Goal: Task Accomplishment & Management: Complete application form

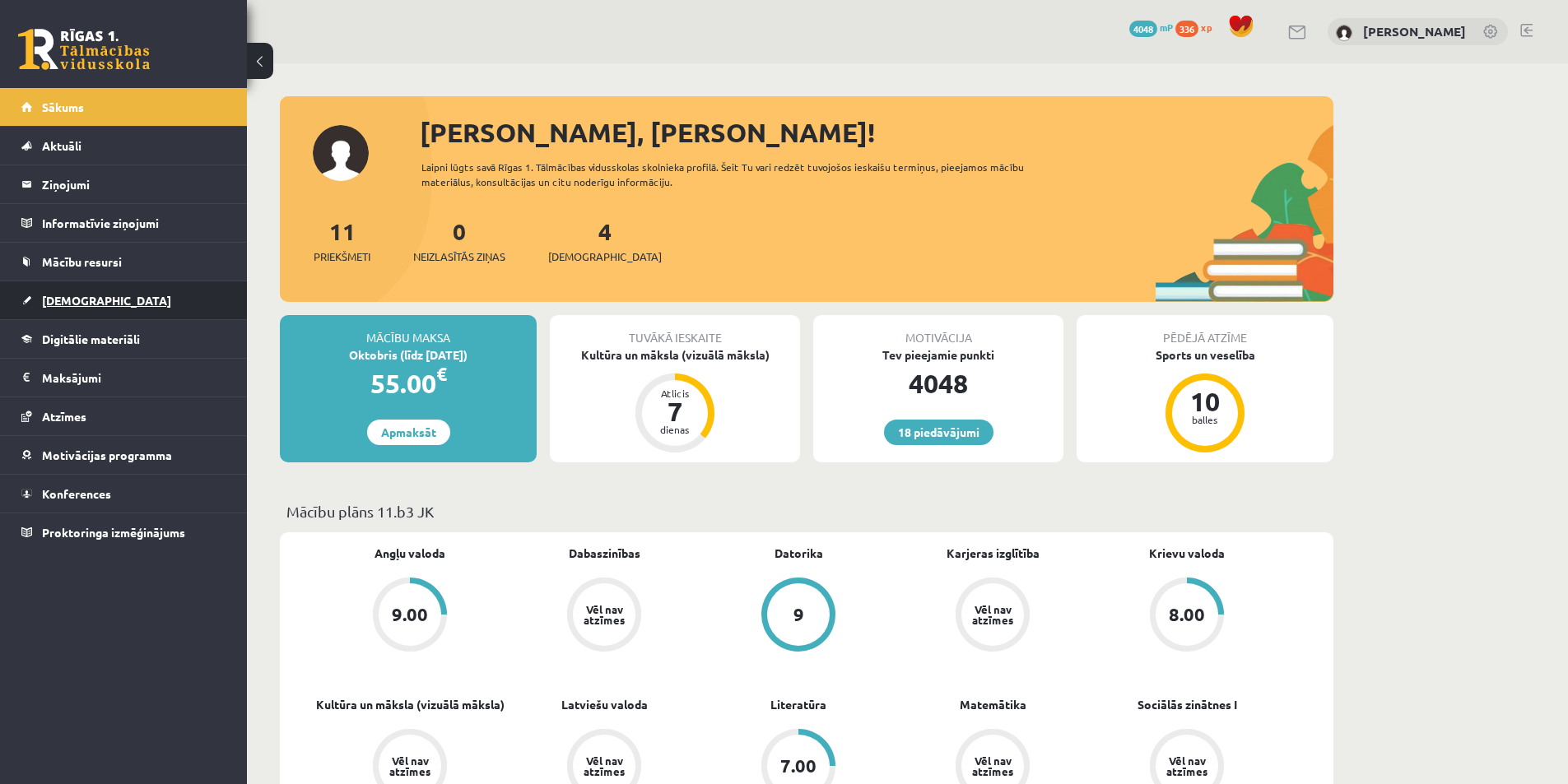
click at [182, 289] on link "[DEMOGRAPHIC_DATA]" at bounding box center [123, 300] width 205 height 38
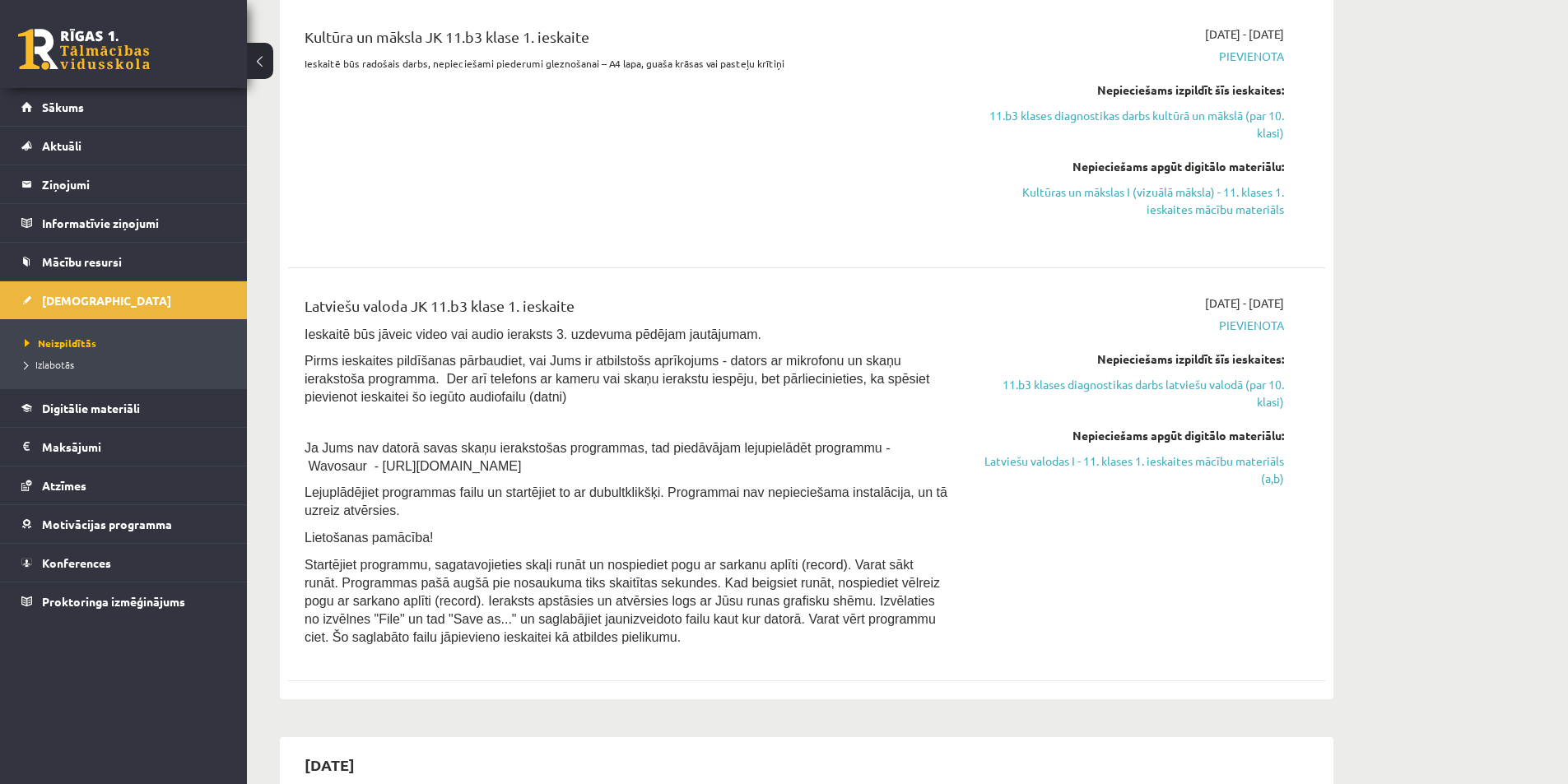
scroll to position [330, 0]
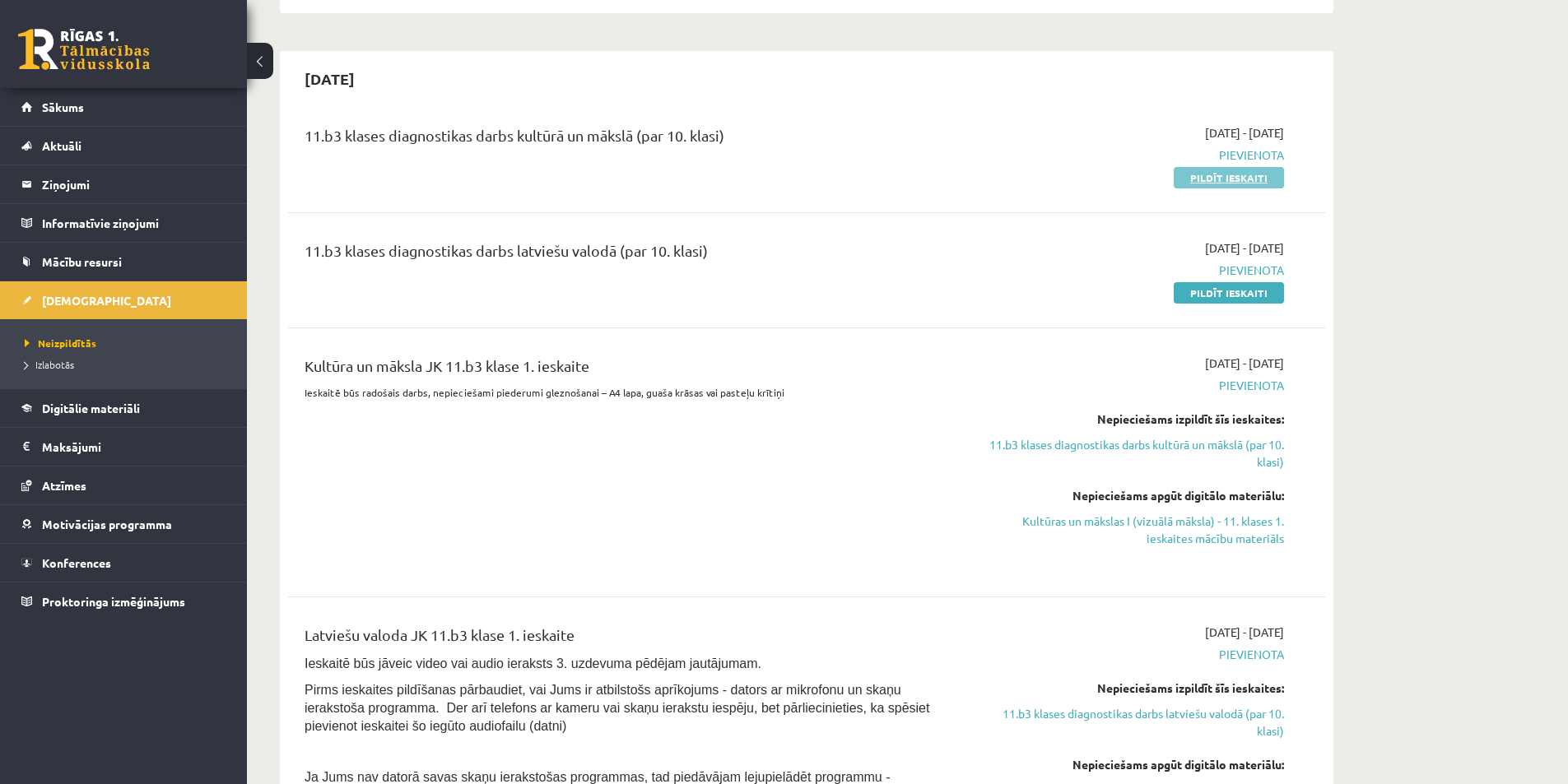
click at [1237, 179] on link "Pildīt ieskaiti" at bounding box center [1229, 177] width 110 height 21
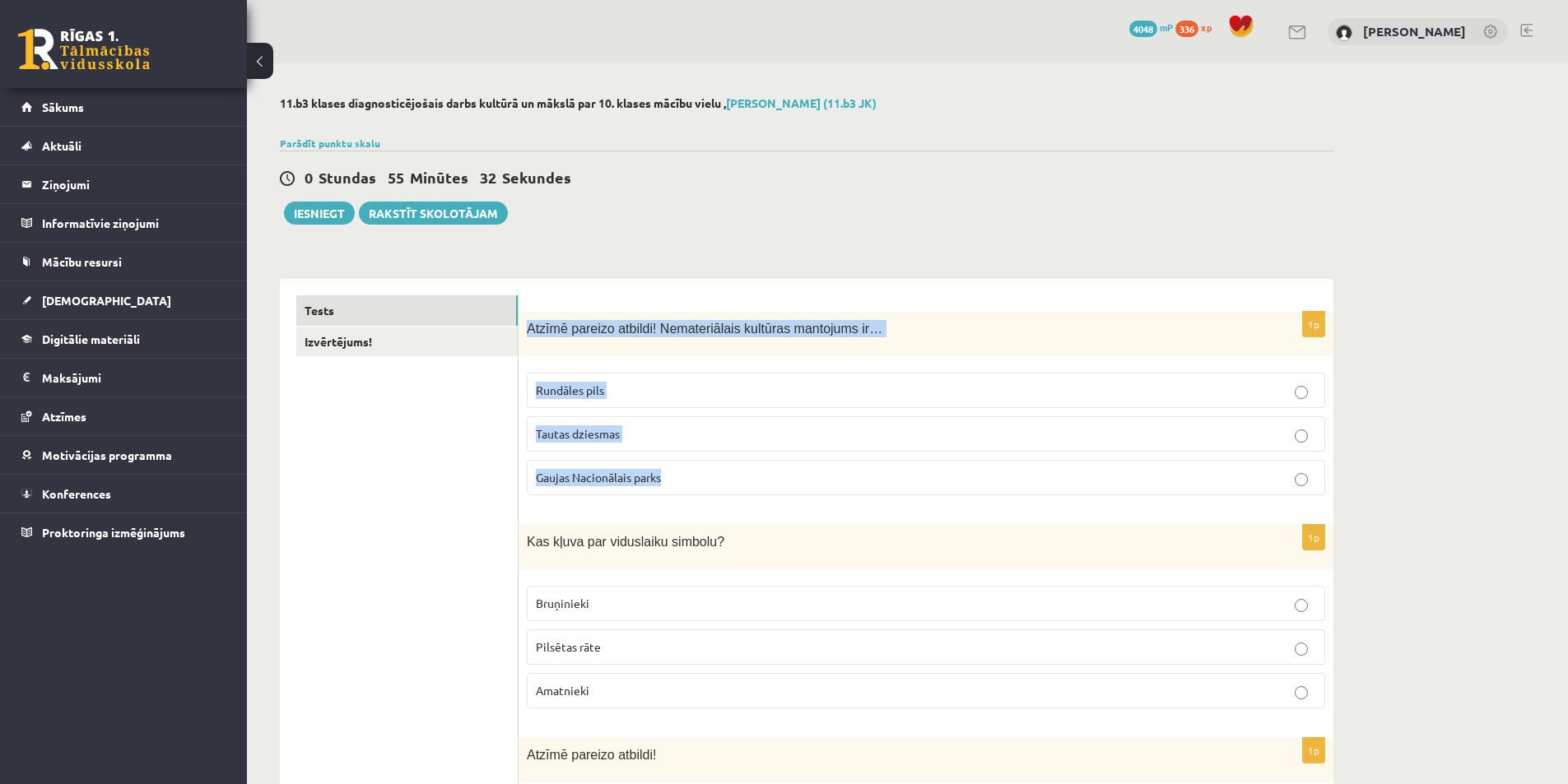
drag, startPoint x: 530, startPoint y: 323, endPoint x: 736, endPoint y: 492, distance: 266.5
click at [732, 492] on div "1p Atzīmē pareizo atbildi! Nemateriālais kultūras mantojums ir… Rundāles pils T…" at bounding box center [926, 410] width 815 height 196
copy div "Atzīmē pareizo atbildi! Nemateriālais kultūras mantojums ir… Rundāles pils Taut…"
click at [602, 426] on span "Tautas dziesmas" at bounding box center [578, 433] width 84 height 15
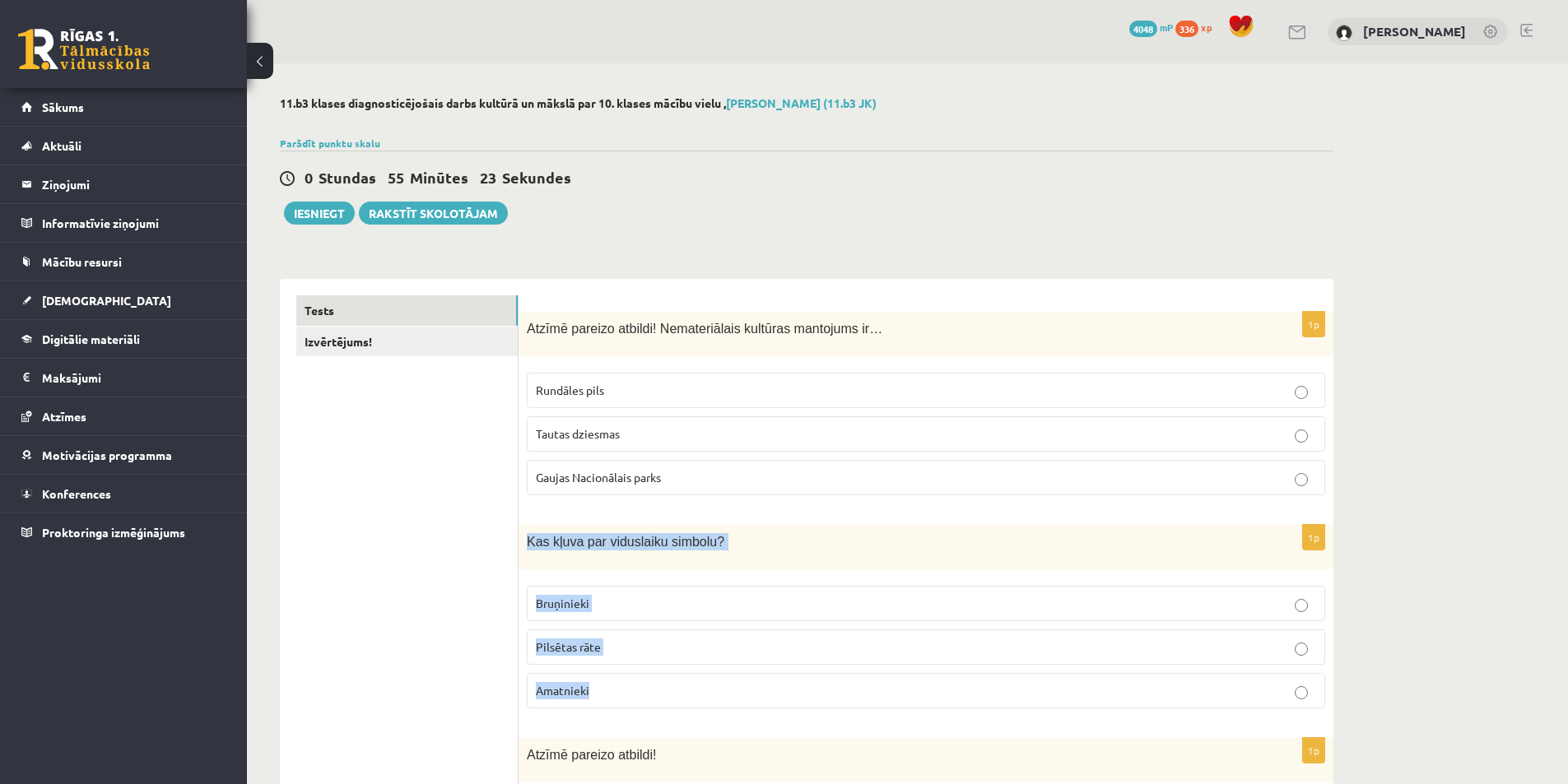
drag, startPoint x: 529, startPoint y: 522, endPoint x: 664, endPoint y: 675, distance: 204.0
copy div "Kas kļuva par viduslaiku simbolu? Bruņinieki Pilsētas rāte Amatnieki"
click at [646, 596] on p "Bruņinieki" at bounding box center [926, 604] width 781 height 18
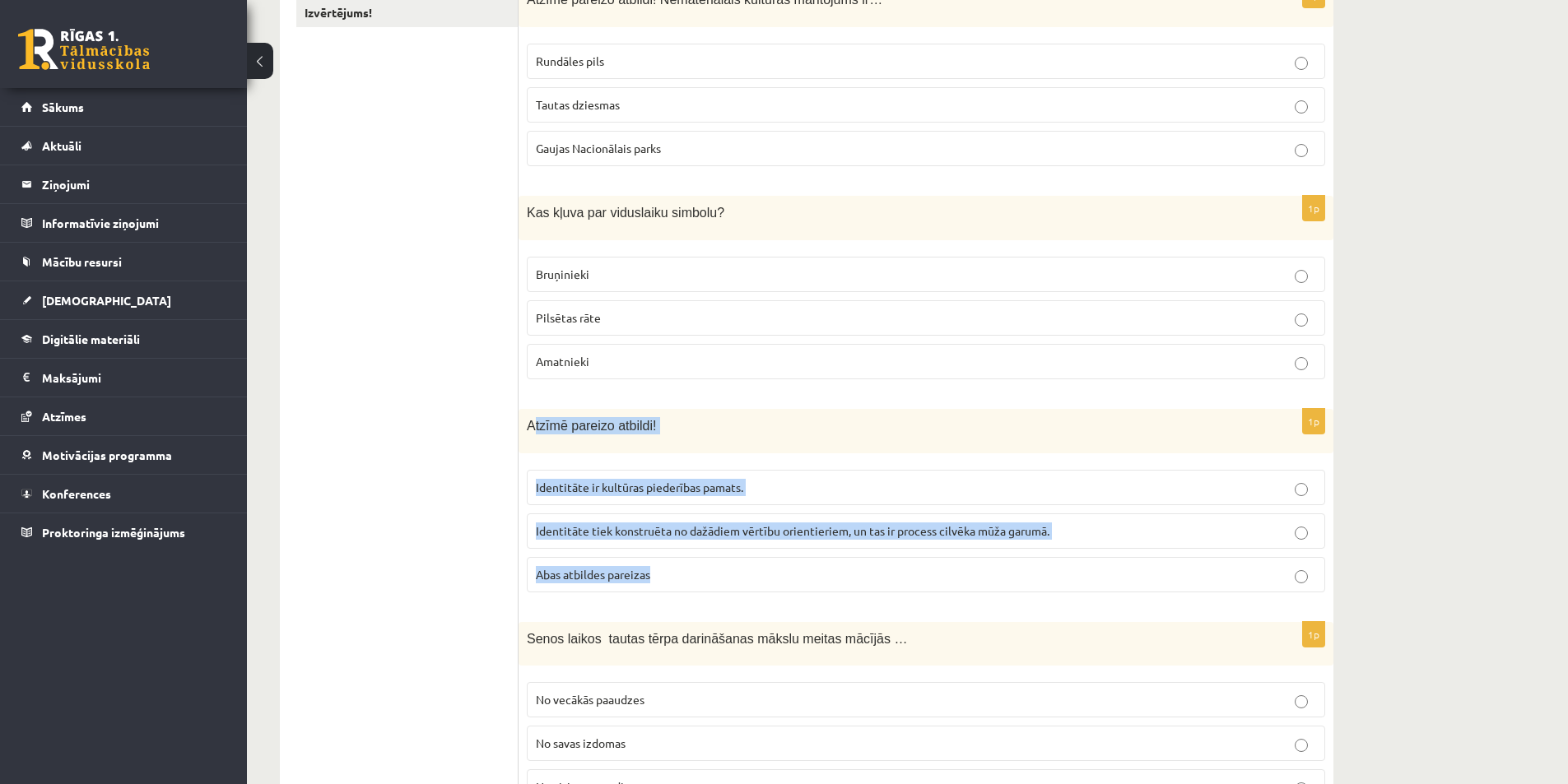
drag, startPoint x: 531, startPoint y: 423, endPoint x: 791, endPoint y: 581, distance: 304.2
click at [791, 581] on div "1p Atzīmē pareizo atbildi! Identitāte ir kultūras piederības pamats. Identitāte…" at bounding box center [926, 507] width 815 height 196
copy div "tzīmē pareizo atbildi! Identitāte ir kultūras piederības pamats. Identitāte tie…"
click at [607, 586] on label "Abas atbildes pareizas" at bounding box center [926, 575] width 798 height 35
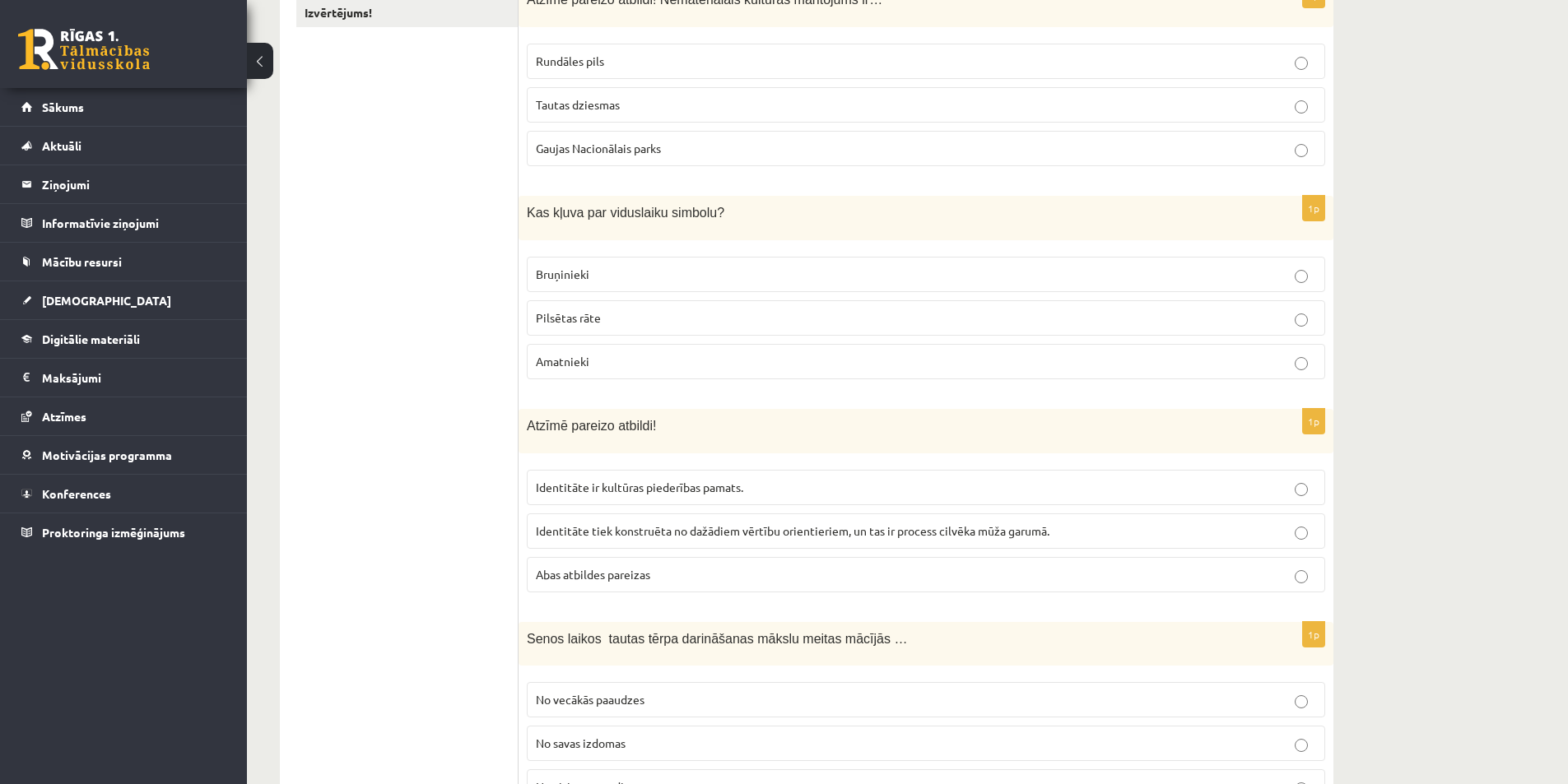
scroll to position [576, 0]
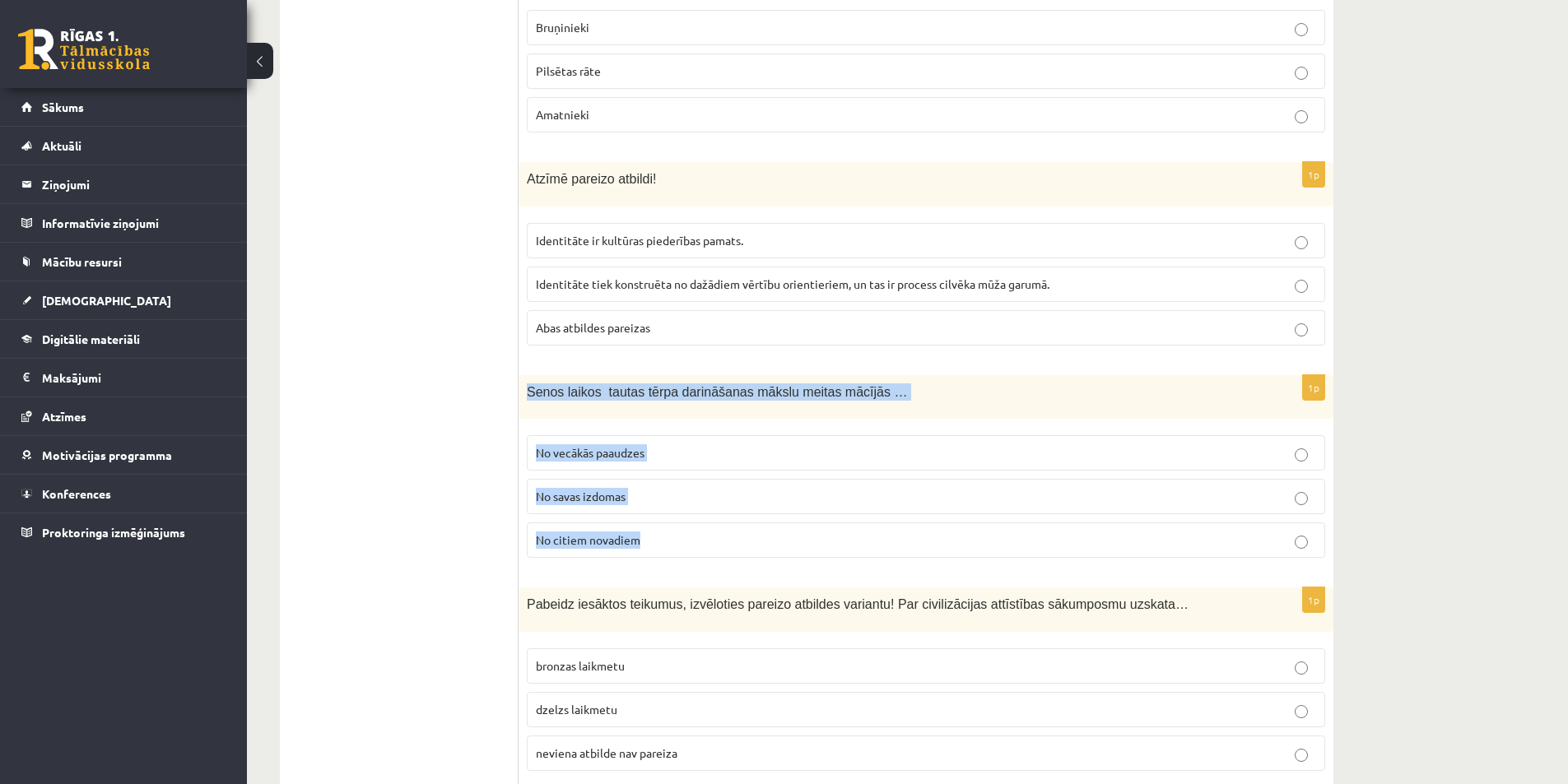
drag, startPoint x: 529, startPoint y: 381, endPoint x: 717, endPoint y: 550, distance: 252.8
click at [717, 550] on div "1p Senos laikos tautas tērpa darināšanas mākslu meitas mācījās … No vecākās paa…" at bounding box center [926, 473] width 815 height 196
copy div "Senos laikos tautas tērpa darināšanas mākslu meitas mācījās … No vecākās paaudz…"
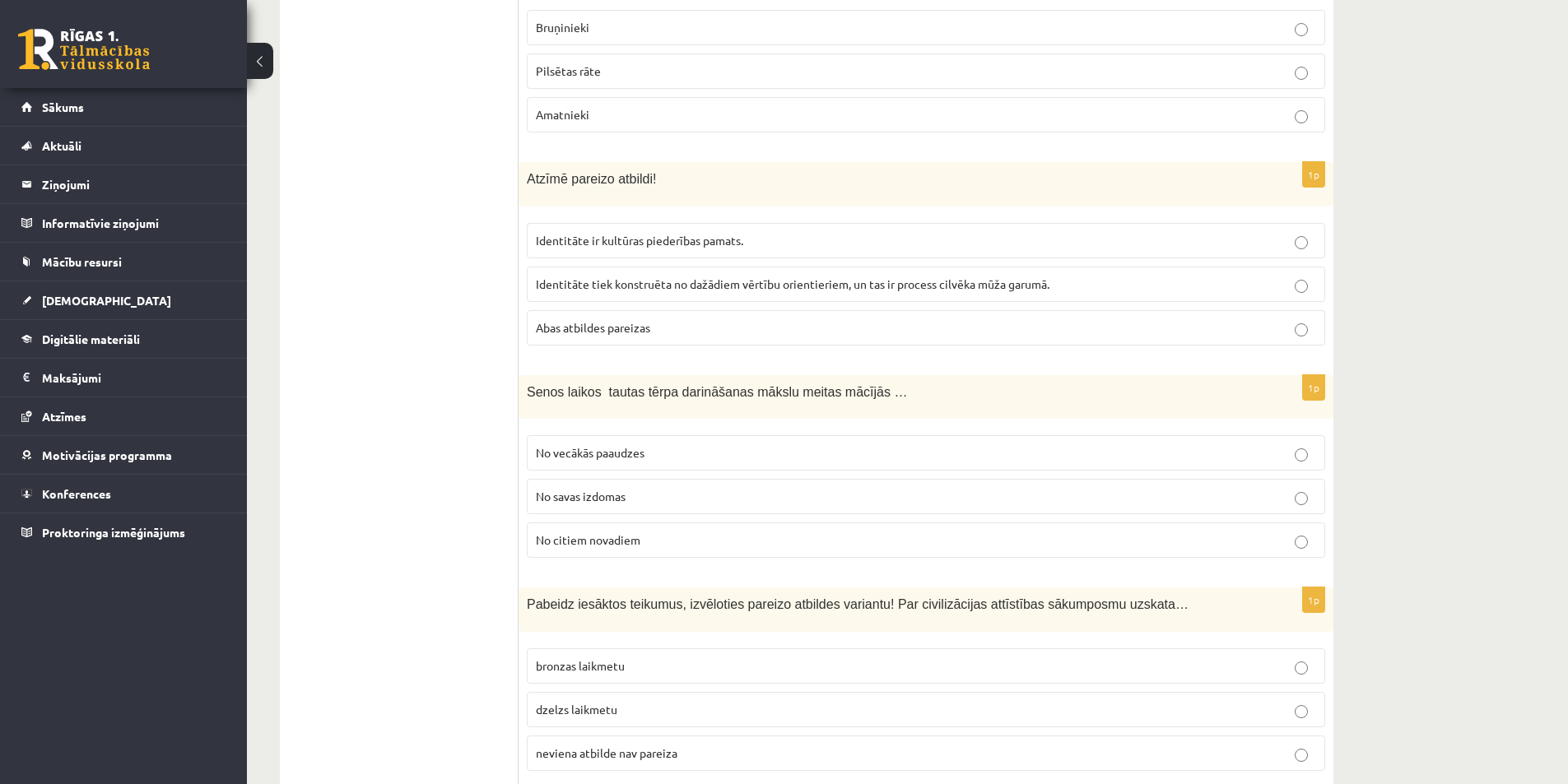
click at [575, 458] on span "No vecākās paaudzes" at bounding box center [590, 453] width 108 height 15
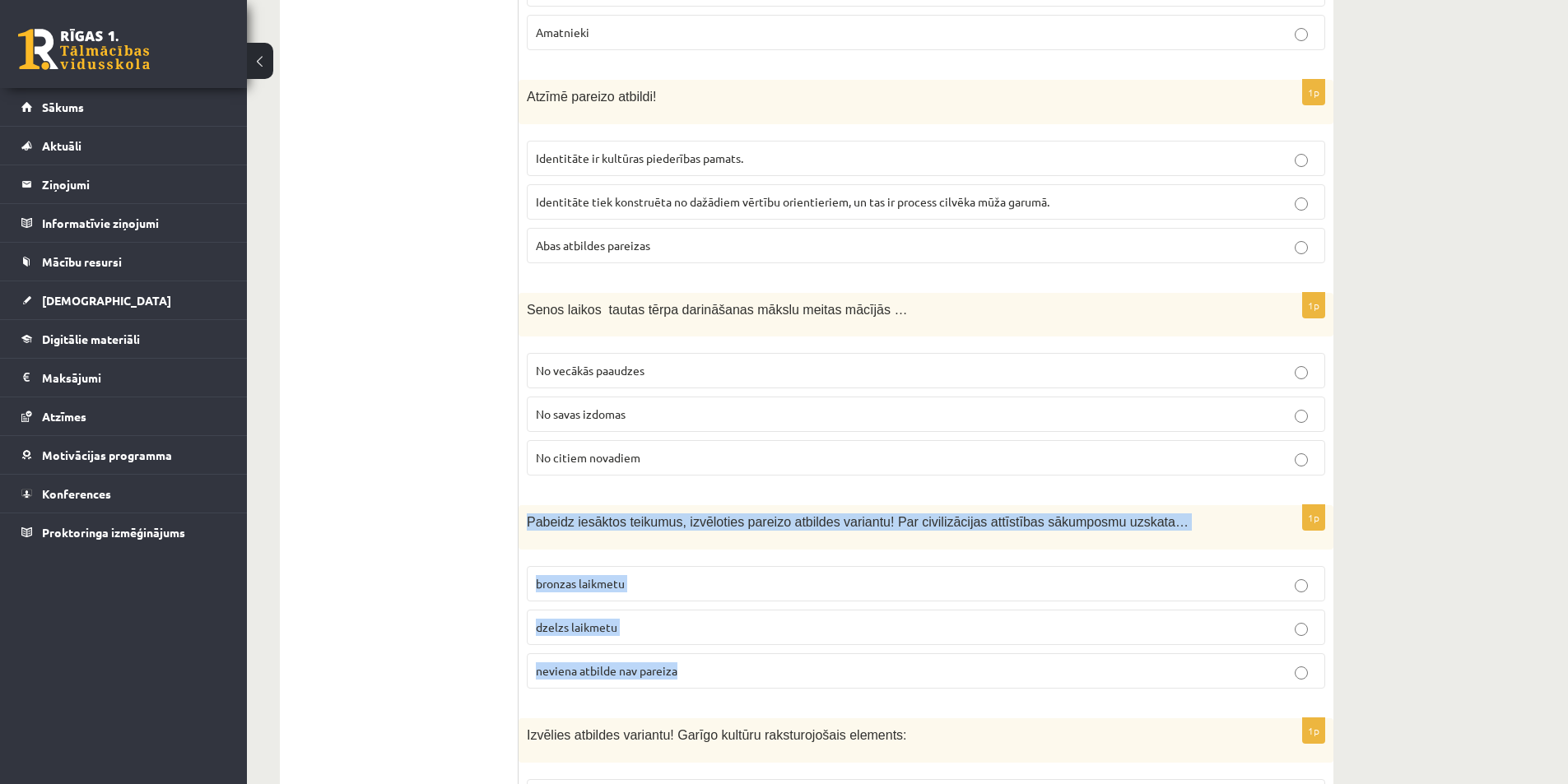
drag, startPoint x: 523, startPoint y: 520, endPoint x: 751, endPoint y: 668, distance: 271.8
click at [751, 671] on div "1p Pabeidz iesāktos teikumus, izvēloties pareizo atbildes variantu! Par civiliz…" at bounding box center [926, 604] width 815 height 196
copy div "Pabeidz iesāktos teikumus, izvēloties pareizo atbildes variantu! Par civilizāci…"
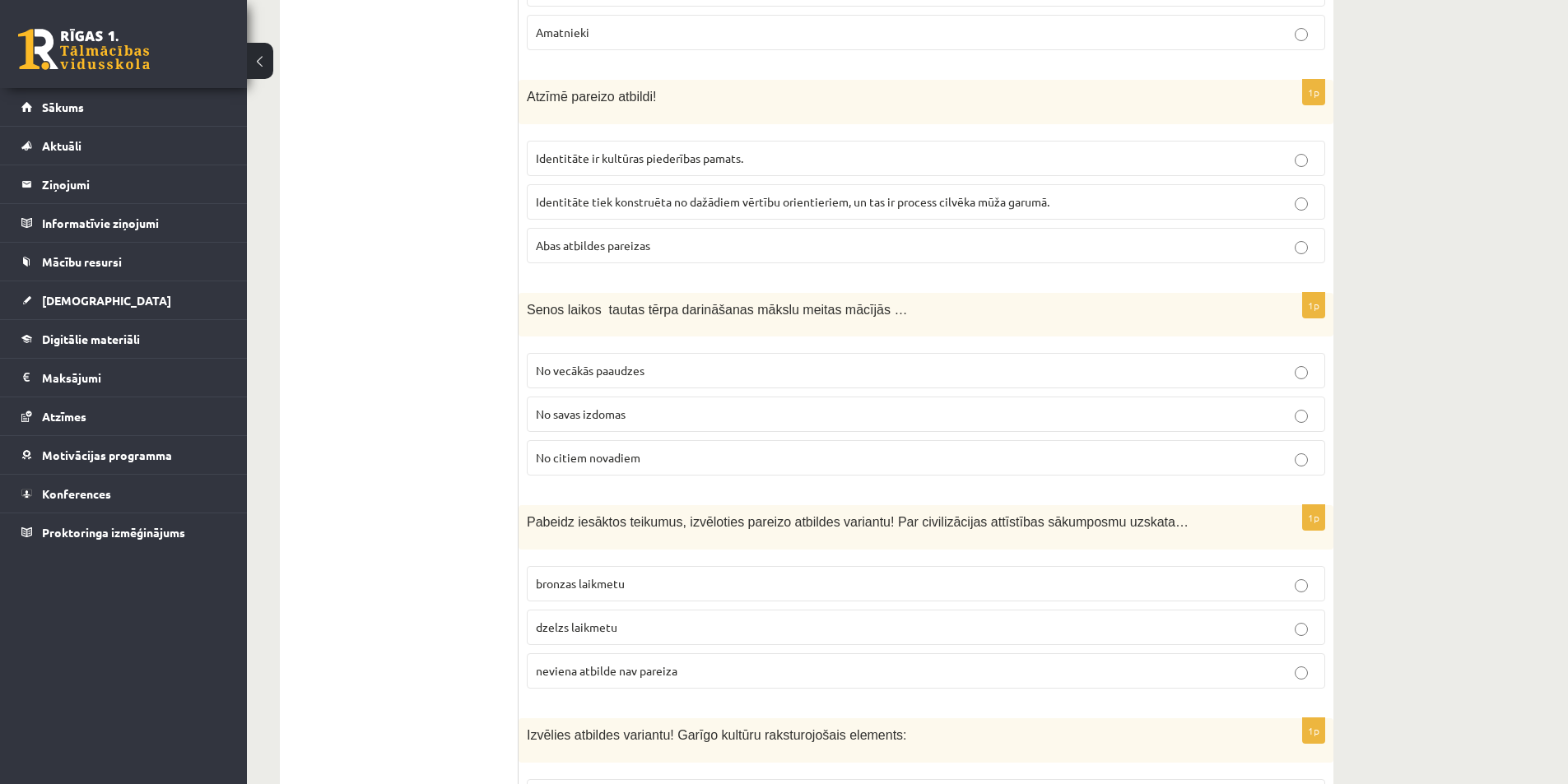
click at [583, 573] on label "bronzas laikmetu" at bounding box center [926, 584] width 798 height 35
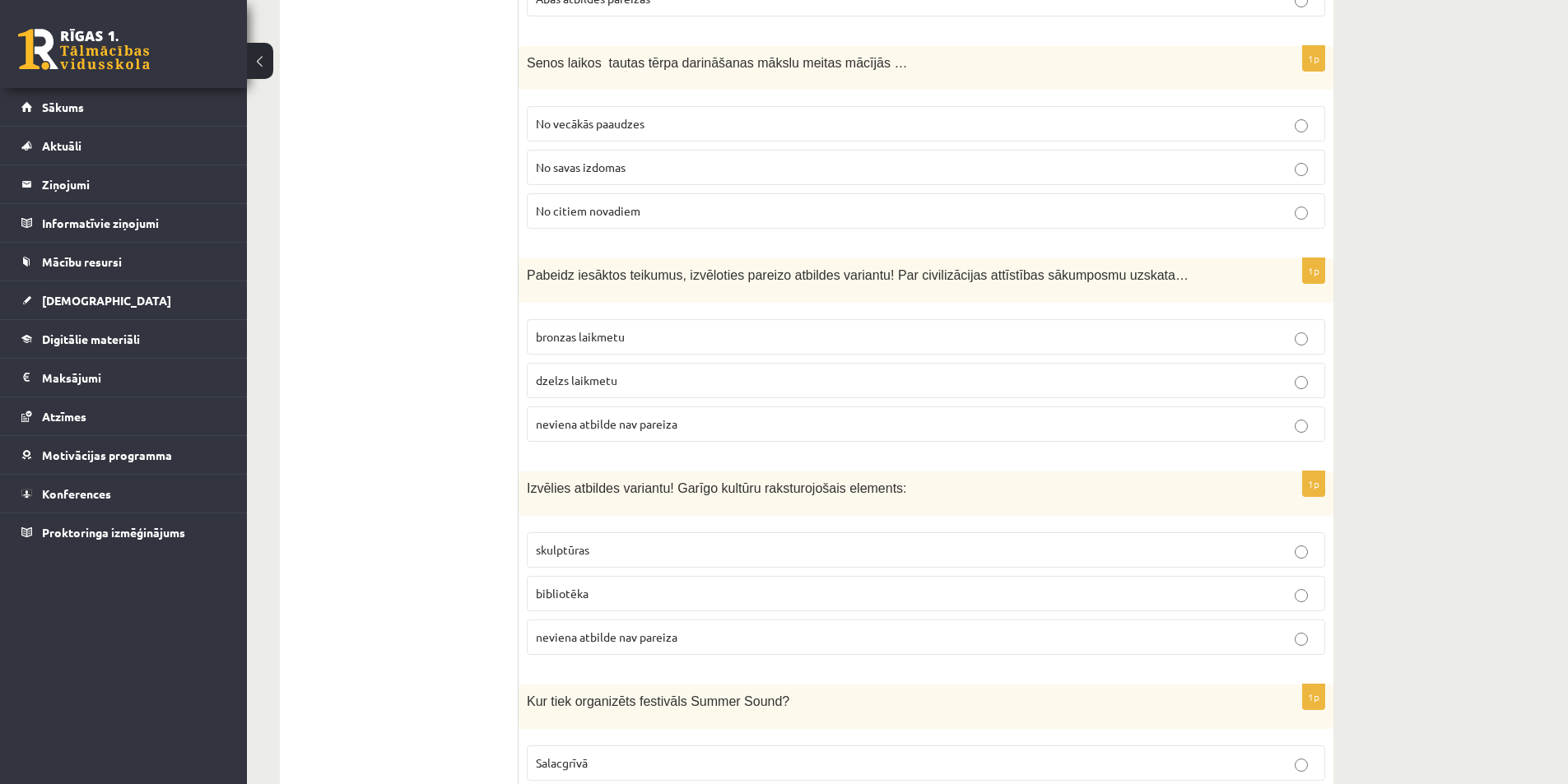
drag, startPoint x: 515, startPoint y: 476, endPoint x: 740, endPoint y: 645, distance: 281.4
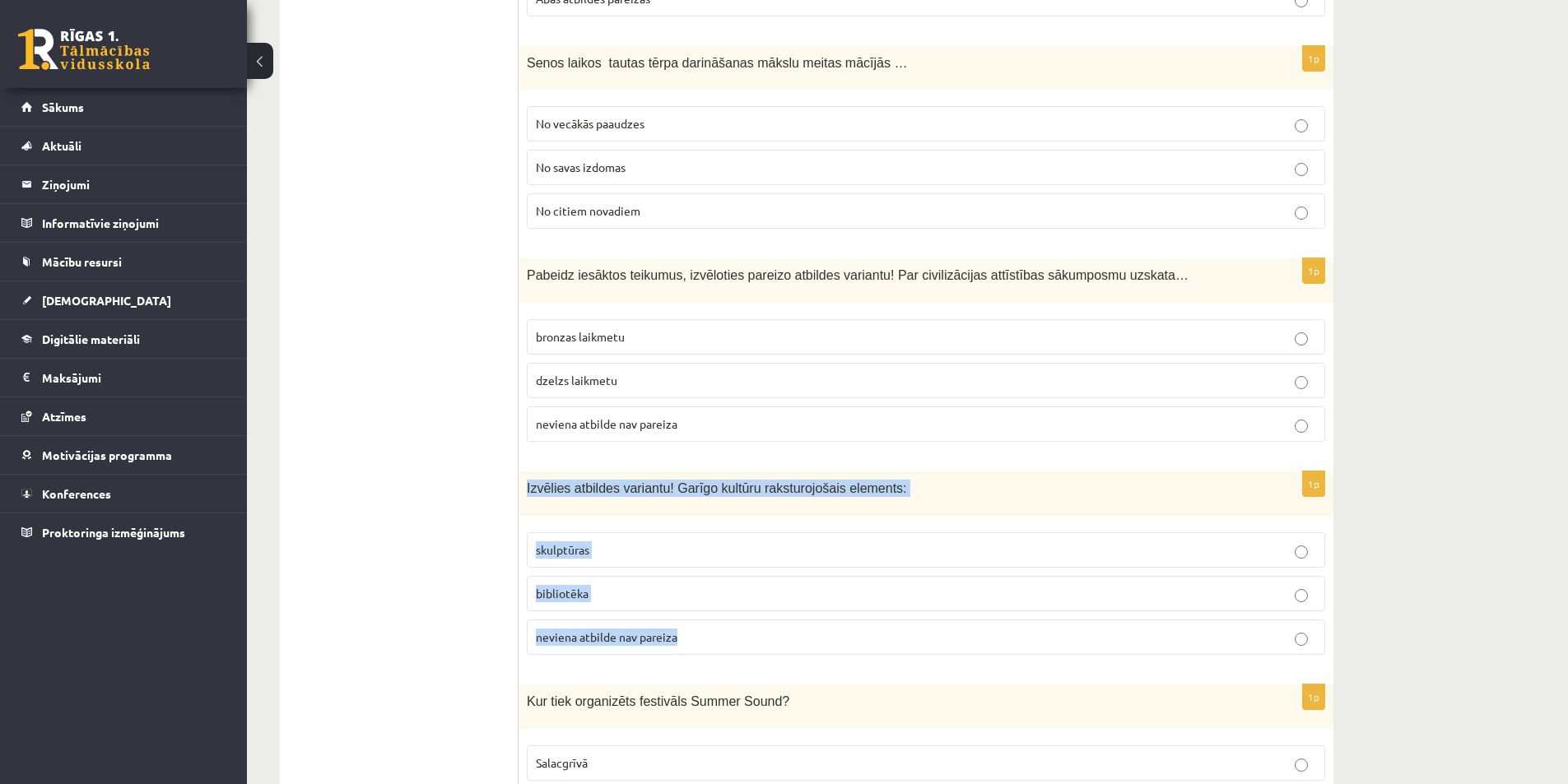
drag, startPoint x: 555, startPoint y: 510, endPoint x: 729, endPoint y: 641, distance: 217.8
click at [729, 641] on div "1p Izvēlies atbildes variantu! Garīgo kultūru raksturojošais elements: skulptūr…" at bounding box center [926, 569] width 815 height 196
copy div "Izvēlies atbildes variantu! Garīgo kultūru raksturojošais elements: skulptūras …"
click at [618, 590] on p "bibliotēka" at bounding box center [926, 593] width 781 height 18
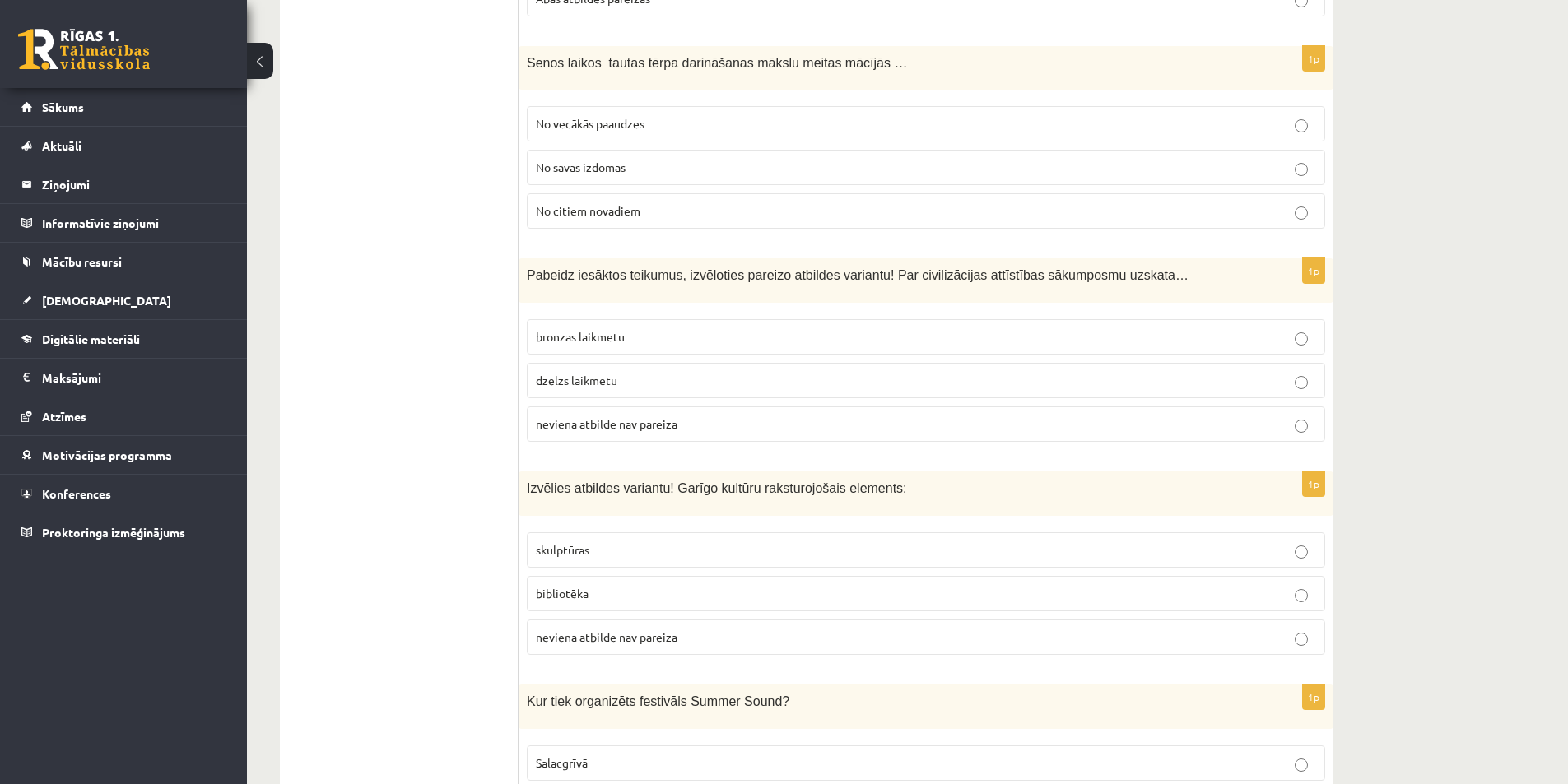
scroll to position [1151, 0]
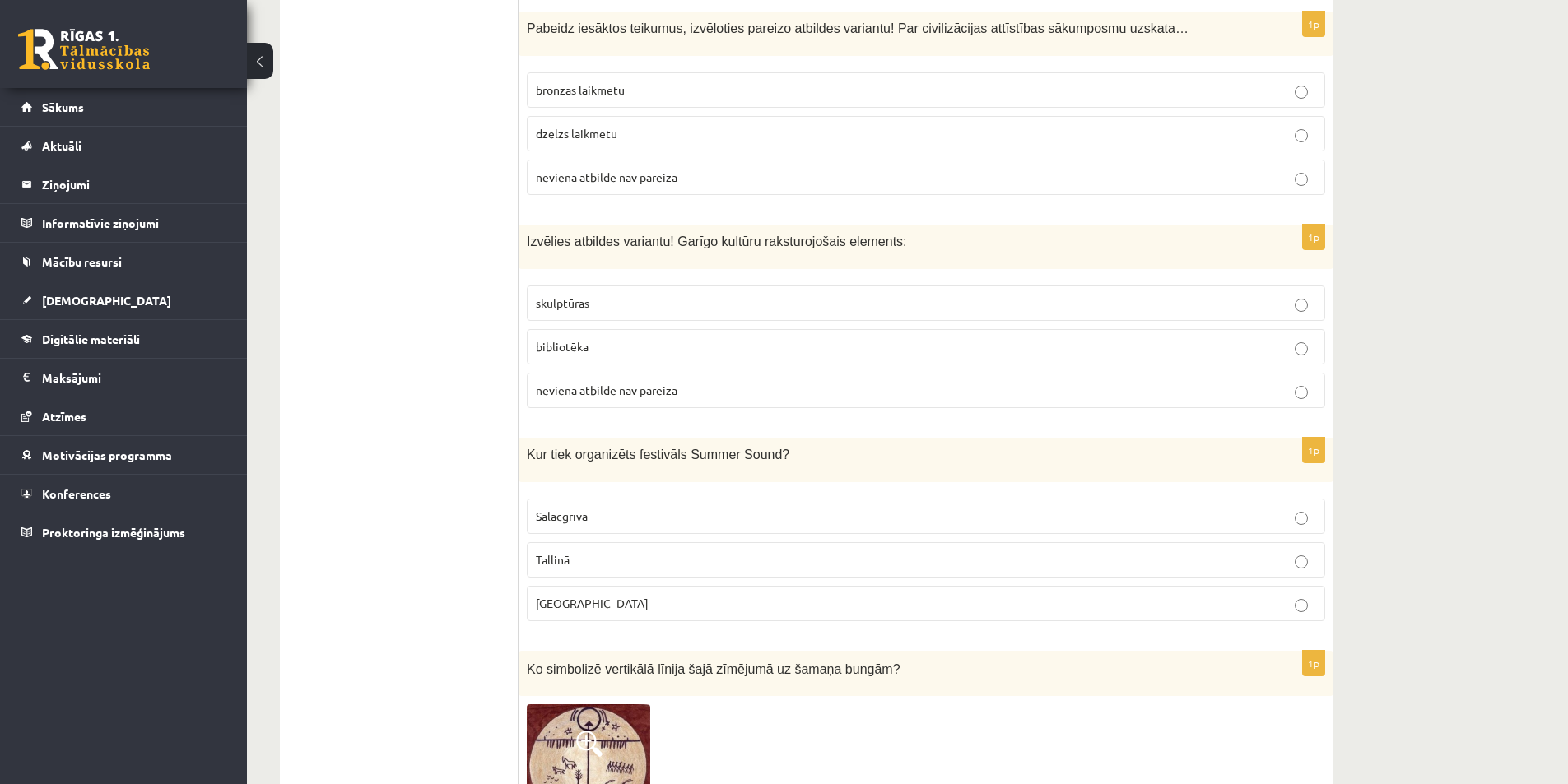
drag, startPoint x: 520, startPoint y: 452, endPoint x: 660, endPoint y: 584, distance: 192.4
drag, startPoint x: 529, startPoint y: 452, endPoint x: 646, endPoint y: 589, distance: 180.2
click at [646, 589] on div "1p Kur tiek organizēts festivāls Summer Sound? Salacgrīvā Tallinā Liepājā" at bounding box center [926, 536] width 815 height 196
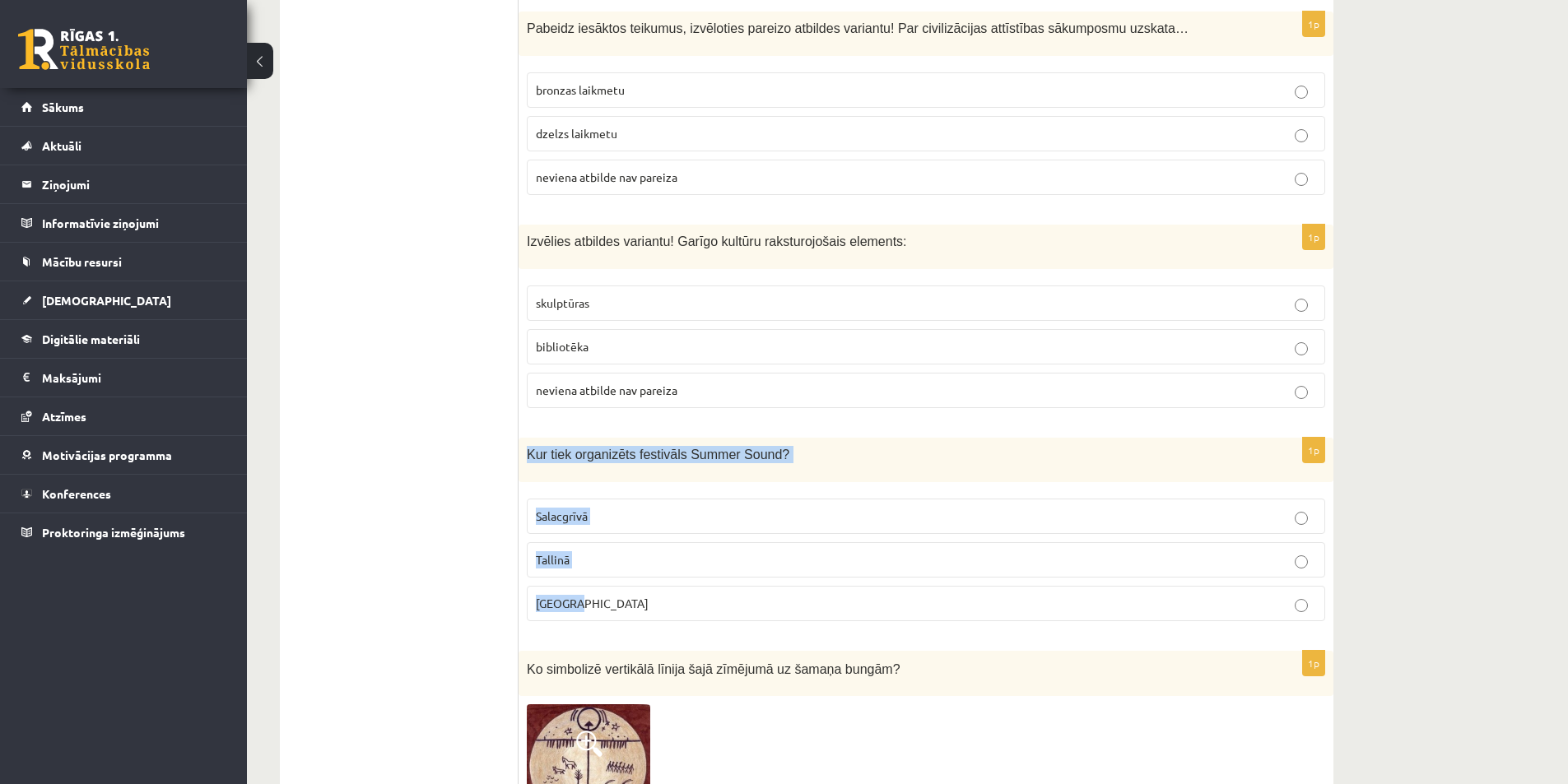
copy div "Kur tiek organizēts festivāls Summer Sound? Salacgrīvā Tallinā Liepājā"
click at [589, 524] on p "Salacgrīvā" at bounding box center [926, 516] width 781 height 18
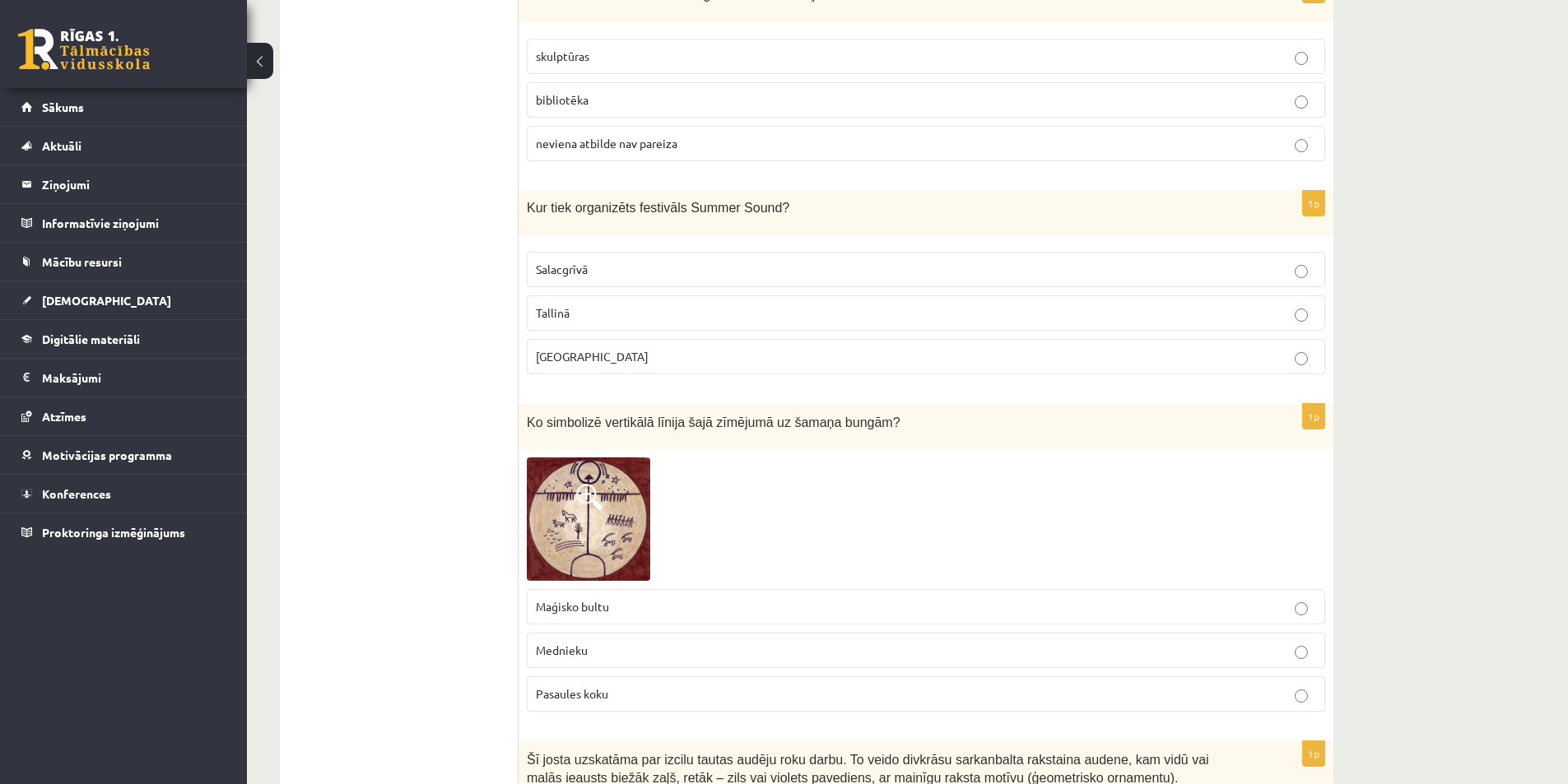
click at [591, 537] on img at bounding box center [588, 518] width 123 height 123
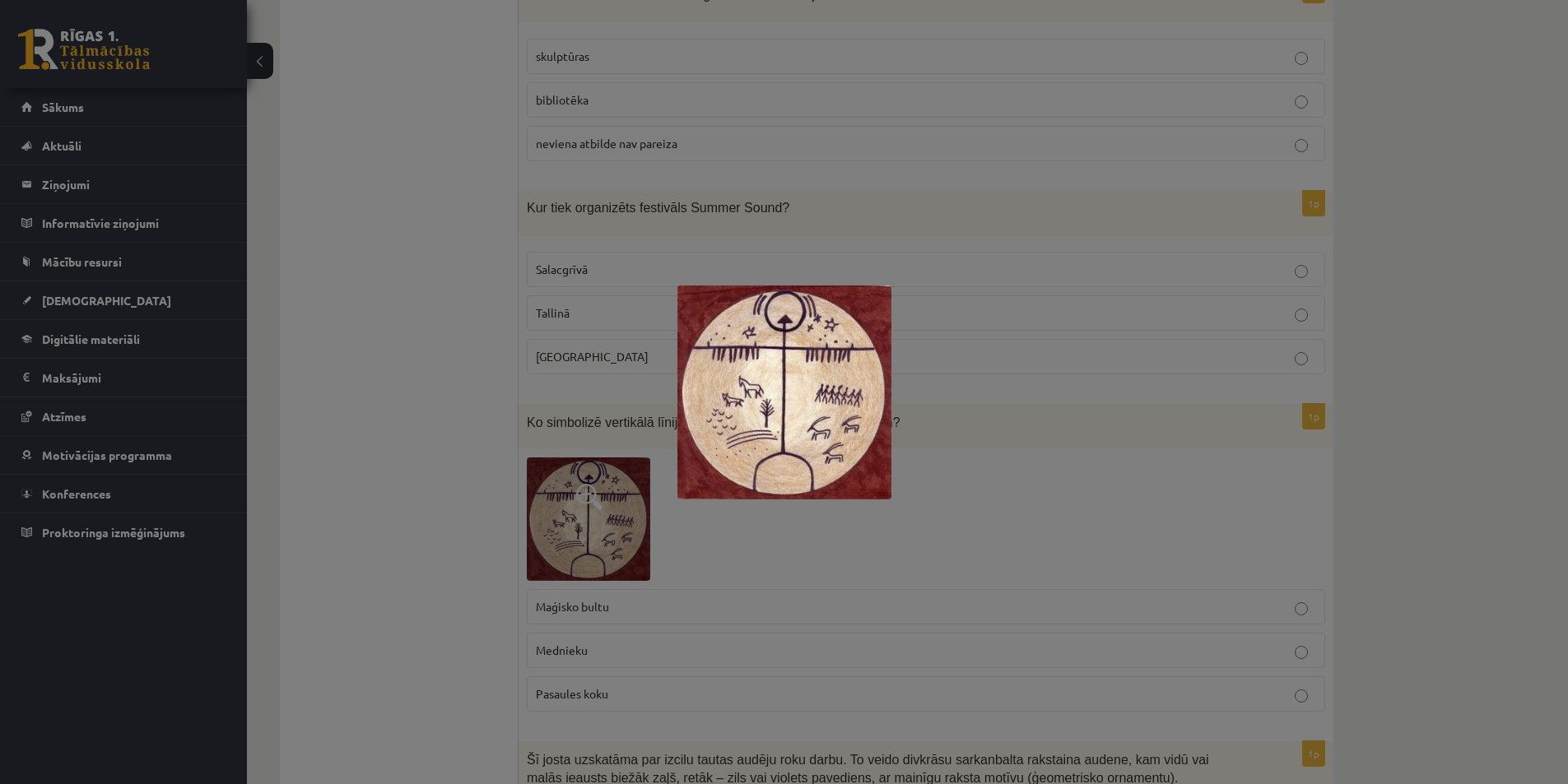
click at [387, 552] on div at bounding box center [784, 392] width 1568 height 784
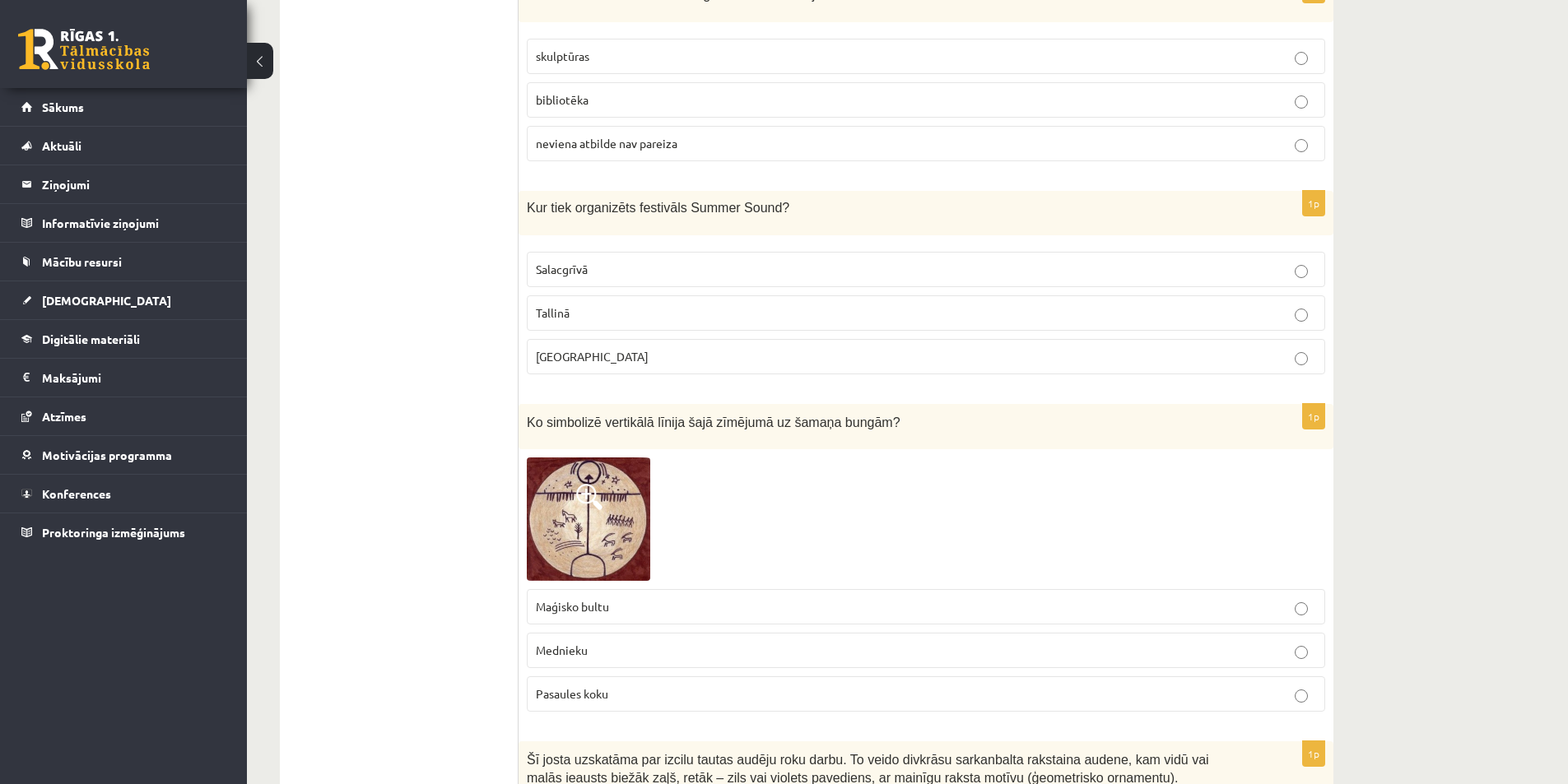
click at [648, 652] on p "Mednieku" at bounding box center [926, 650] width 781 height 18
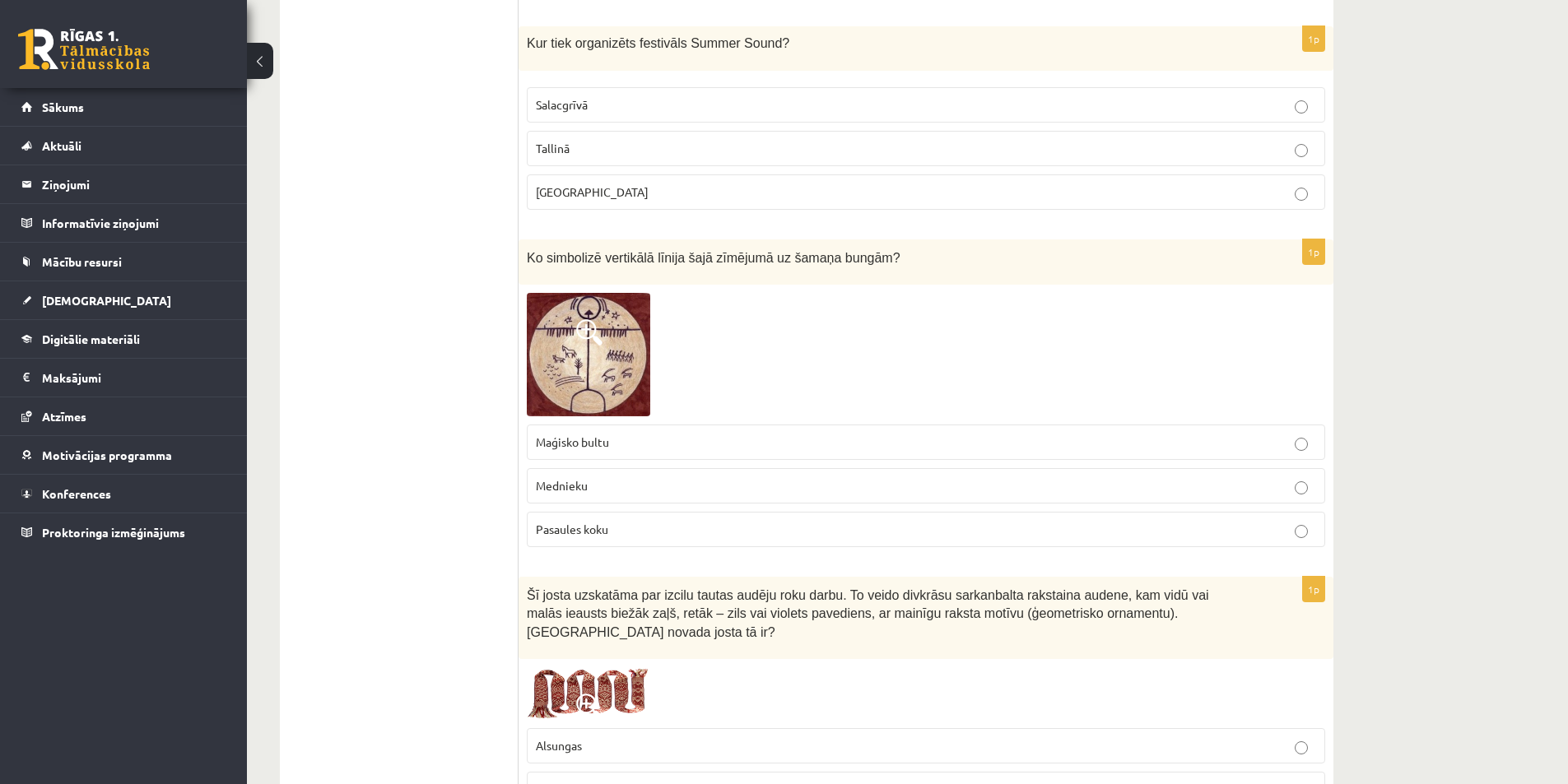
scroll to position [1811, 0]
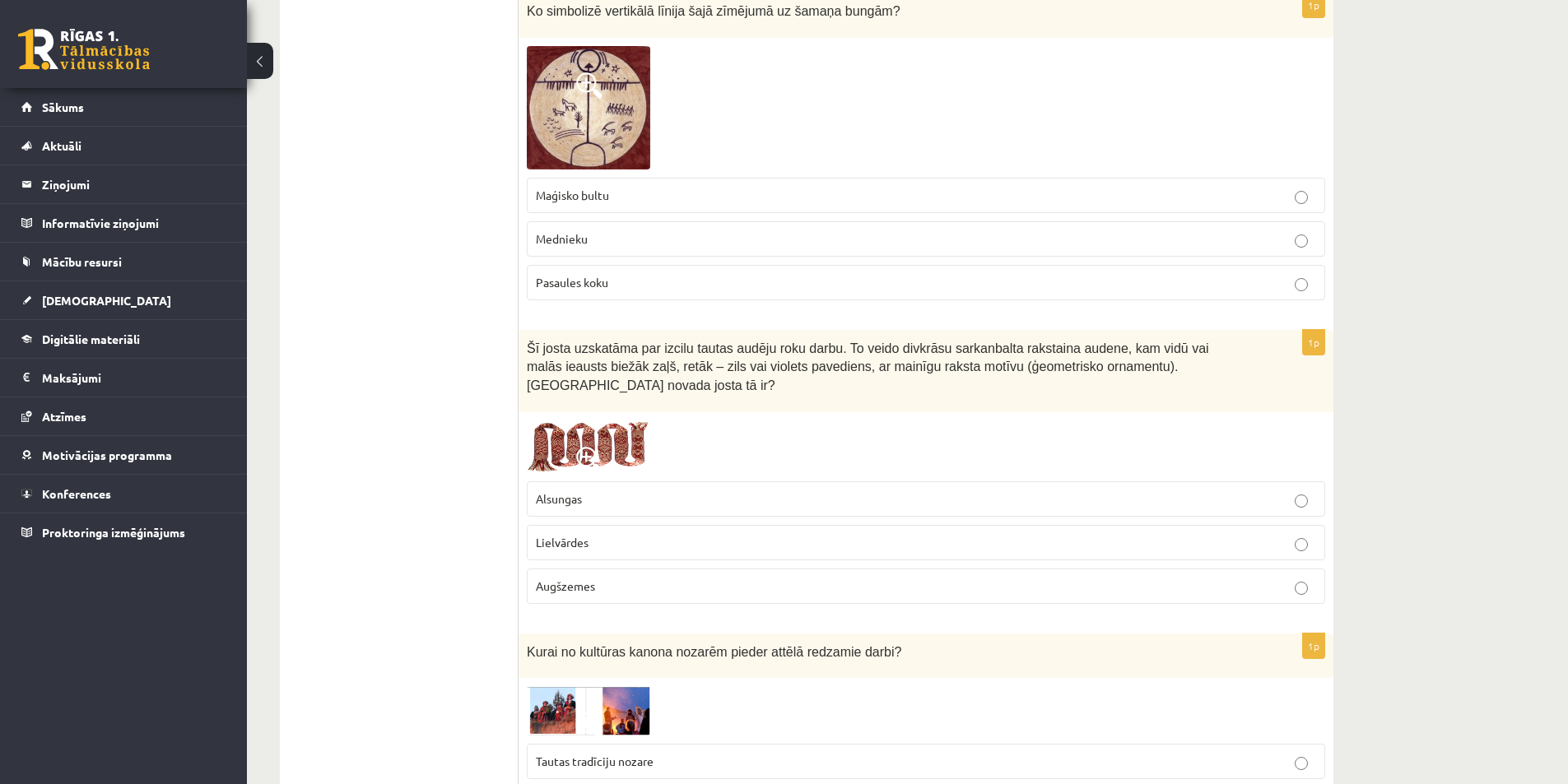
click at [575, 421] on img at bounding box center [588, 446] width 123 height 53
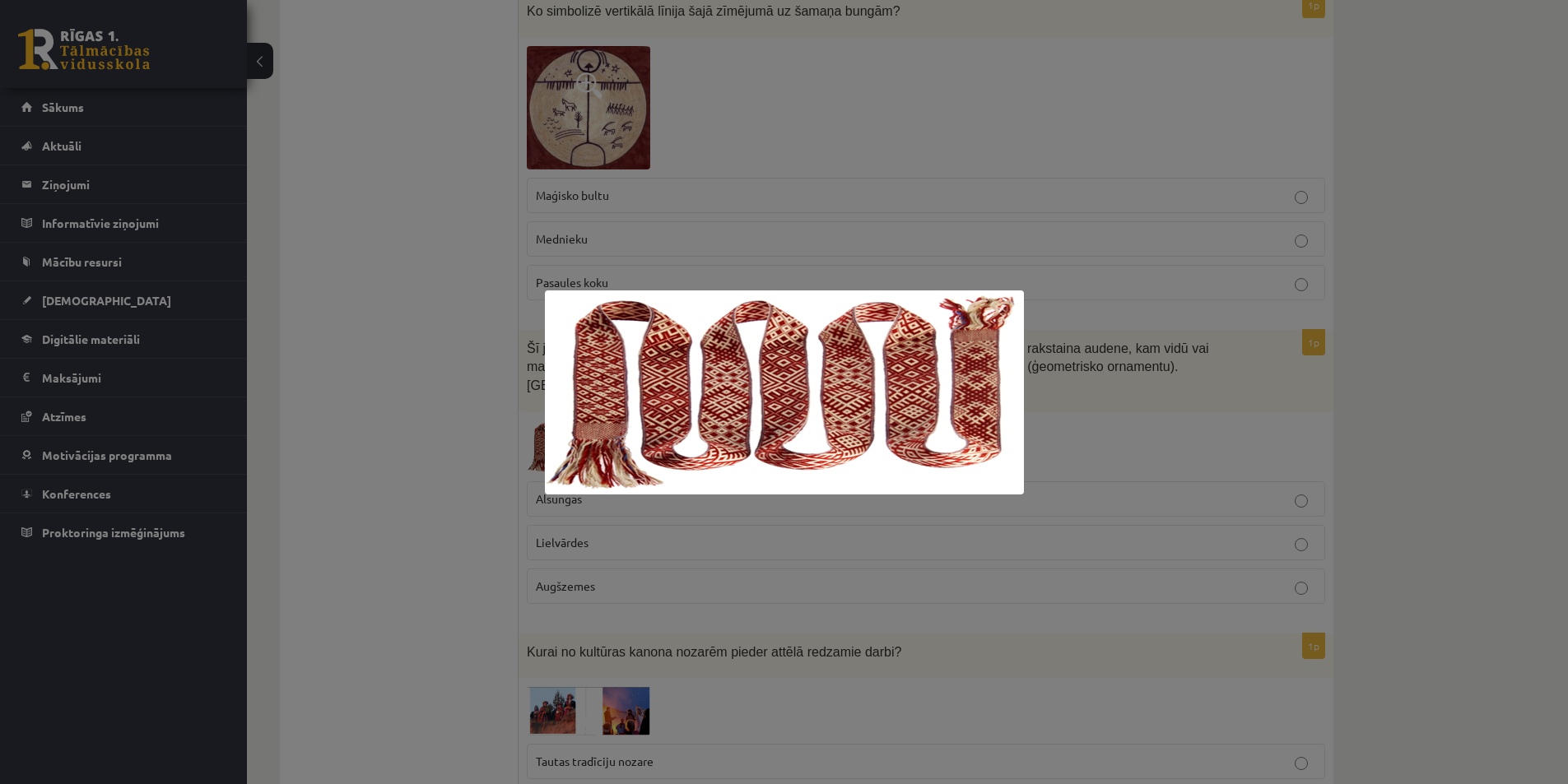
click at [433, 544] on div at bounding box center [784, 392] width 1568 height 784
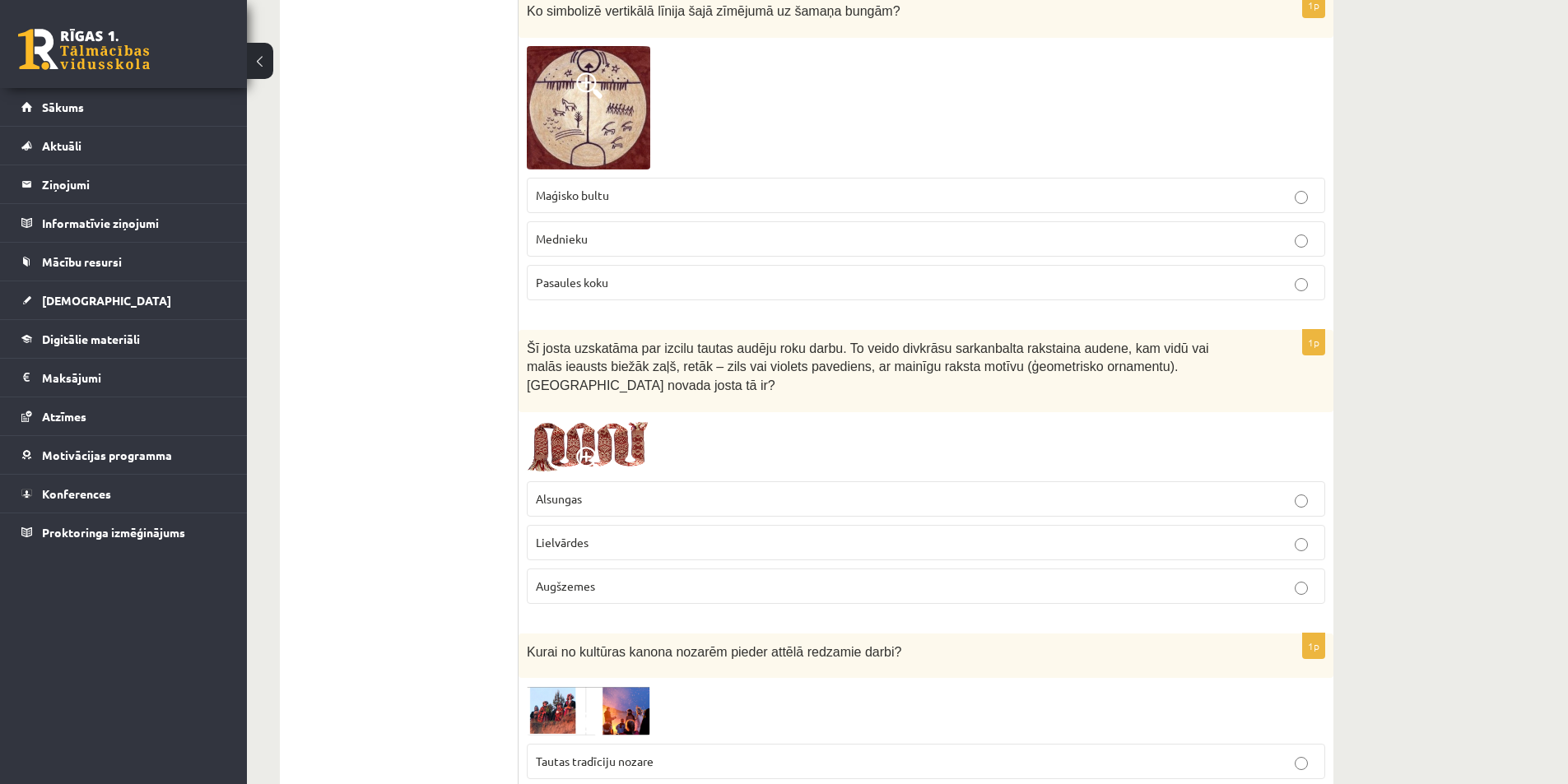
drag, startPoint x: 600, startPoint y: 483, endPoint x: 507, endPoint y: 478, distance: 93.1
drag, startPoint x: 596, startPoint y: 486, endPoint x: 535, endPoint y: 484, distance: 61.0
click at [535, 484] on label "Alsungas" at bounding box center [926, 499] width 798 height 35
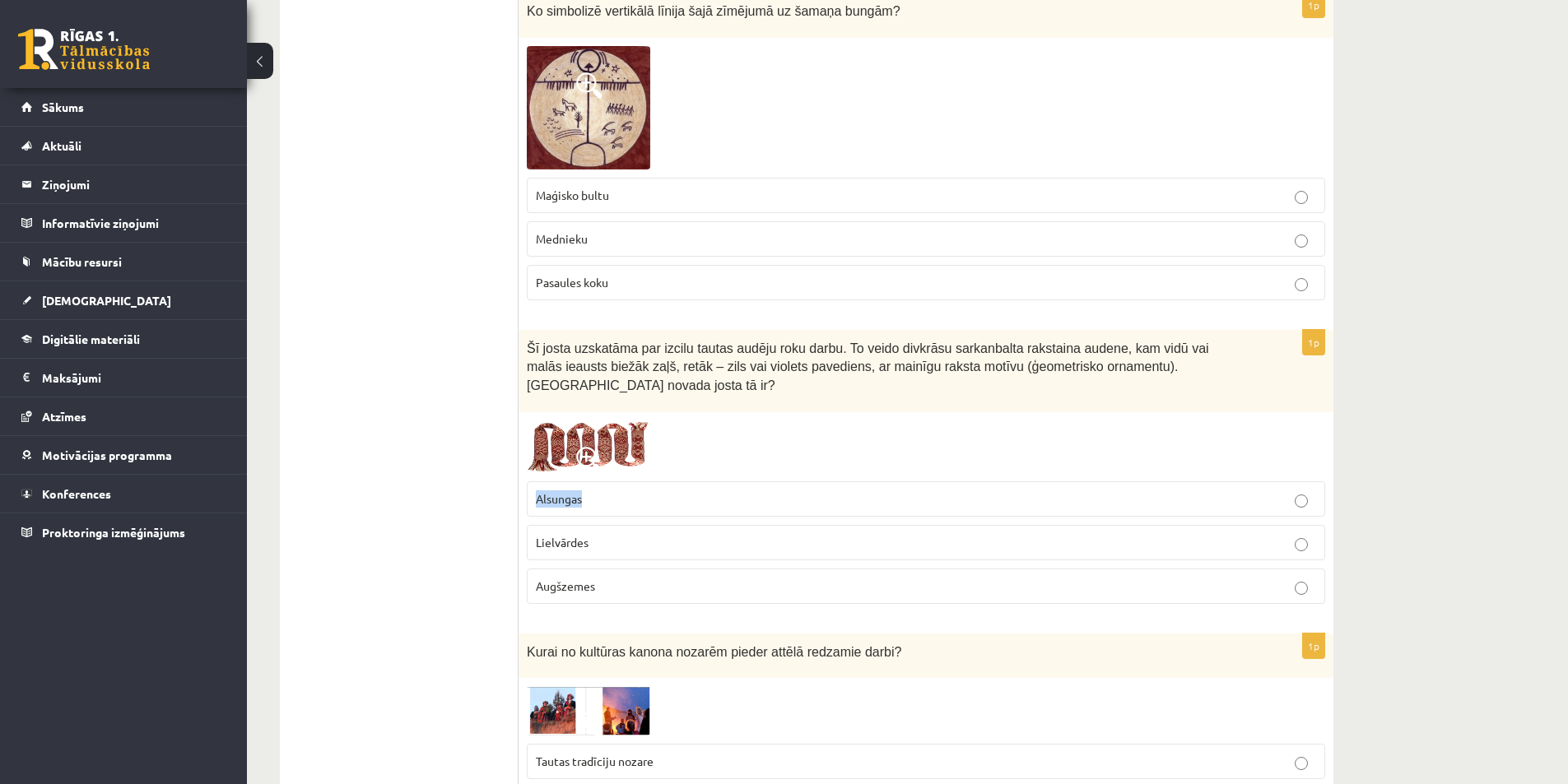
copy span "Alsungas"
drag, startPoint x: 592, startPoint y: 528, endPoint x: 526, endPoint y: 519, distance: 66.6
click at [526, 519] on div "1p Šī josta uzskatāma par izcilu tautas audēju roku darbu. To veido divkrāsu sa…" at bounding box center [926, 473] width 815 height 287
copy span "Lielvārdes"
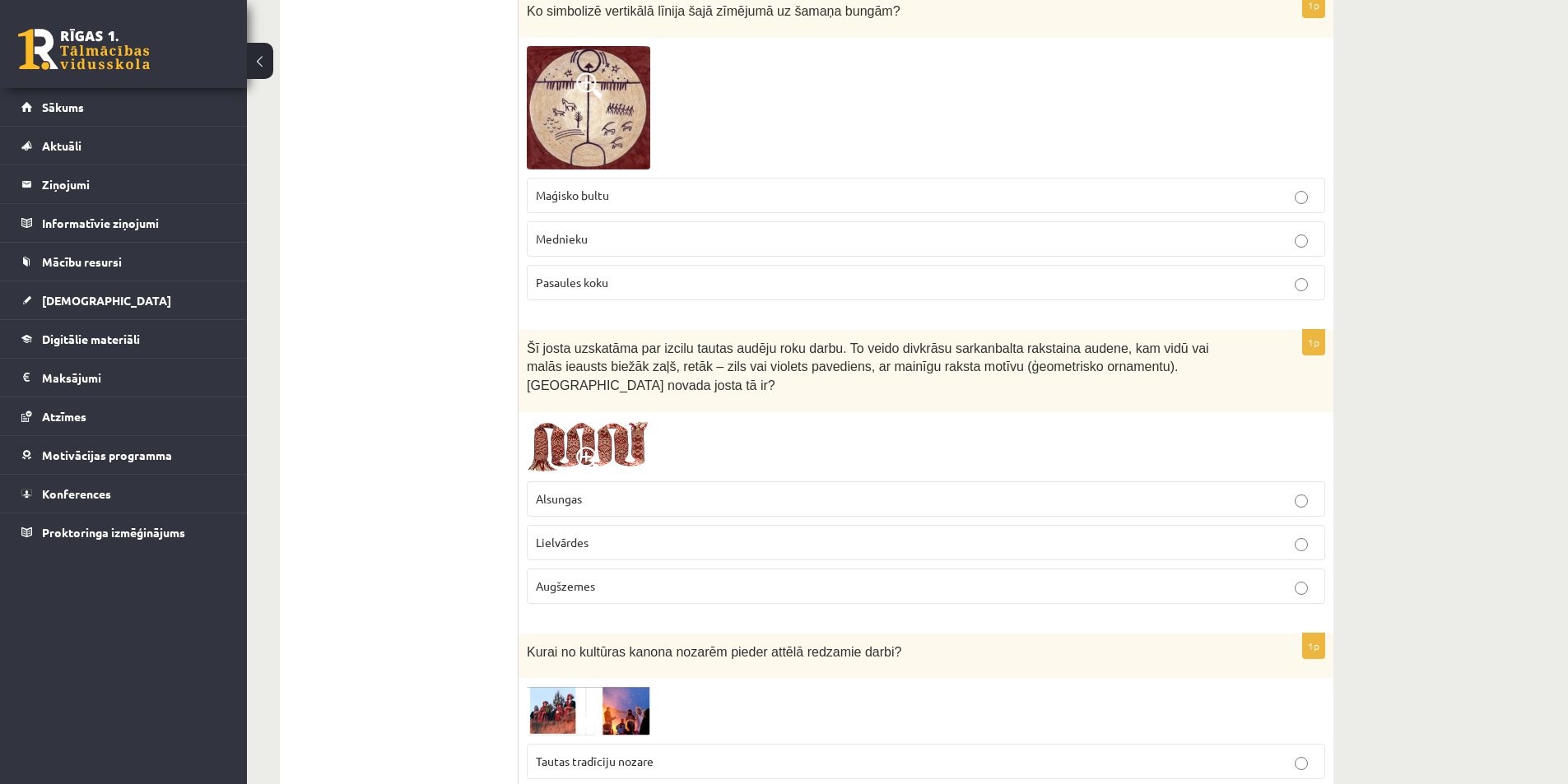
click at [552, 473] on fieldset "Alsungas Lielvārdes Augšzemes" at bounding box center [926, 541] width 798 height 136
click at [559, 439] on img at bounding box center [588, 446] width 123 height 53
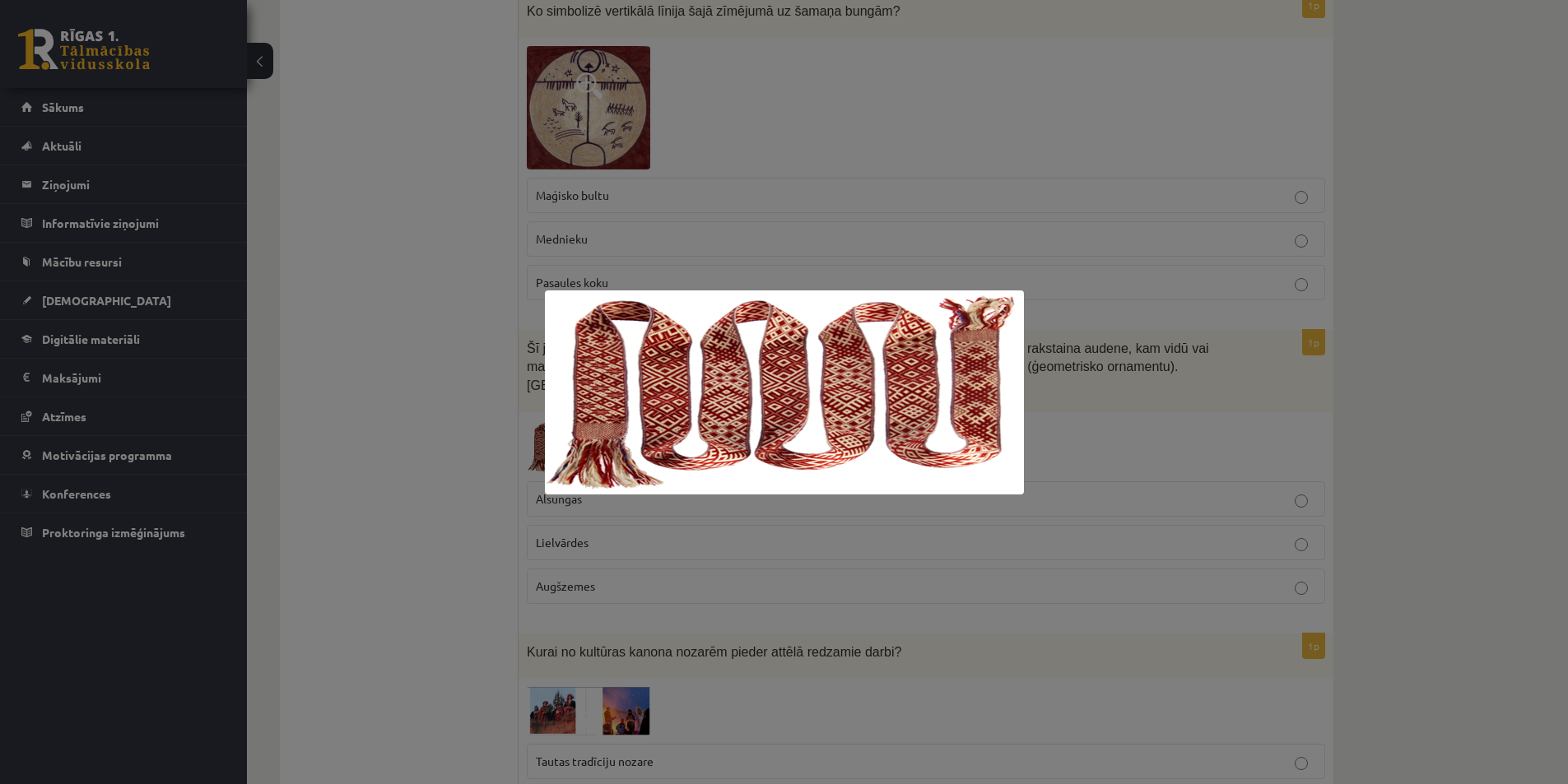
click at [419, 549] on div at bounding box center [784, 392] width 1568 height 784
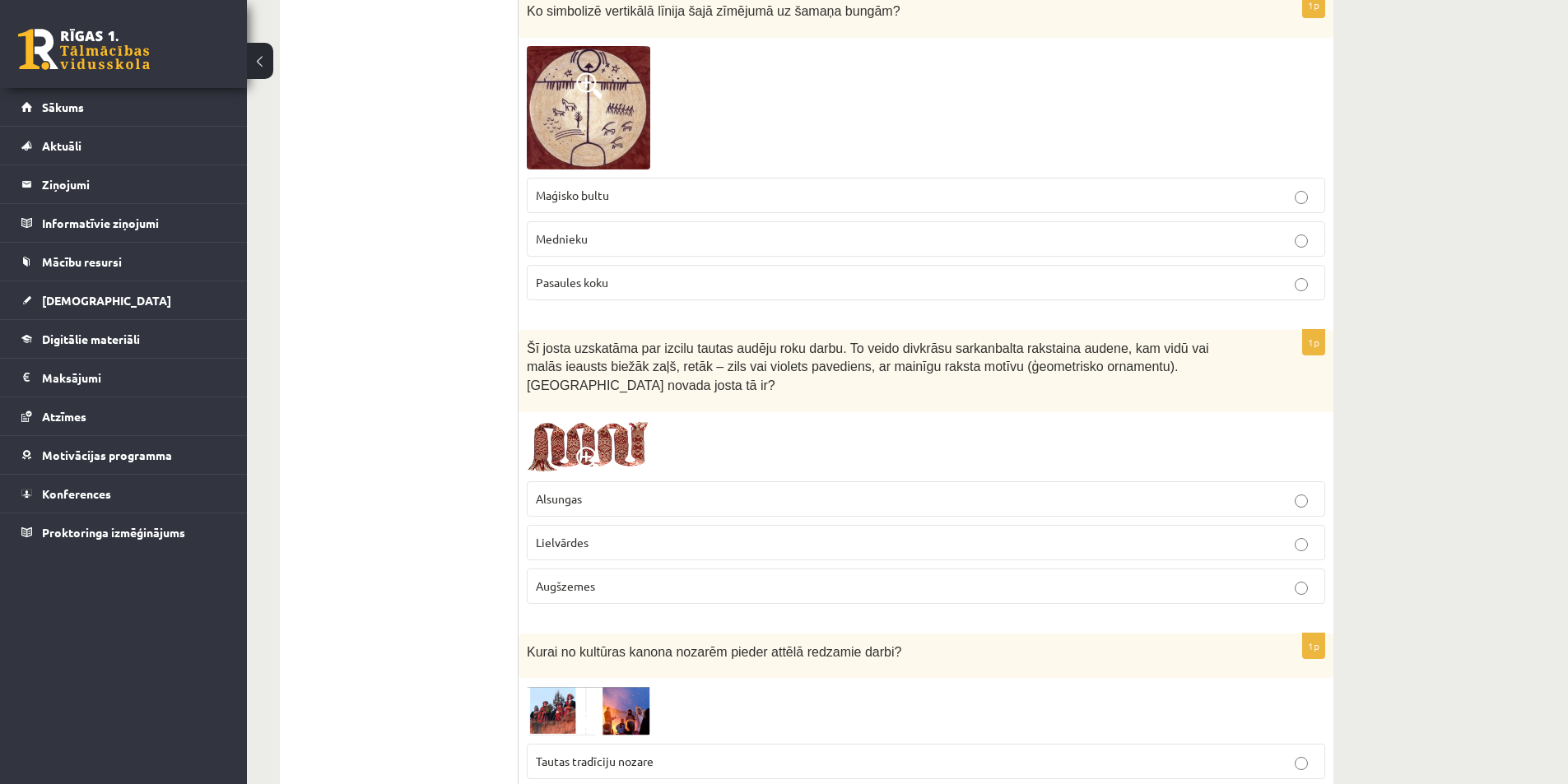
click at [582, 534] on label "Lielvārdes" at bounding box center [926, 542] width 798 height 35
drag, startPoint x: 582, startPoint y: 566, endPoint x: 521, endPoint y: 566, distance: 61.0
click at [521, 566] on div "1p Šī josta uzskatāma par izcilu tautas audēju roku darbu. To veido divkrāsu sa…" at bounding box center [926, 473] width 815 height 287
copy span "Augšzemes"
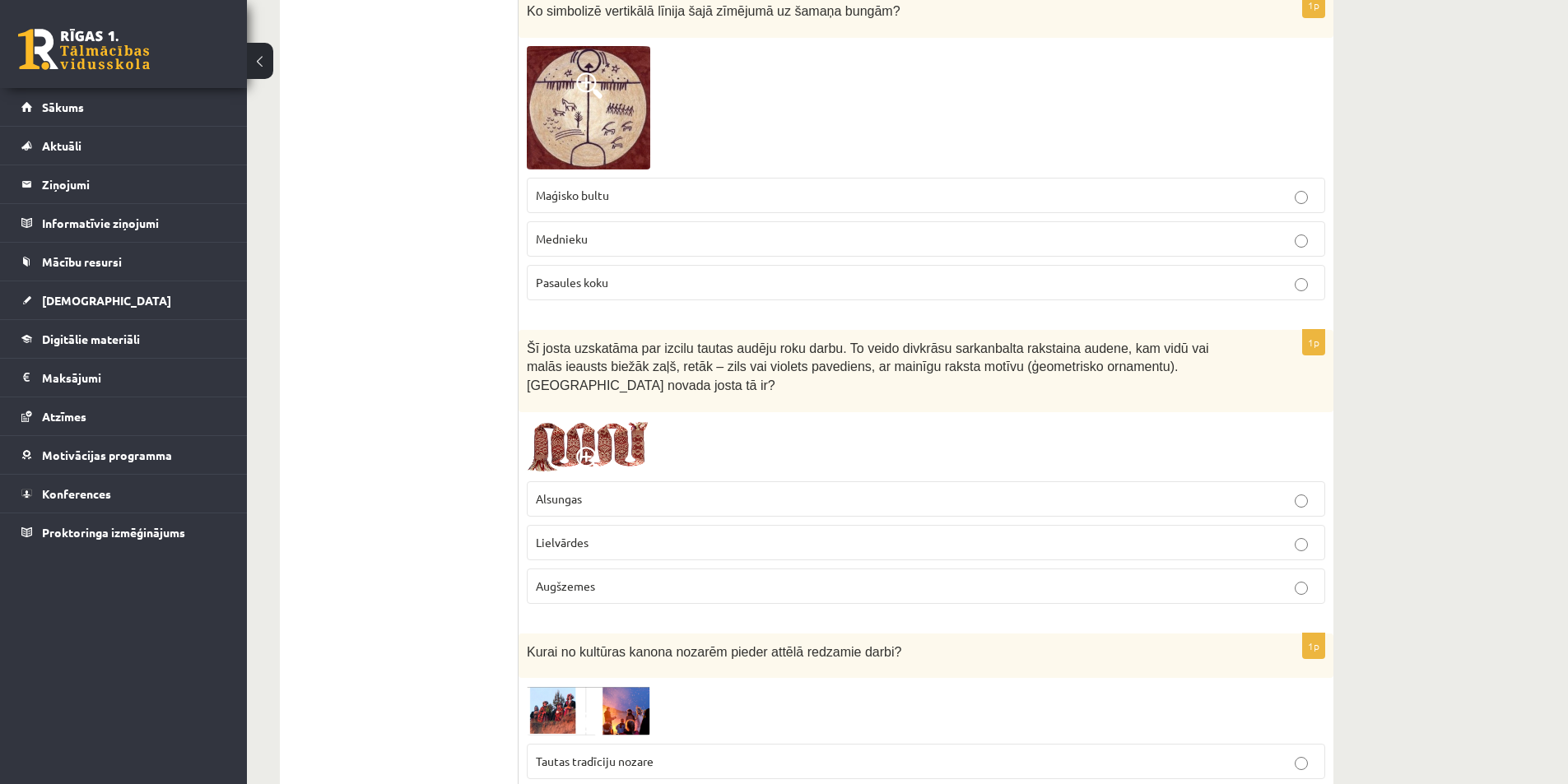
scroll to position [1974, 0]
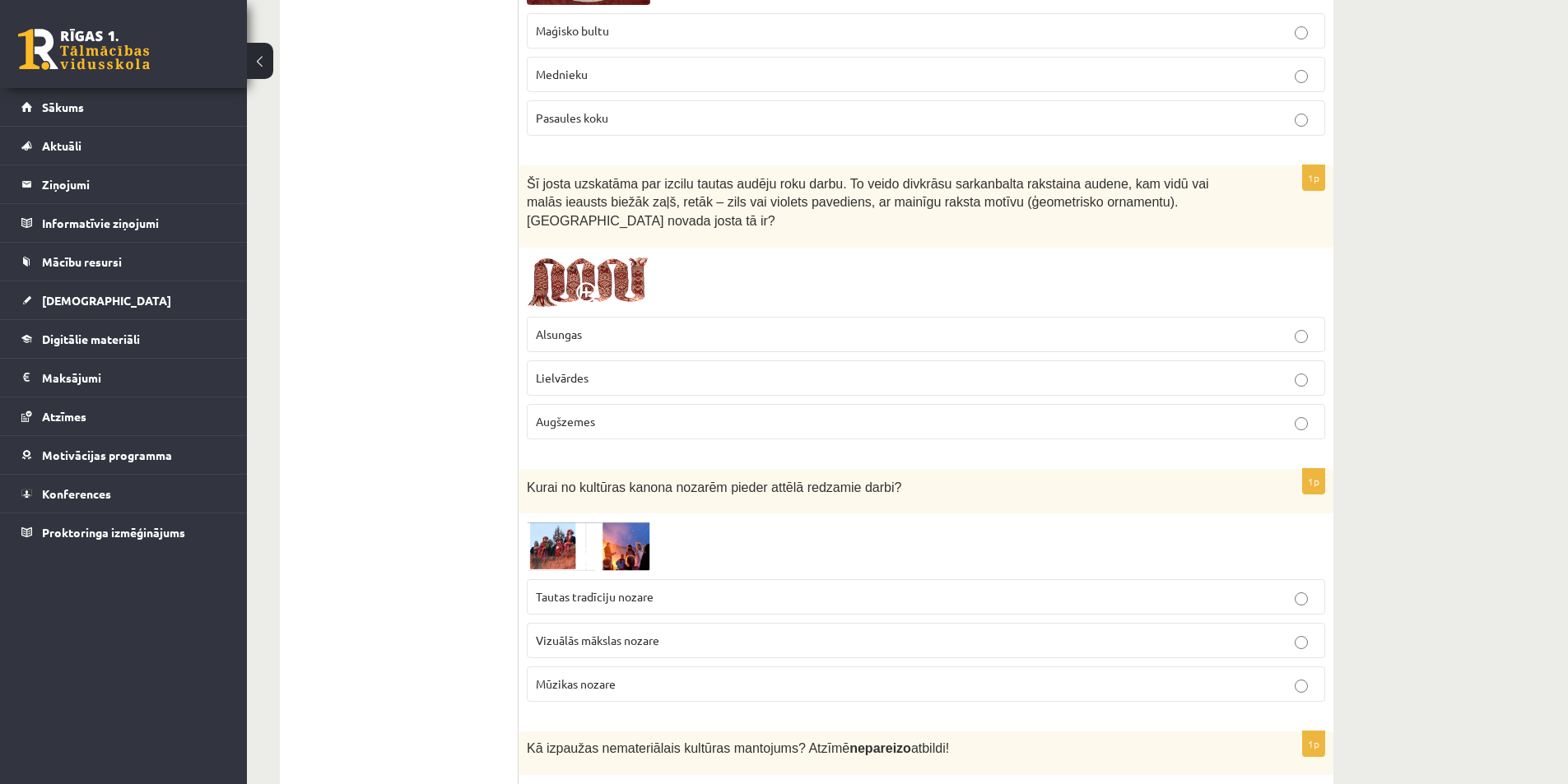
click at [562, 522] on img at bounding box center [588, 546] width 123 height 48
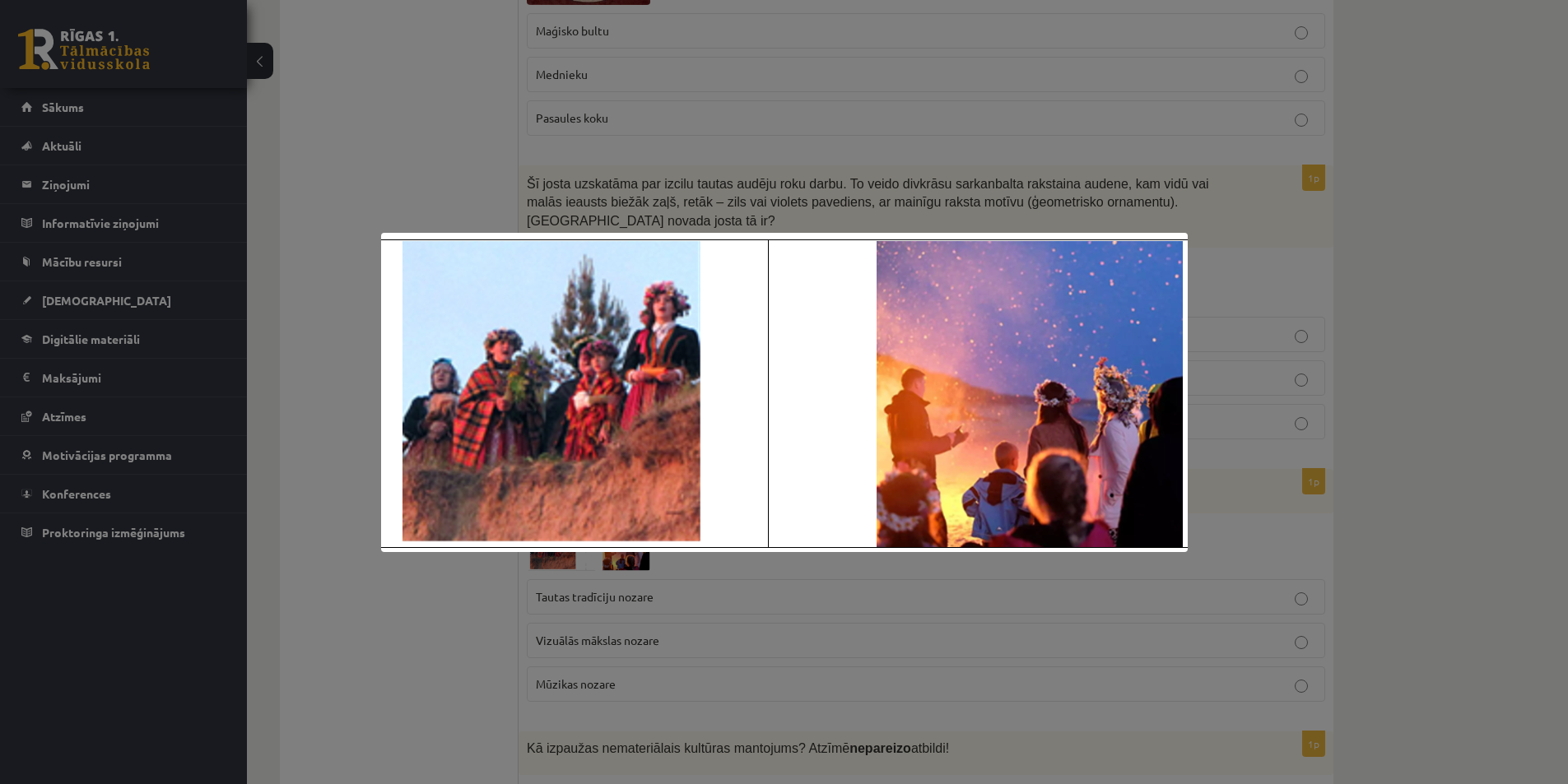
click at [411, 629] on div at bounding box center [784, 392] width 1568 height 784
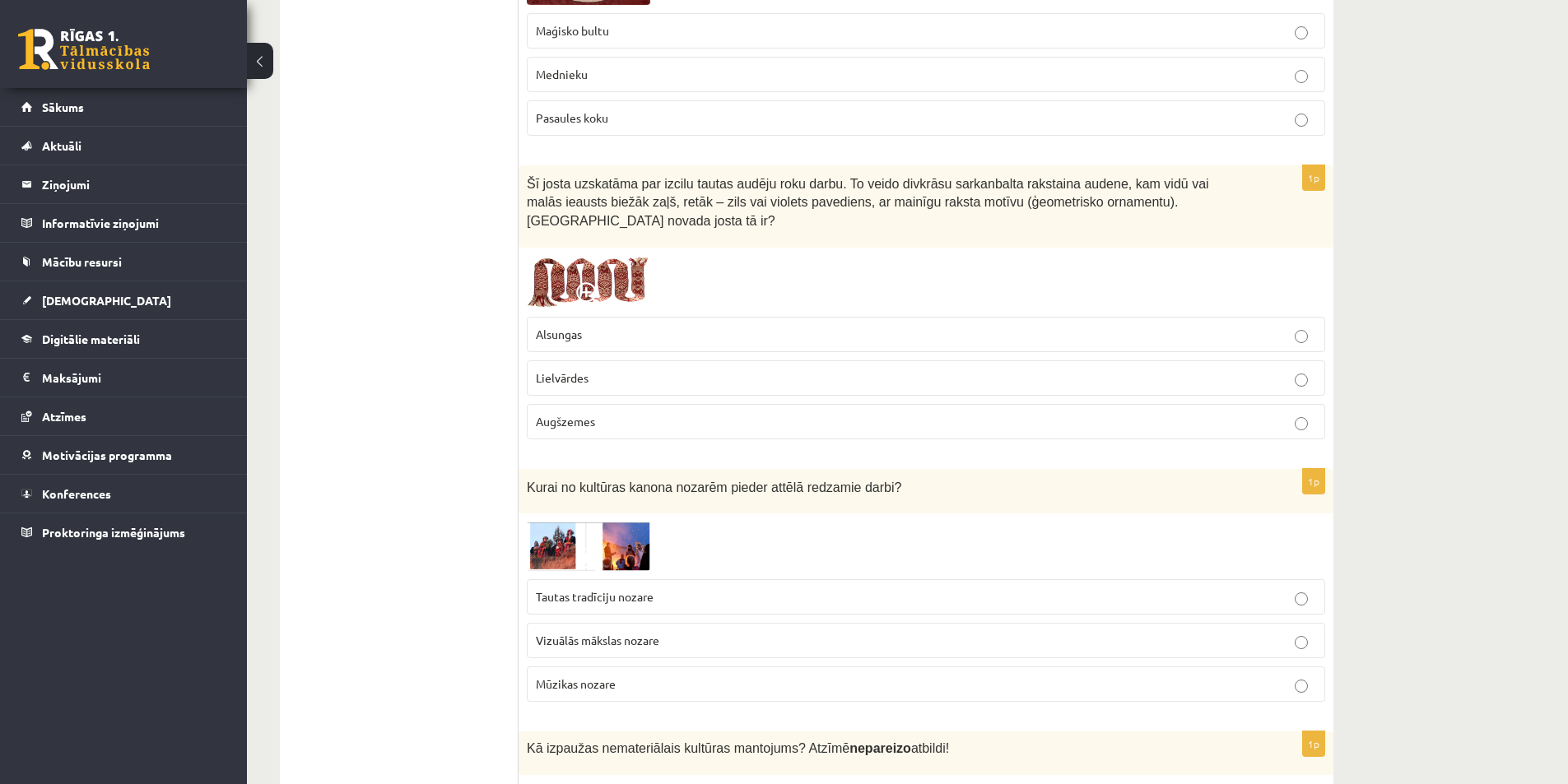
click at [579, 548] on span at bounding box center [589, 561] width 26 height 26
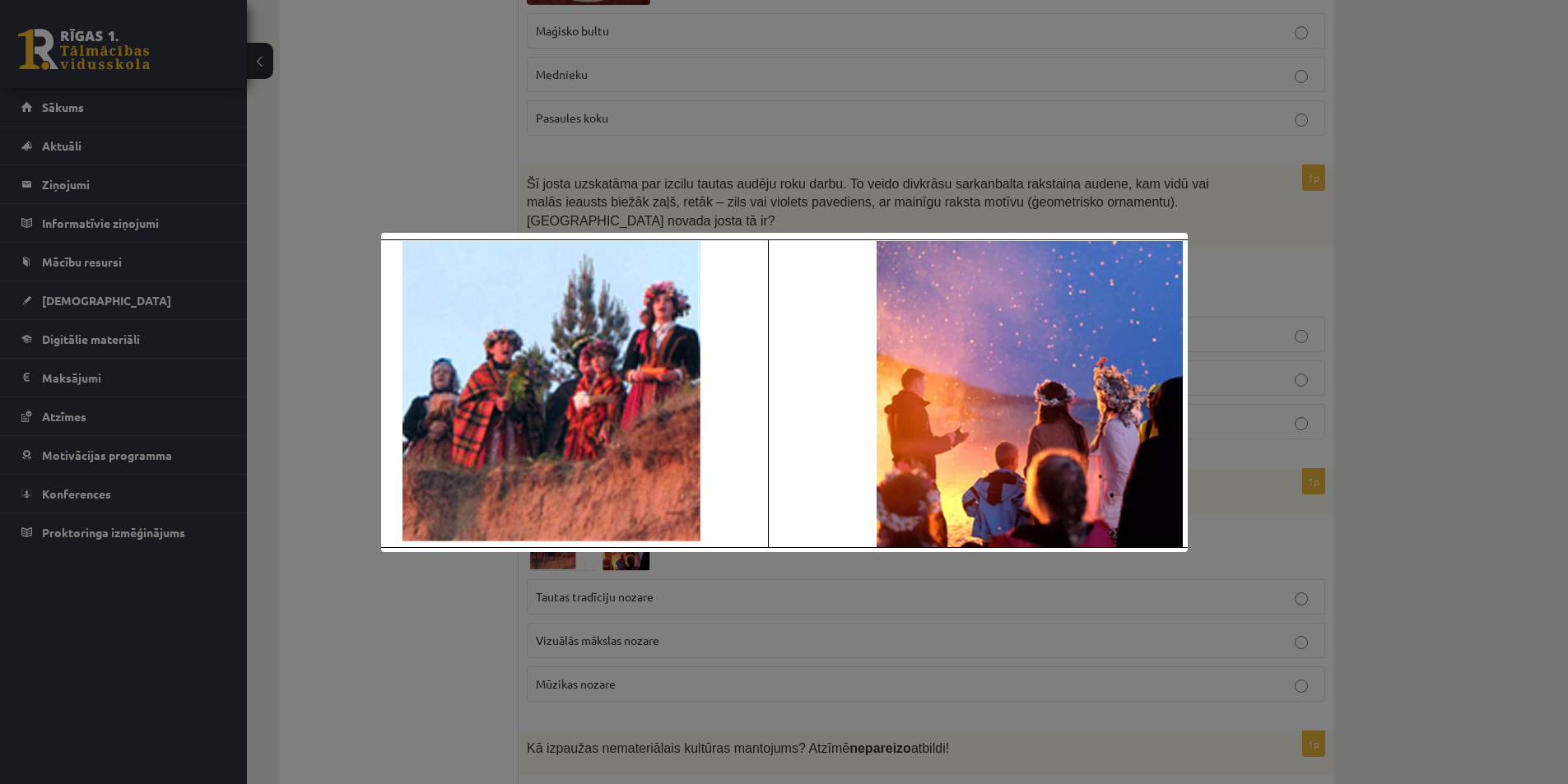
click at [433, 611] on div at bounding box center [784, 392] width 1568 height 784
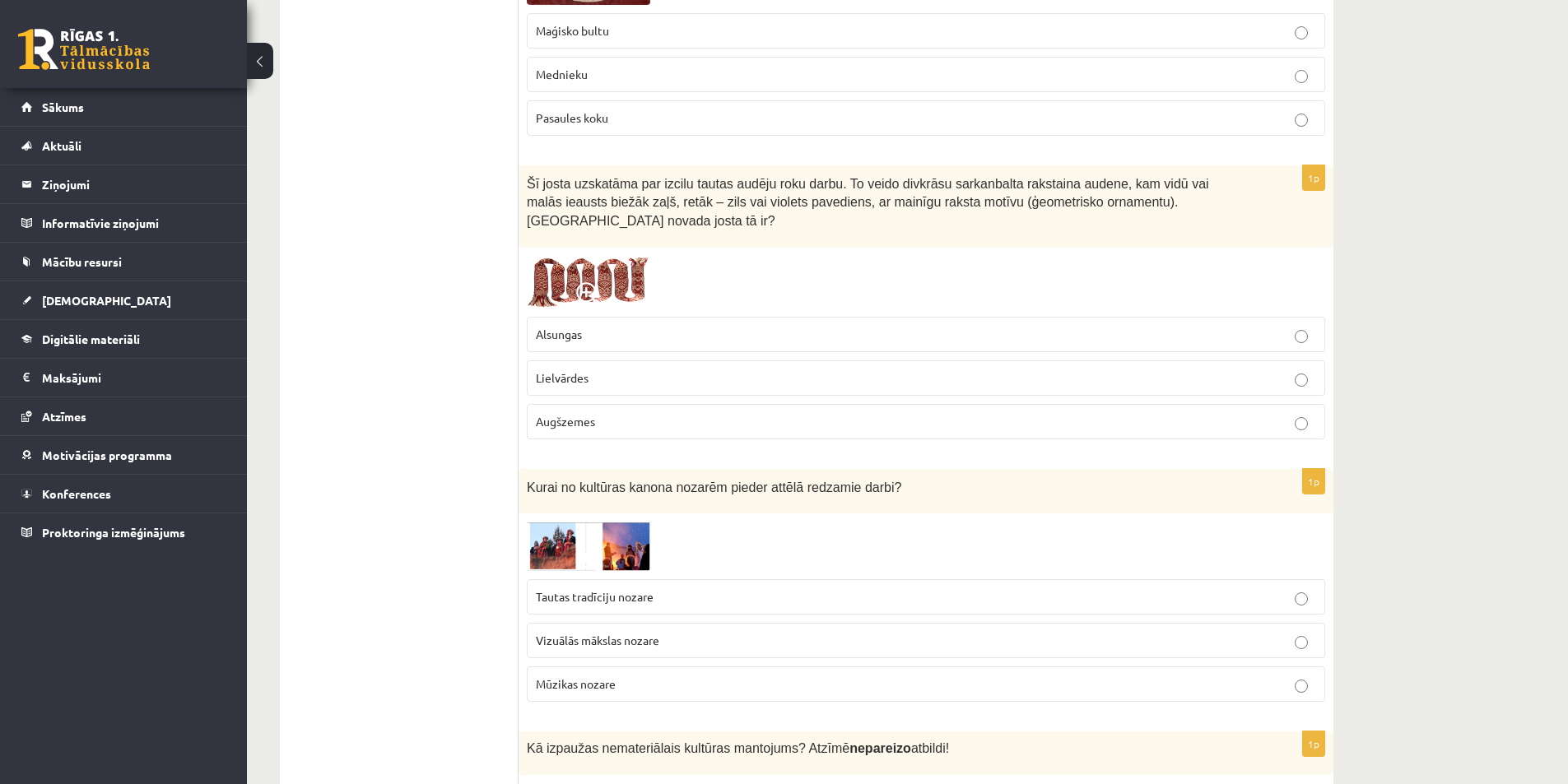
click at [585, 548] on span at bounding box center [589, 561] width 26 height 26
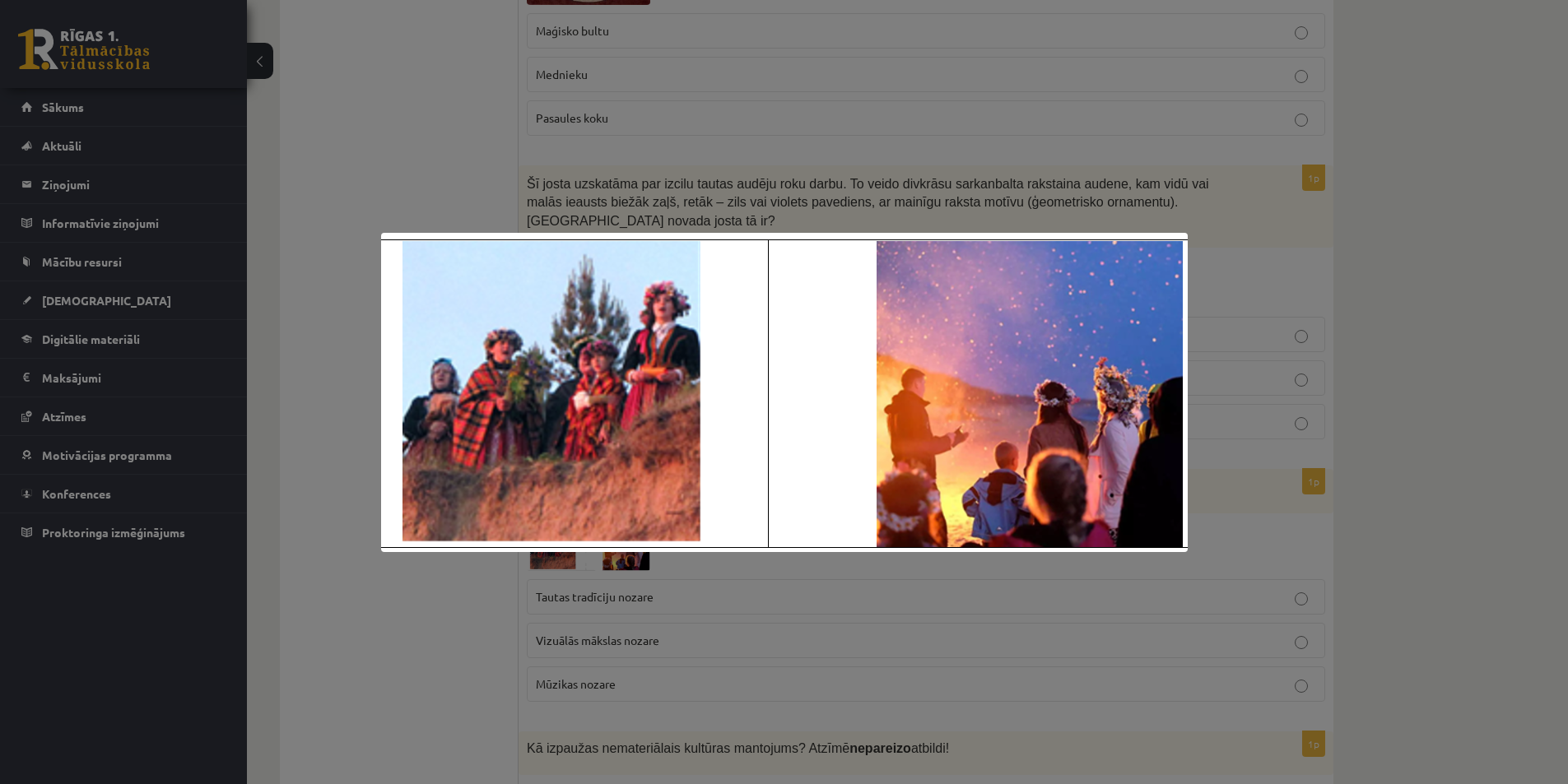
click at [459, 617] on div at bounding box center [784, 392] width 1568 height 784
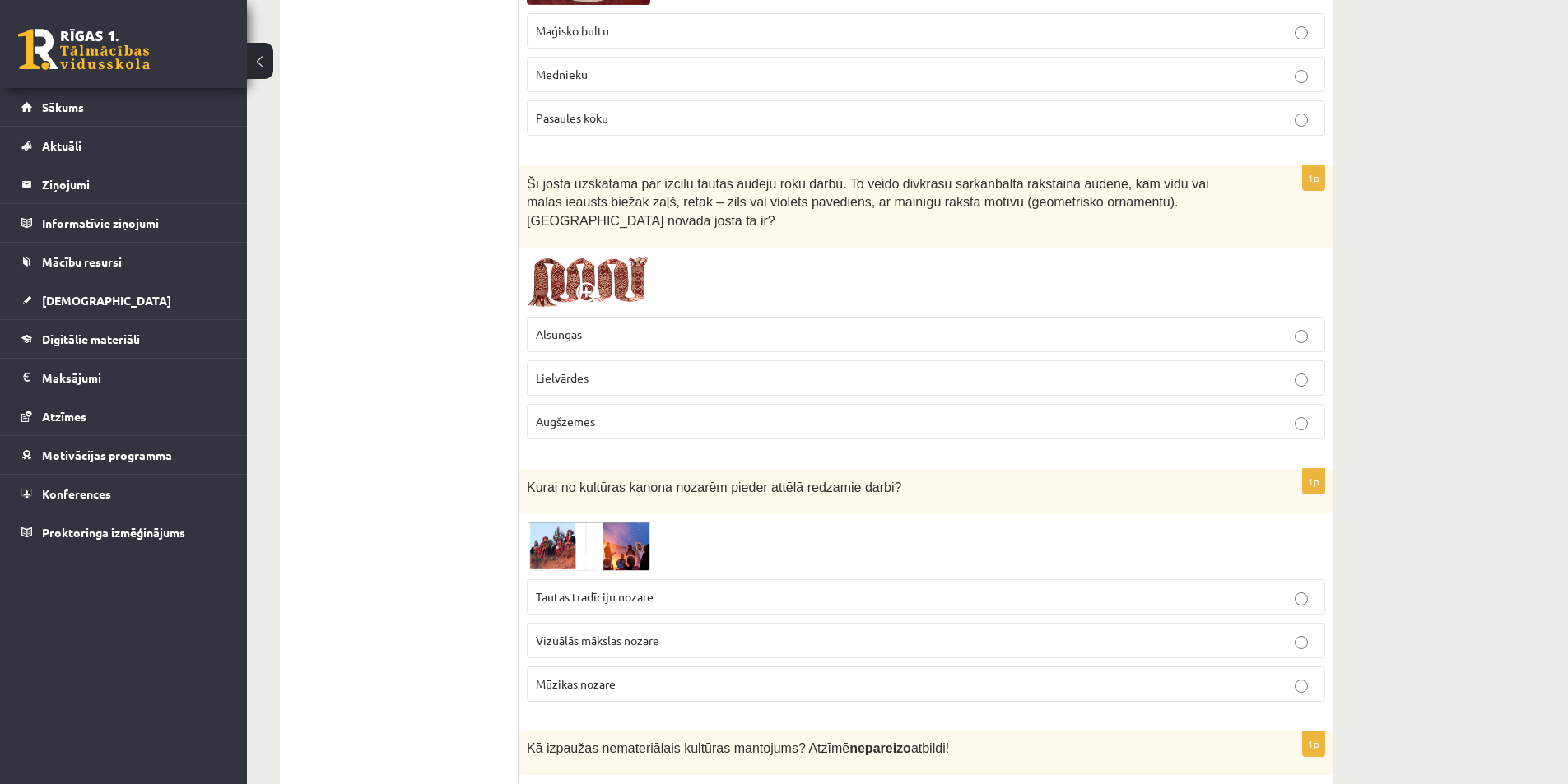
click at [559, 589] on span "Tautas tradīciju nozare" at bounding box center [595, 596] width 118 height 15
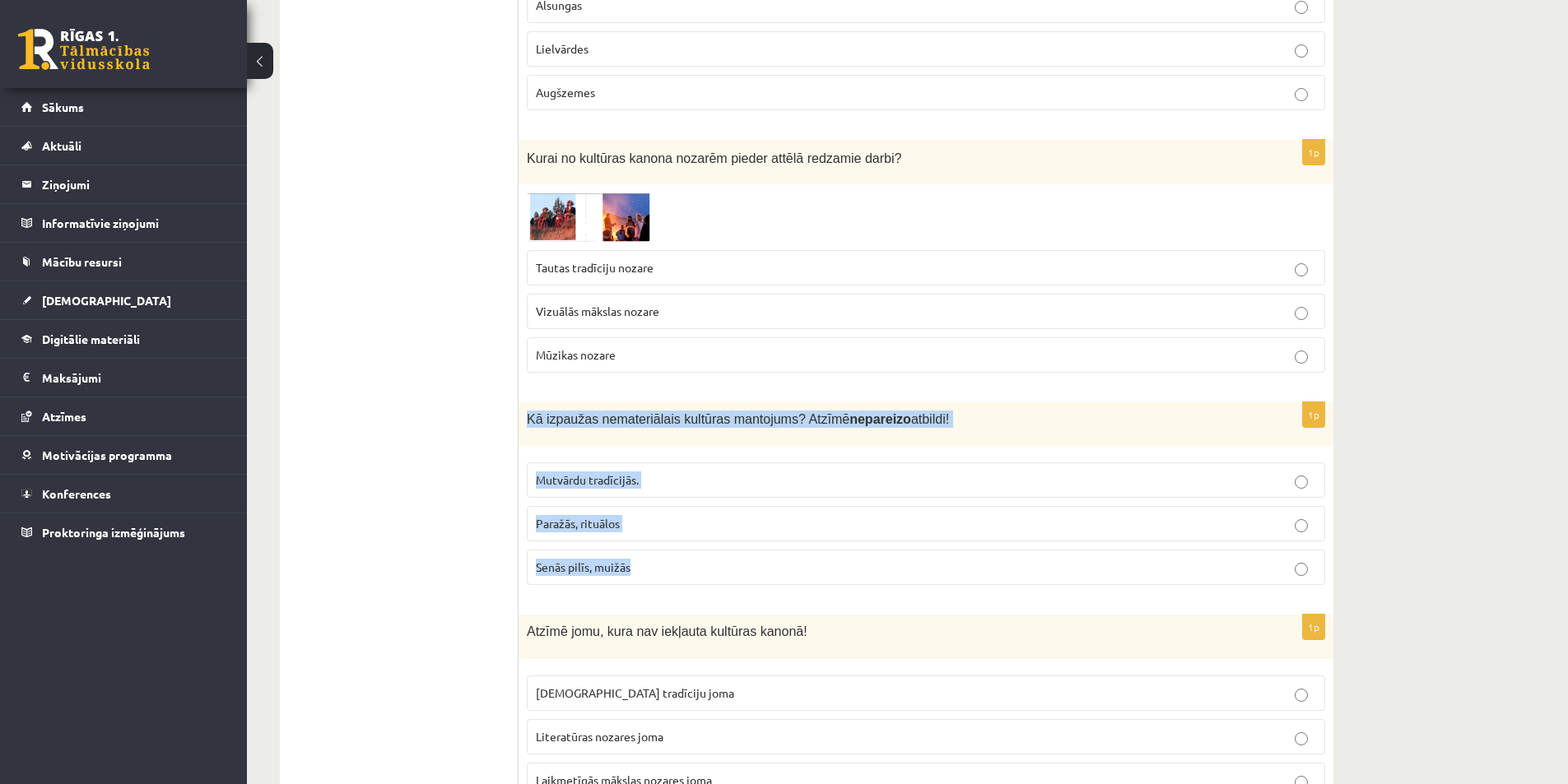
drag, startPoint x: 523, startPoint y: 400, endPoint x: 687, endPoint y: 572, distance: 237.7
click at [687, 572] on div "1p Kā izpaužas nemateriālais kultūras mantojums? Atzīmē nepareizo atbildi! Mutv…" at bounding box center [926, 501] width 815 height 196
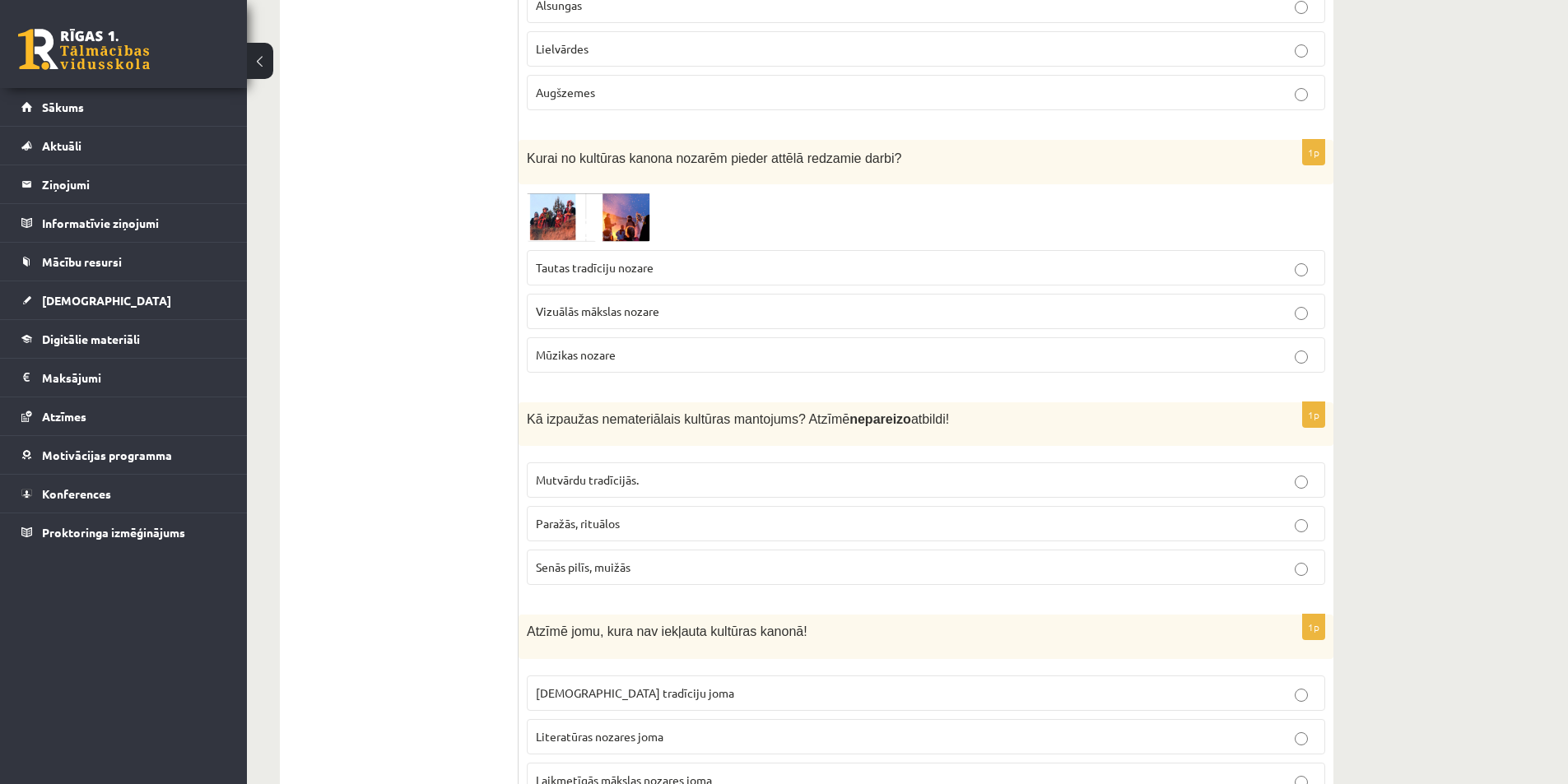
click at [596, 559] on span "Senās pilīs, muižās" at bounding box center [583, 566] width 94 height 15
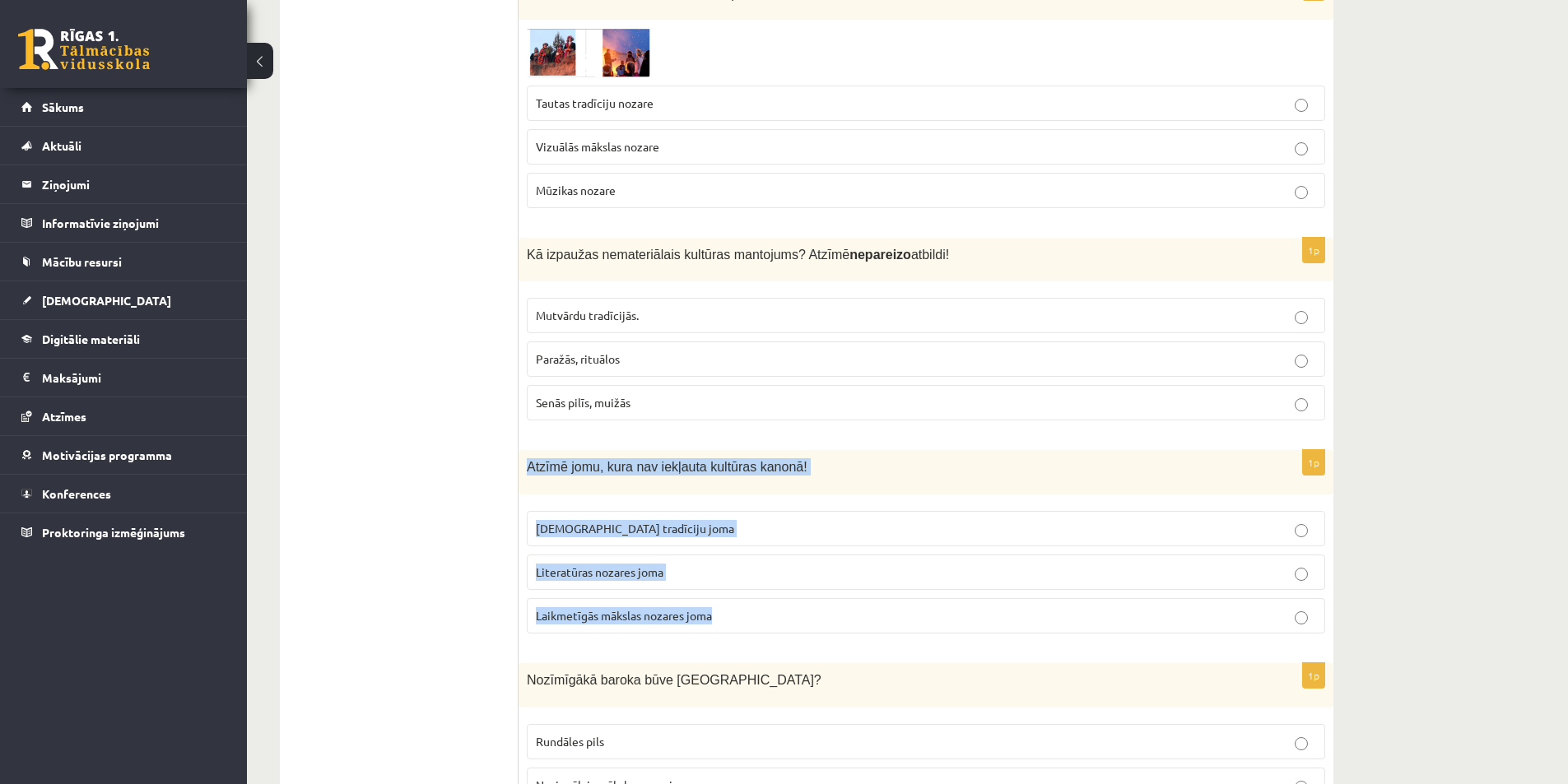
drag, startPoint x: 526, startPoint y: 445, endPoint x: 725, endPoint y: 620, distance: 265.0
click at [725, 620] on div "1p Atzīmē jomu, kura nav iekļauta kultūras kanonā! Tautas tradīciju joma Litera…" at bounding box center [926, 548] width 815 height 196
click at [616, 608] on span "Laikmetīgās mākslas nozares joma" at bounding box center [624, 616] width 176 height 15
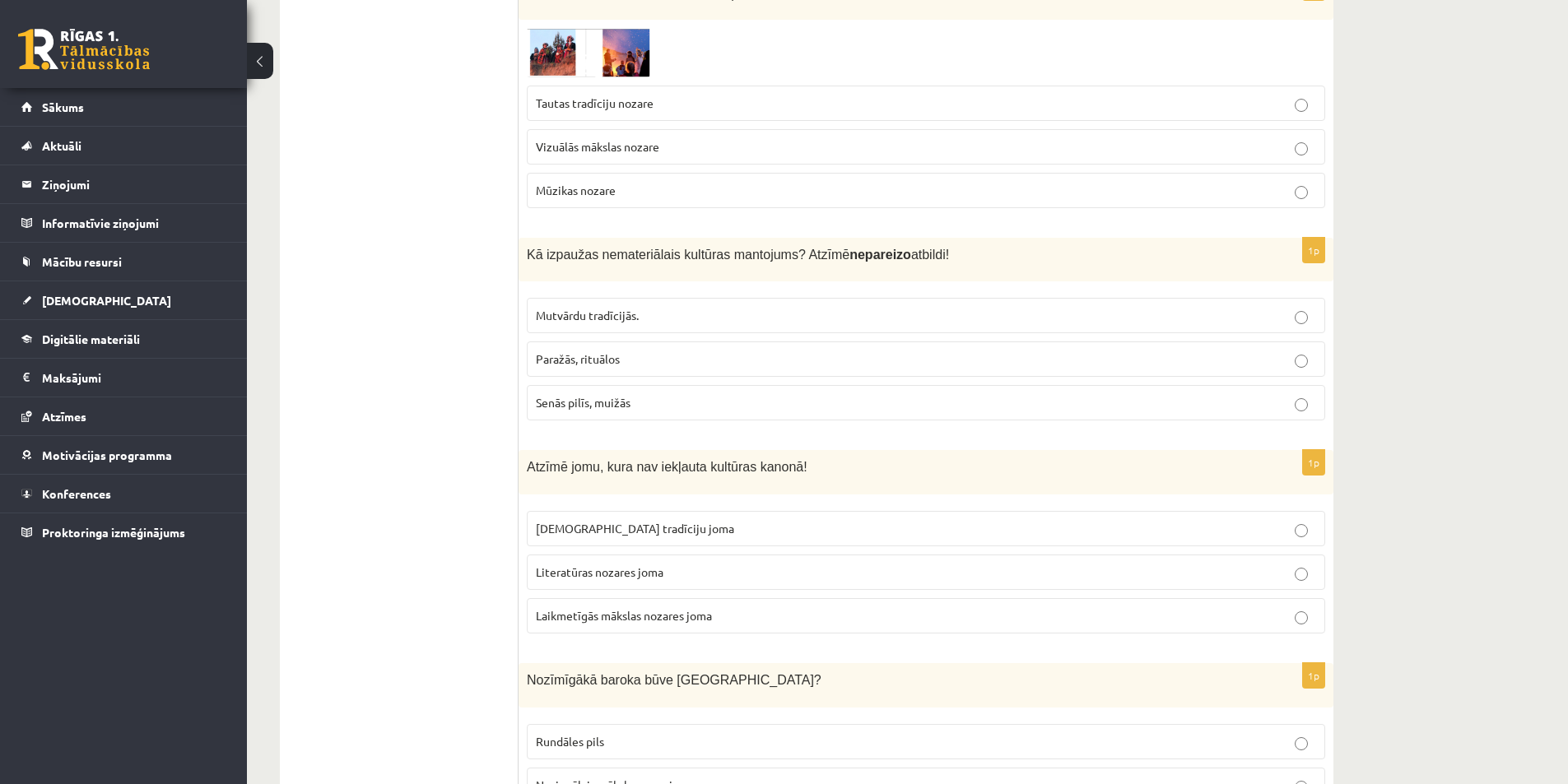
scroll to position [2797, 0]
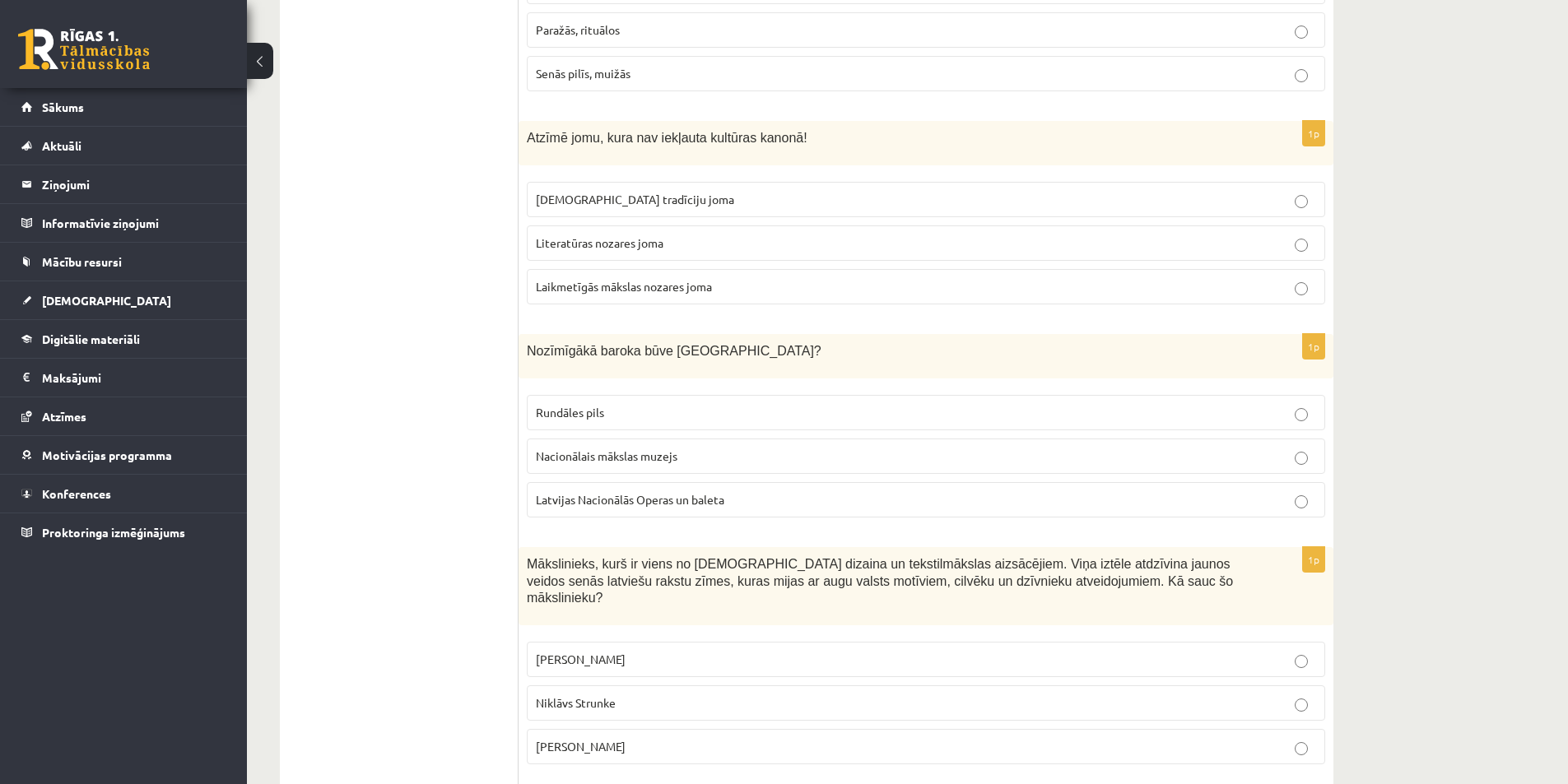
drag, startPoint x: 572, startPoint y: 351, endPoint x: 779, endPoint y: 466, distance: 236.8
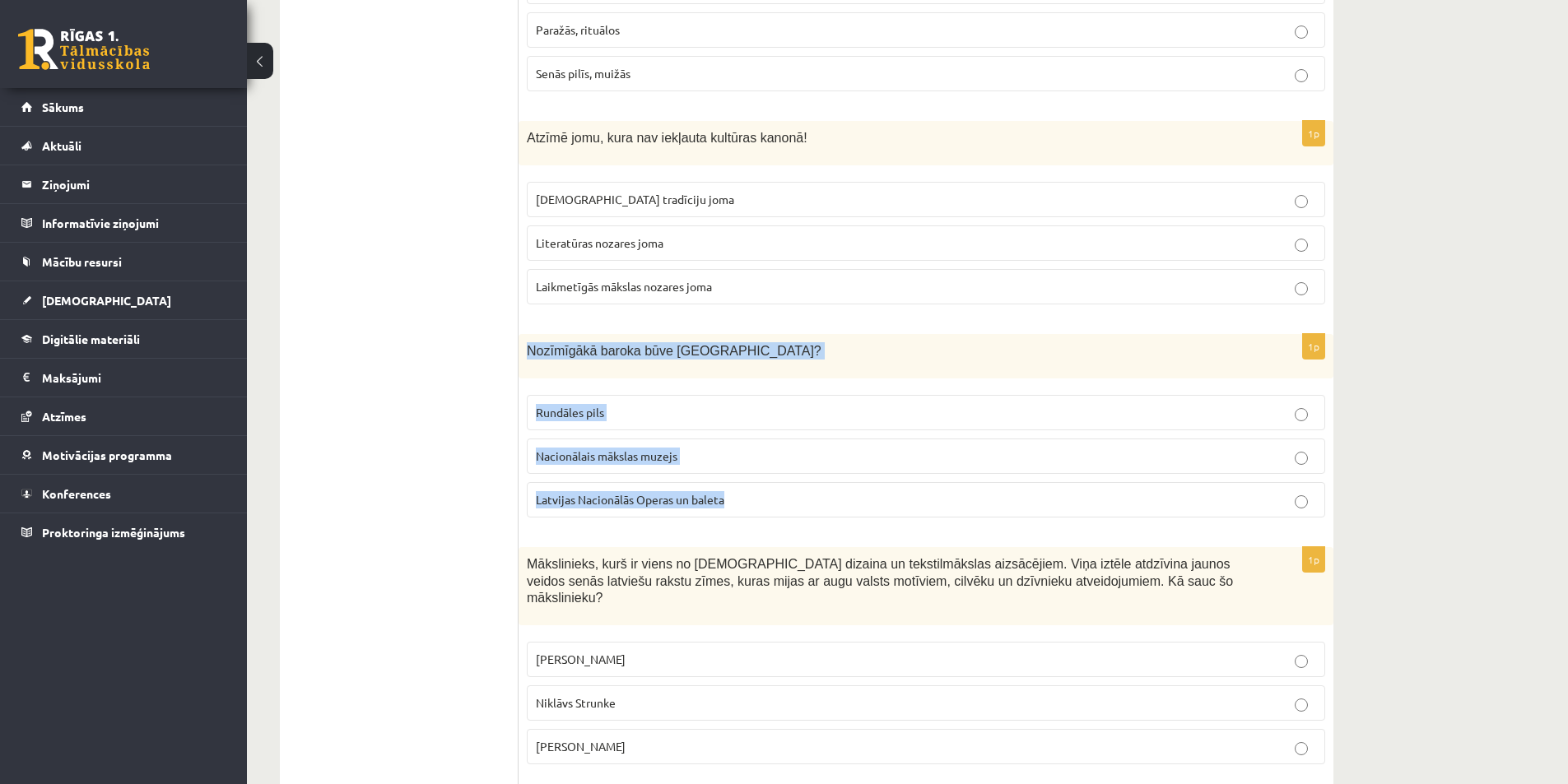
drag, startPoint x: 530, startPoint y: 331, endPoint x: 759, endPoint y: 475, distance: 270.5
click at [759, 475] on div "1p Nozīmīgākā baroka būve Latvijā? Rundāles pils Nacionālais mākslas muzejs Lat…" at bounding box center [926, 432] width 815 height 196
click at [582, 404] on span "Rundāles pils" at bounding box center [571, 412] width 69 height 15
drag, startPoint x: 597, startPoint y: 602, endPoint x: 707, endPoint y: 696, distance: 144.7
click at [707, 696] on div "1p Mākslinieks, kurš ir viens no latviešu dizaina un tekstilmākslas aizsācējiem…" at bounding box center [926, 662] width 815 height 230
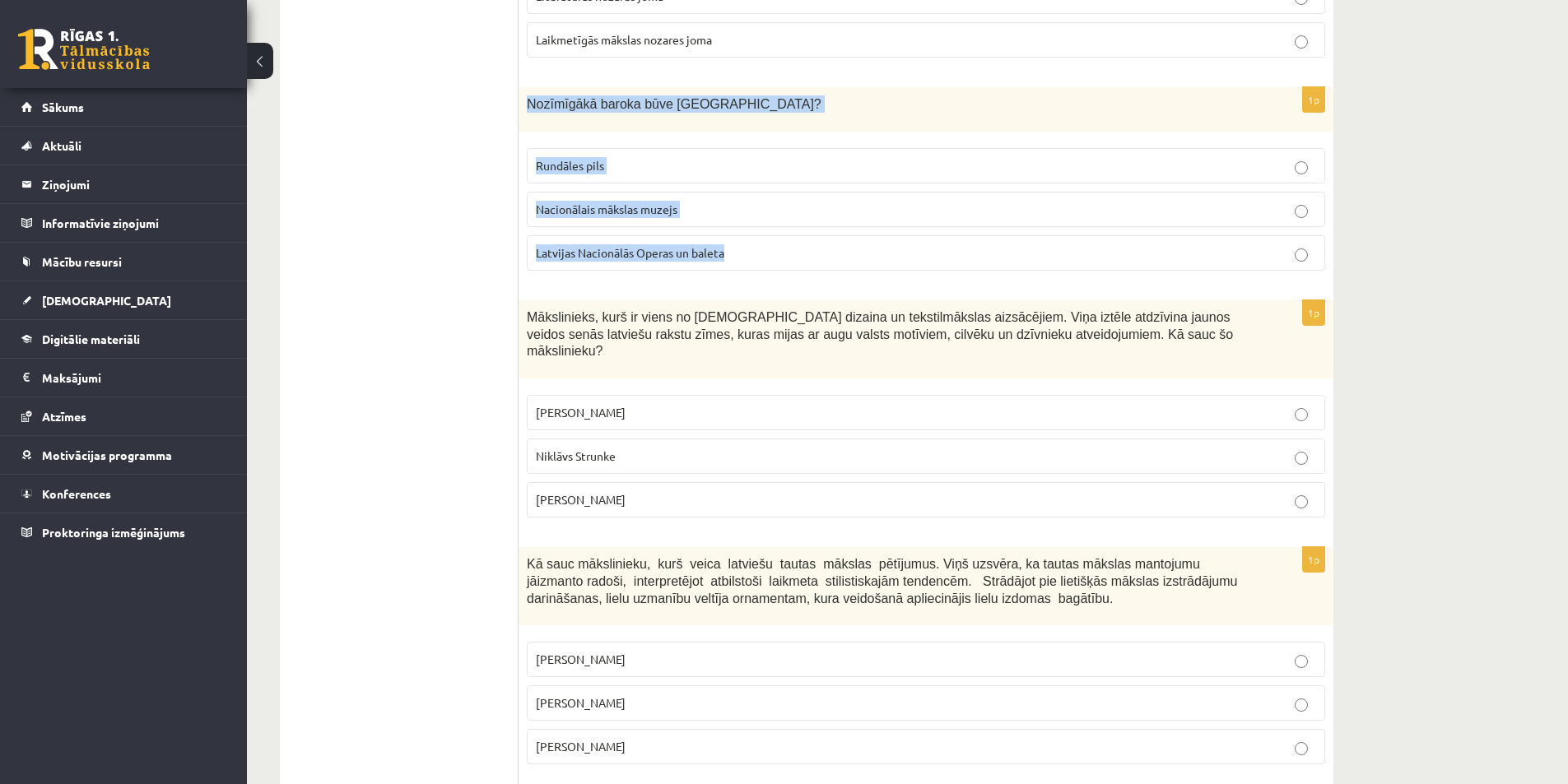
click at [558, 404] on span "Ansis Cīrulis" at bounding box center [581, 412] width 90 height 15
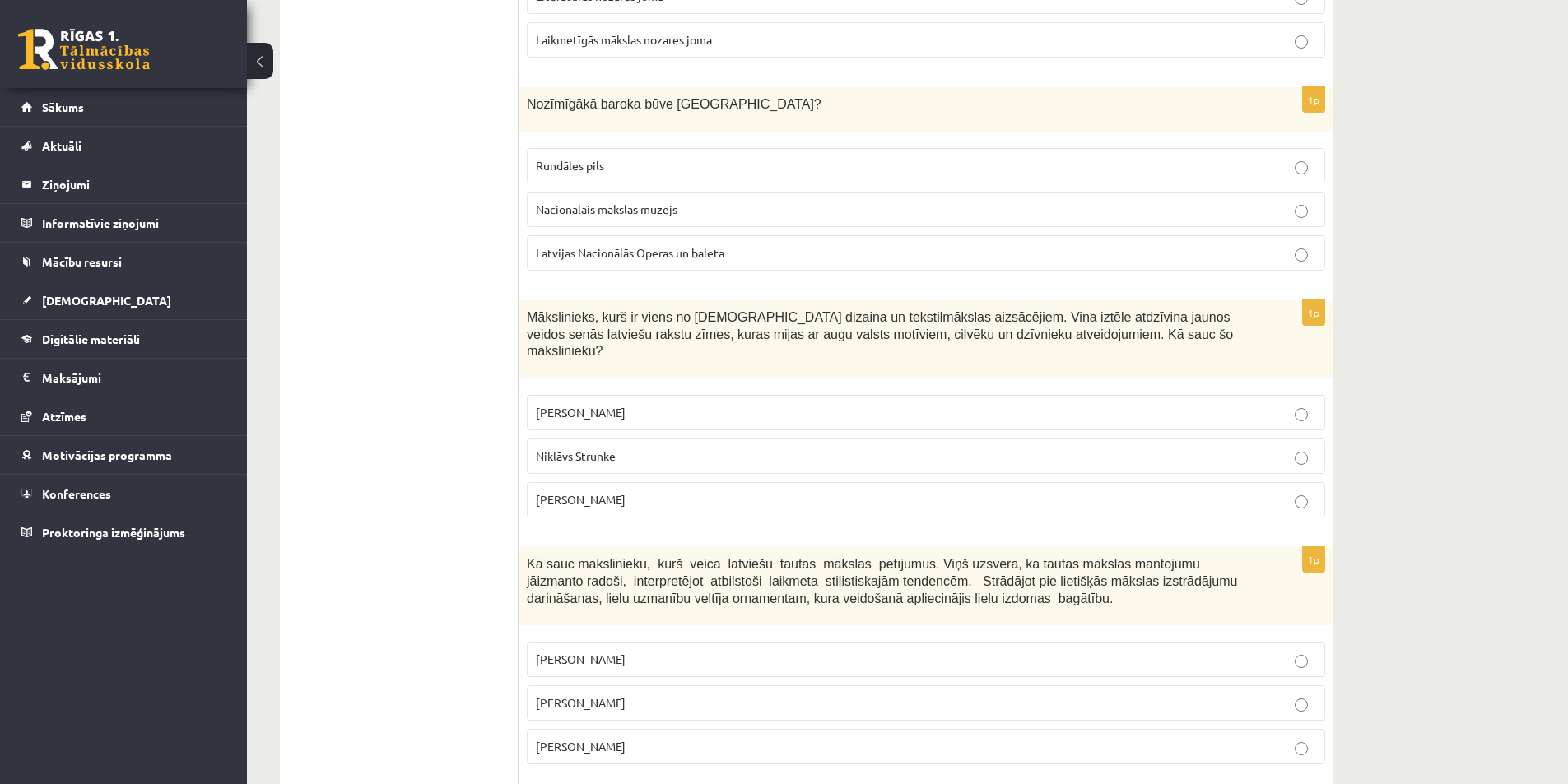
scroll to position [3209, 0]
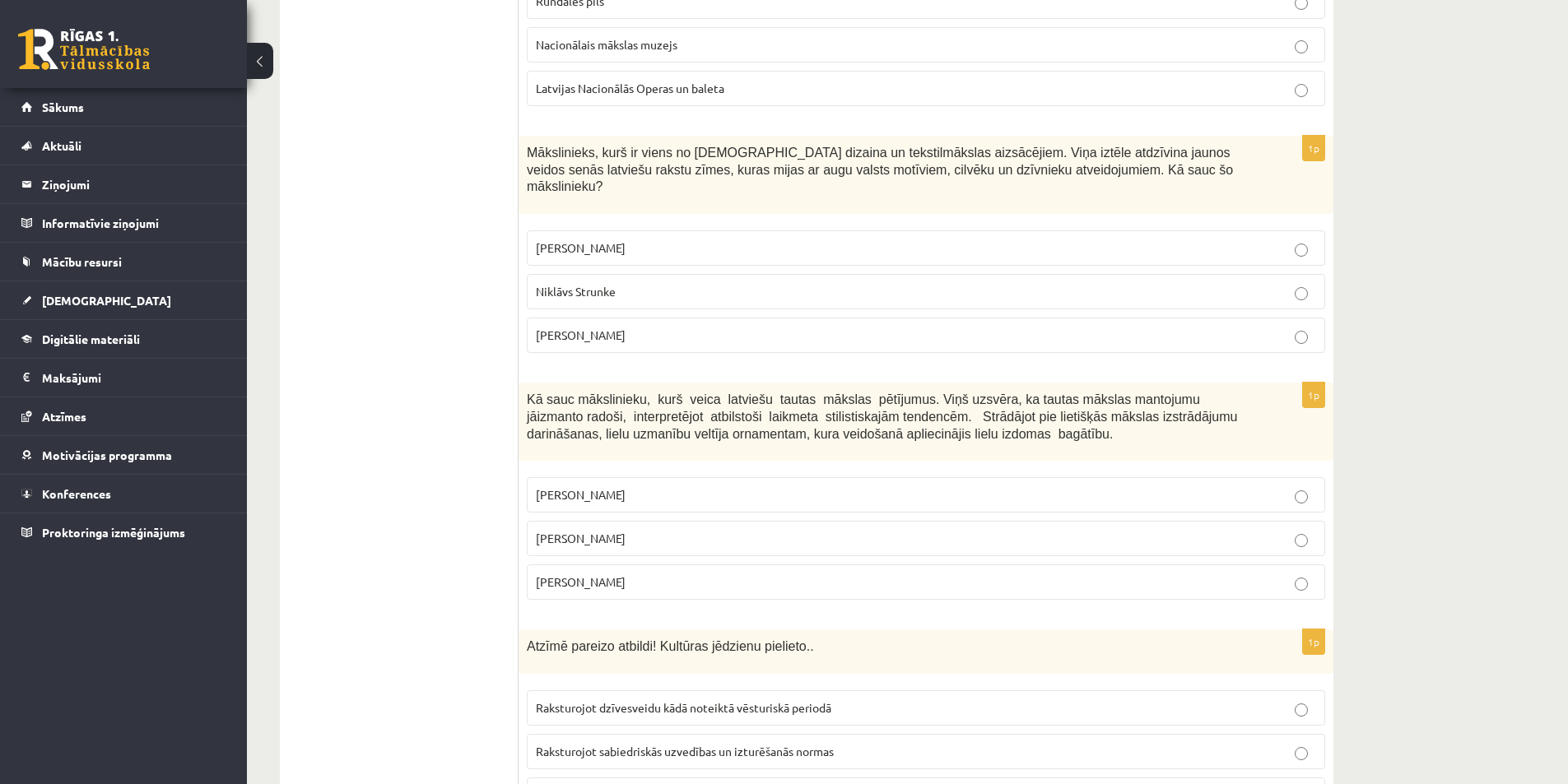
drag, startPoint x: 524, startPoint y: 359, endPoint x: 722, endPoint y: 525, distance: 258.4
click at [722, 529] on div "1p Kā sauc mākslinieku, kurš veica latviešu tautas mākslas pētījumus. Viņš uzsv…" at bounding box center [926, 497] width 815 height 230
click at [552, 530] on span "Jūlijs Madernieks" at bounding box center [581, 538] width 90 height 15
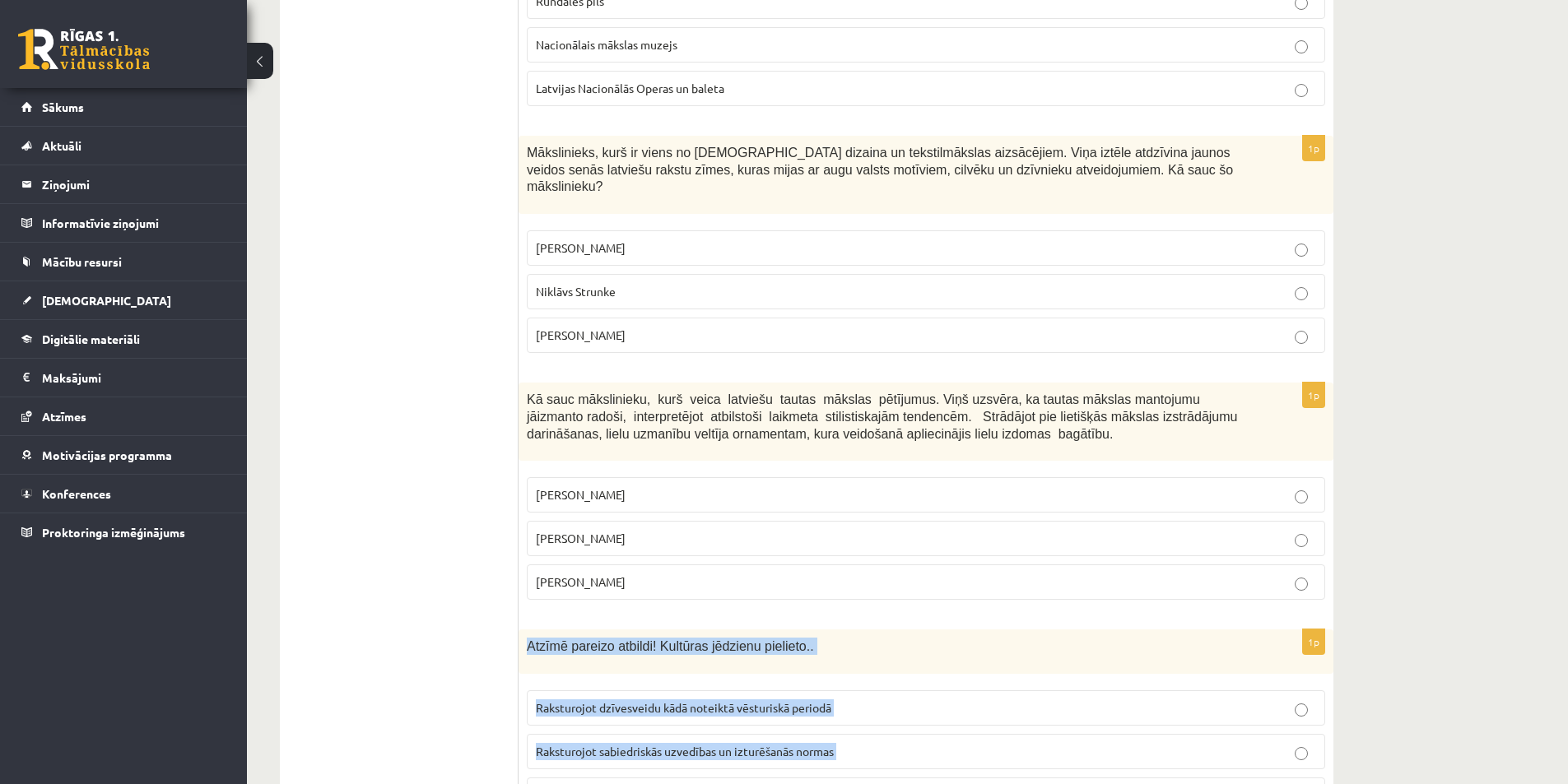
drag, startPoint x: 549, startPoint y: 630, endPoint x: 710, endPoint y: 758, distance: 205.7
click at [710, 758] on div "1p Atzīmē pareizo atbildi! Kultūras jēdzienu pielieto.. Raksturojot dzīvesveidu…" at bounding box center [926, 728] width 815 height 196
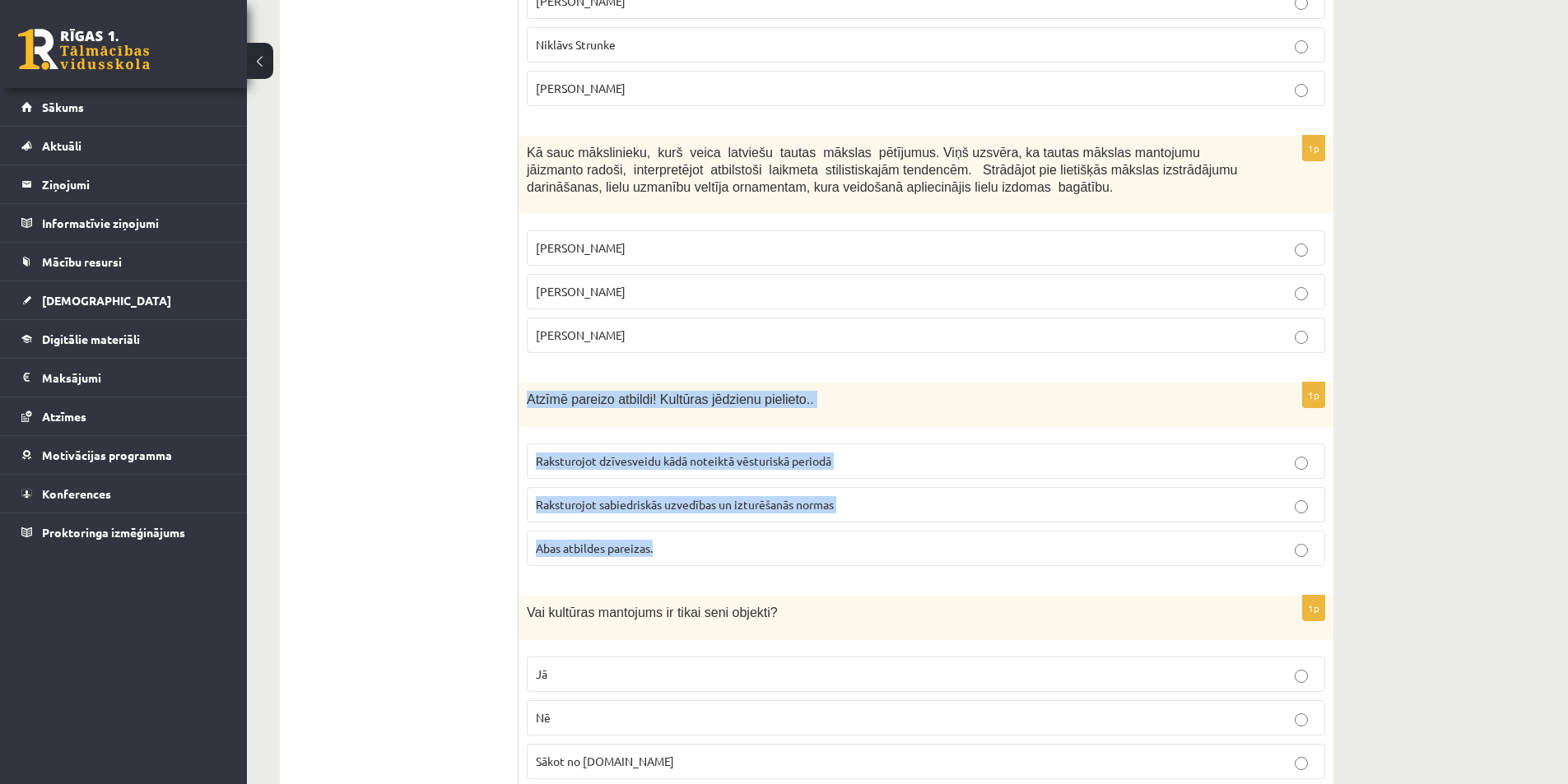
scroll to position [3702, 0]
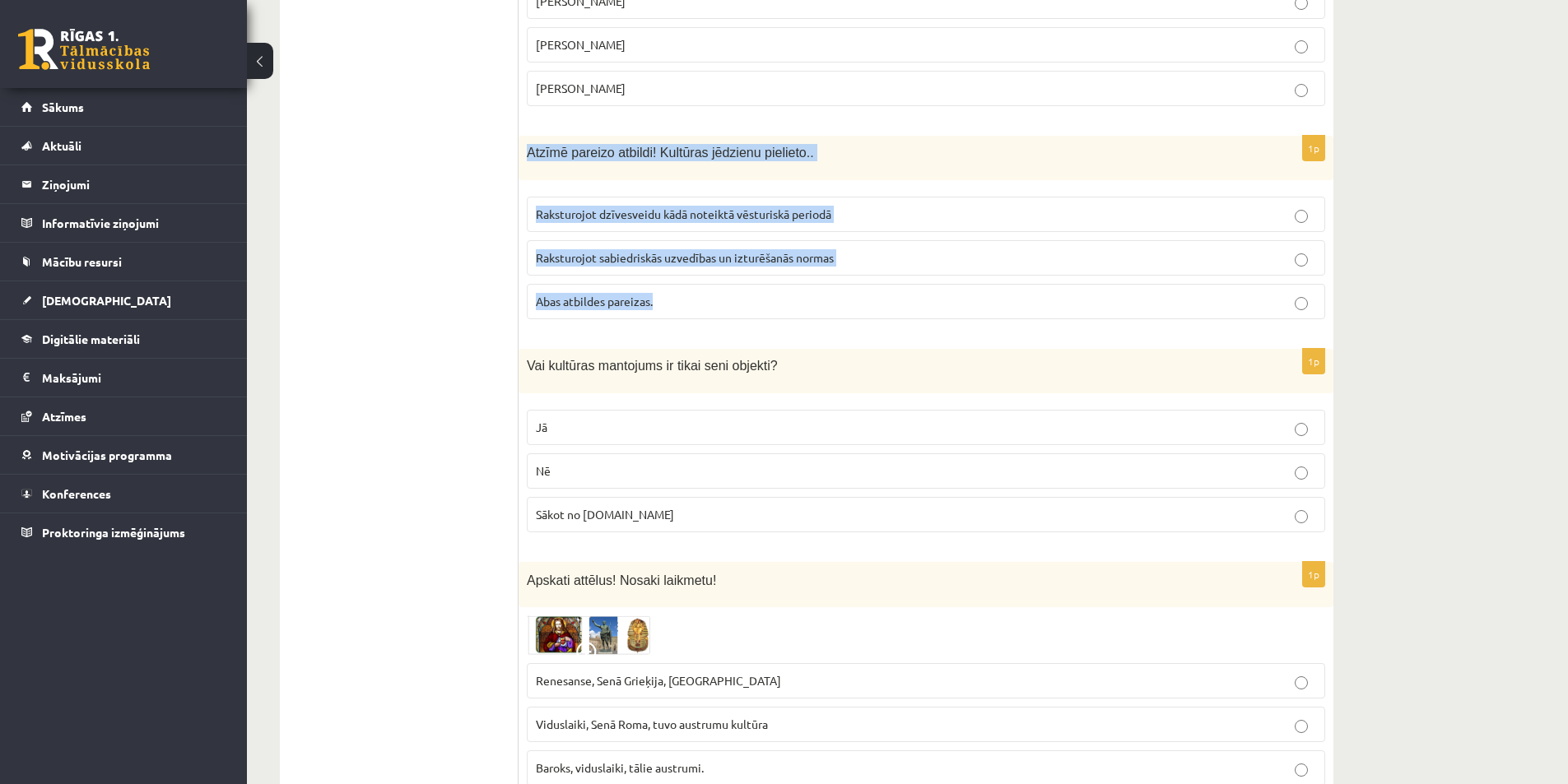
click at [651, 284] on label "Abas atbildes pareizas." at bounding box center [926, 302] width 798 height 35
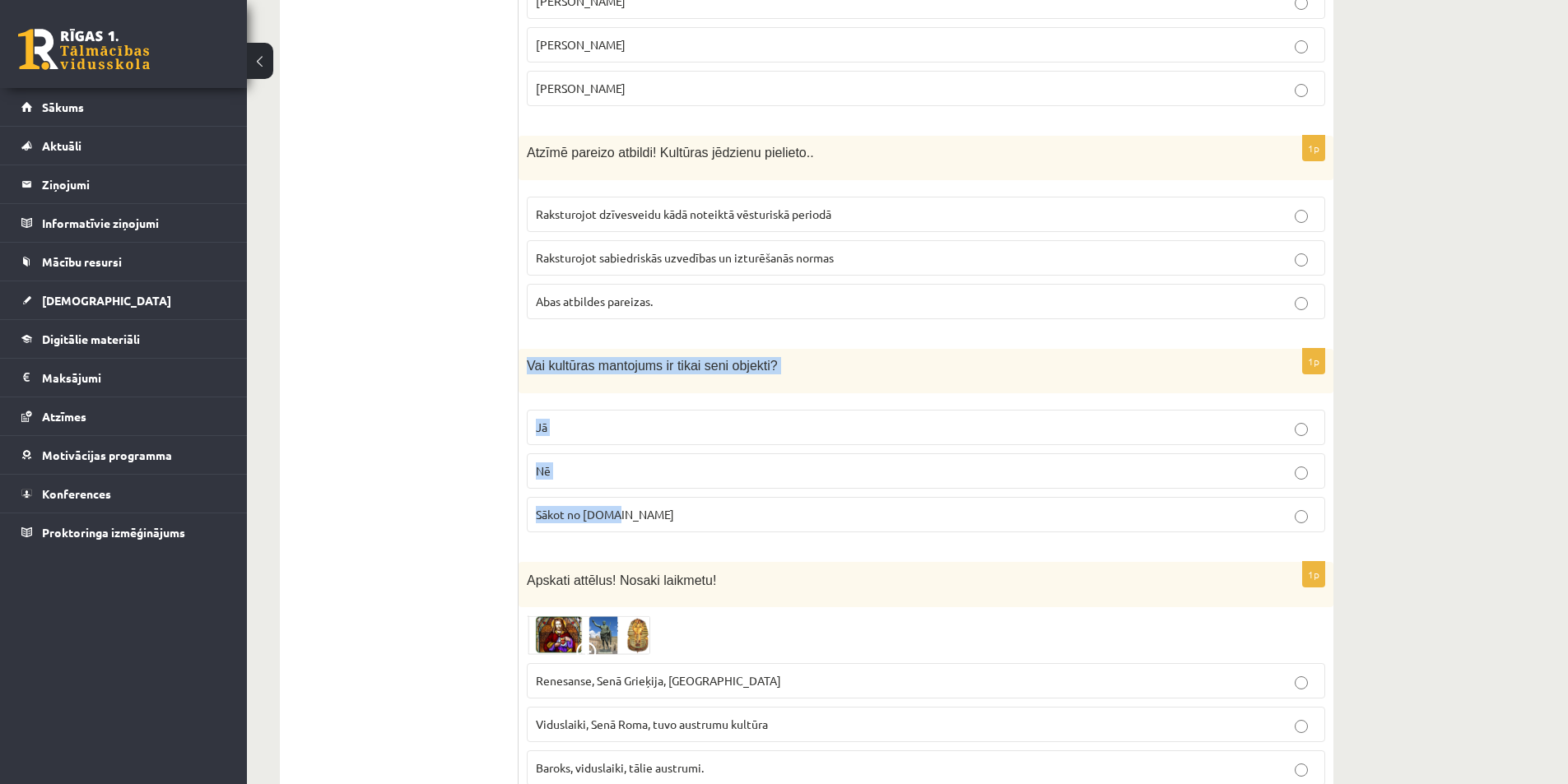
drag, startPoint x: 538, startPoint y: 335, endPoint x: 707, endPoint y: 476, distance: 220.1
click at [707, 476] on div "1p Vai kultūras mantojums ir tikai seni objekti? Jā Nē Sākot no 10.gs" at bounding box center [926, 447] width 815 height 196
click at [588, 463] on p "Nē" at bounding box center [926, 471] width 781 height 18
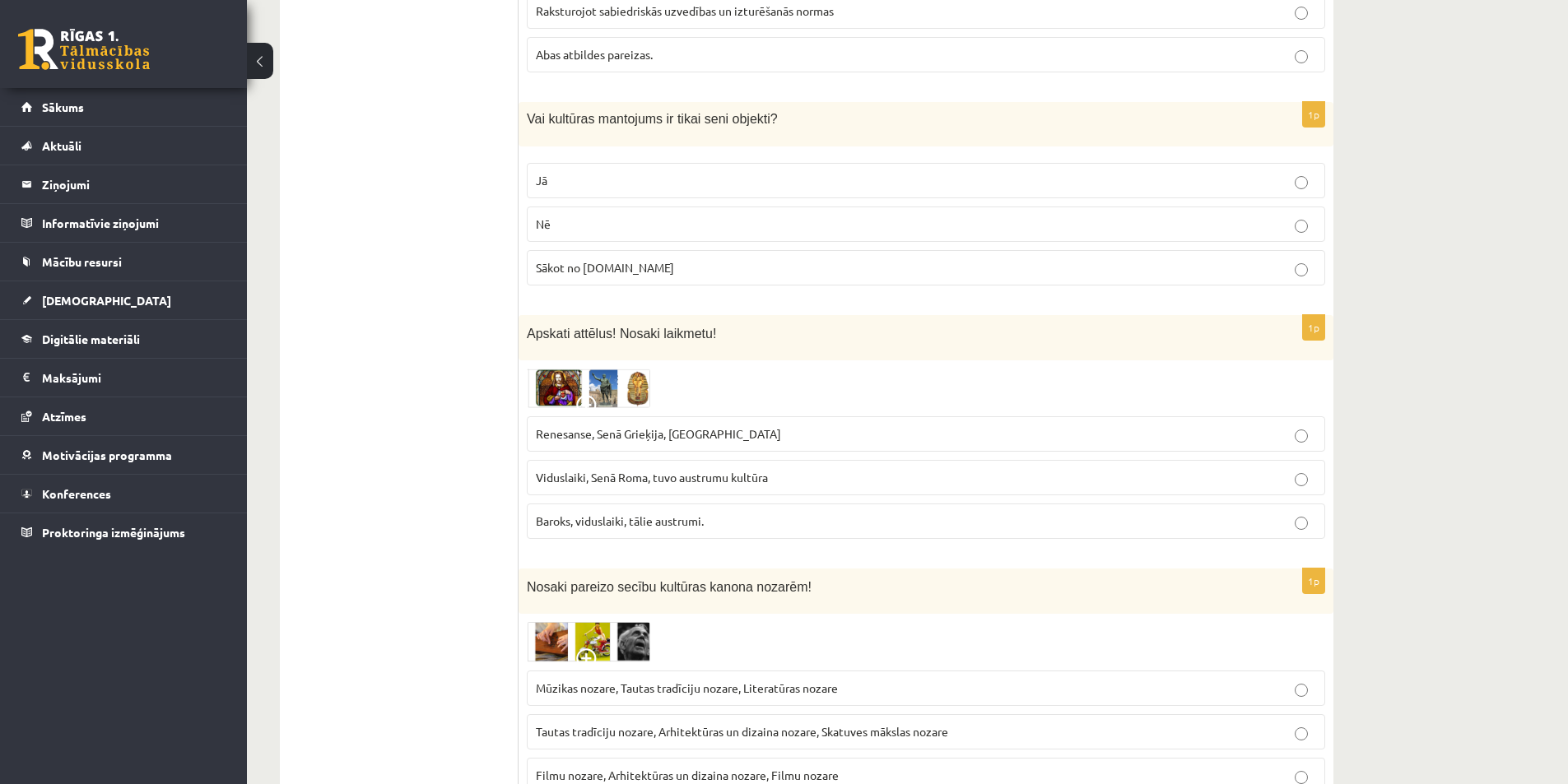
click at [594, 368] on img at bounding box center [588, 388] width 123 height 40
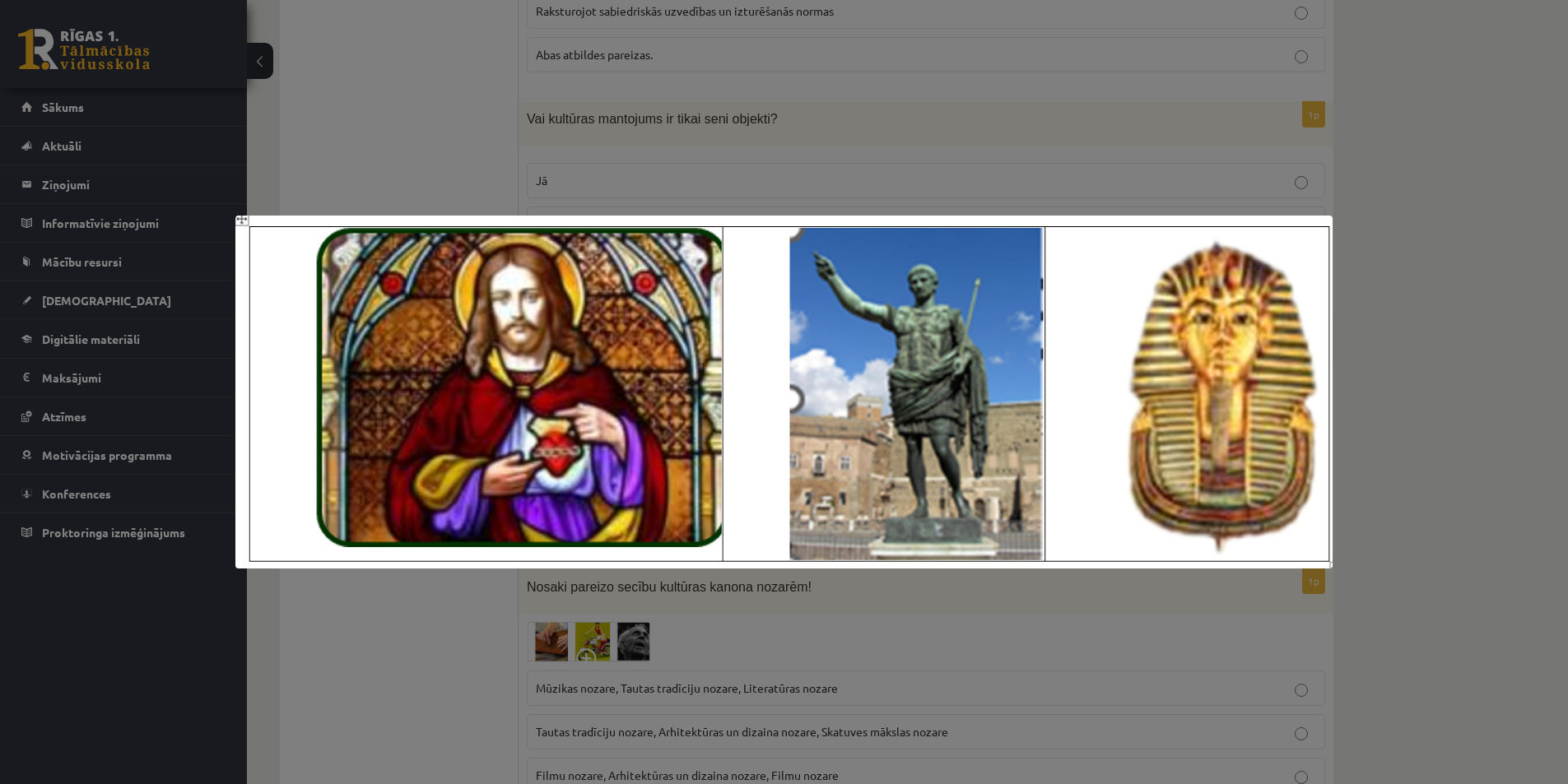
click at [396, 663] on div at bounding box center [784, 392] width 1568 height 784
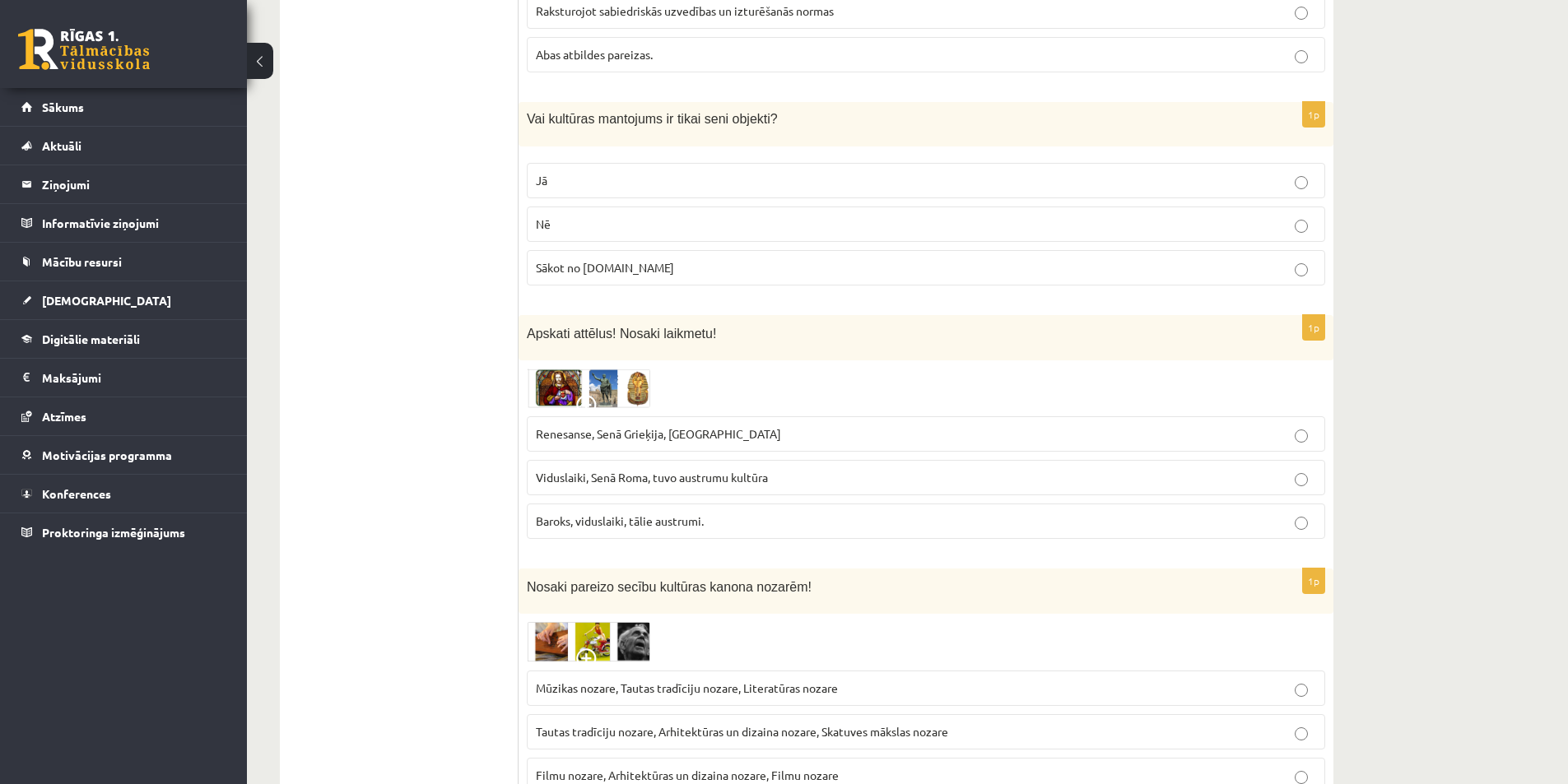
click at [616, 470] on span "Viduslaiki, Senā Roma, tuvo austrumu kultūra" at bounding box center [652, 478] width 232 height 15
click at [578, 368] on img at bounding box center [588, 388] width 123 height 40
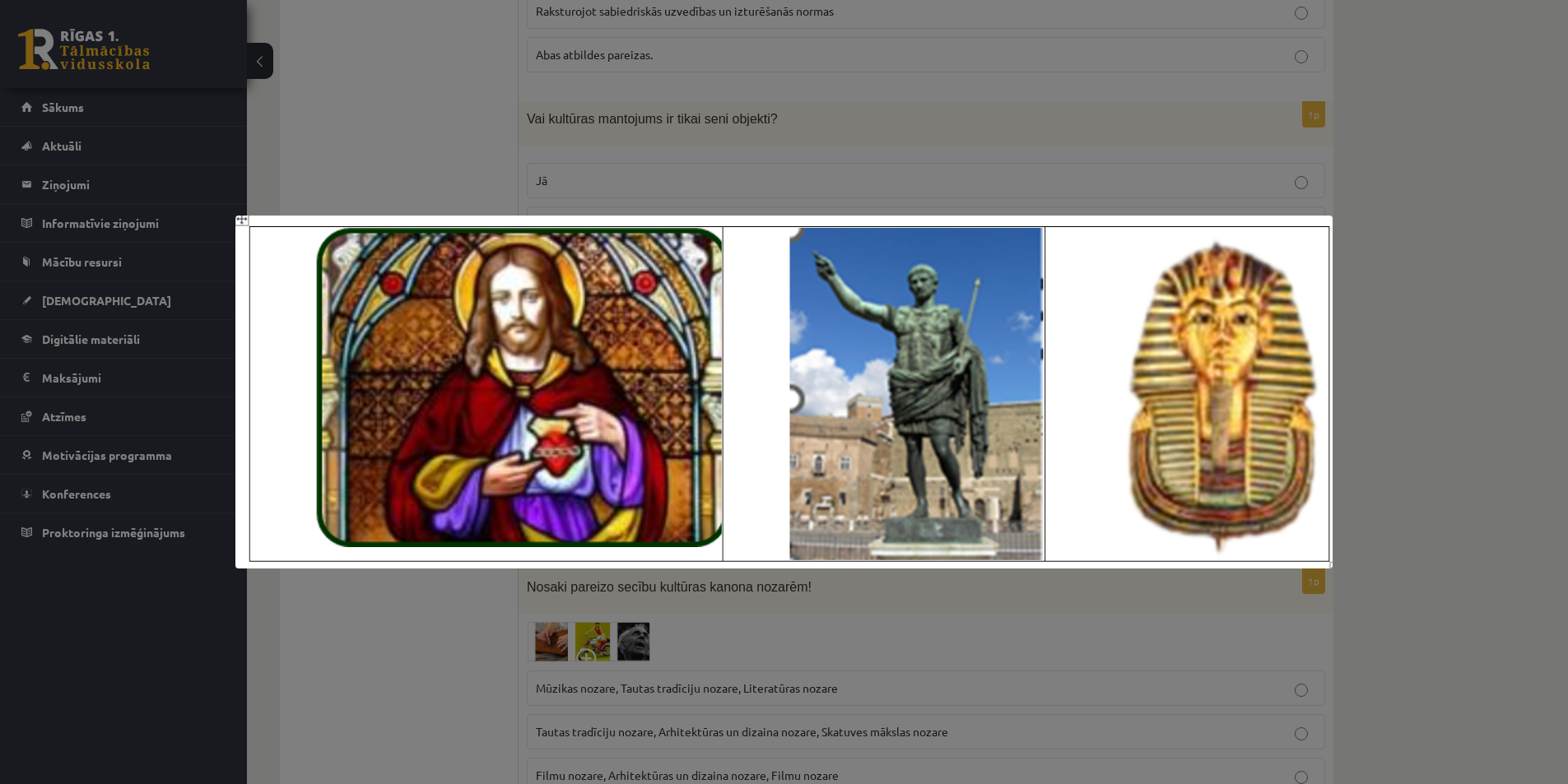
click at [437, 627] on div at bounding box center [784, 392] width 1568 height 784
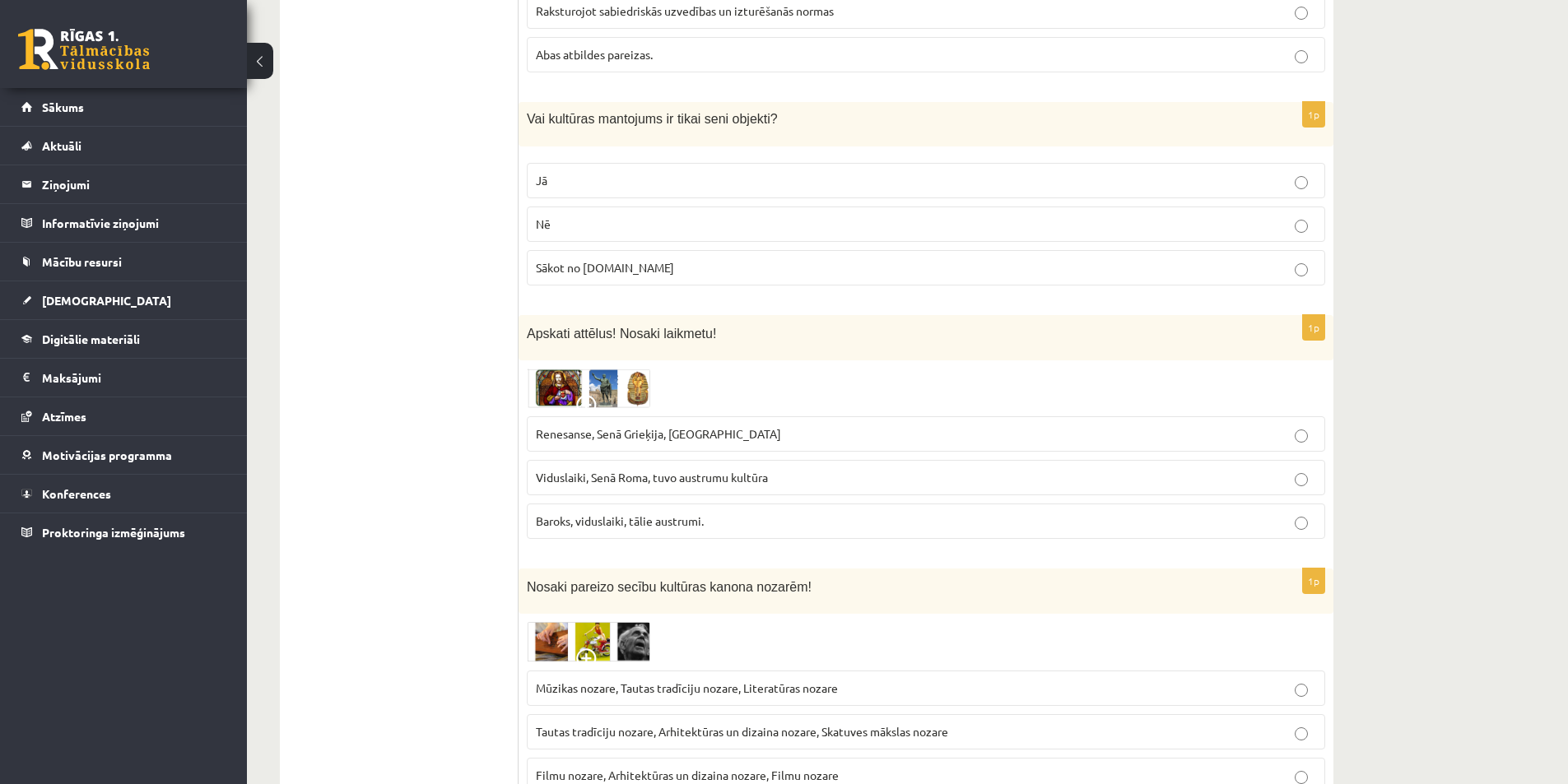
click at [619, 368] on img at bounding box center [588, 388] width 123 height 40
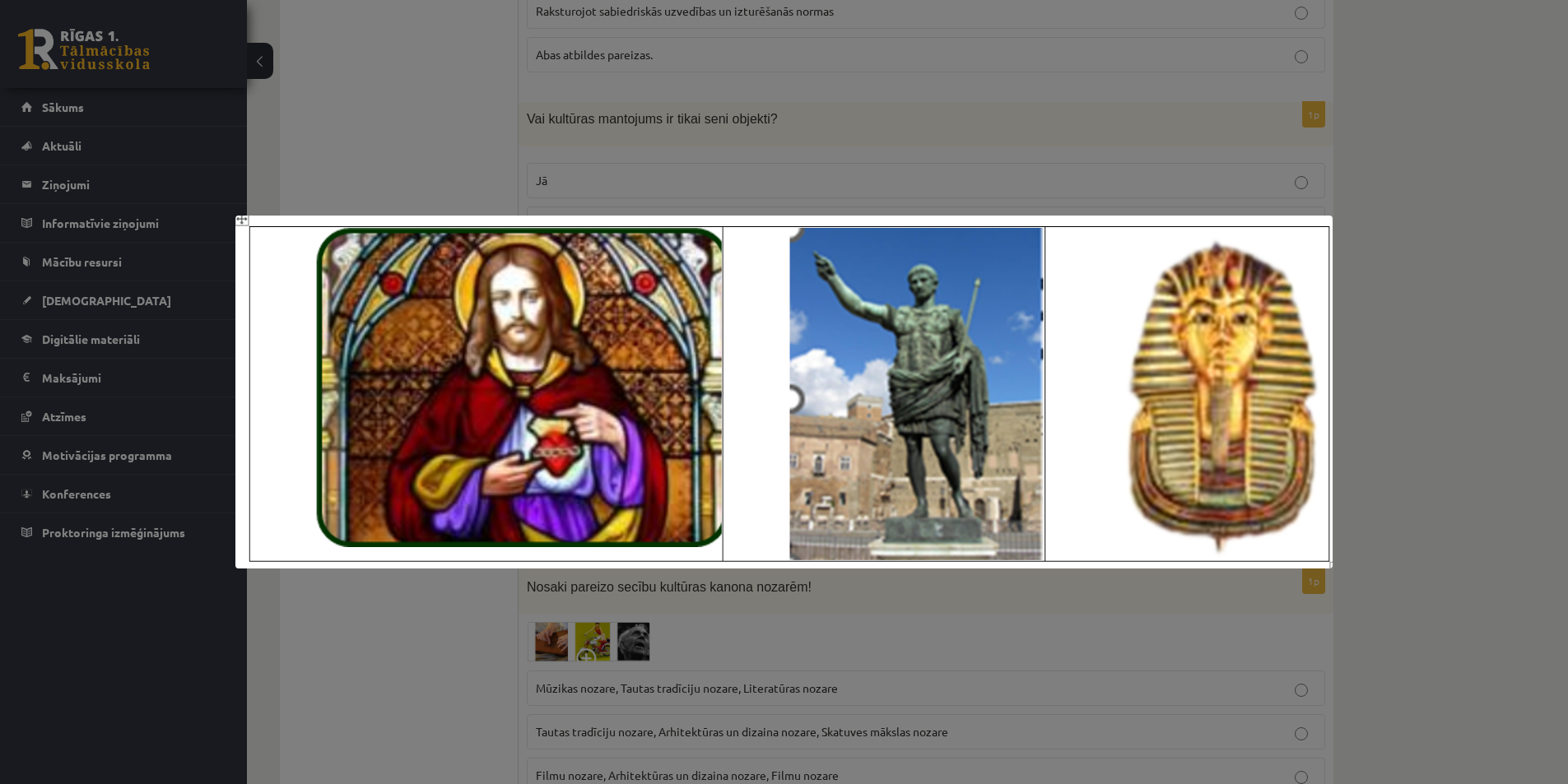
click at [451, 617] on div at bounding box center [784, 392] width 1568 height 784
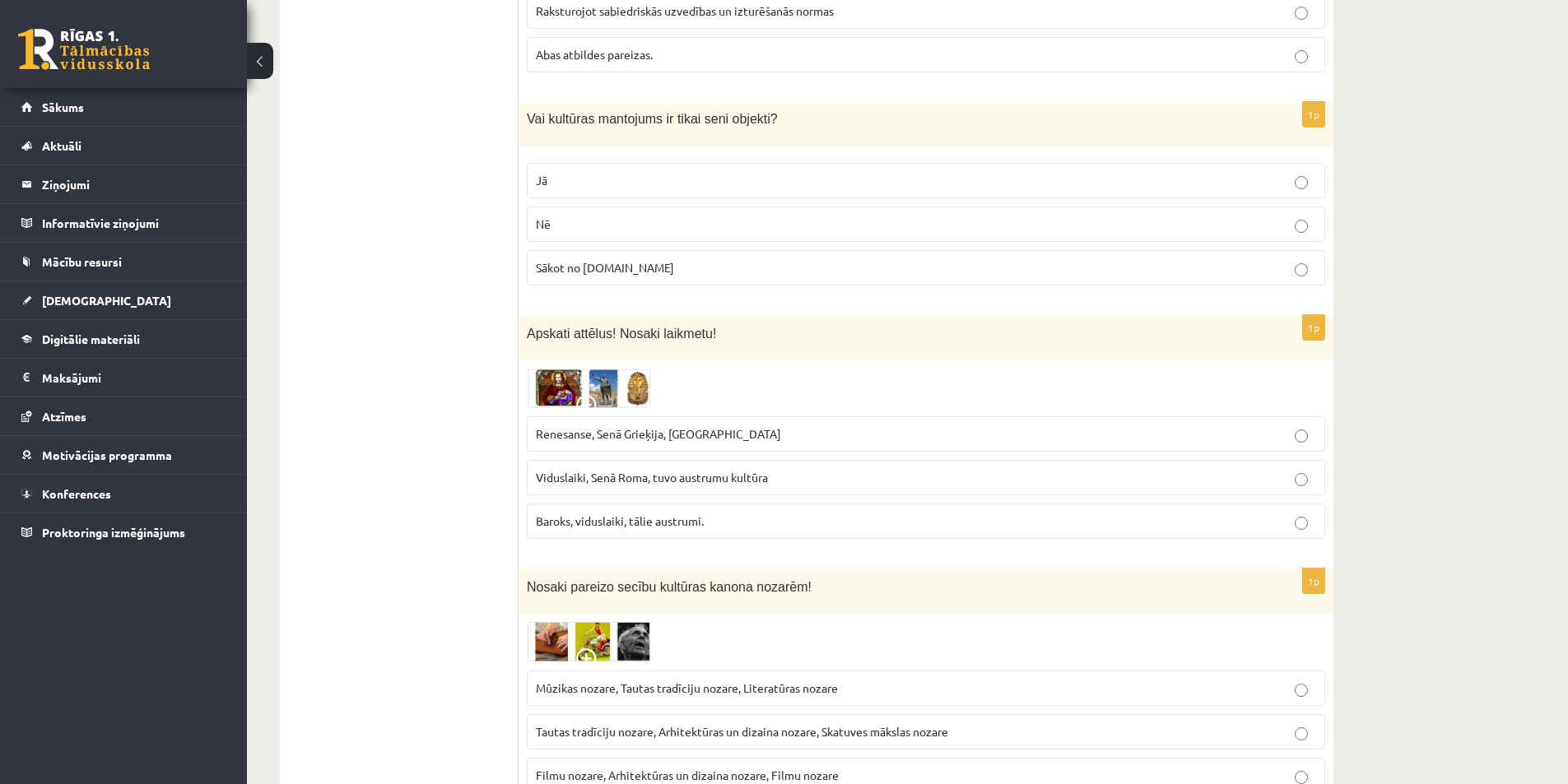
click at [573, 321] on div "Apskati attēlus! Nosaki laikmetu!" at bounding box center [926, 337] width 815 height 45
click at [571, 368] on img at bounding box center [588, 388] width 123 height 40
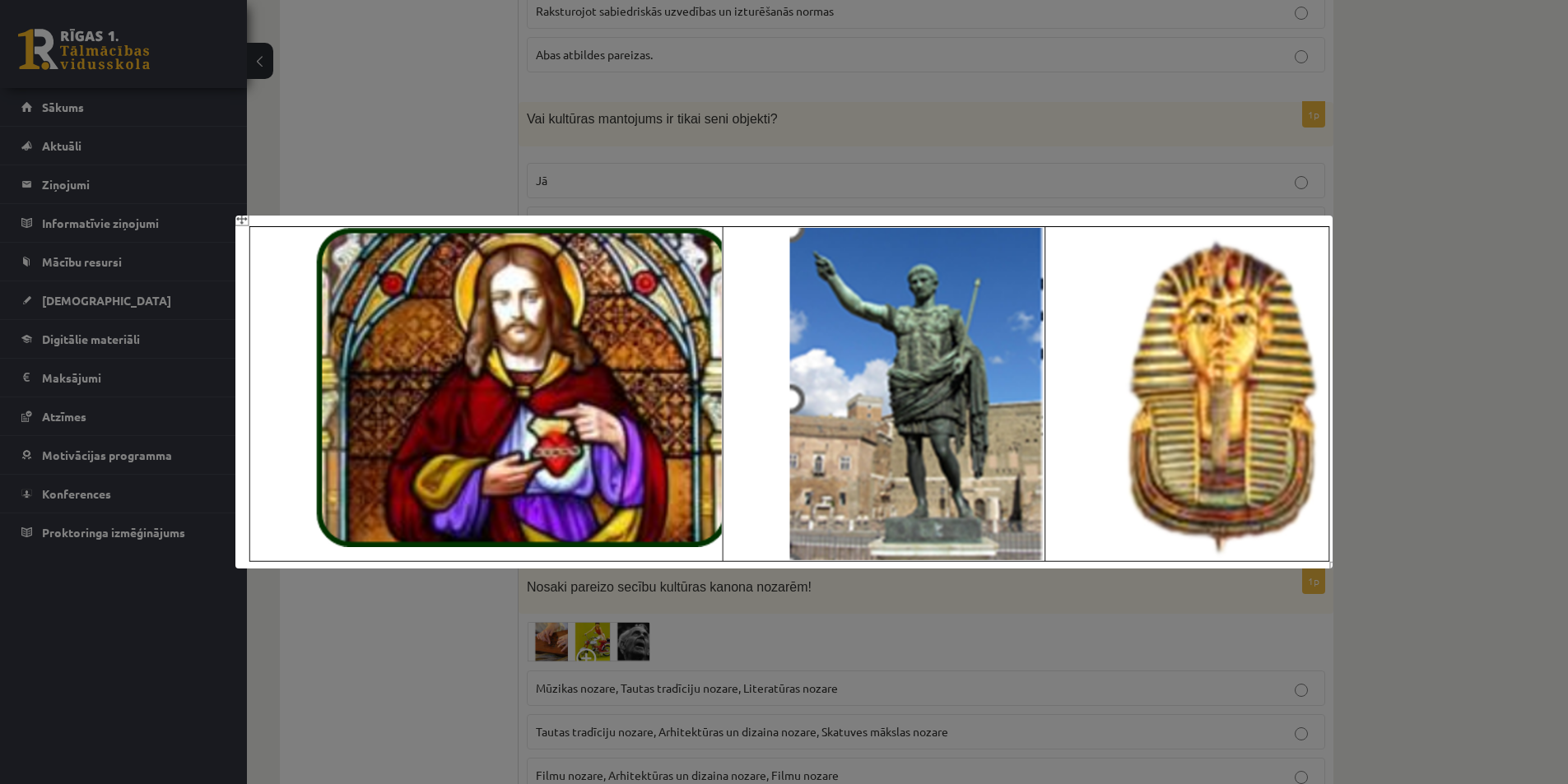
click at [493, 637] on div at bounding box center [784, 392] width 1568 height 784
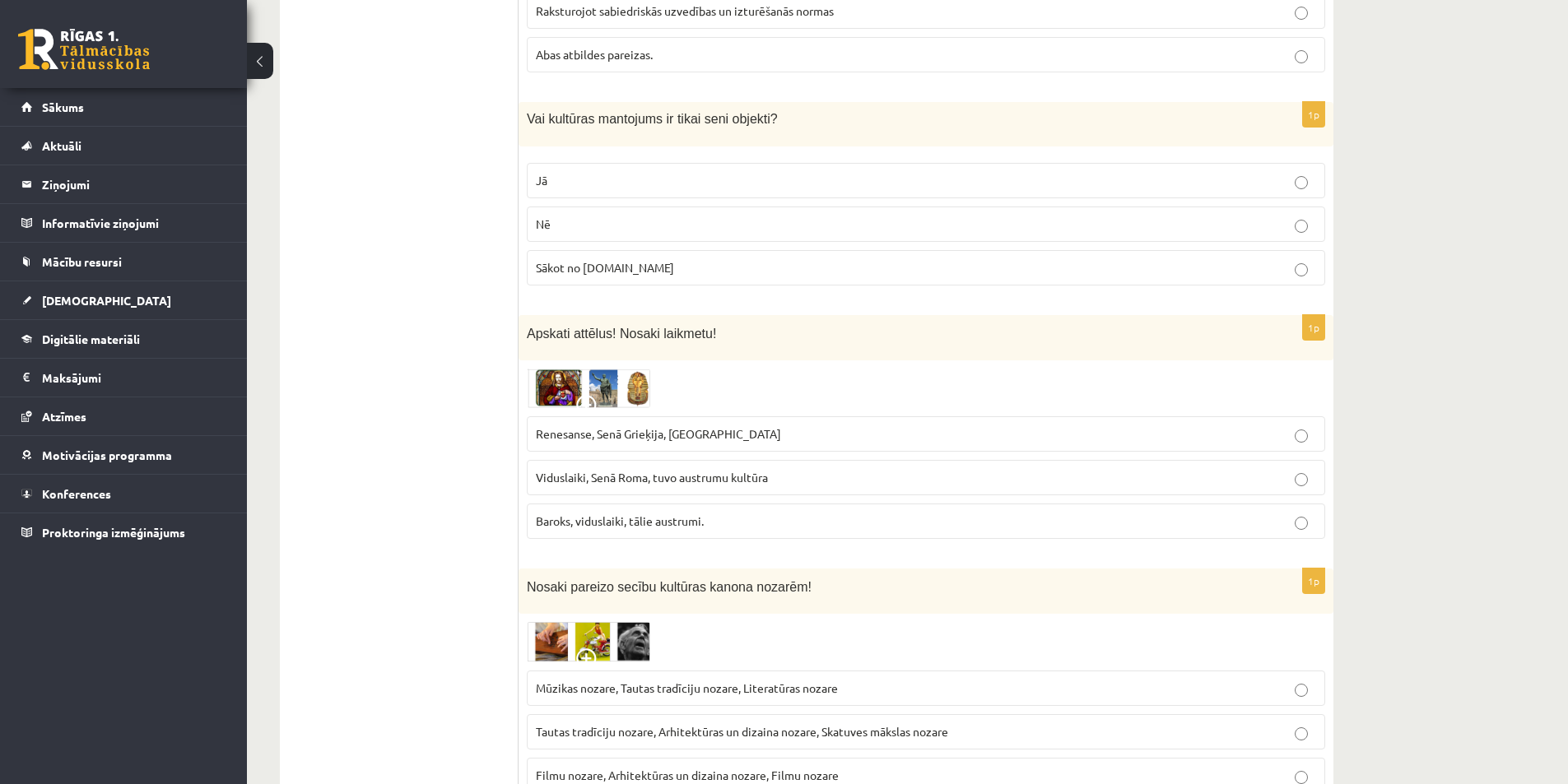
click at [604, 417] on label "Renesanse, Senā Grieķija, Ēģipte" at bounding box center [926, 434] width 798 height 35
click at [564, 368] on img at bounding box center [588, 388] width 123 height 40
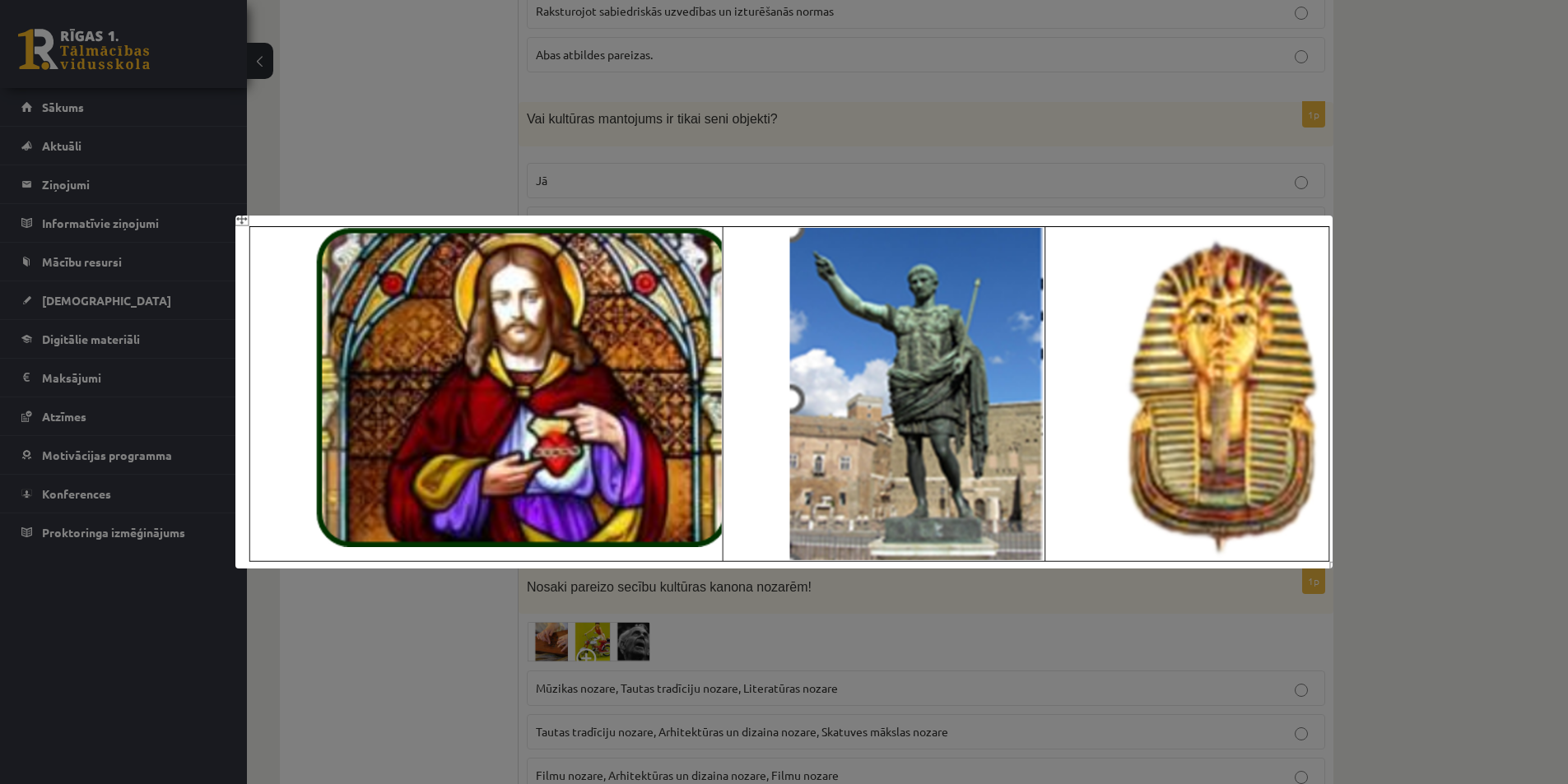
click at [451, 576] on div at bounding box center [784, 392] width 1568 height 784
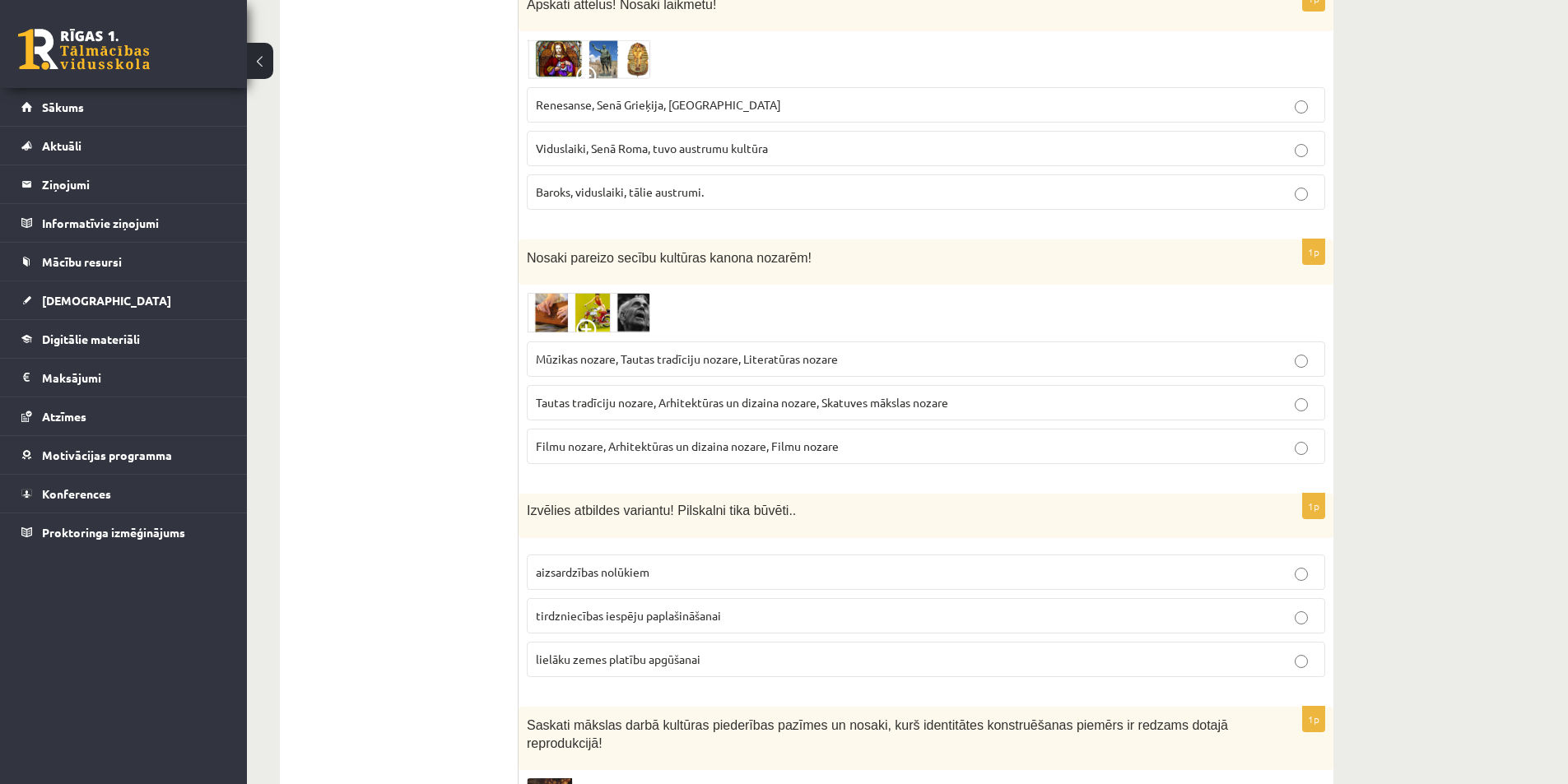
scroll to position [4361, 0]
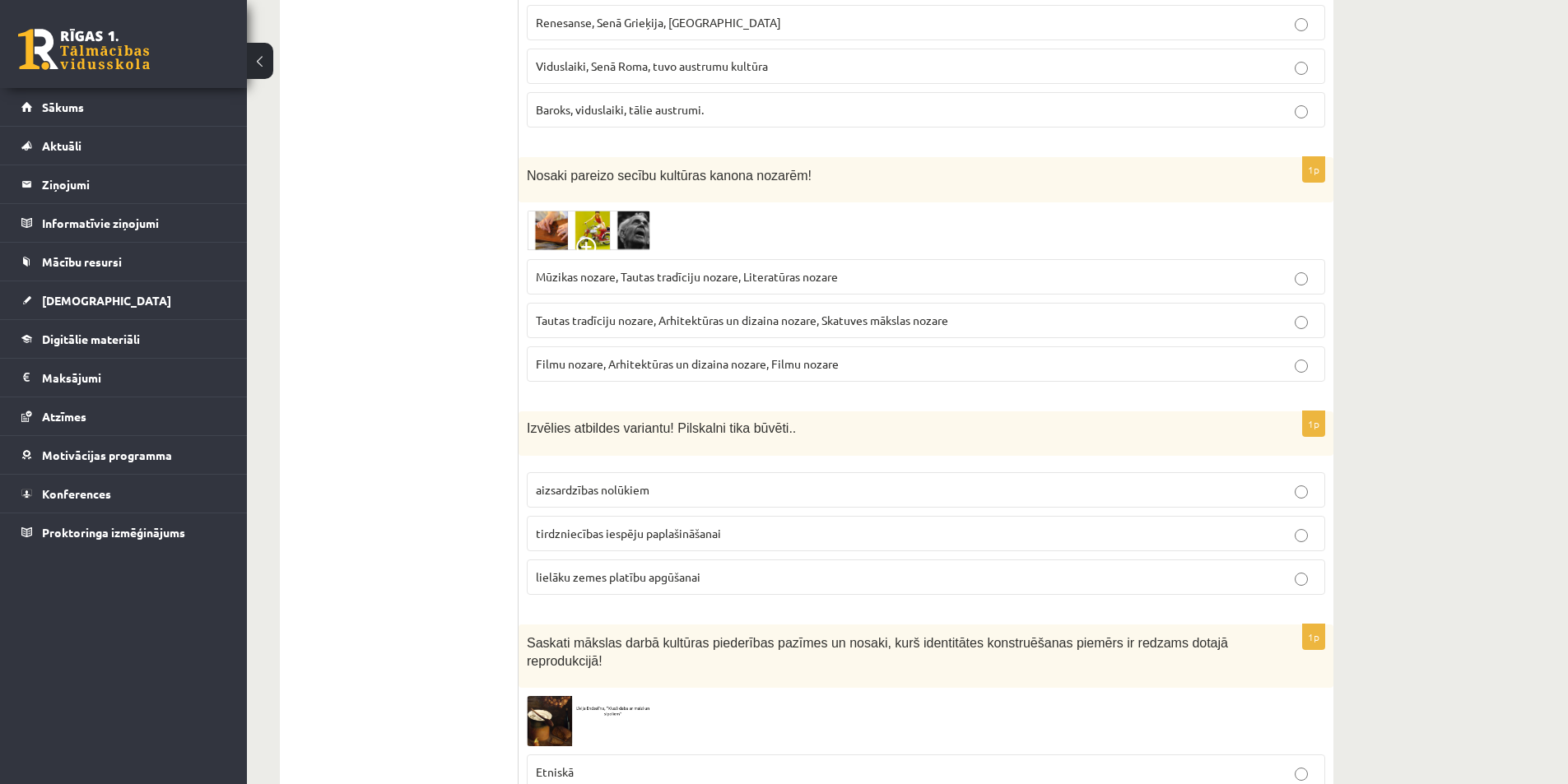
click at [603, 211] on img at bounding box center [588, 231] width 123 height 41
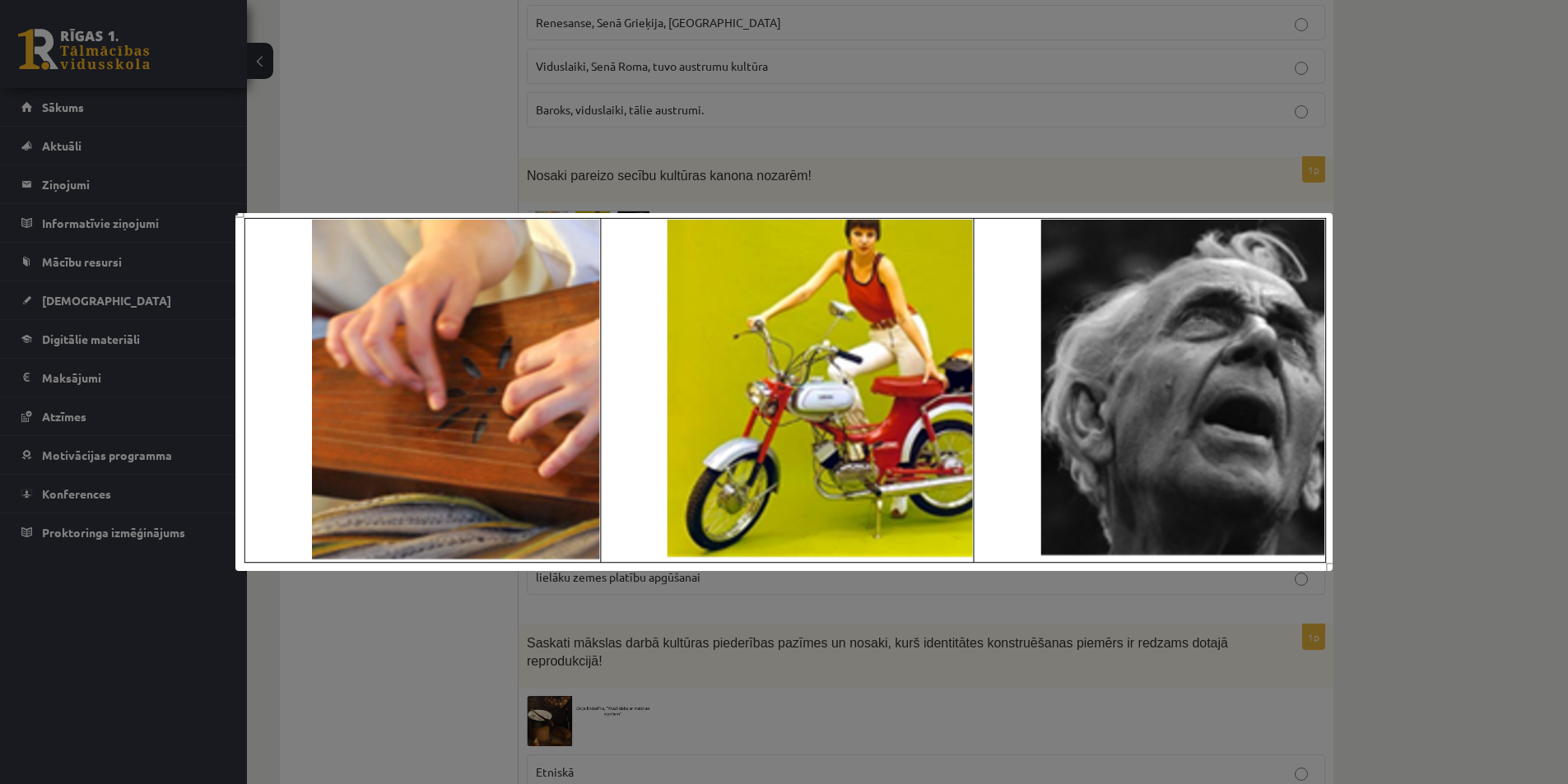
click at [433, 678] on div at bounding box center [784, 392] width 1568 height 784
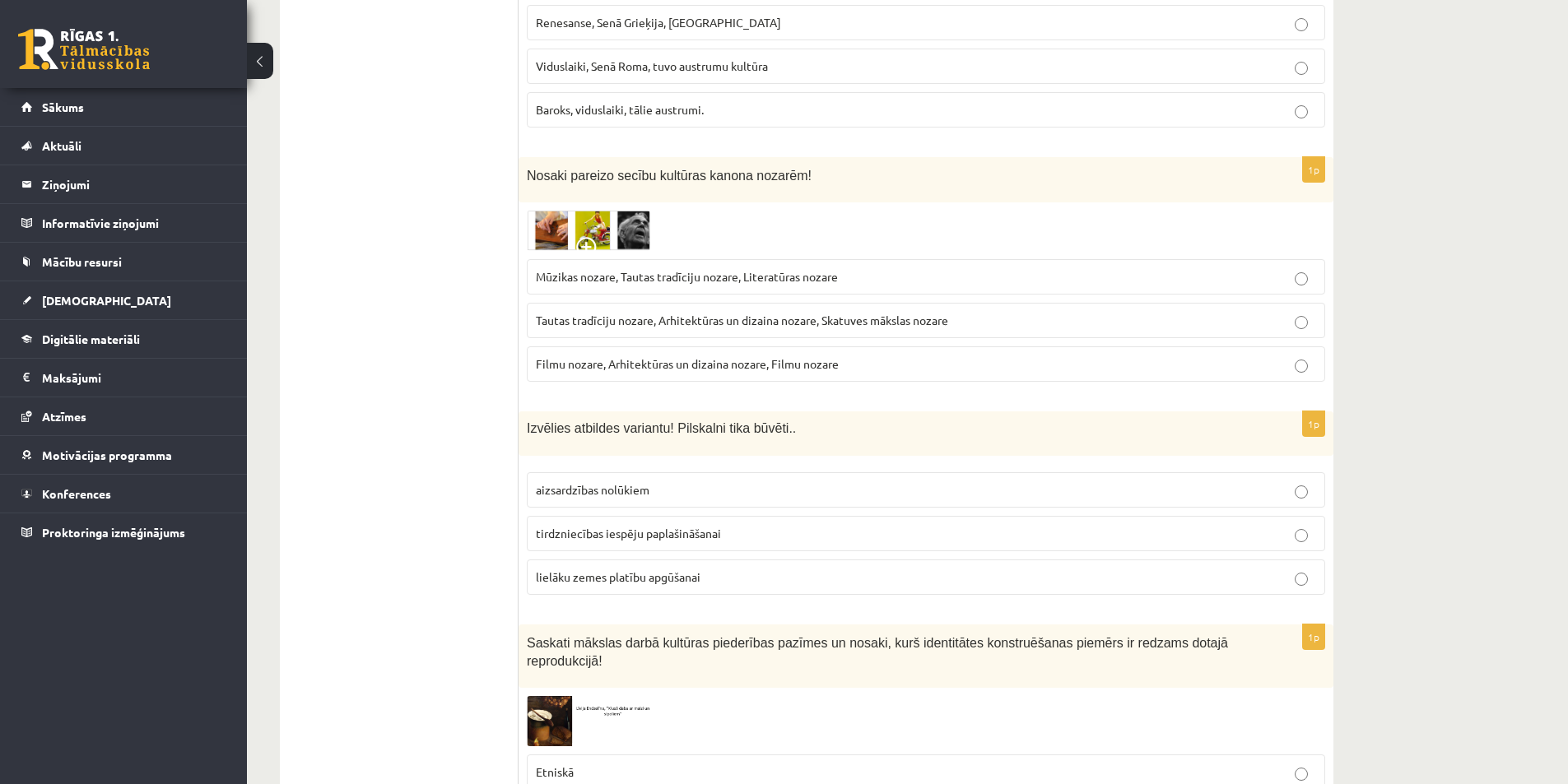
click at [574, 211] on img at bounding box center [588, 231] width 123 height 41
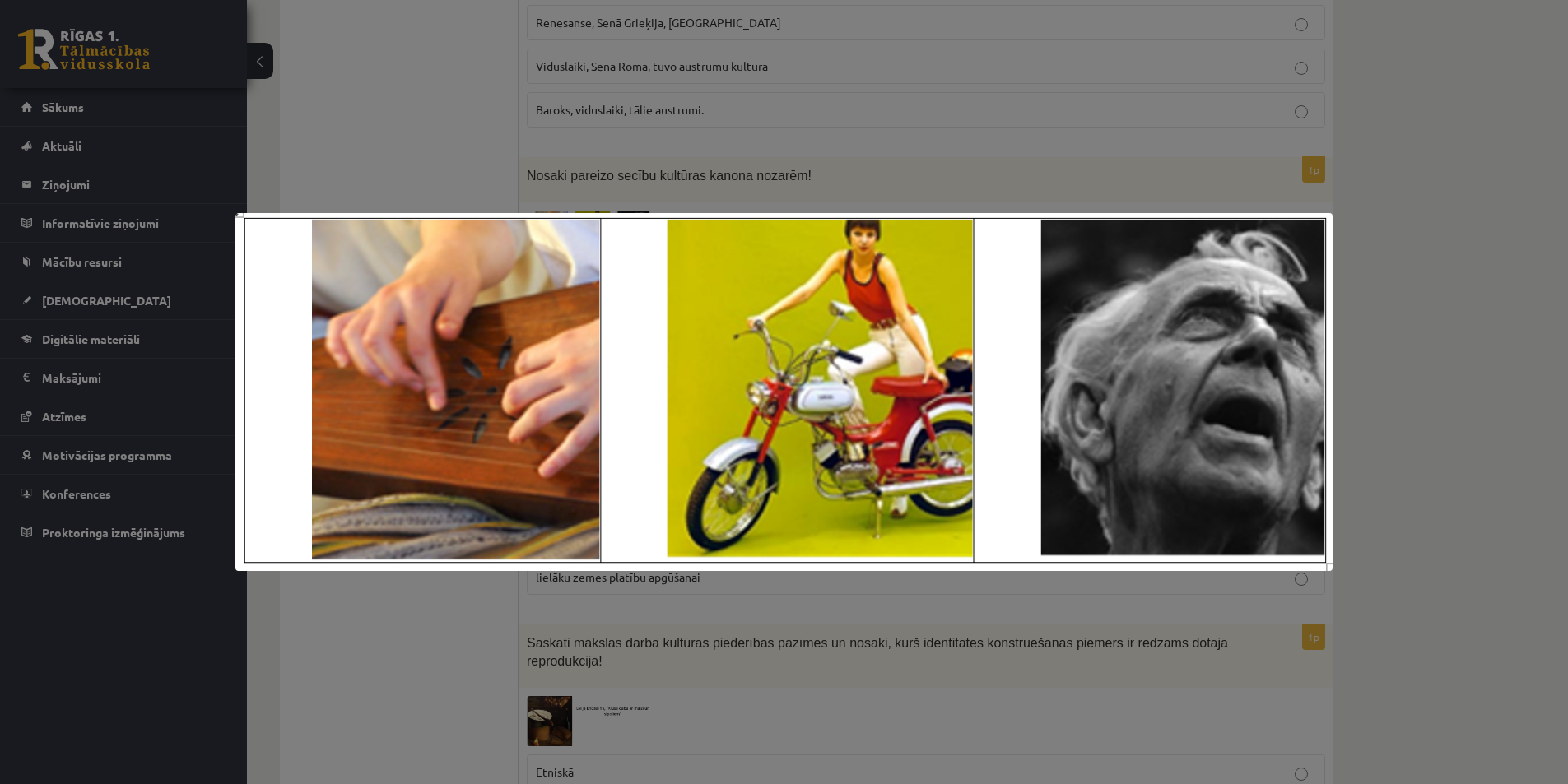
click at [463, 627] on div at bounding box center [784, 392] width 1568 height 784
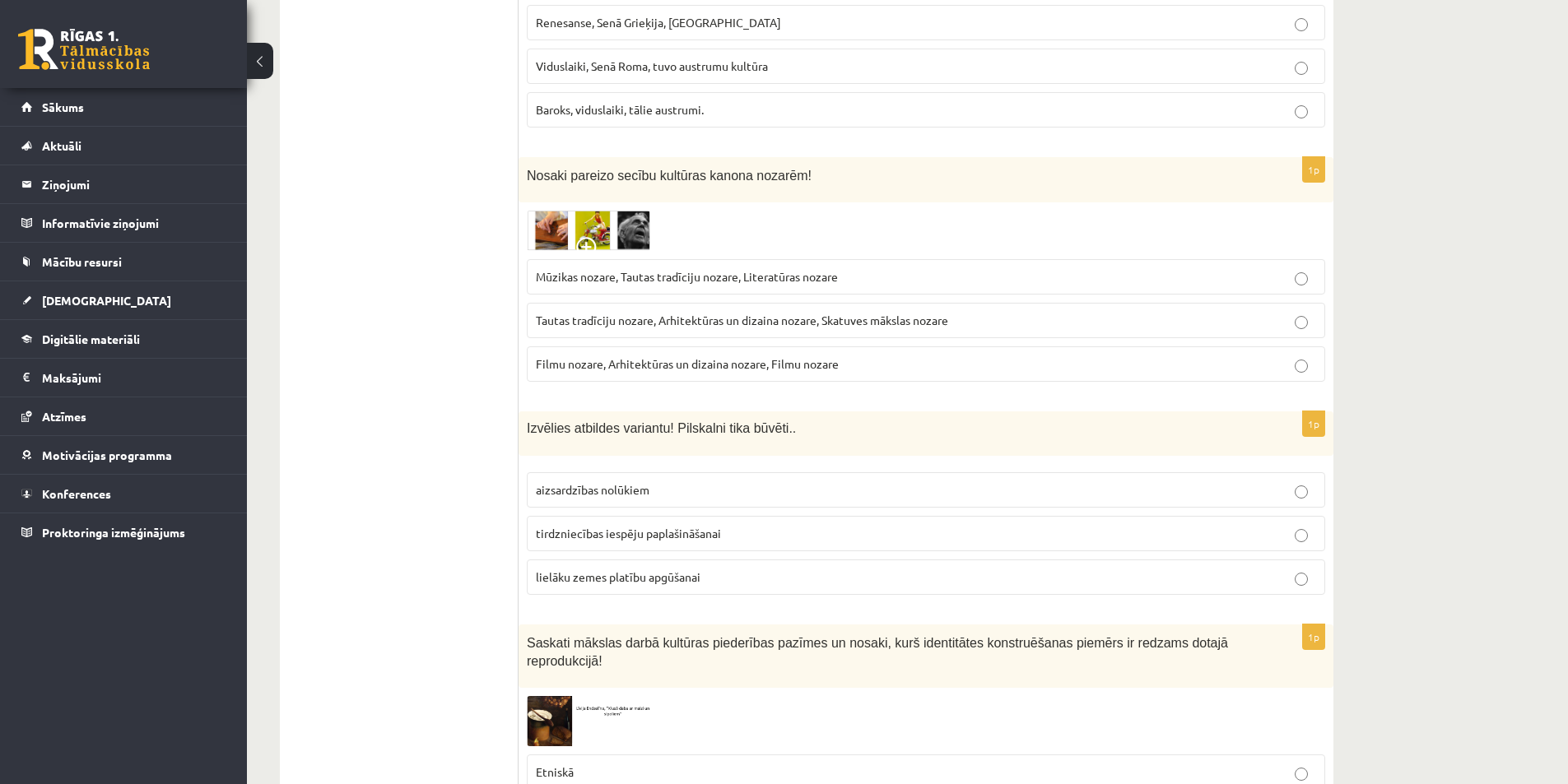
click at [604, 211] on img at bounding box center [588, 231] width 123 height 41
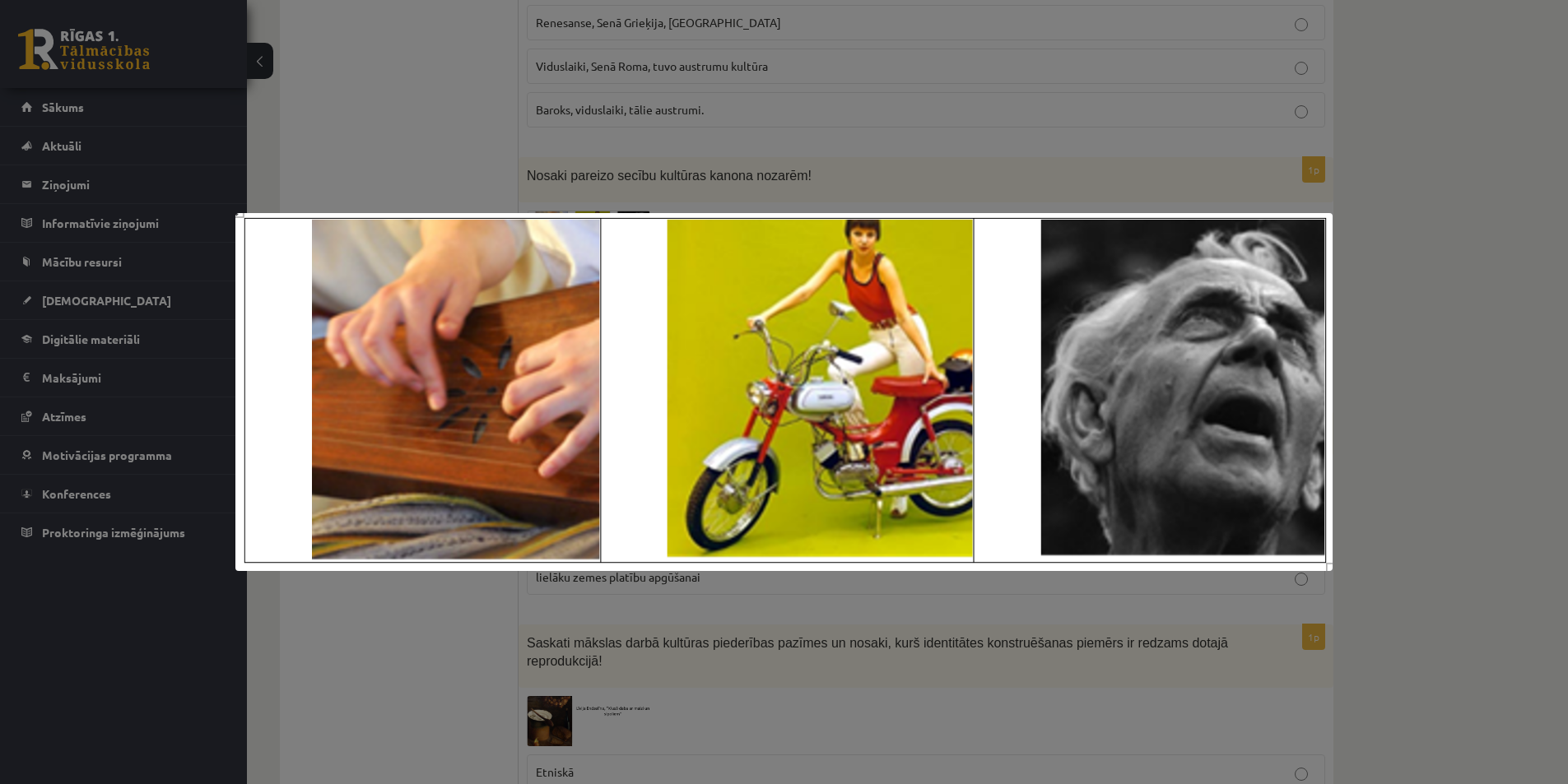
click at [426, 651] on div at bounding box center [784, 392] width 1568 height 784
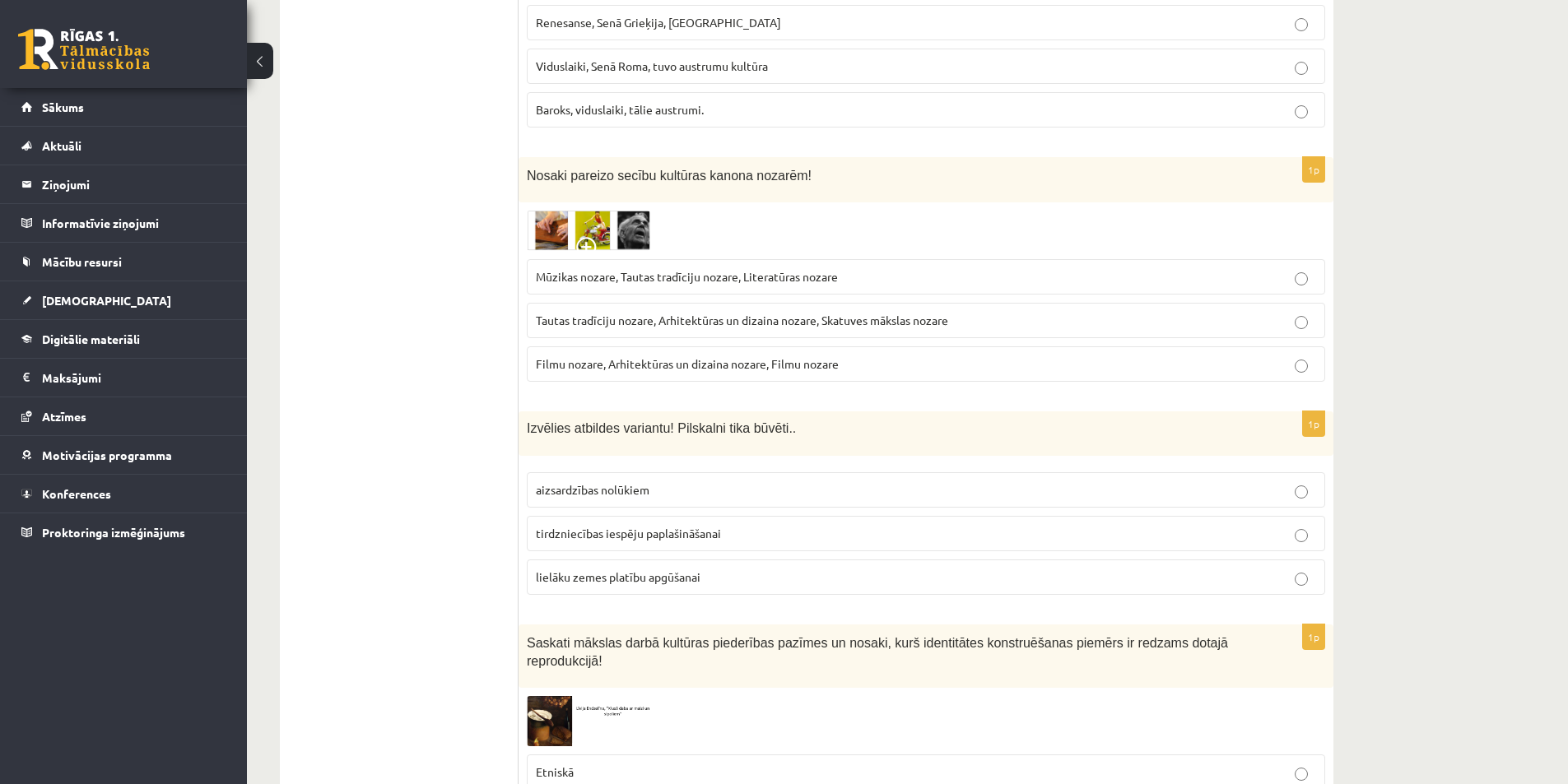
click at [647, 303] on label "Tautas tradīciju nozare, Arhitektūras un dizaina nozare, Skatuves mākslas nozare" at bounding box center [926, 320] width 798 height 35
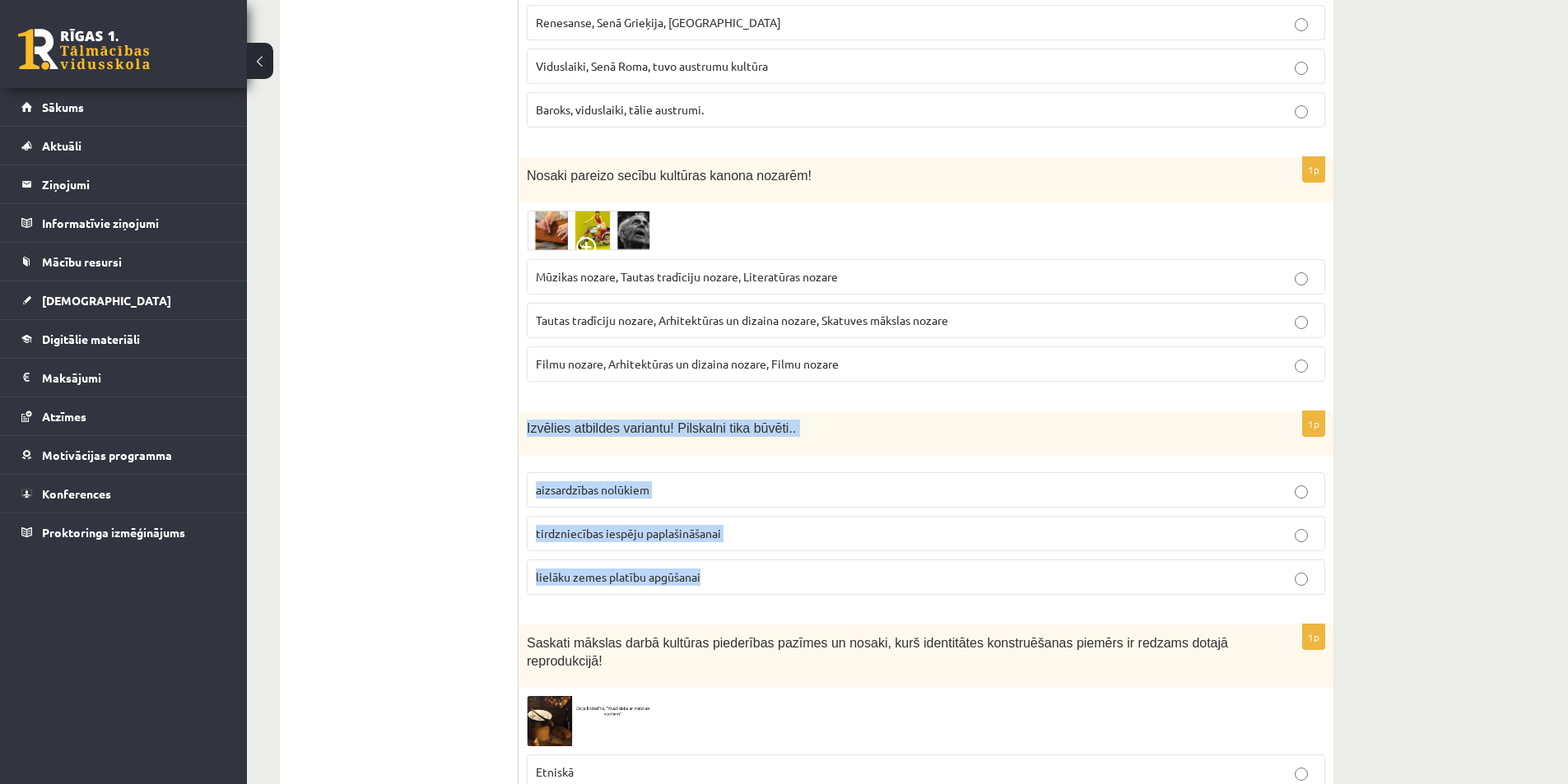
drag, startPoint x: 561, startPoint y: 429, endPoint x: 693, endPoint y: 433, distance: 132.1
click at [732, 549] on div "1p Izvēlies atbildes variantu! Pilskalni tika būvēti.. aizsardzības nolūkiem ti…" at bounding box center [926, 509] width 815 height 196
click at [619, 472] on label "aizsardzības nolūkiem" at bounding box center [926, 490] width 798 height 35
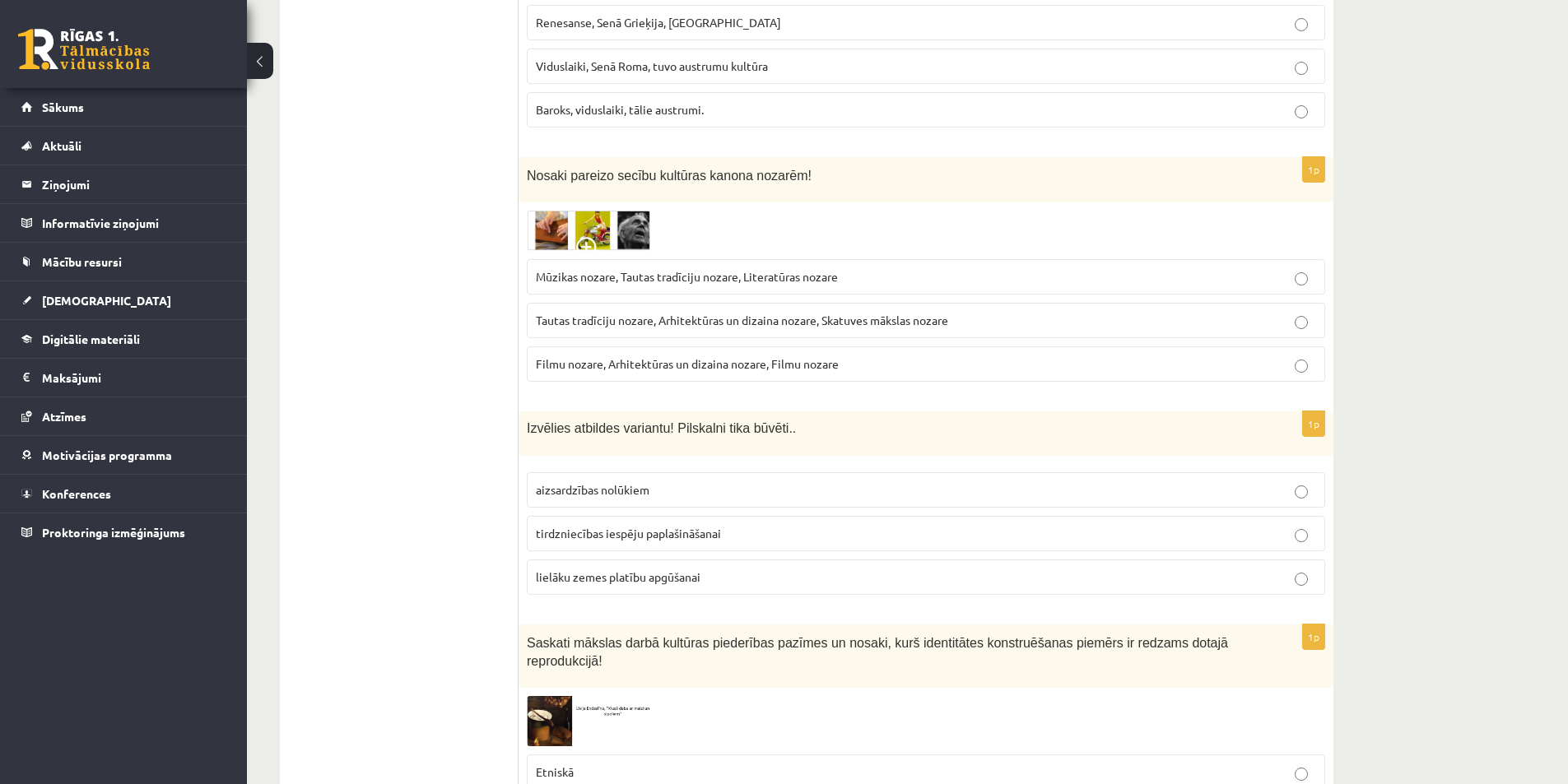
scroll to position [4525, 0]
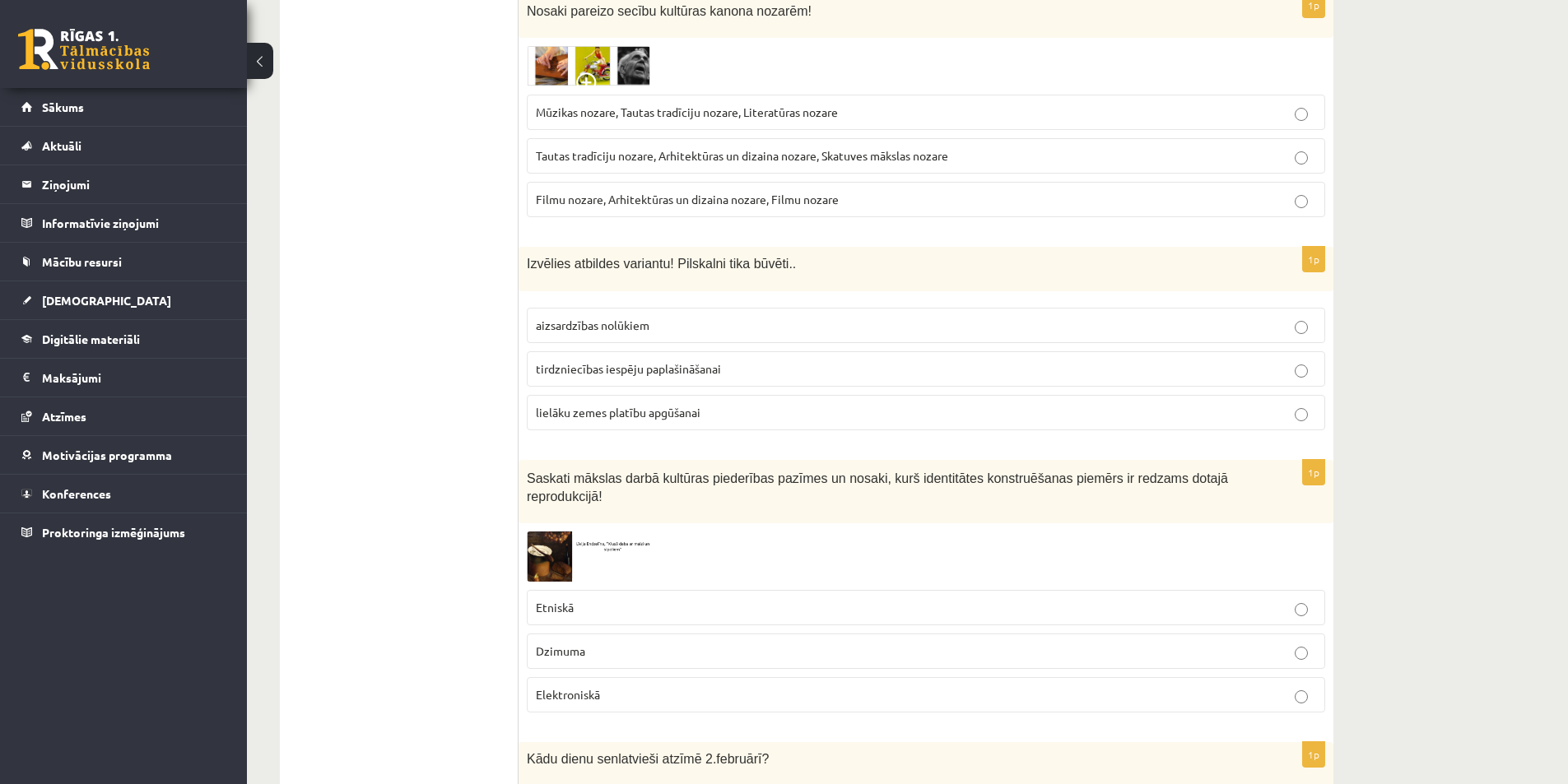
click at [546, 531] on img at bounding box center [588, 556] width 123 height 50
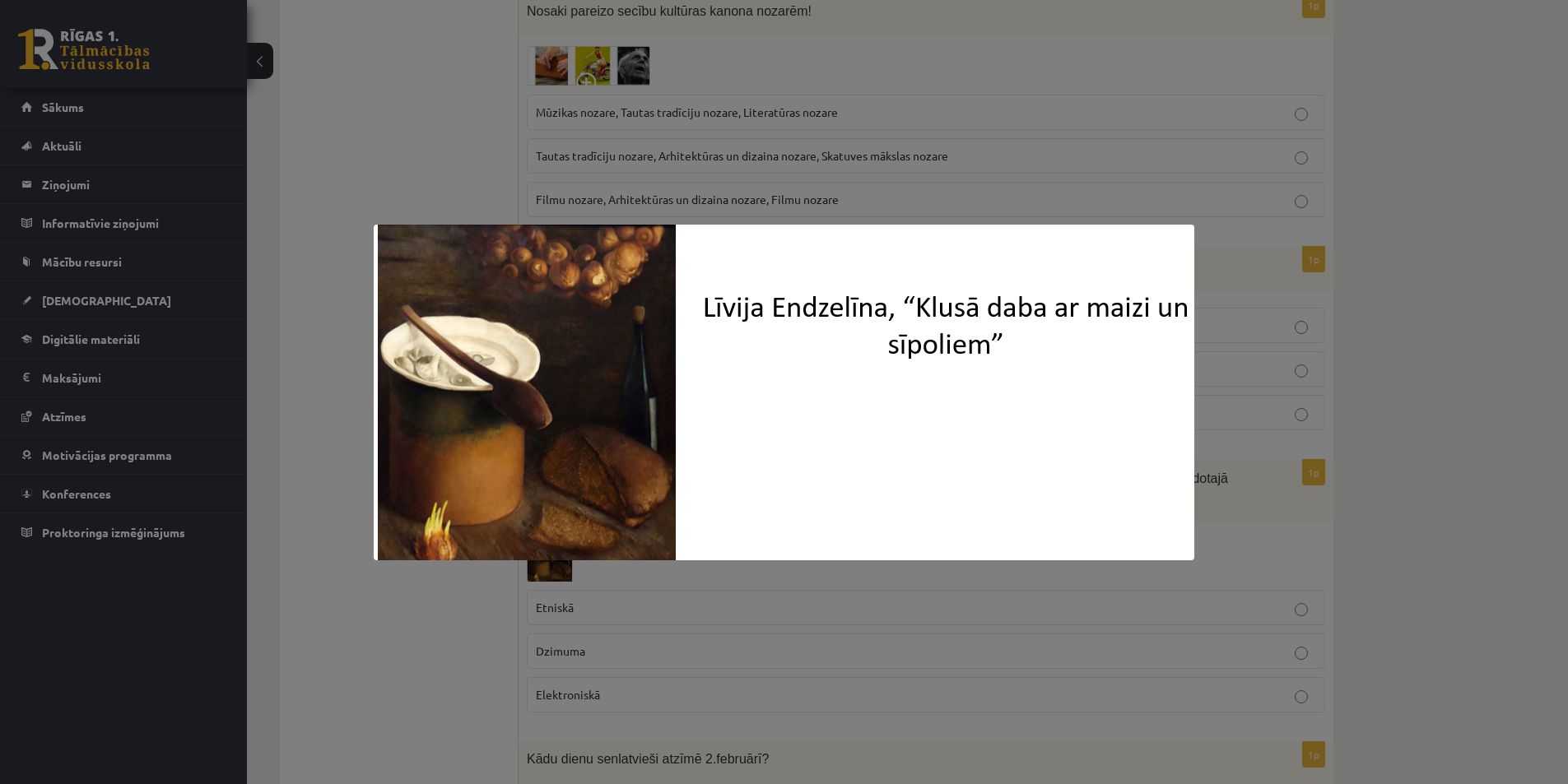
click at [452, 629] on div at bounding box center [784, 392] width 1568 height 784
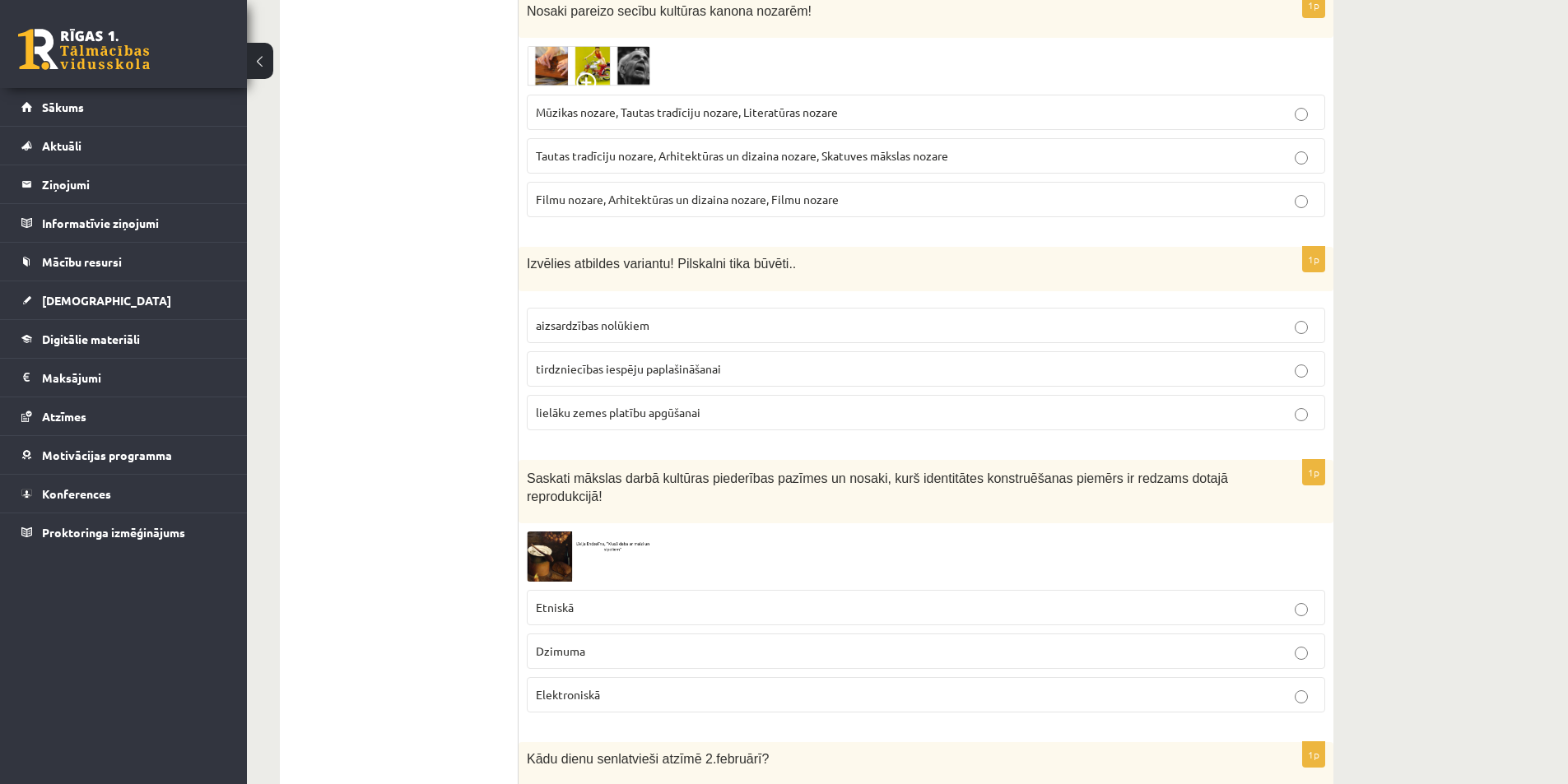
click at [608, 581] on fieldset "Etniskā Dzimuma Elektroniskā" at bounding box center [926, 649] width 798 height 136
click at [552, 531] on img at bounding box center [588, 556] width 123 height 50
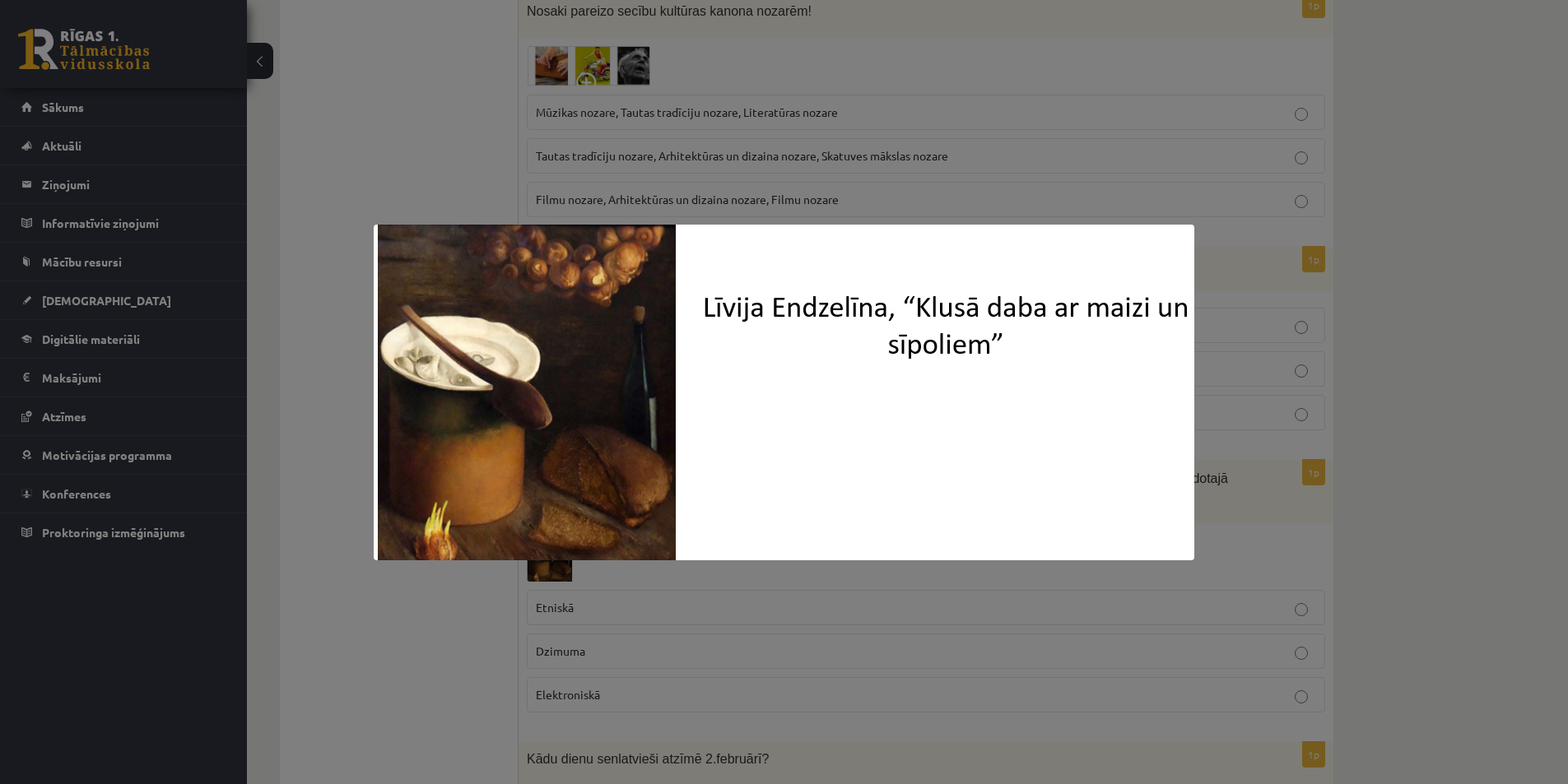
click at [437, 682] on div at bounding box center [784, 392] width 1568 height 784
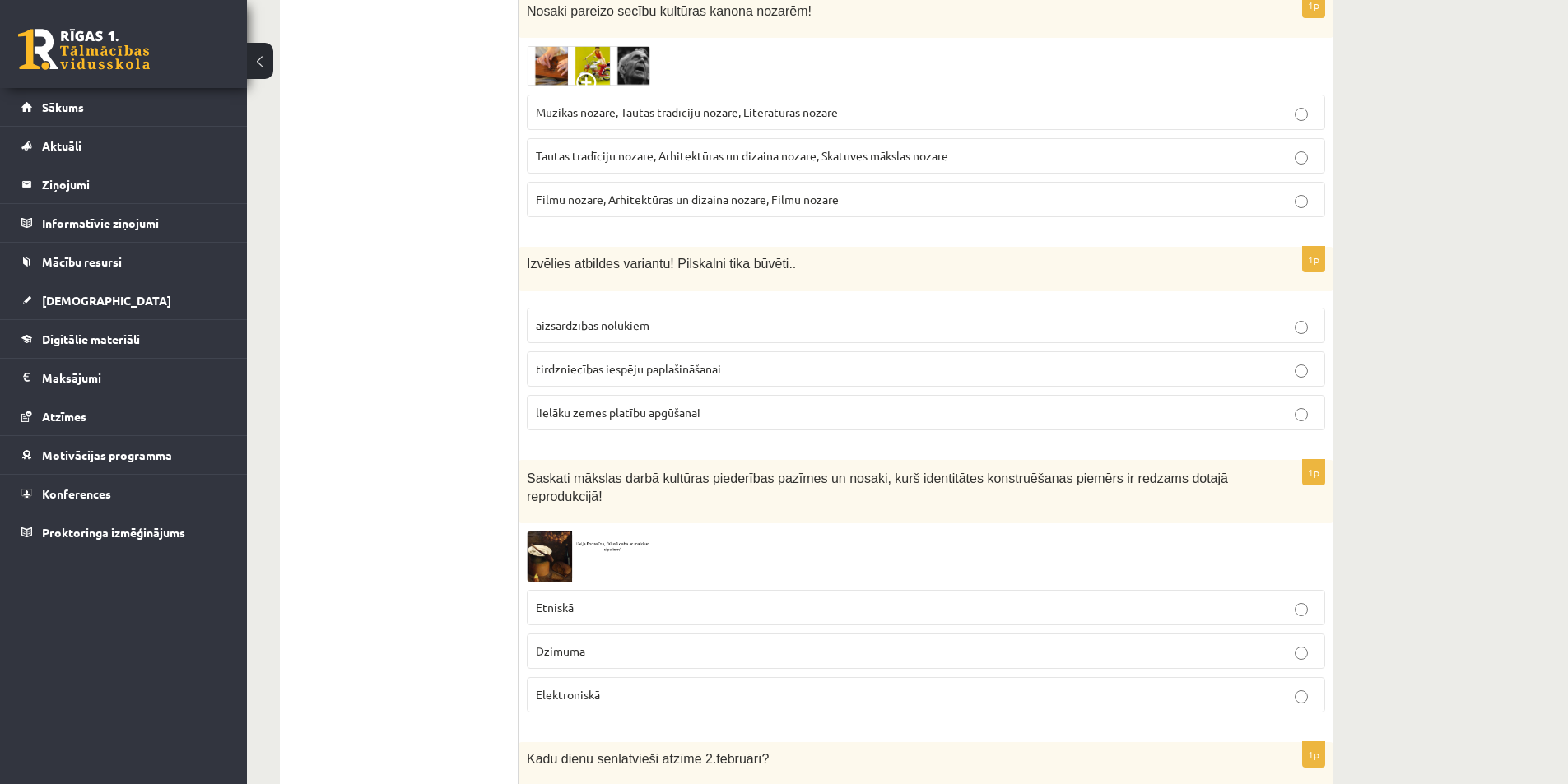
click at [574, 531] on img at bounding box center [588, 556] width 123 height 50
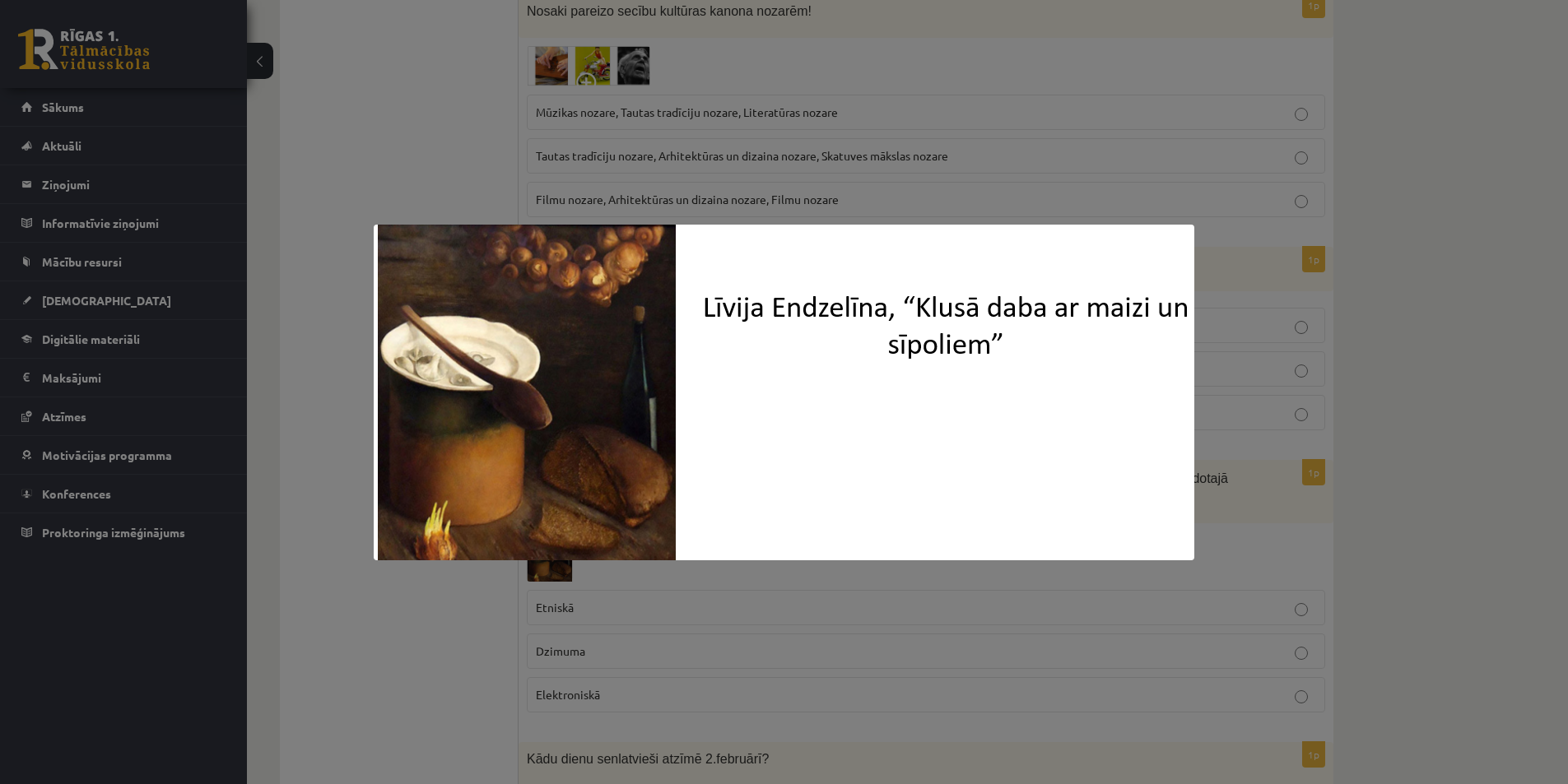
click at [458, 646] on div at bounding box center [784, 392] width 1568 height 784
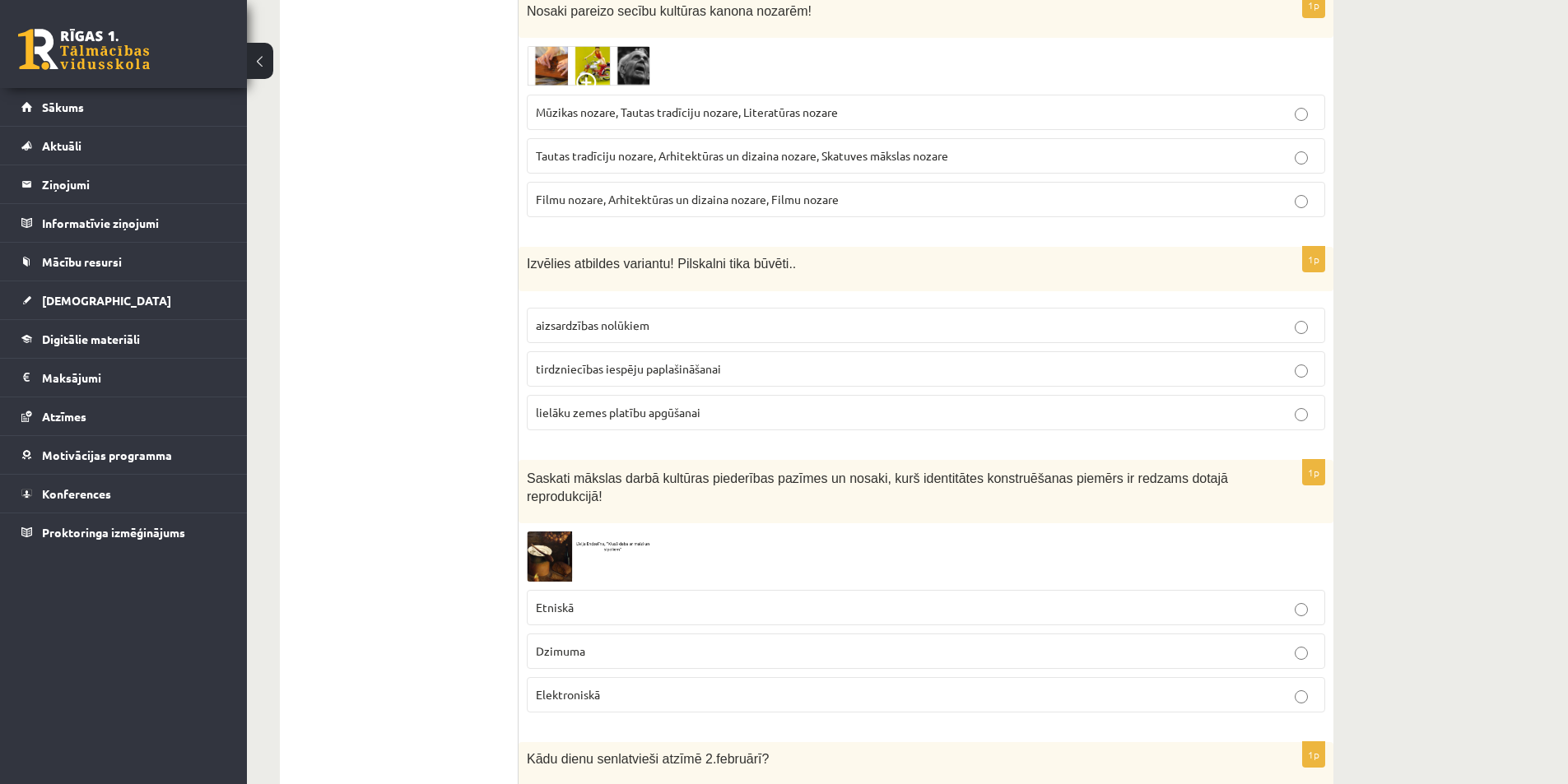
click at [581, 599] on p "Etniskā" at bounding box center [926, 607] width 781 height 18
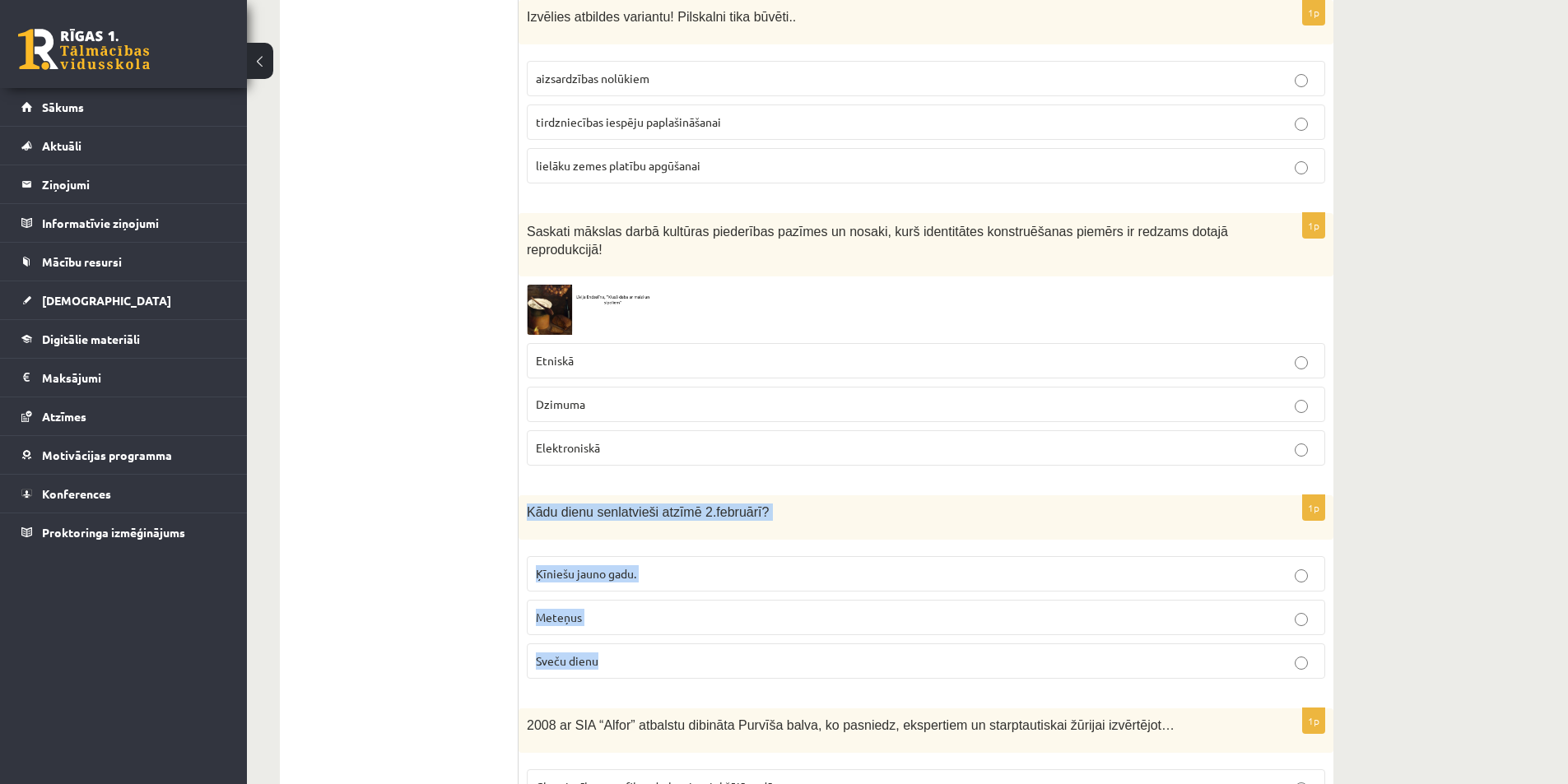
drag, startPoint x: 527, startPoint y: 447, endPoint x: 727, endPoint y: 607, distance: 256.1
click at [733, 608] on div "1p Kādu dienu senlatvieši atzīmē 2.februārī? Ķīniešu jauno gadu. Meteņus Sveču …" at bounding box center [926, 593] width 815 height 196
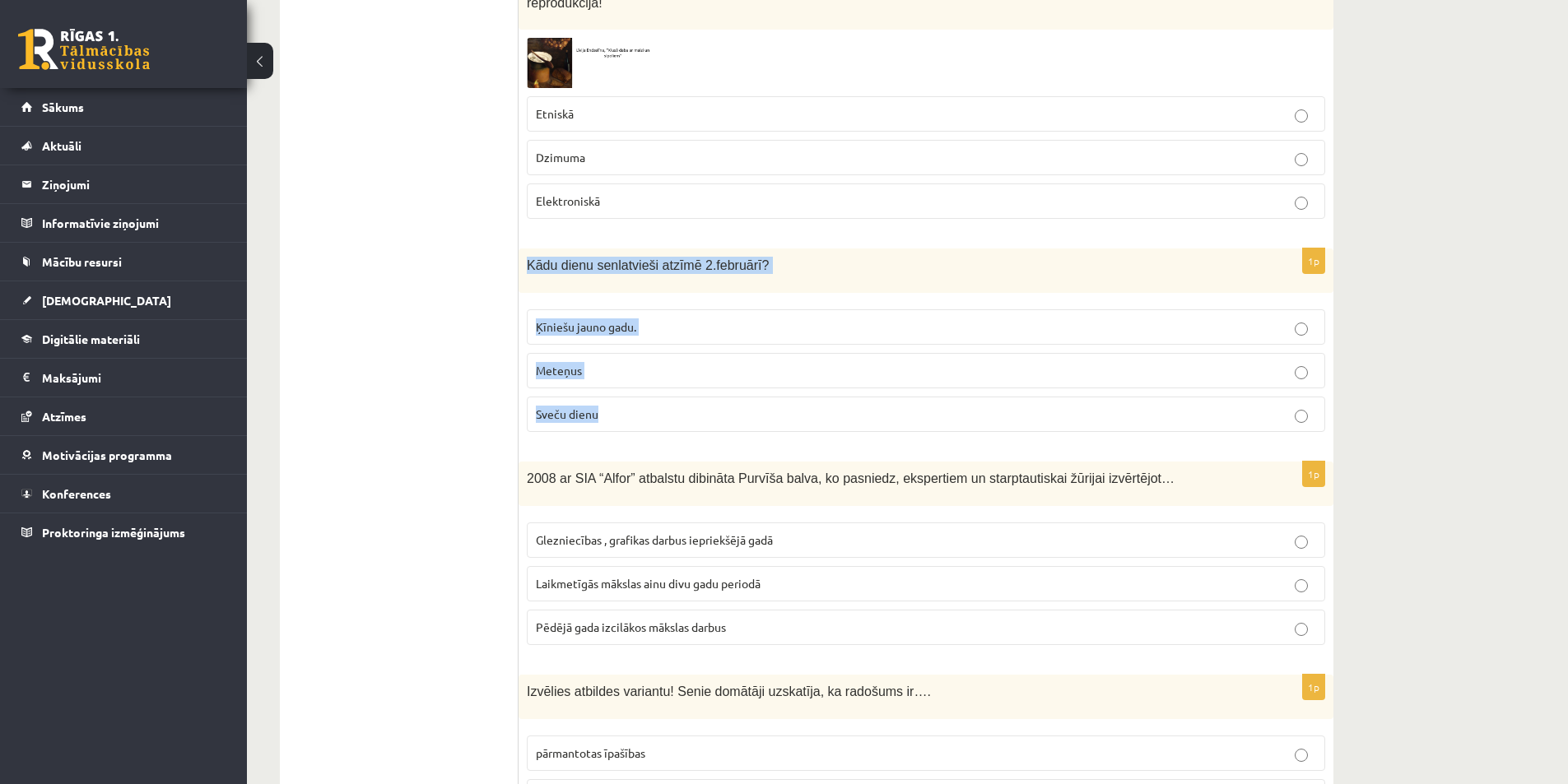
click at [558, 396] on label "Sveču dienu" at bounding box center [926, 414] width 798 height 35
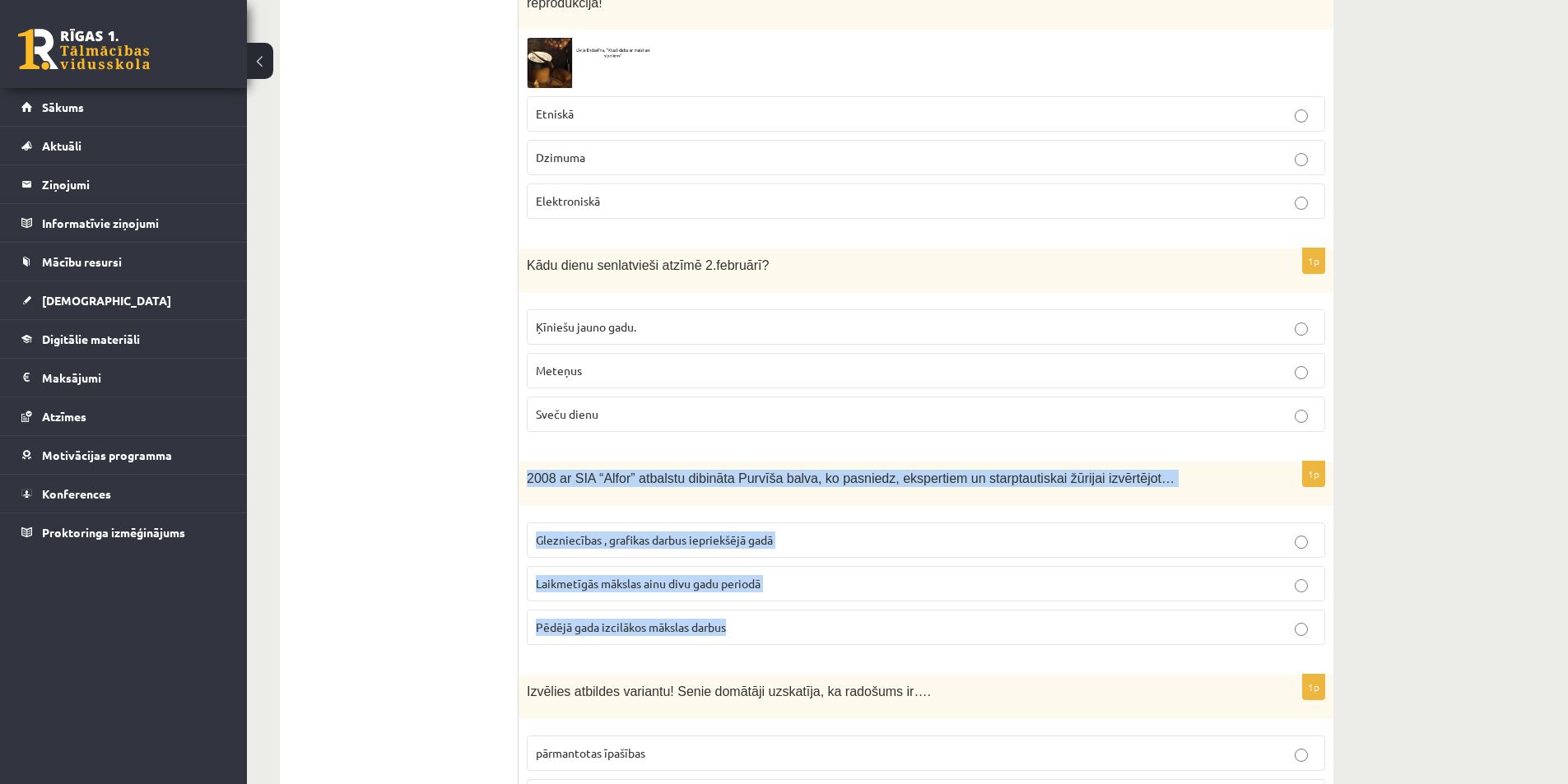
drag, startPoint x: 610, startPoint y: 491, endPoint x: 788, endPoint y: 585, distance: 201.3
click at [788, 585] on div "1p 2008 ar SIA “Alfor” atbalstu dibināta Purvīša balva, ko pasniedz, ekspertiem…" at bounding box center [926, 560] width 815 height 196
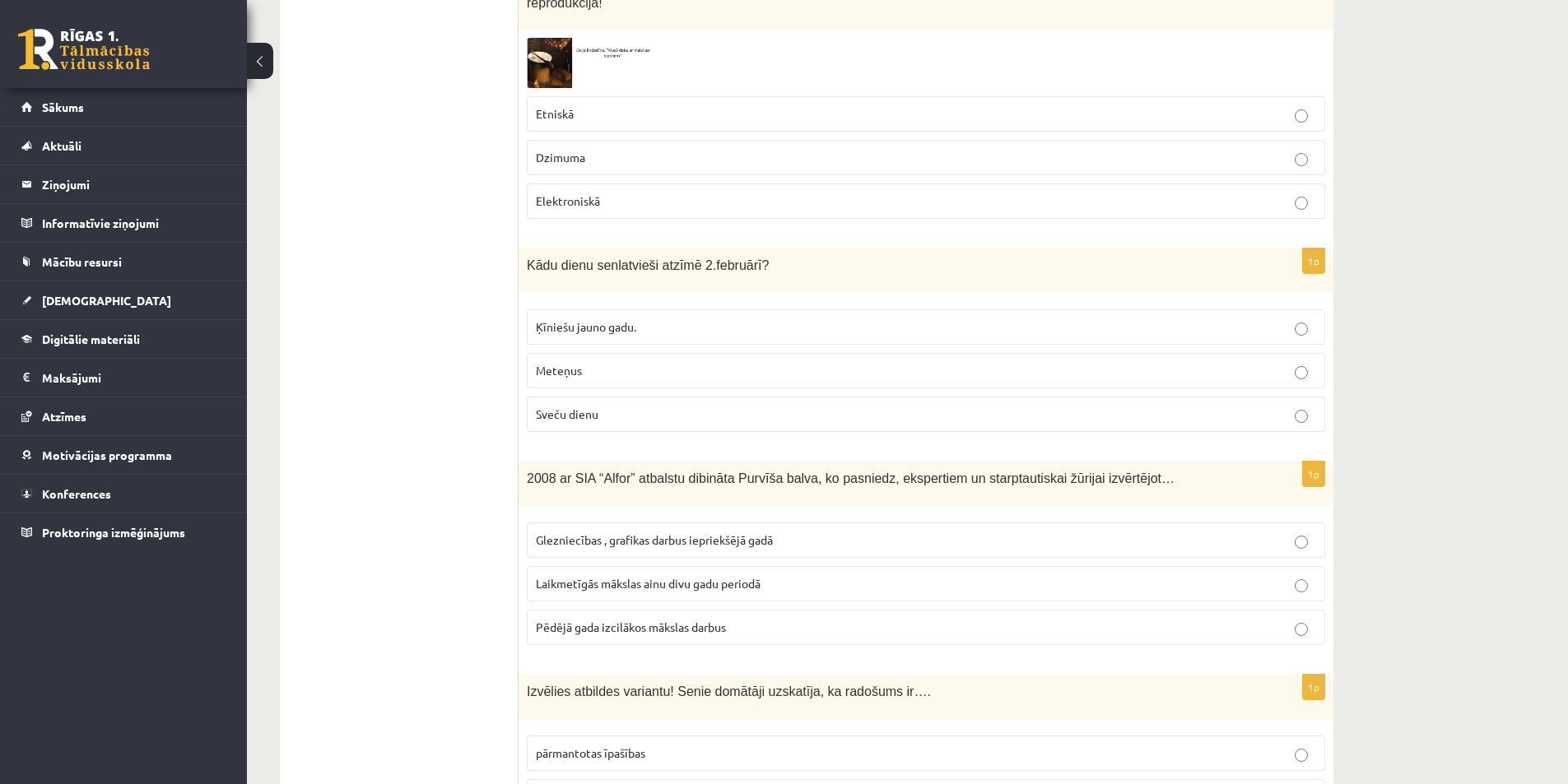
click at [633, 619] on span "Pēdējā gada izcilākos mākslas darbus" at bounding box center [631, 627] width 190 height 15
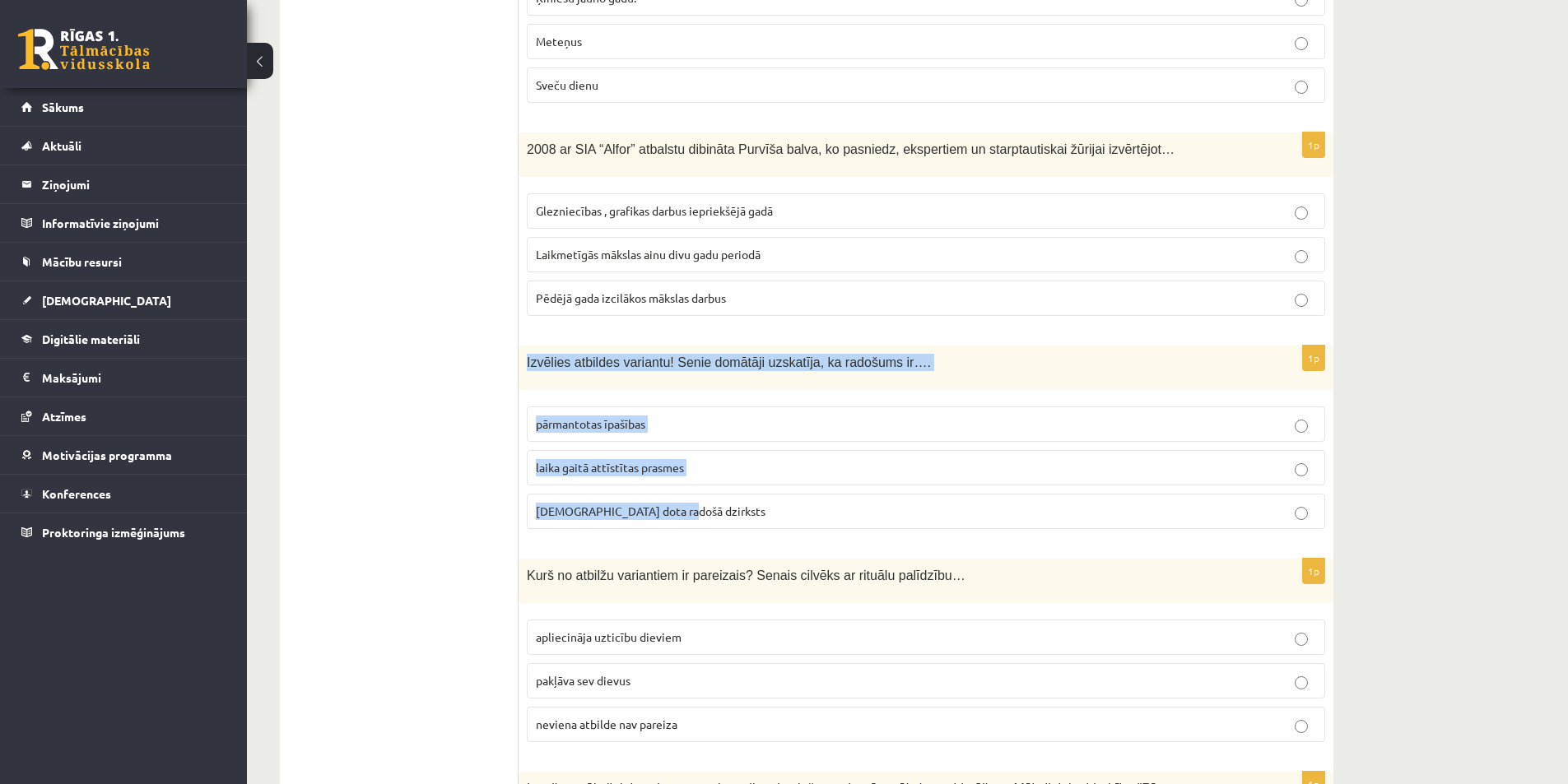
drag, startPoint x: 530, startPoint y: 314, endPoint x: 721, endPoint y: 477, distance: 251.1
click at [722, 477] on div "1p Izvēlies atbildes variantu! Senie domātāji uzskatīja, ka radošums ir…. pārma…" at bounding box center [926, 443] width 815 height 196
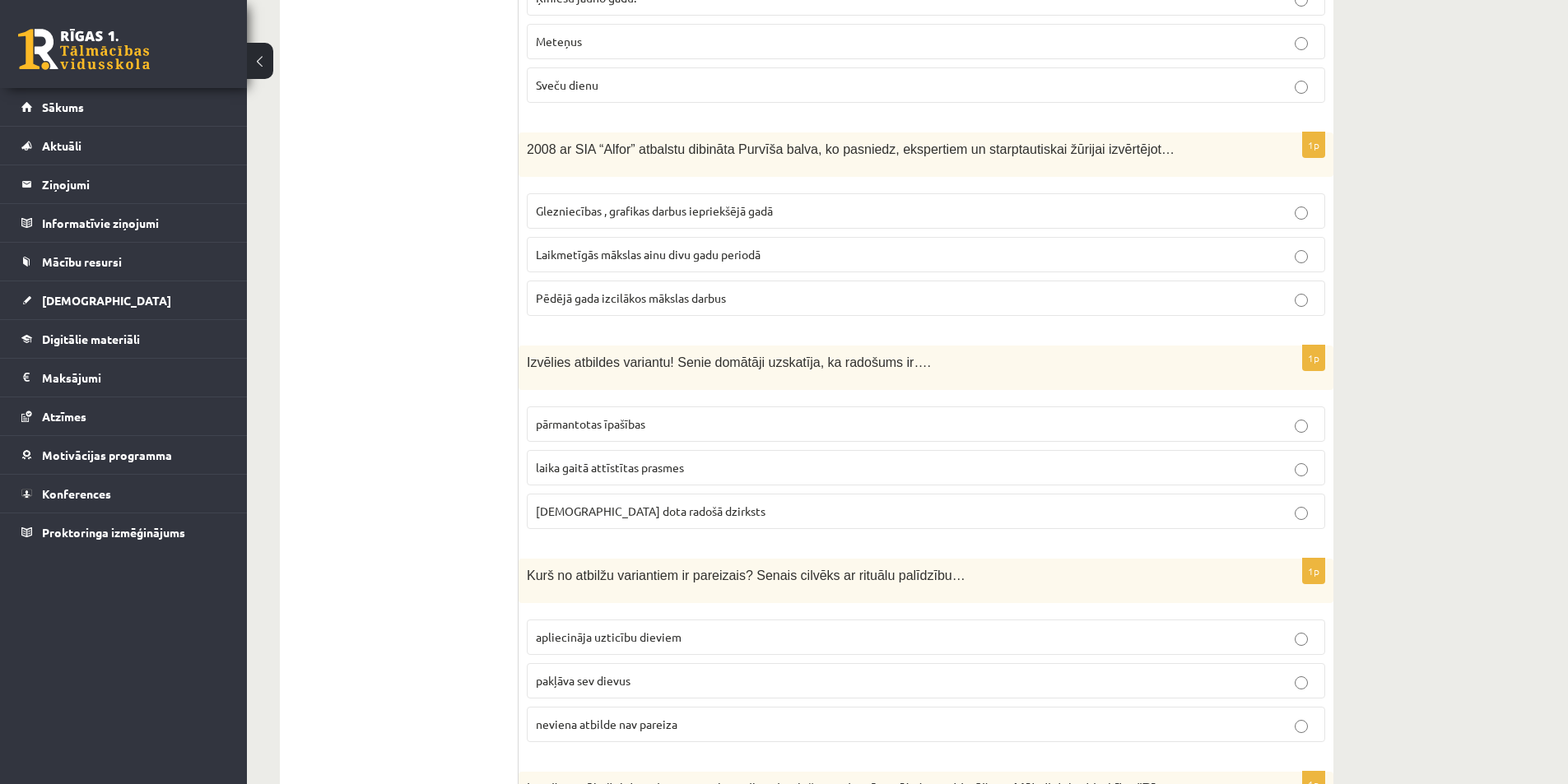
click at [611, 436] on fieldset "pārmantotas īpašības laika gaitā attīstītas prasmes dieva dota radošā dzirksts" at bounding box center [926, 466] width 798 height 136
click at [585, 504] on span "dieva dota radošā dzirksts" at bounding box center [651, 511] width 230 height 15
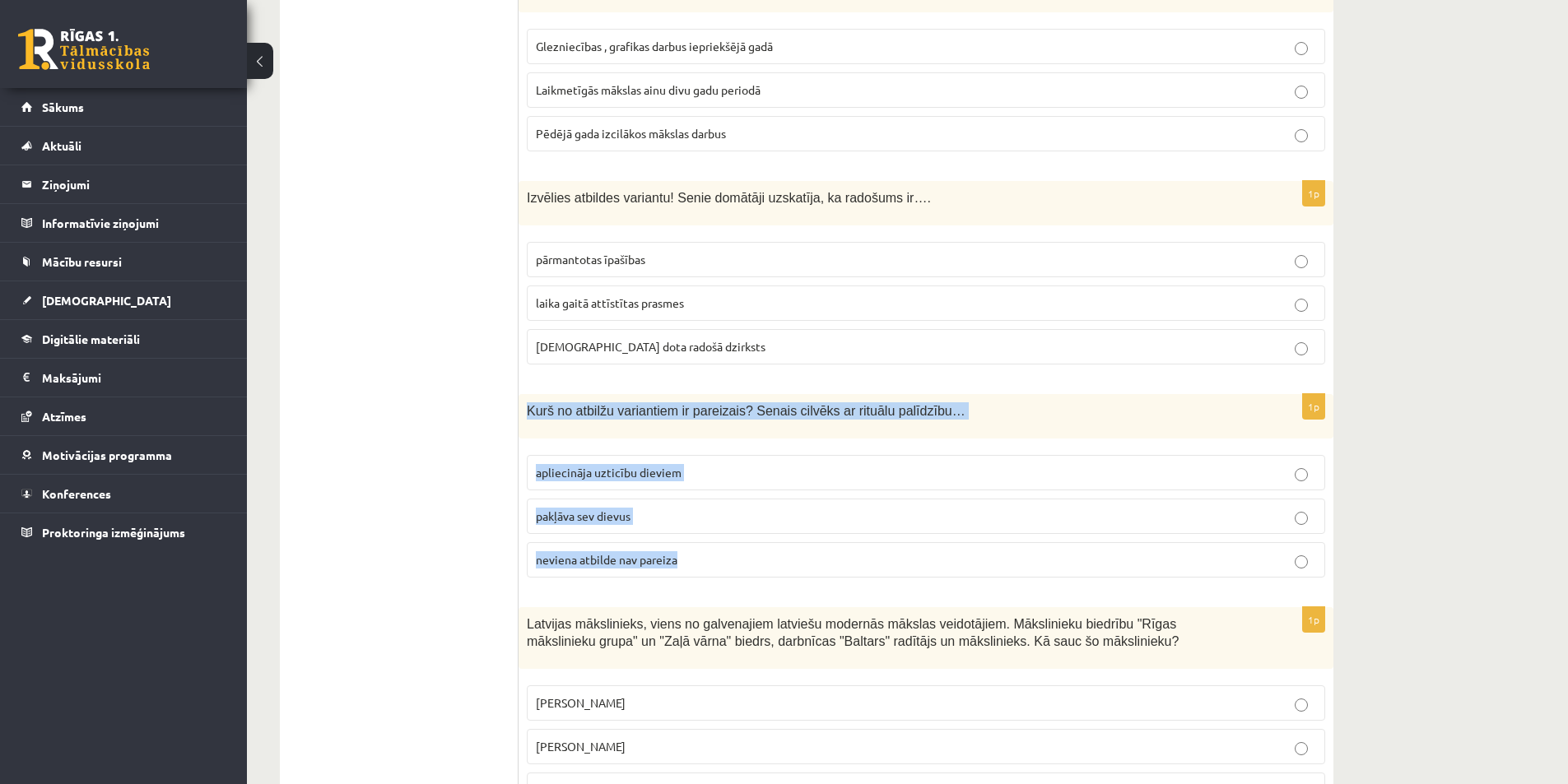
drag, startPoint x: 604, startPoint y: 408, endPoint x: 746, endPoint y: 500, distance: 169.2
click at [746, 500] on div "1p Kurš no atbilžu variantiem ir pareizais? Senais cilvēks ar rituālu palīdzību…" at bounding box center [926, 492] width 815 height 196
click at [618, 465] on span "apliecināja uzticību dieviem" at bounding box center [608, 472] width 145 height 15
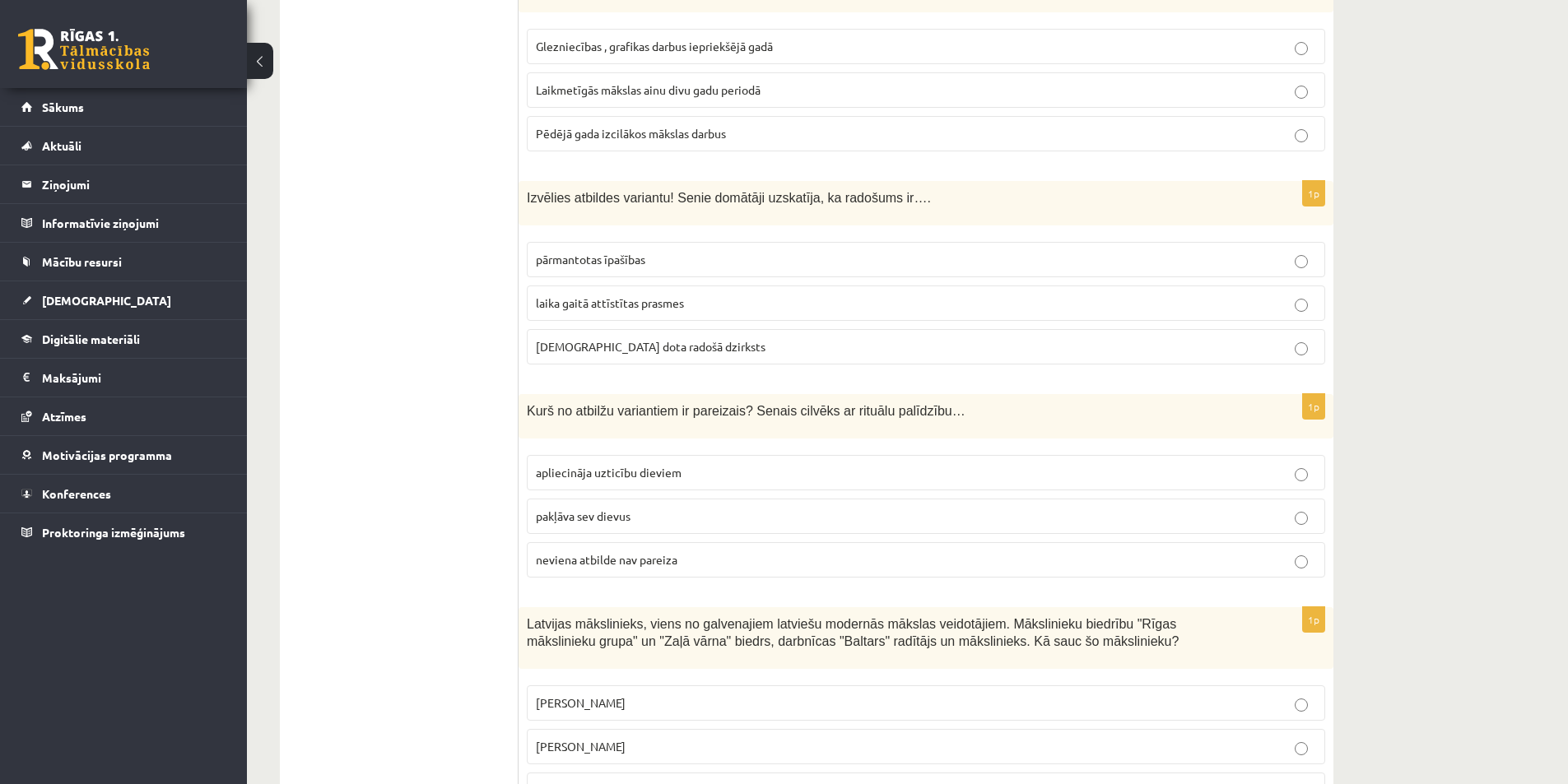
scroll to position [5678, 0]
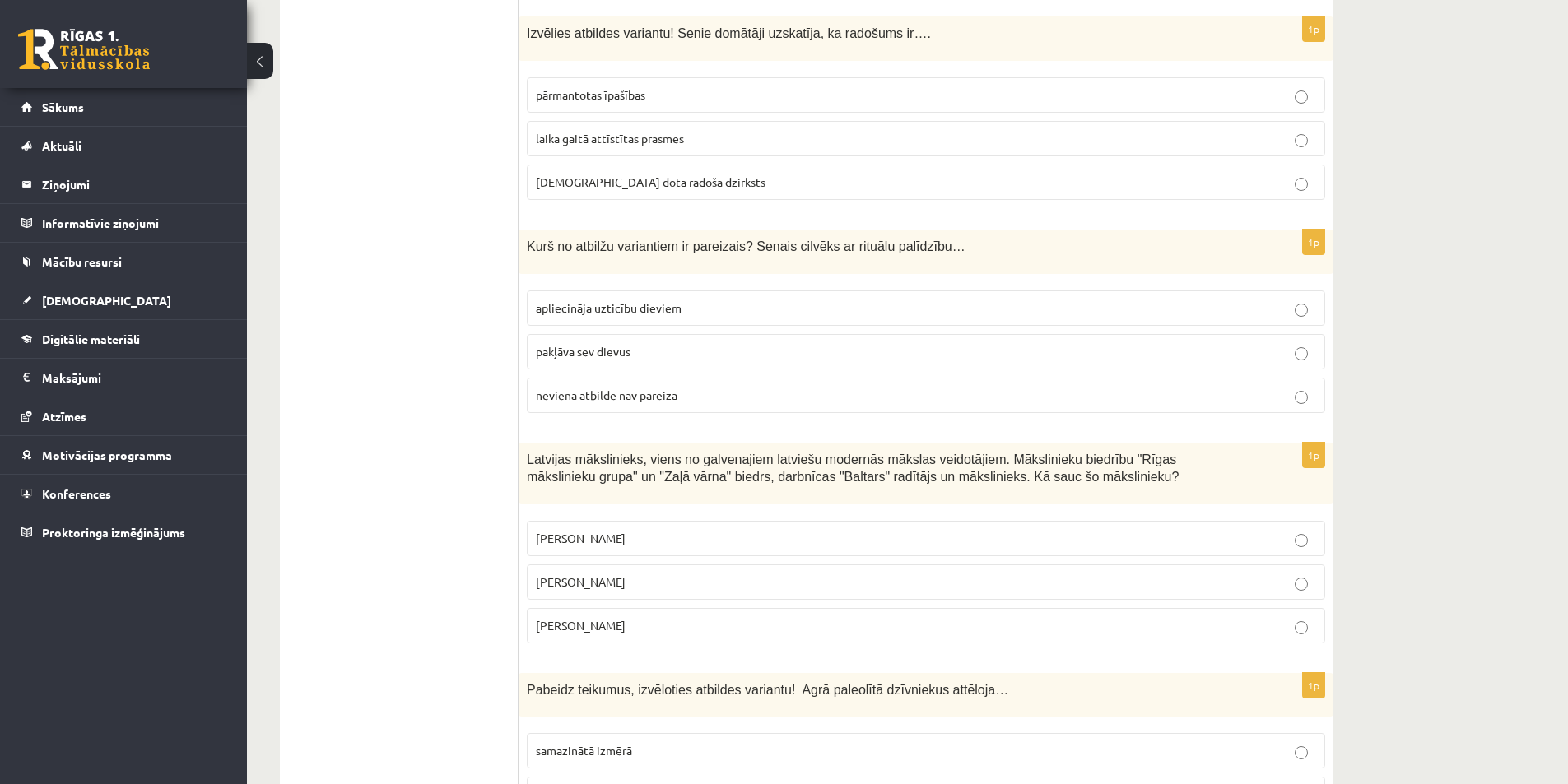
drag, startPoint x: 526, startPoint y: 404, endPoint x: 699, endPoint y: 579, distance: 246.1
click at [700, 581] on div "1p Latvijas mākslinieks, viens no galvenajiem latviešu modernās mākslas veidotā…" at bounding box center [926, 549] width 815 height 214
click at [637, 597] on div "1p Latvijas mākslinieks, viens no galvenajiem latviešu modernās mākslas veidotā…" at bounding box center [926, 549] width 815 height 214
click at [617, 574] on p "Romāns Suta" at bounding box center [926, 582] width 781 height 18
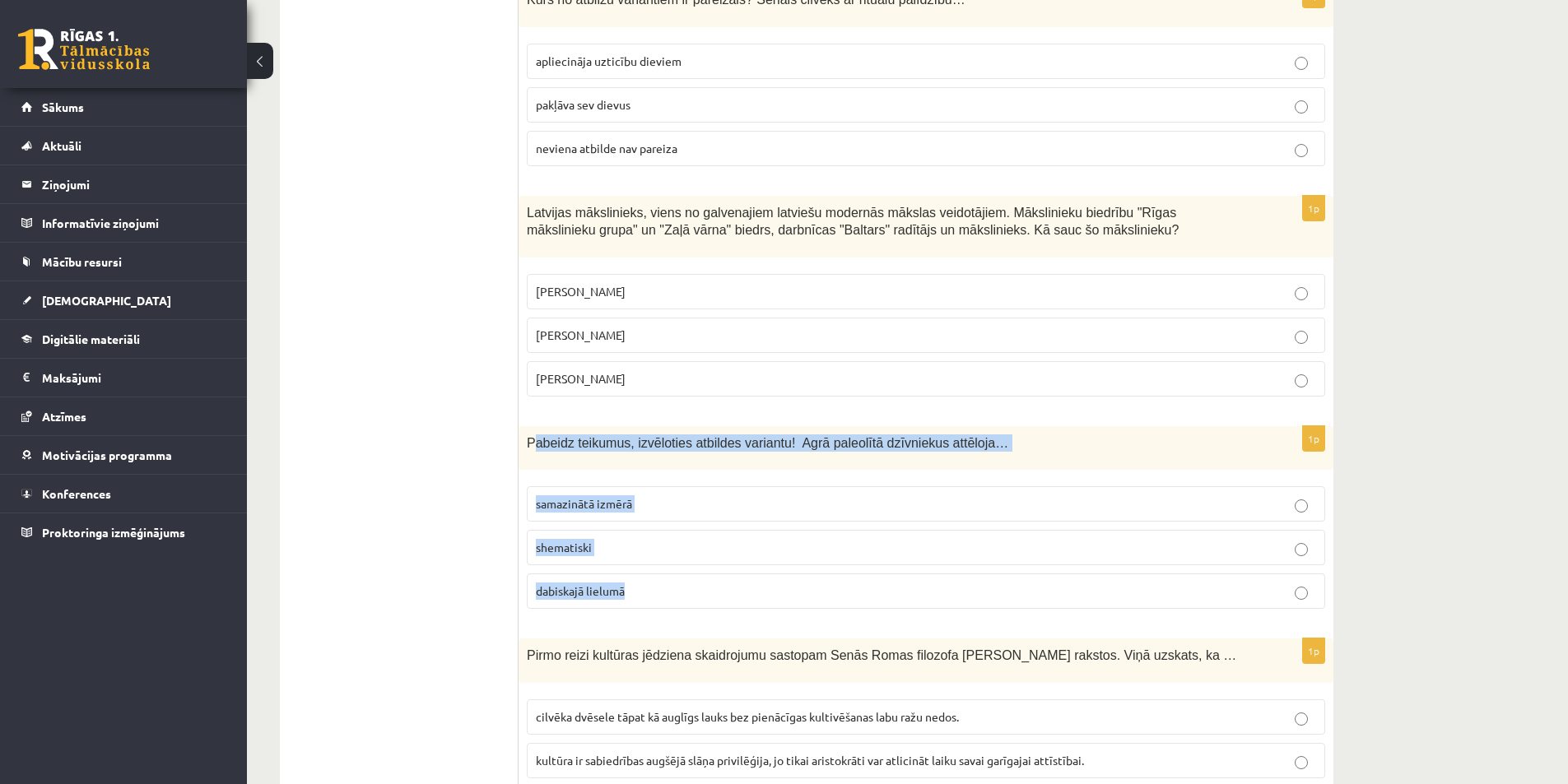
drag, startPoint x: 531, startPoint y: 378, endPoint x: 710, endPoint y: 526, distance: 232.3
click at [710, 526] on div "1p Pabeidz teikumus, izvēloties atbildes variantu! Agrā paleolītā dzīvniekus at…" at bounding box center [926, 524] width 815 height 196
drag, startPoint x: 602, startPoint y: 415, endPoint x: 580, endPoint y: 462, distance: 51.9
click at [602, 426] on div "1p Pabeidz teikumus, izvēloties atbildes variantu! Agrā paleolītā dzīvniekus at…" at bounding box center [926, 524] width 815 height 196
click at [594, 583] on span "dabiskajā lielumā" at bounding box center [581, 591] width 89 height 15
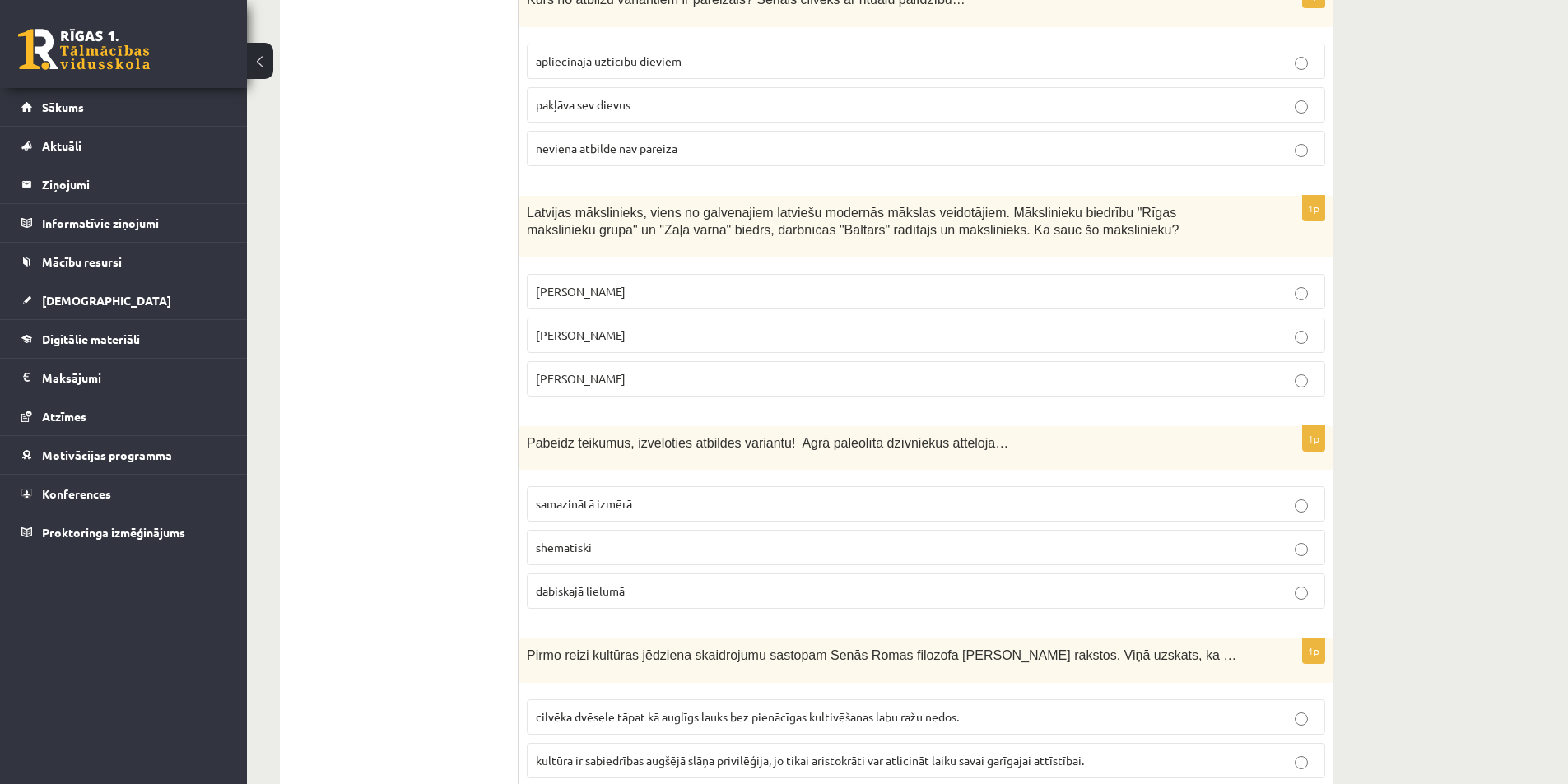
scroll to position [6171, 0]
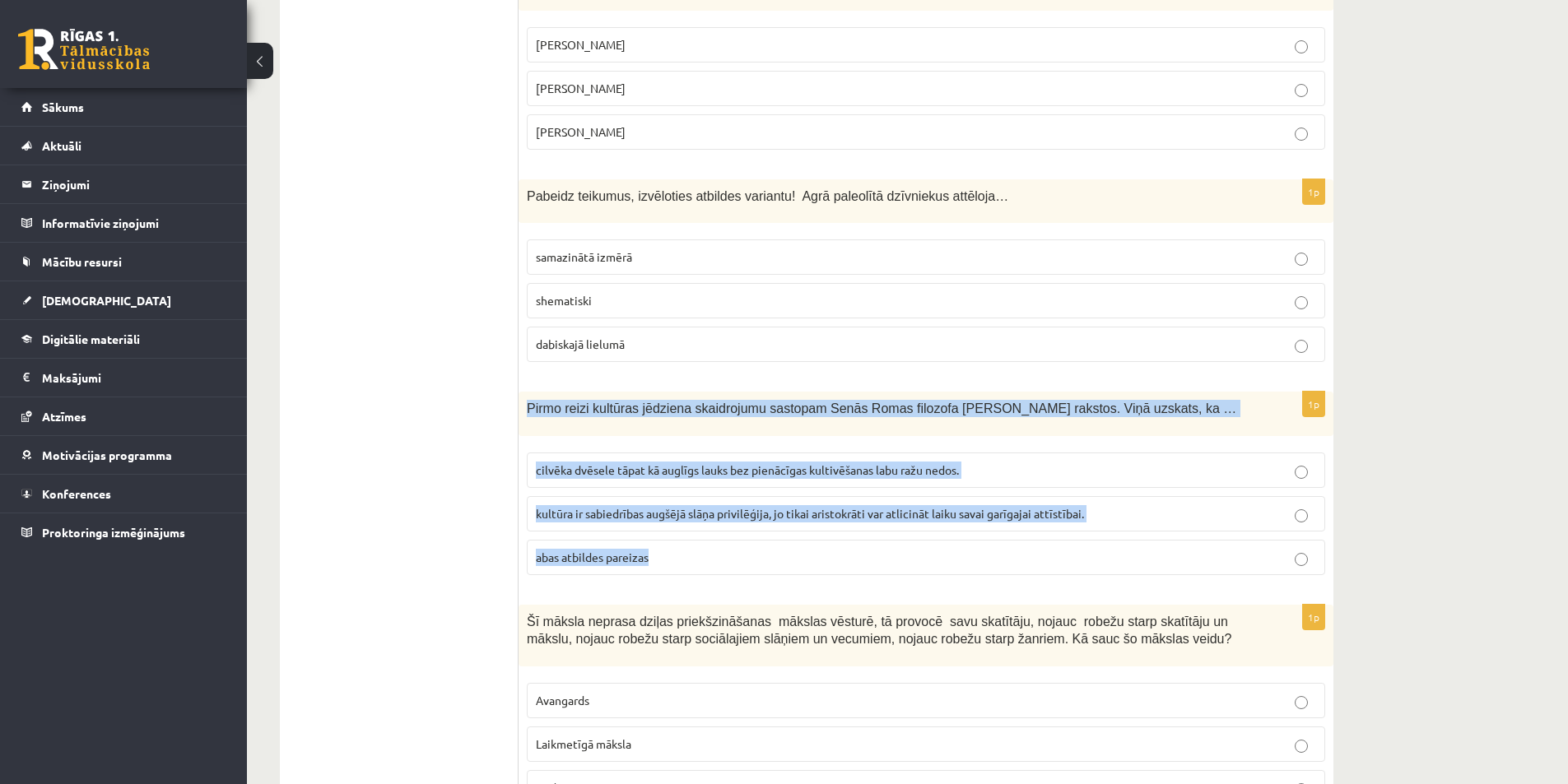
drag, startPoint x: 530, startPoint y: 350, endPoint x: 642, endPoint y: 409, distance: 126.6
click at [722, 499] on div "1p Pirmo reizi kultūras jēdziena skaidrojumu sastopam Senās Romas filozofa Cice…" at bounding box center [926, 490] width 815 height 196
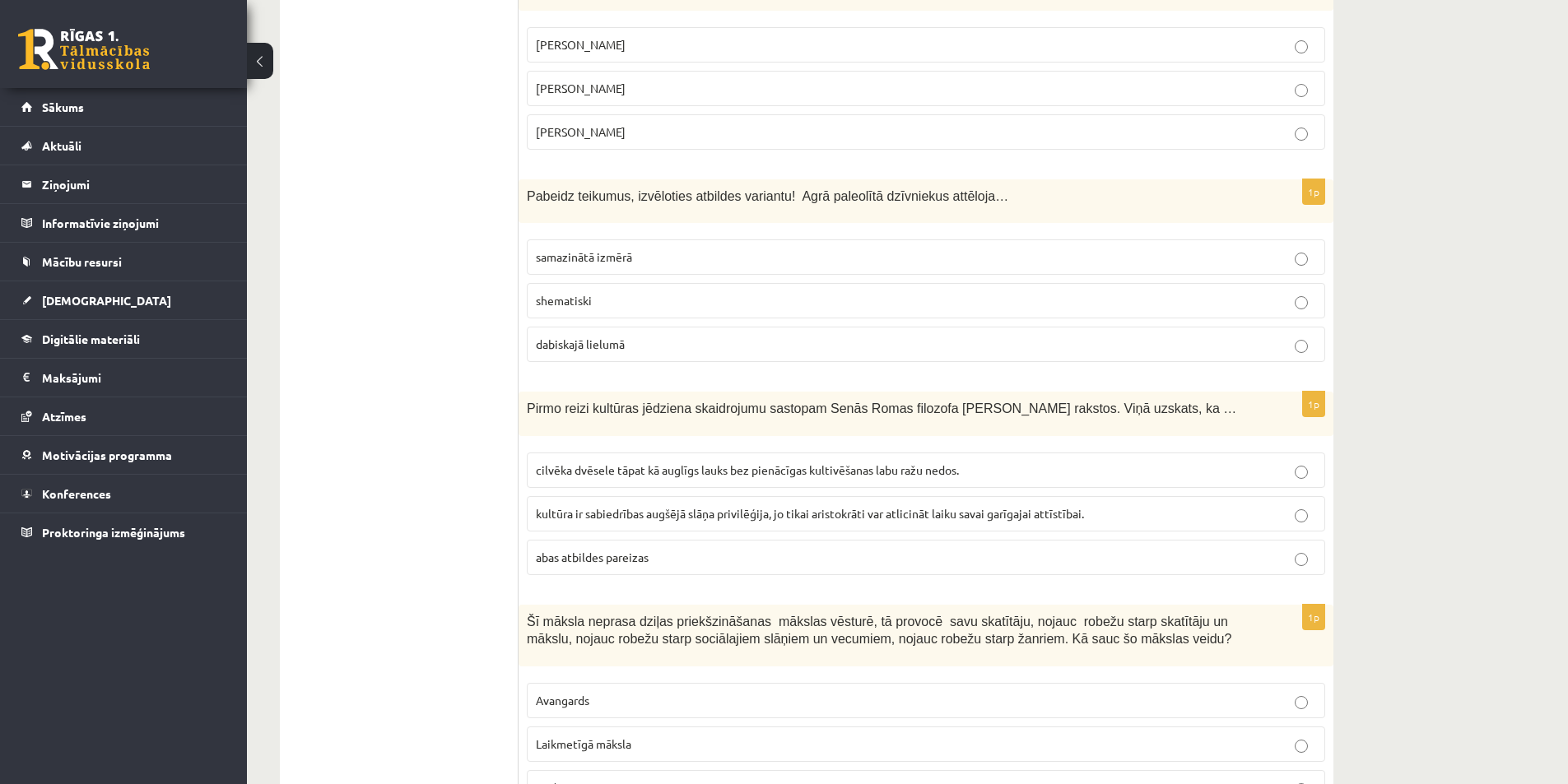
click at [779, 453] on label "cilvēka dvēsele tāpat kā auglīgs lauks bez pienācīgas kultivēšanas labu ražu ne…" at bounding box center [926, 470] width 798 height 35
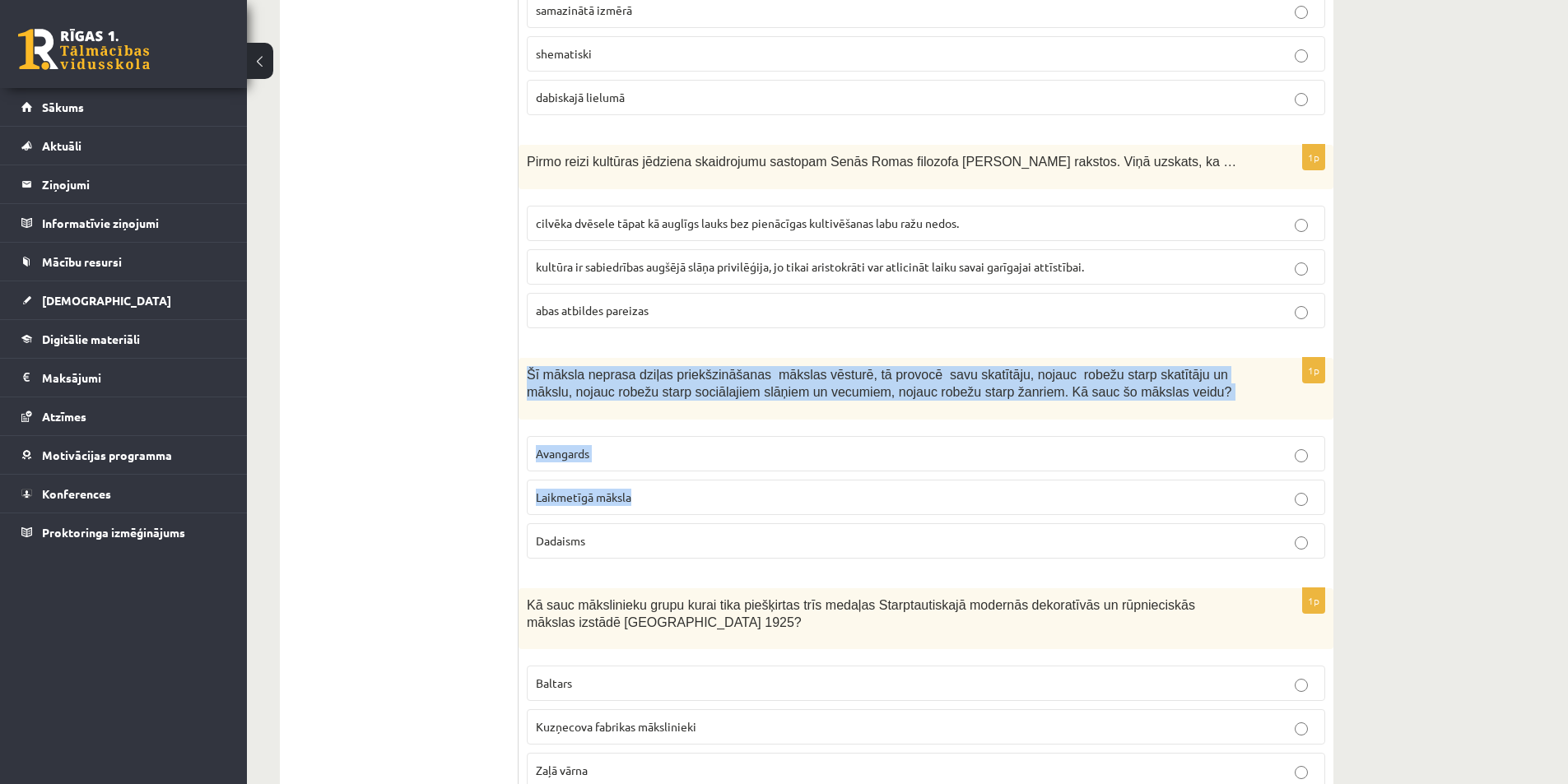
drag, startPoint x: 522, startPoint y: 310, endPoint x: 719, endPoint y: 458, distance: 246.4
click at [719, 458] on div "1p Šī māksla neprasa dziļas priekšzināšanas mākslas vēsturē, tā provocē savu sk…" at bounding box center [926, 465] width 815 height 214
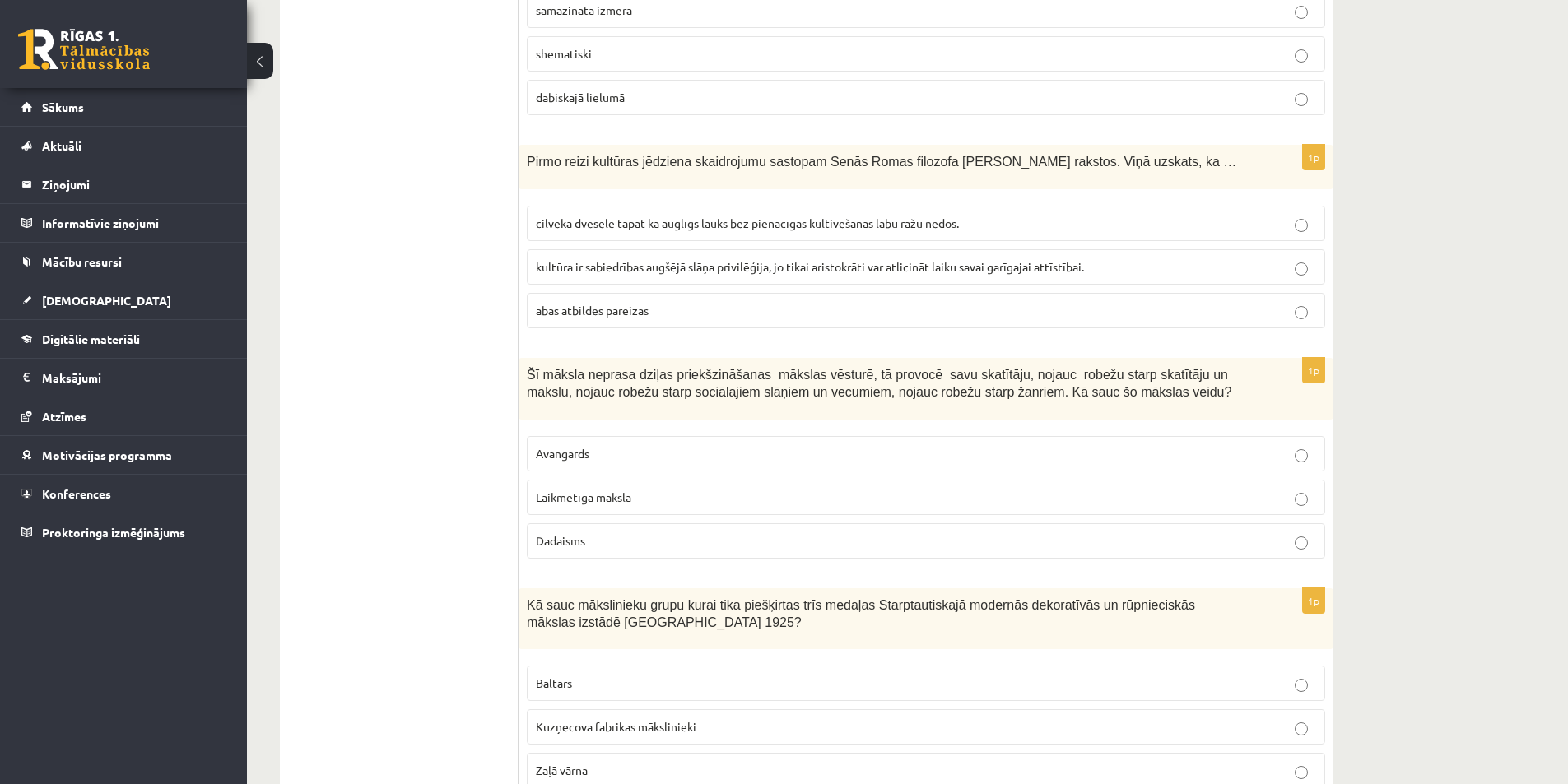
drag, startPoint x: 448, startPoint y: 488, endPoint x: 465, endPoint y: 476, distance: 20.8
drag, startPoint x: 465, startPoint y: 476, endPoint x: 527, endPoint y: 375, distance: 118.5
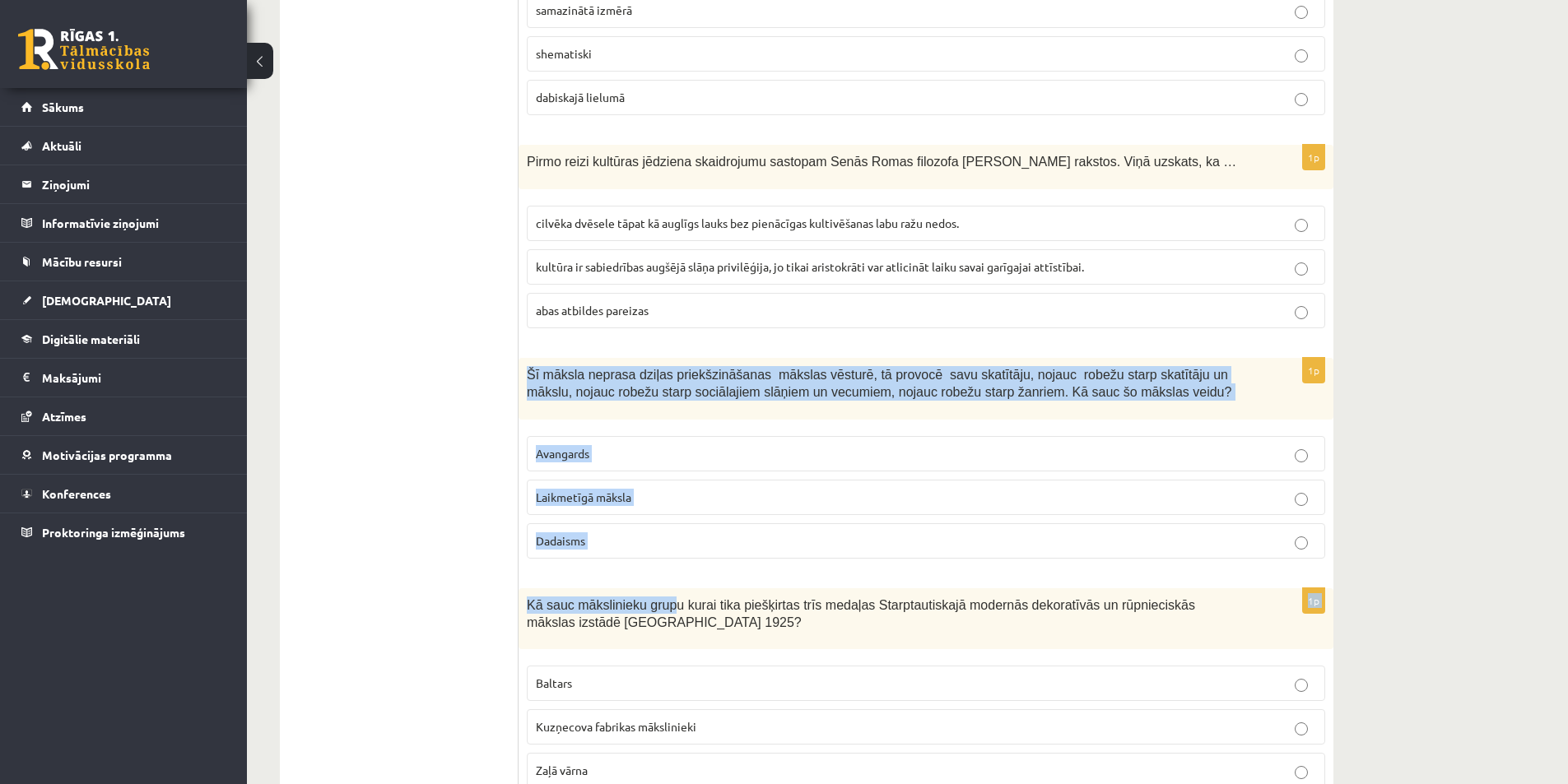
drag, startPoint x: 528, startPoint y: 322, endPoint x: 633, endPoint y: 473, distance: 183.9
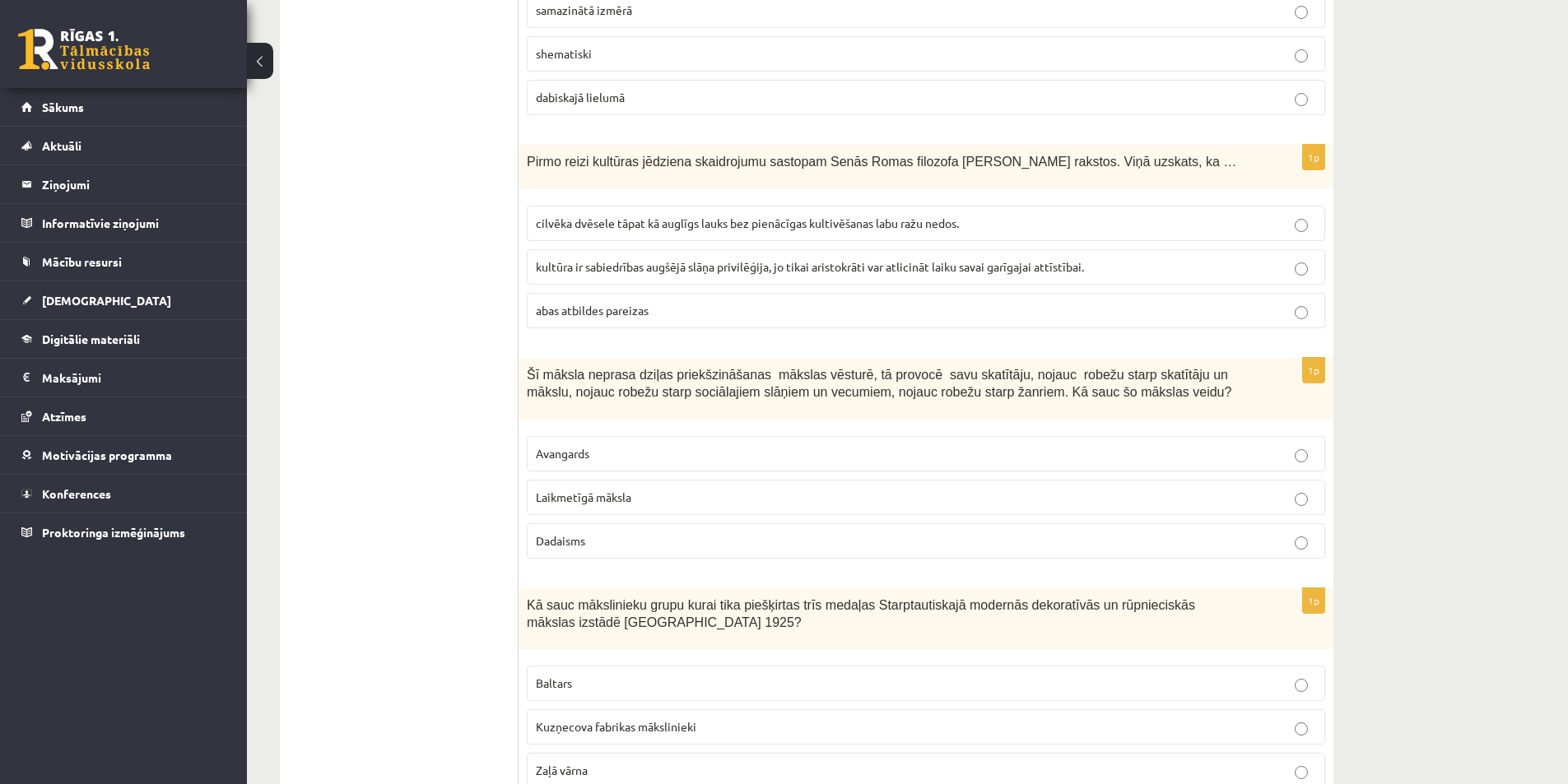
click at [568, 490] on span "Laikmetīgā māksla" at bounding box center [583, 497] width 95 height 15
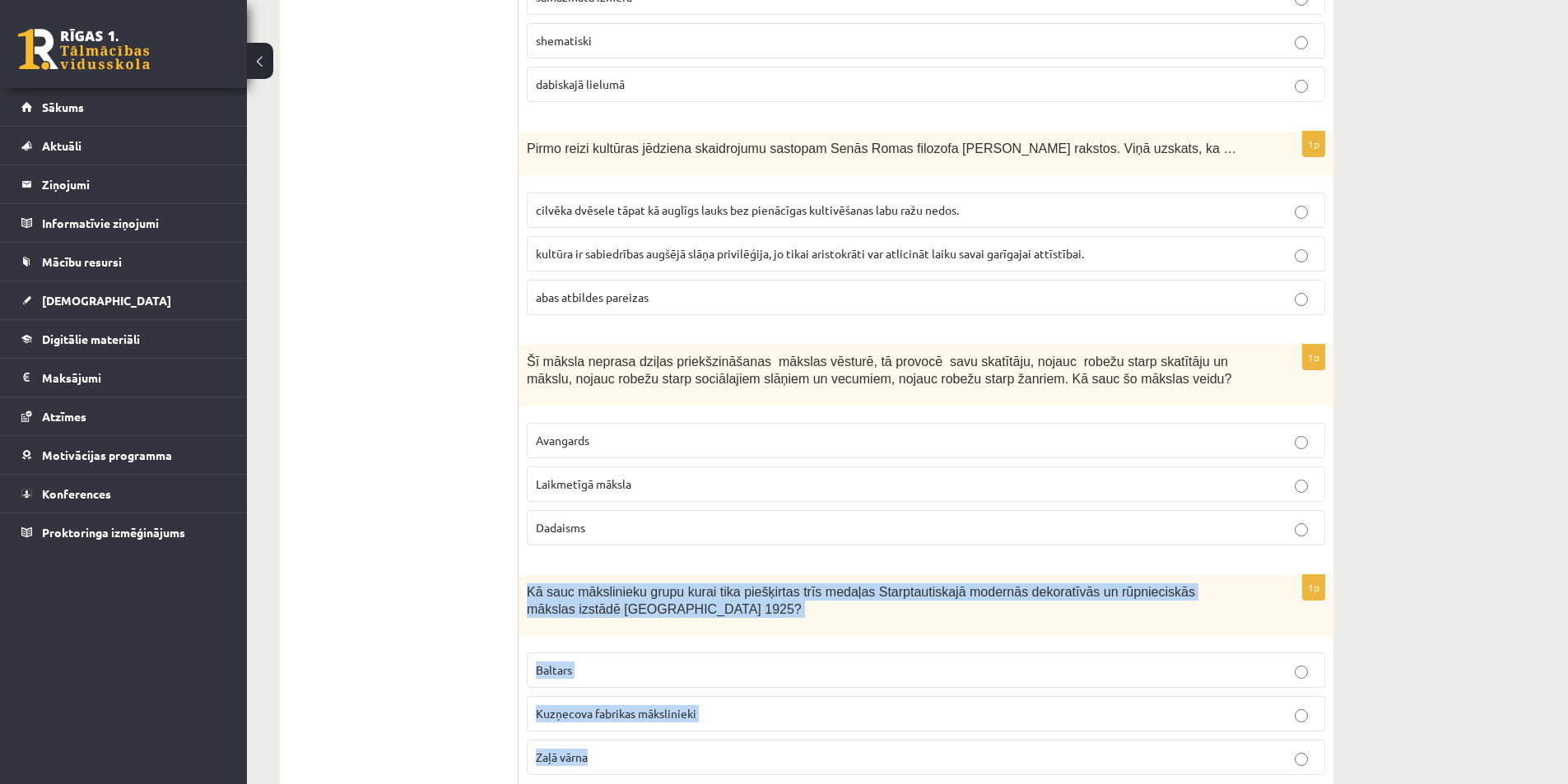
drag, startPoint x: 526, startPoint y: 532, endPoint x: 751, endPoint y: 645, distance: 251.8
click at [612, 653] on label "Baltars" at bounding box center [926, 670] width 798 height 35
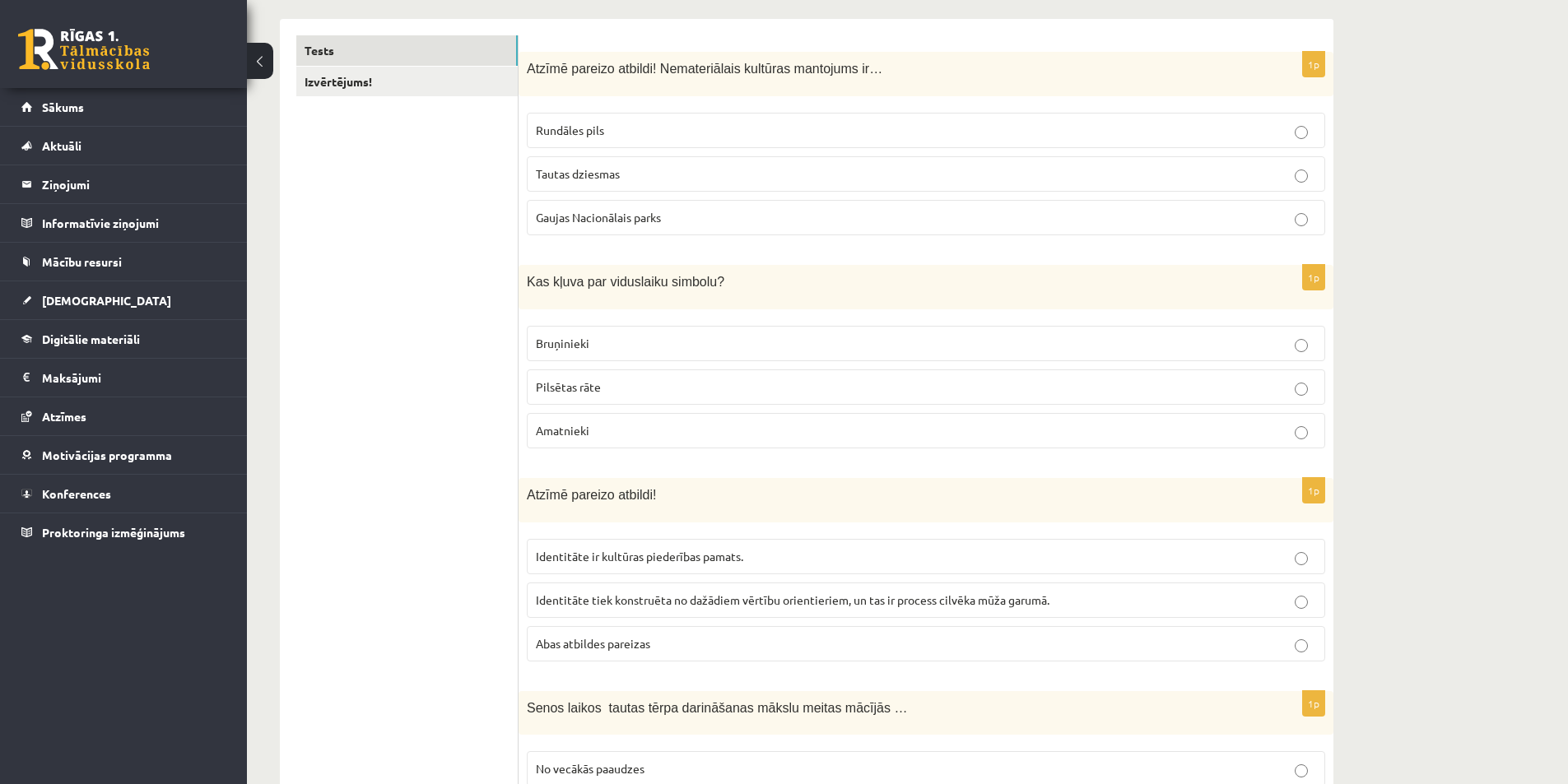
scroll to position [0, 0]
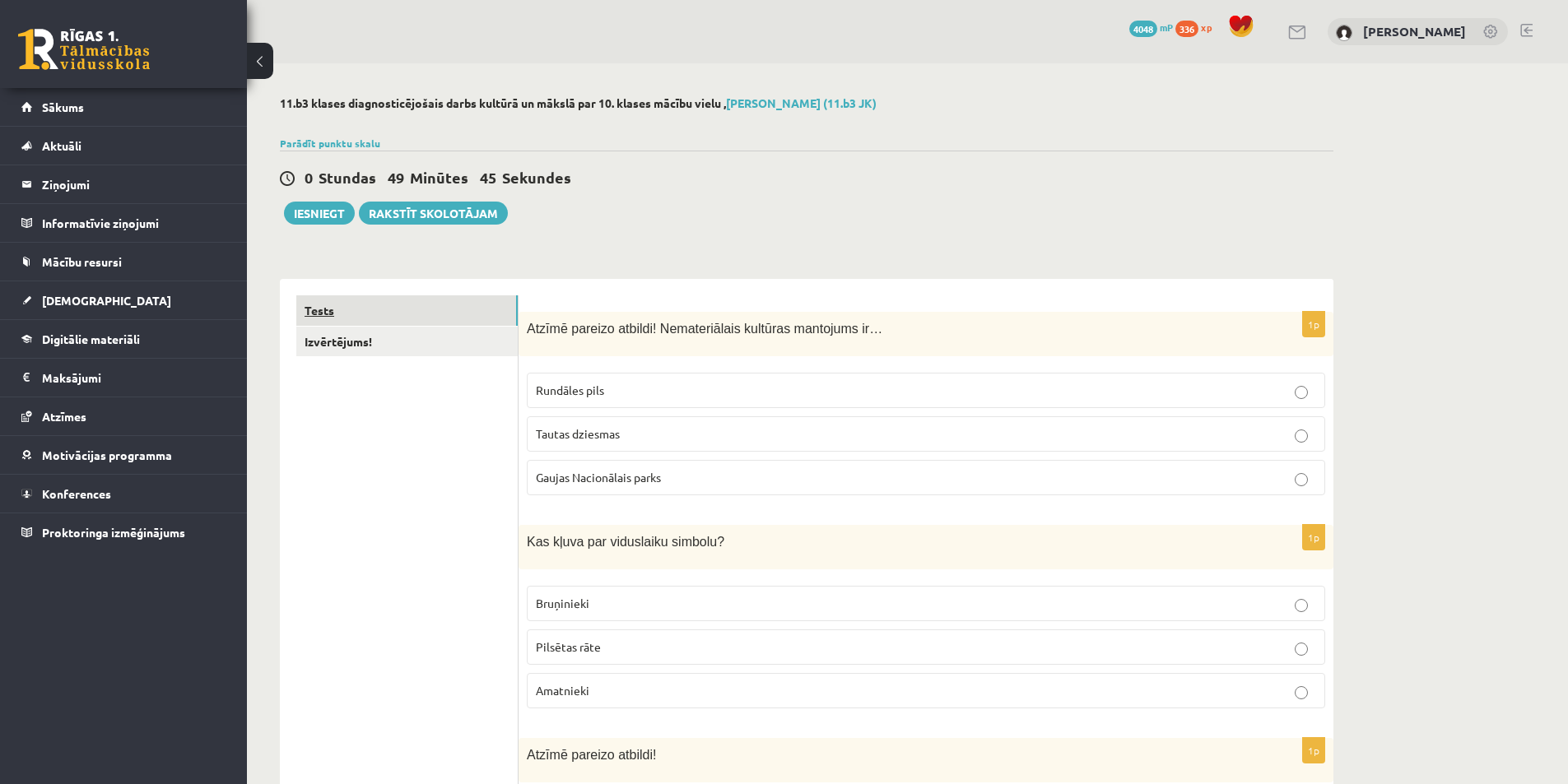
click at [345, 322] on link "Tests" at bounding box center [407, 310] width 221 height 31
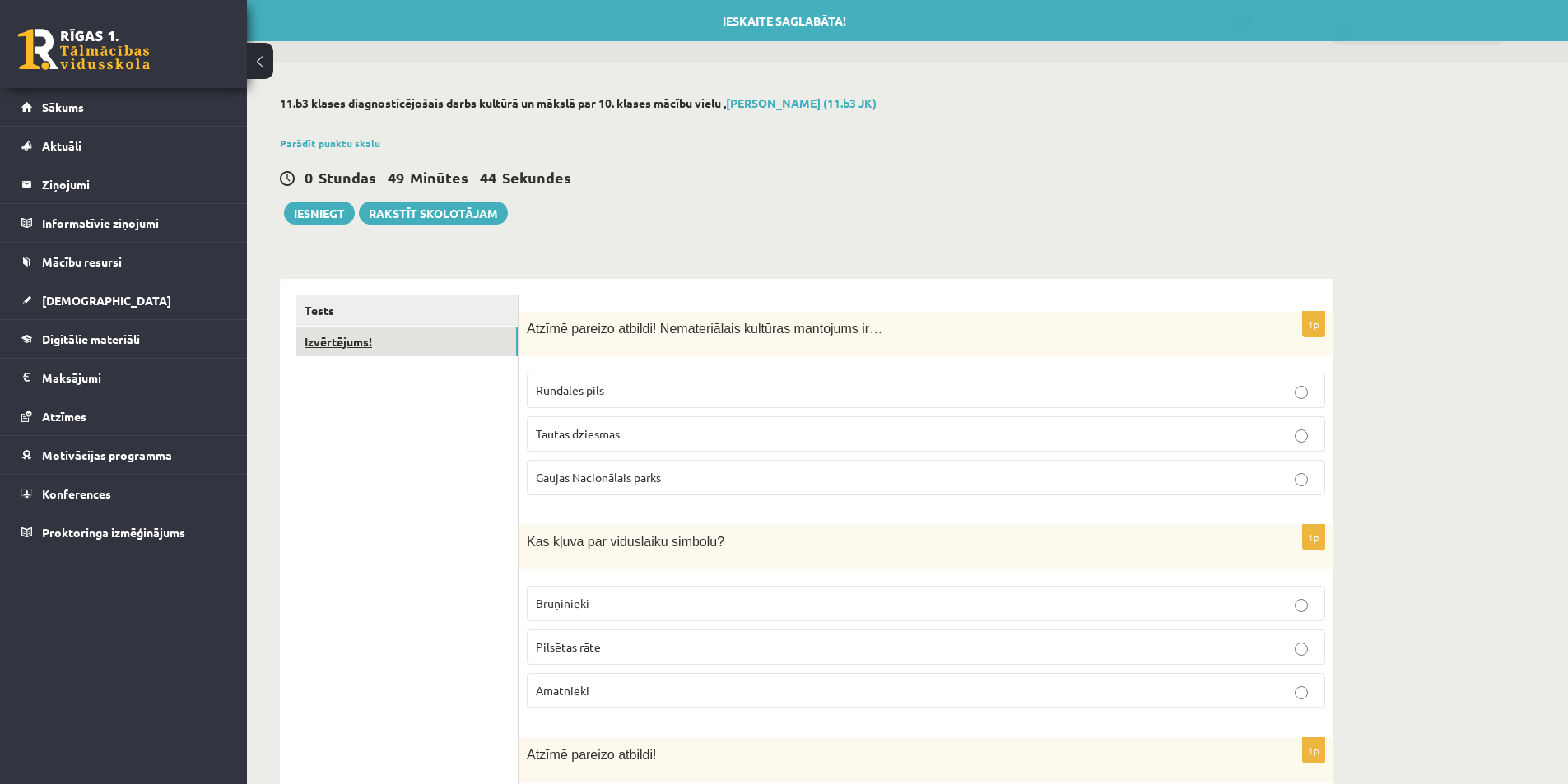
click at [352, 341] on link "Izvērtējums!" at bounding box center [407, 342] width 221 height 31
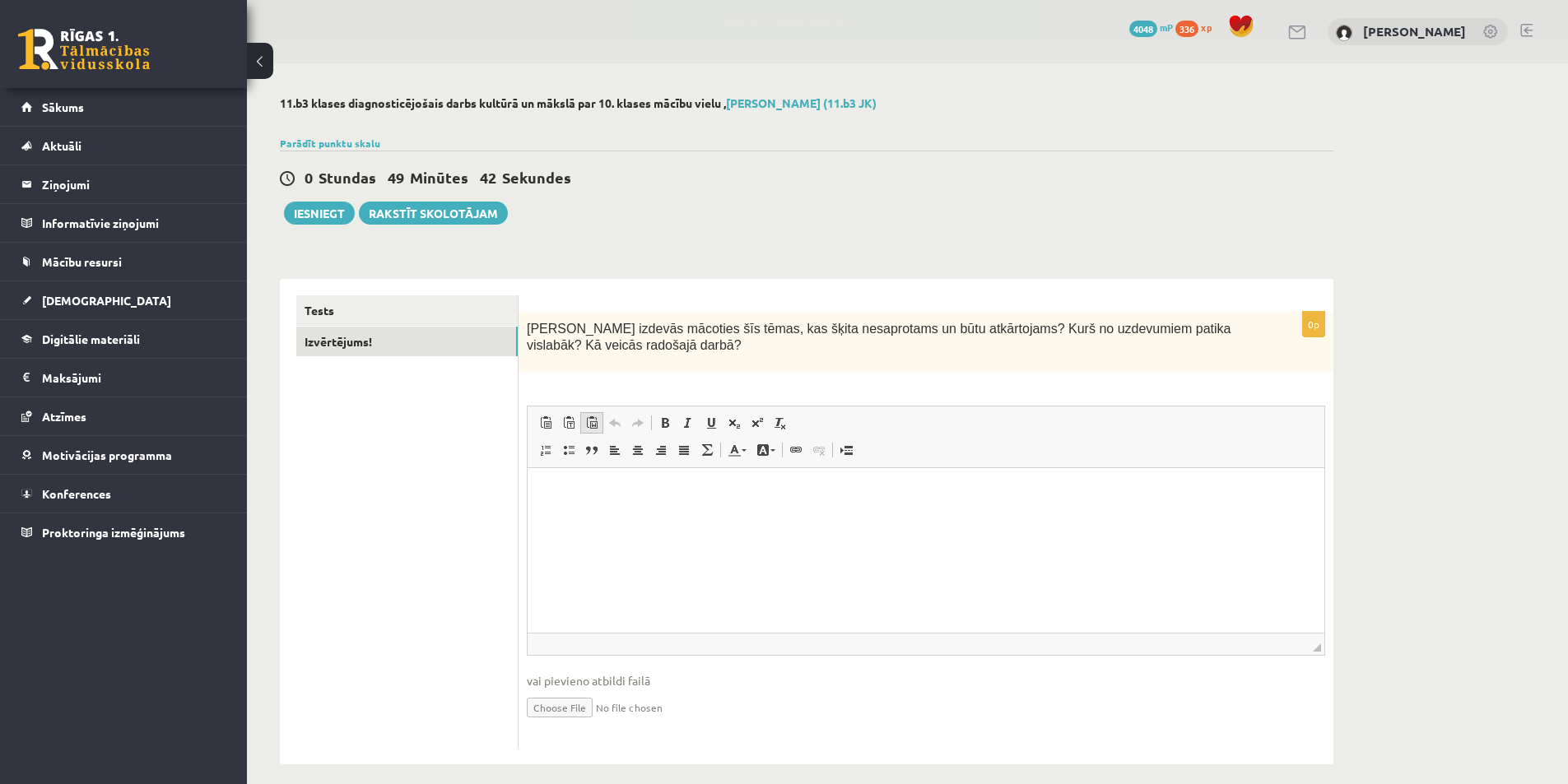
click at [591, 426] on span at bounding box center [592, 423] width 13 height 13
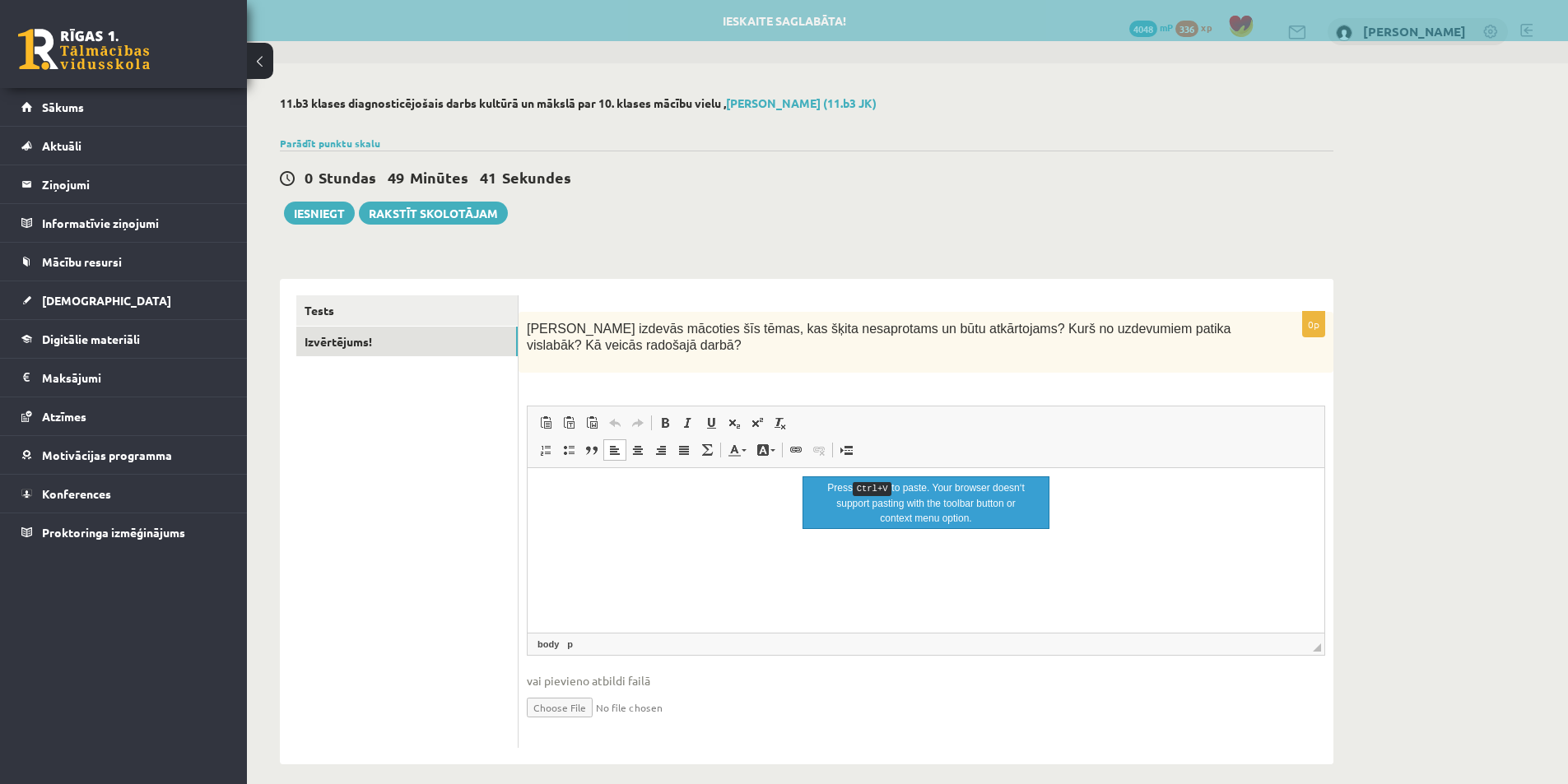
click at [382, 557] on ul "Tests Izvērtējums!" at bounding box center [408, 522] width 222 height 454
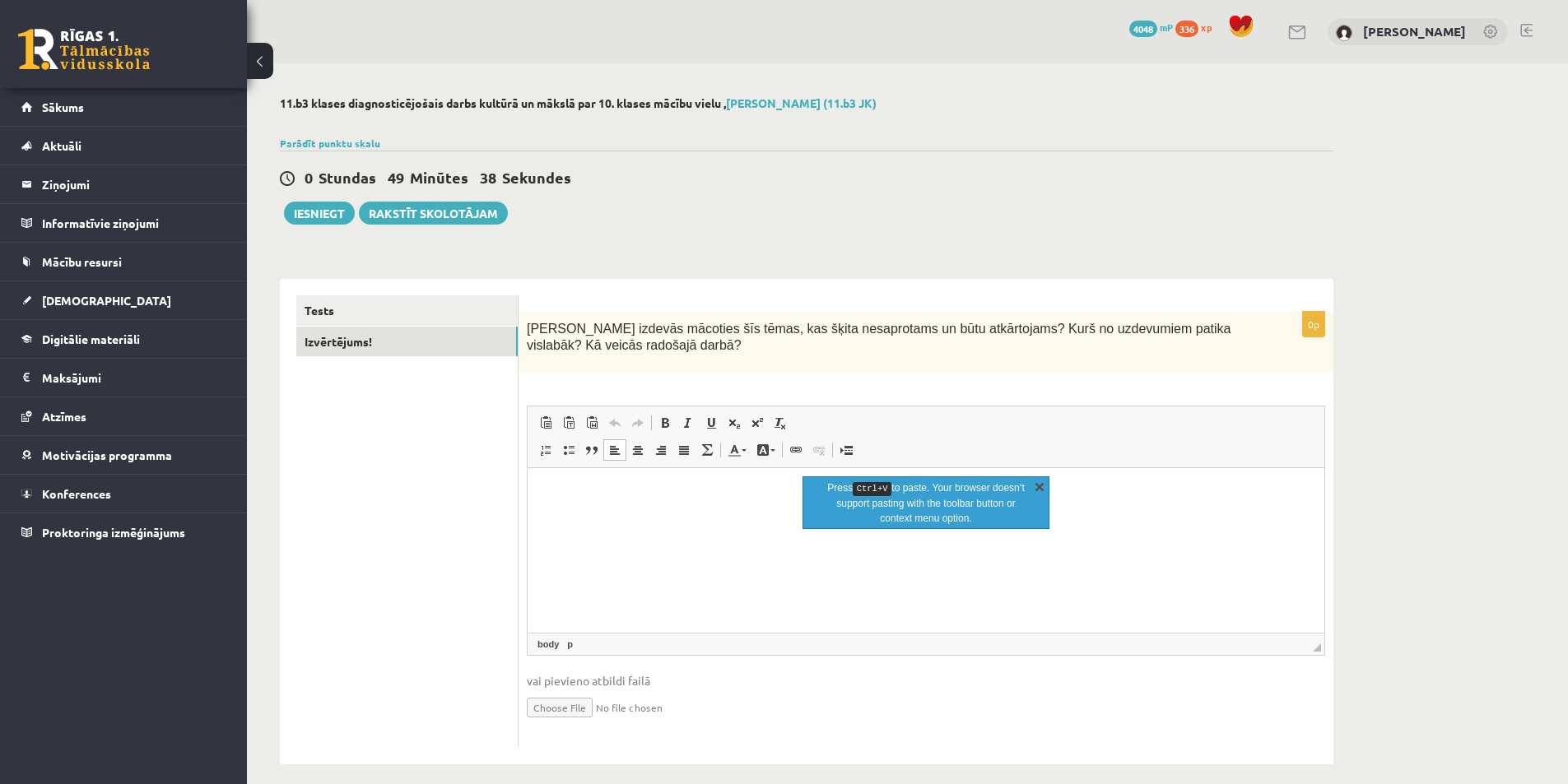
click at [1042, 486] on link "X" at bounding box center [1040, 486] width 17 height 17
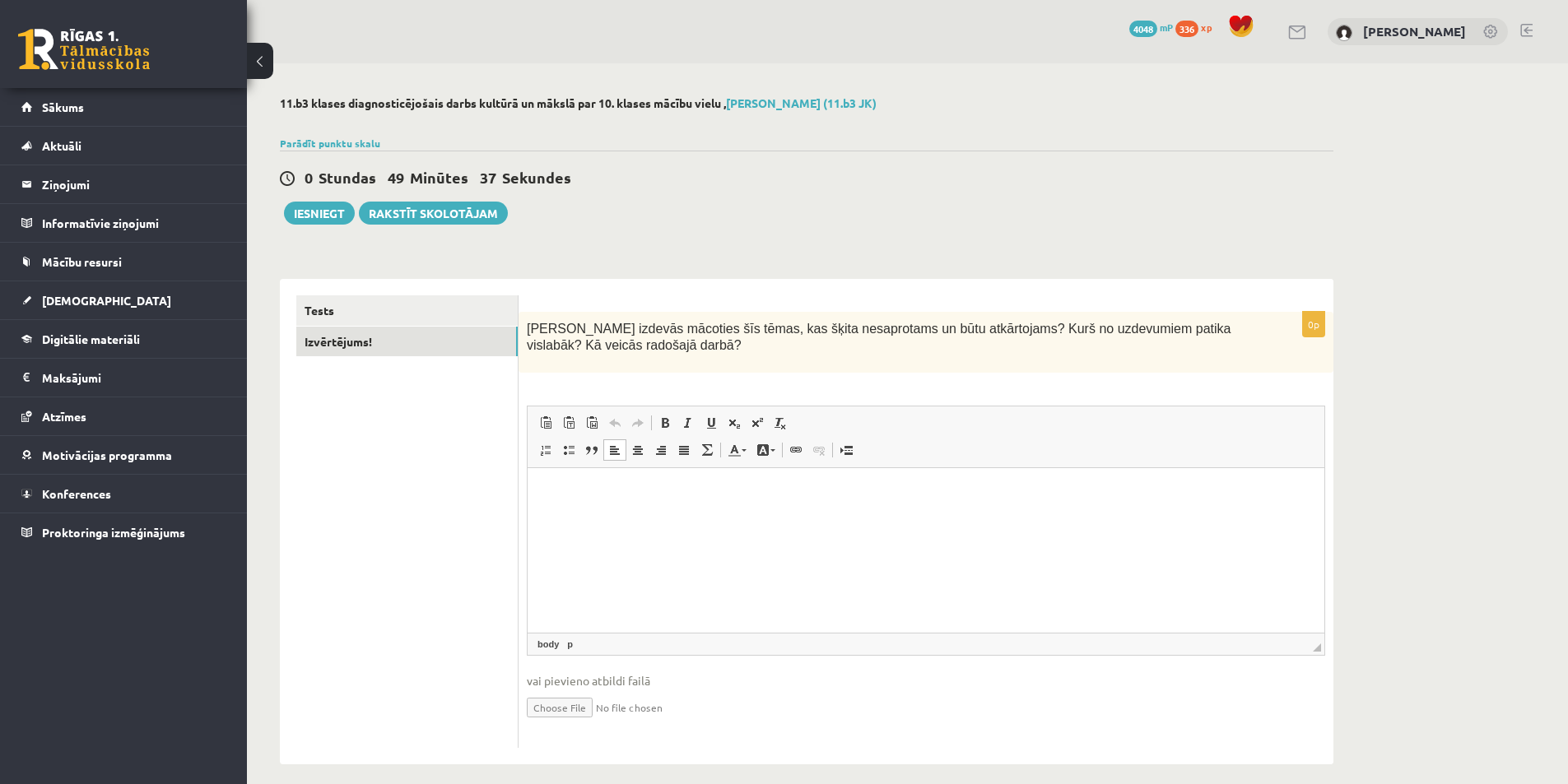
click at [880, 507] on html at bounding box center [926, 493] width 797 height 50
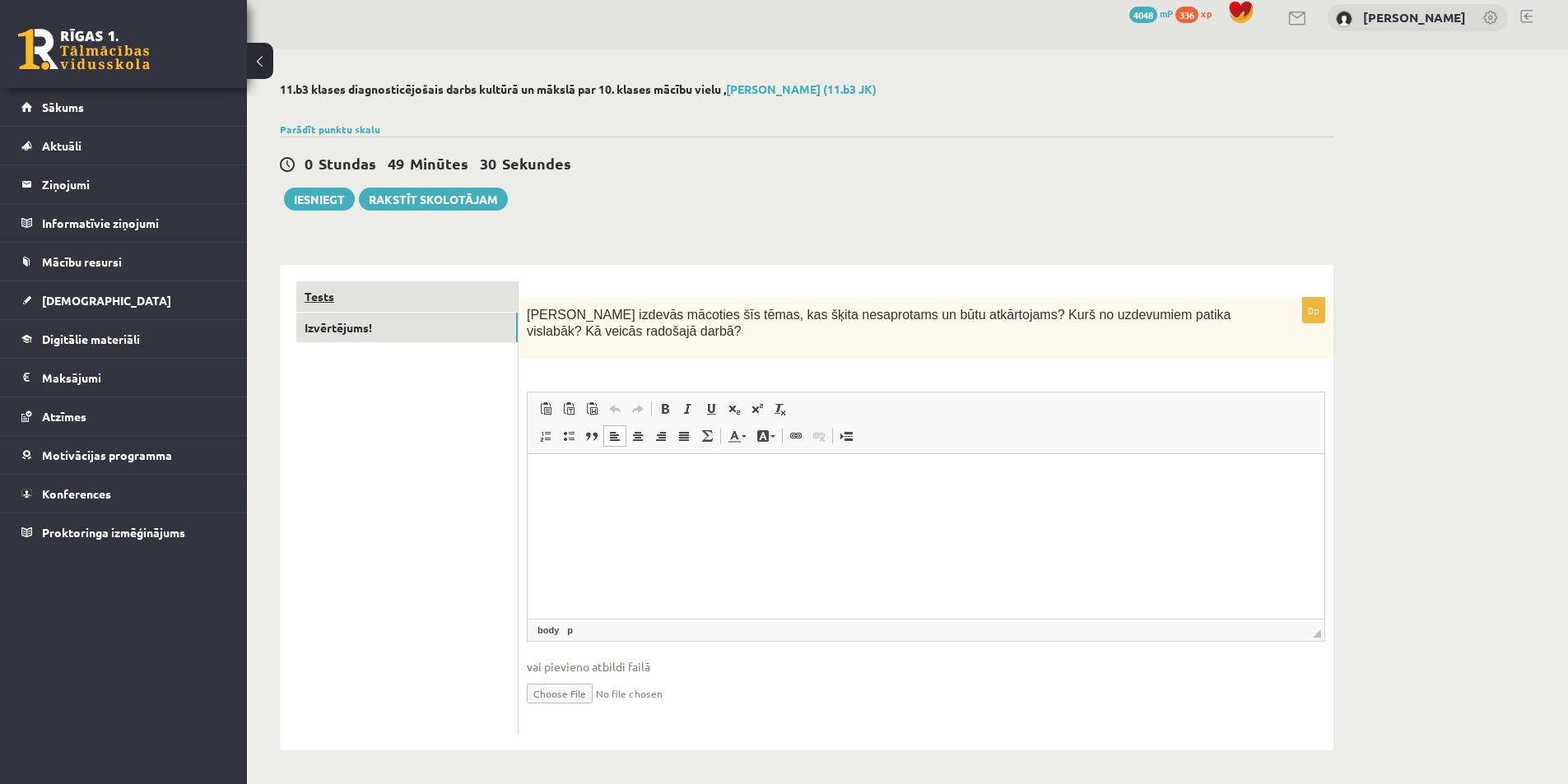
click at [368, 288] on link "Tests" at bounding box center [407, 296] width 221 height 31
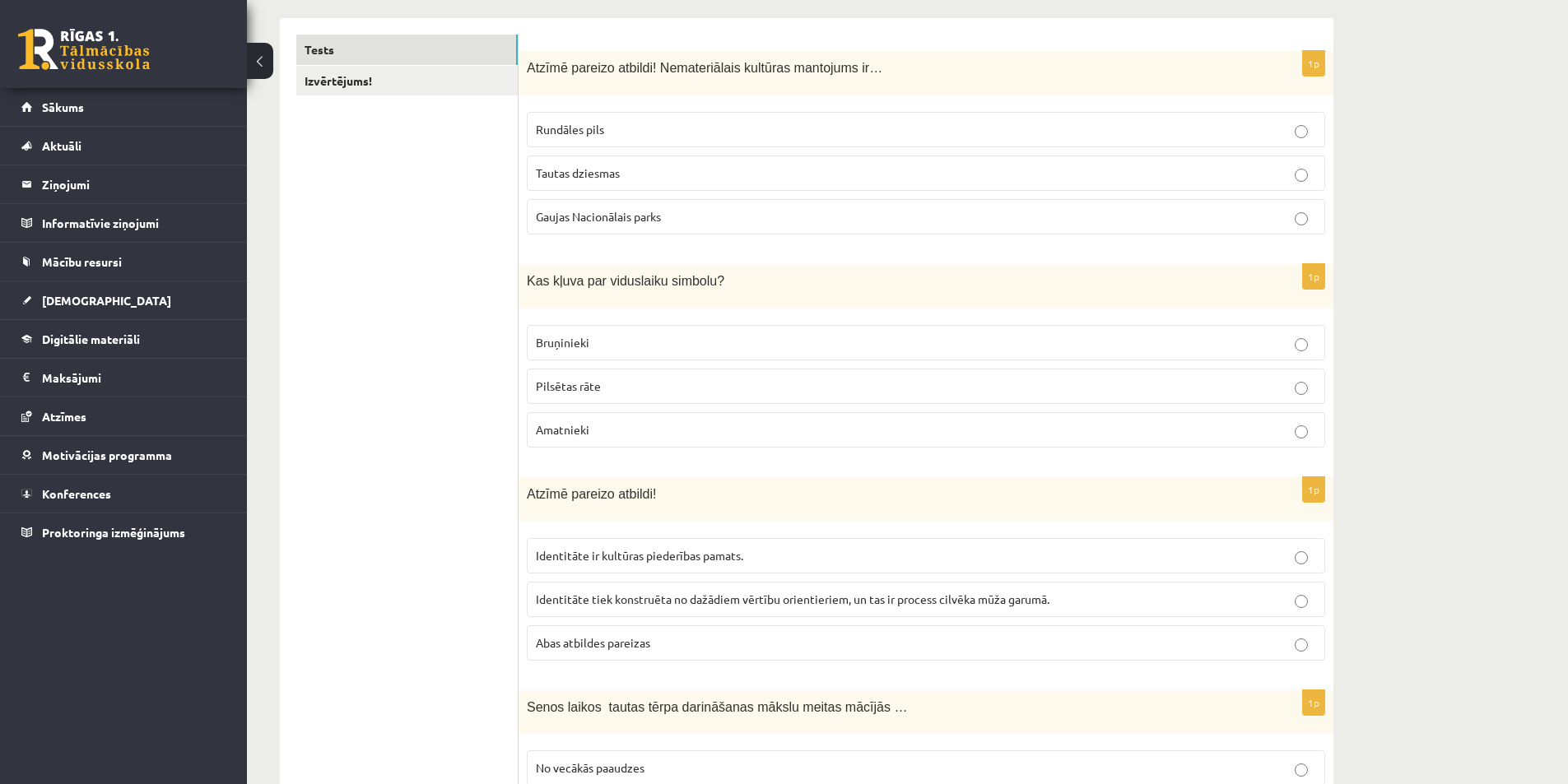
scroll to position [0, 0]
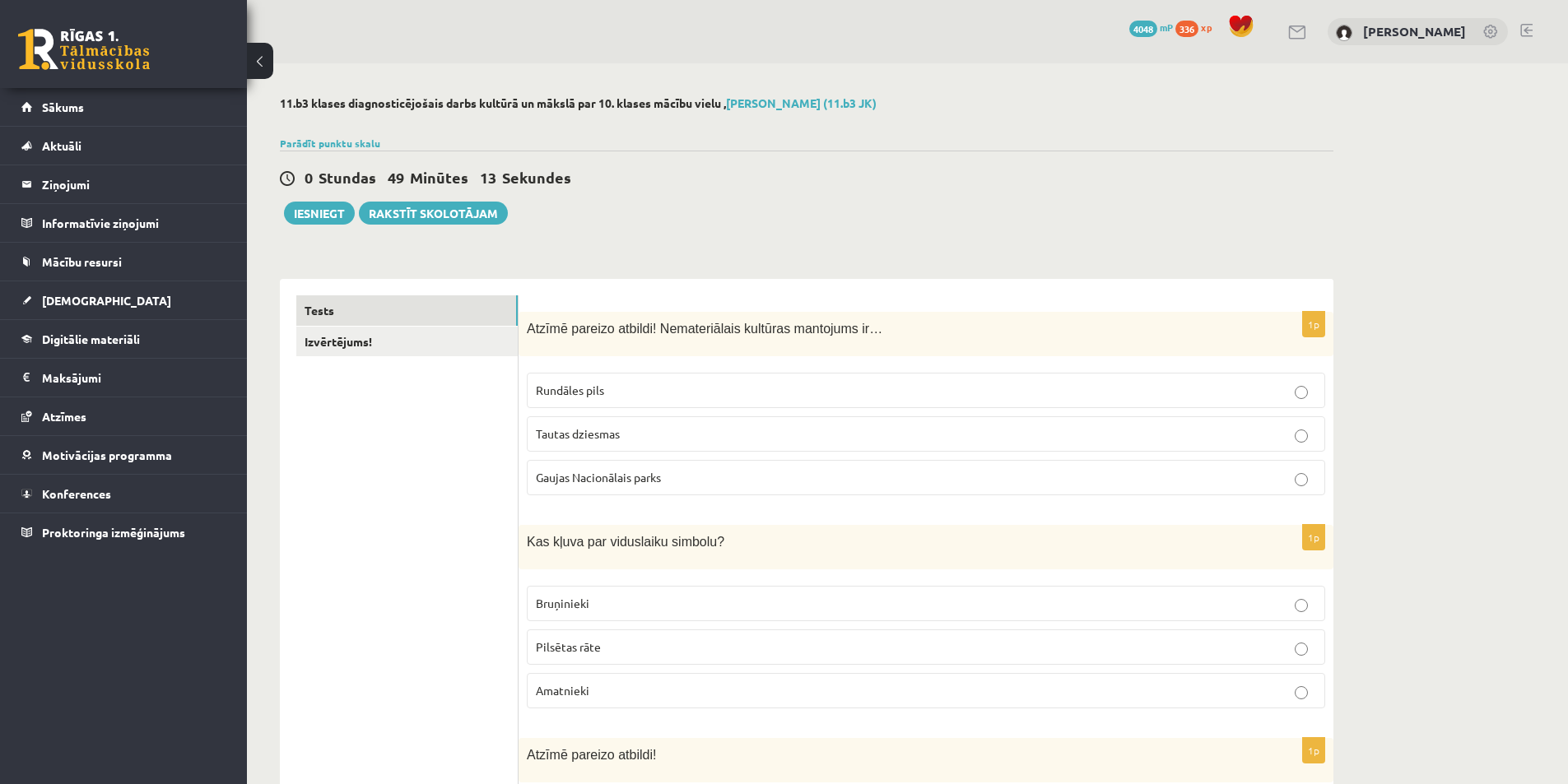
click at [377, 355] on link "Izvērtējums!" at bounding box center [407, 342] width 221 height 31
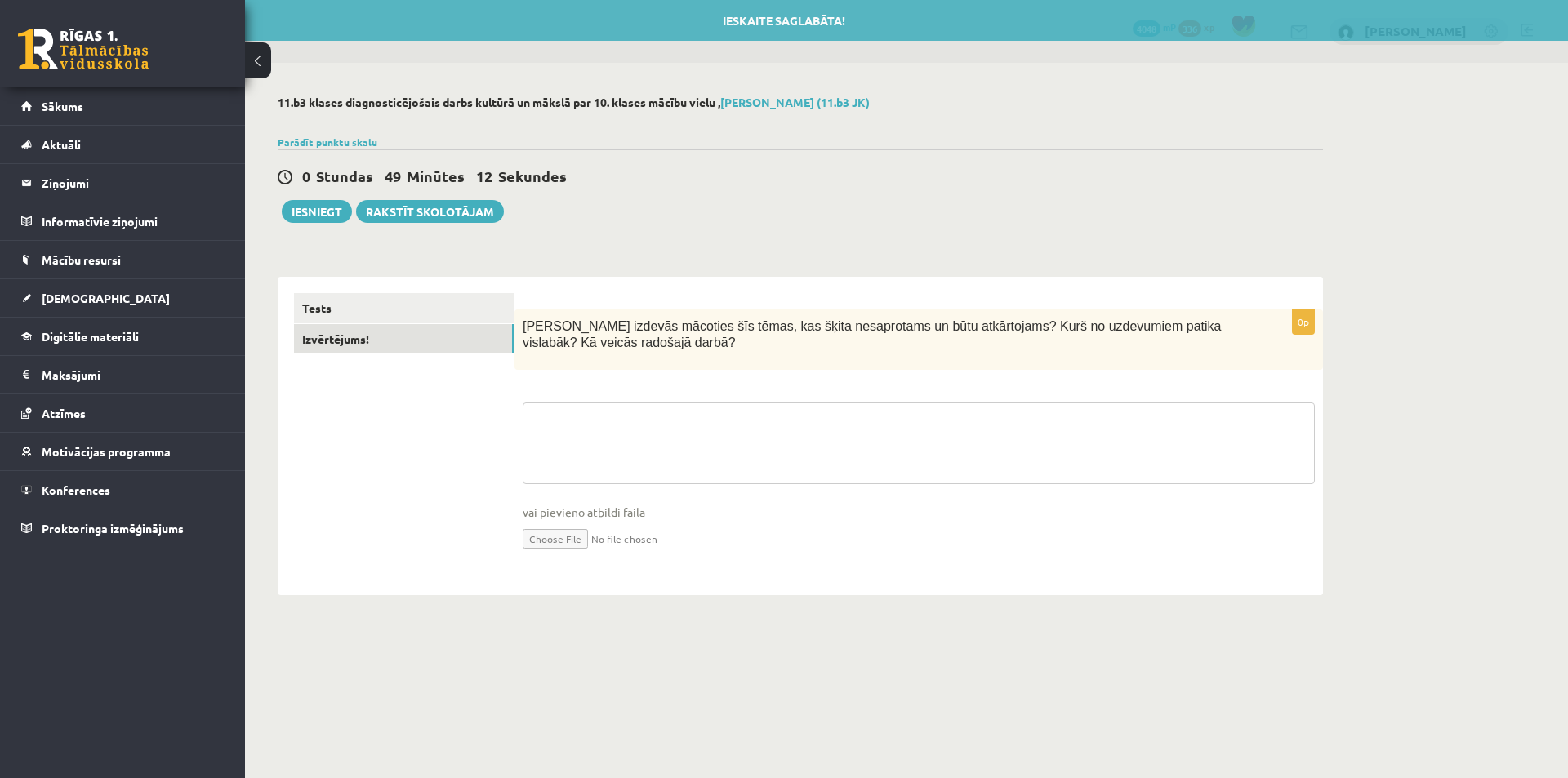
click at [669, 426] on textarea at bounding box center [919, 443] width 792 height 82
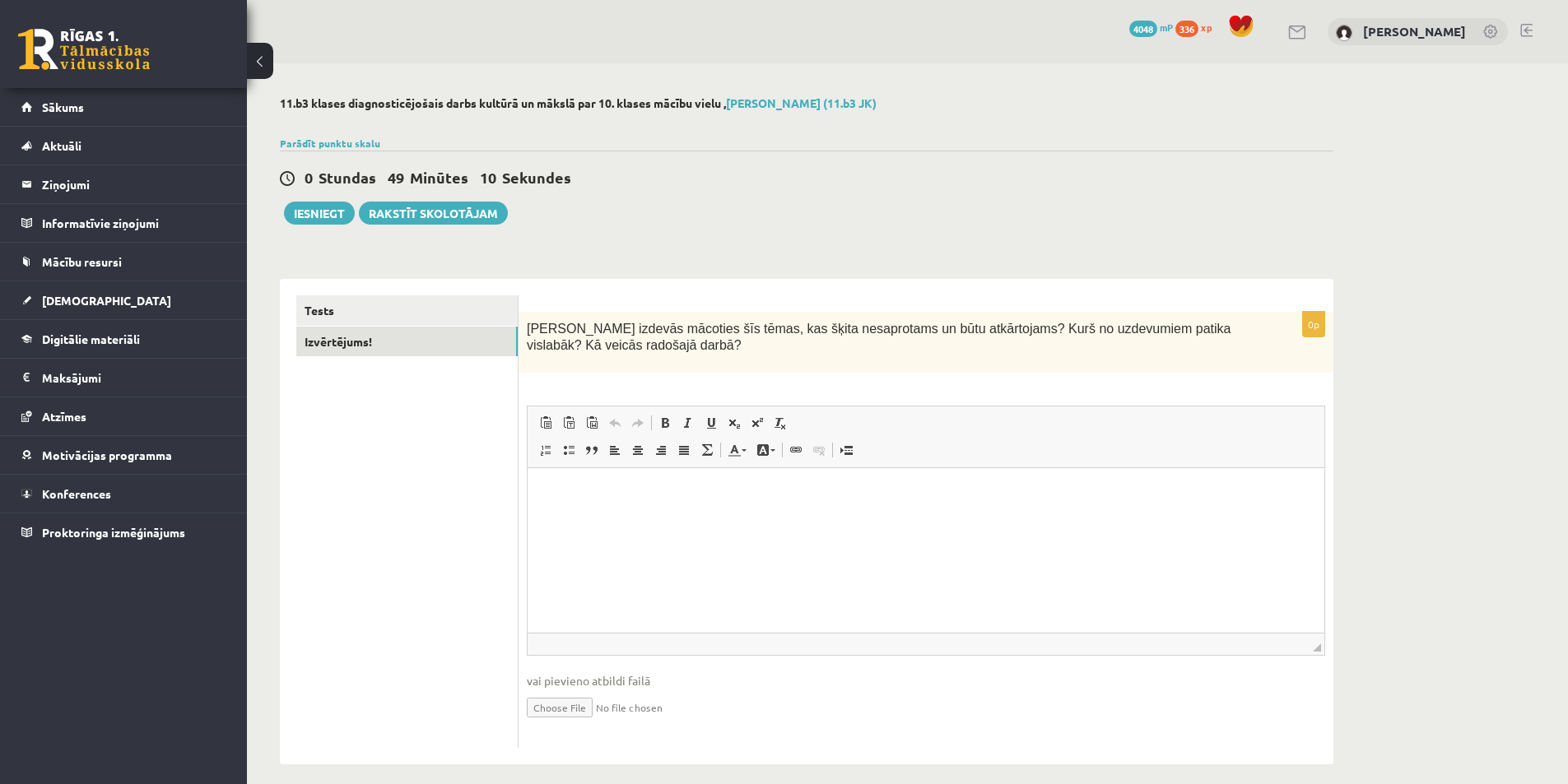
scroll to position [16, 0]
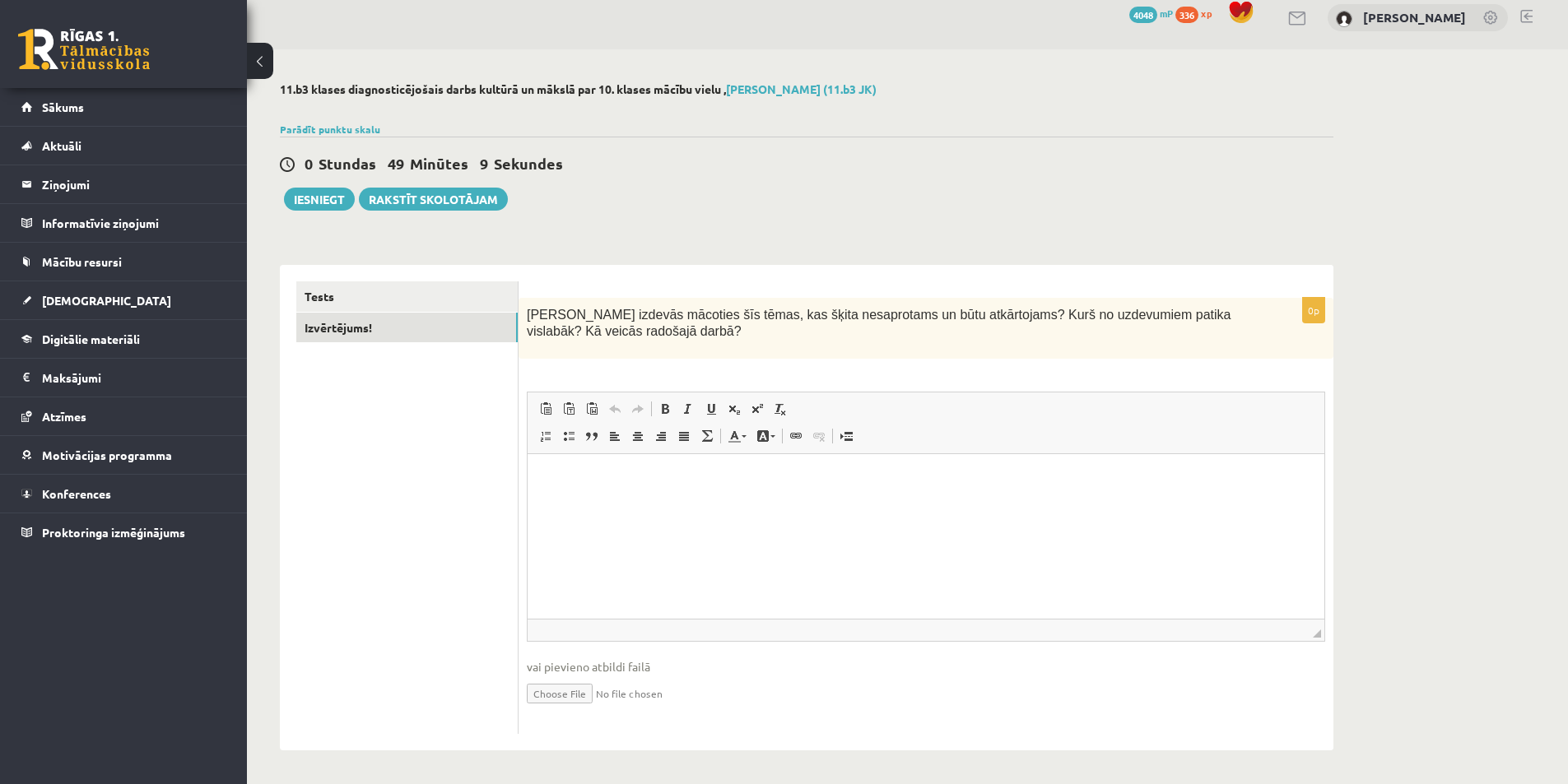
click at [600, 504] on html at bounding box center [926, 479] width 797 height 50
click at [306, 200] on button "Iesniegt" at bounding box center [320, 199] width 70 height 23
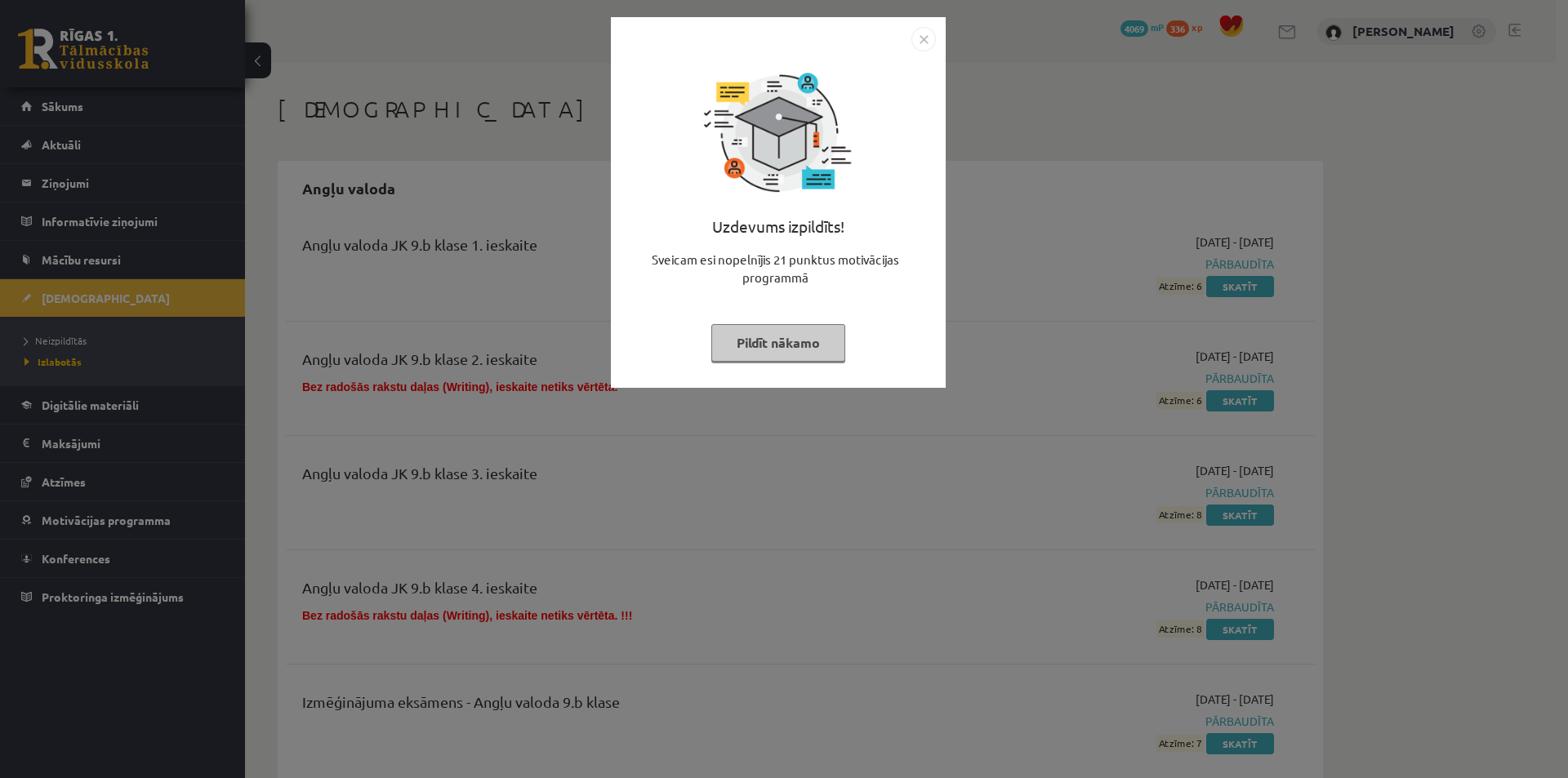
click at [819, 422] on div "Uzdevums izpildīts! Sveicam esi nopelnījis 21 punktus motivācijas programmā Pil…" at bounding box center [784, 389] width 1568 height 778
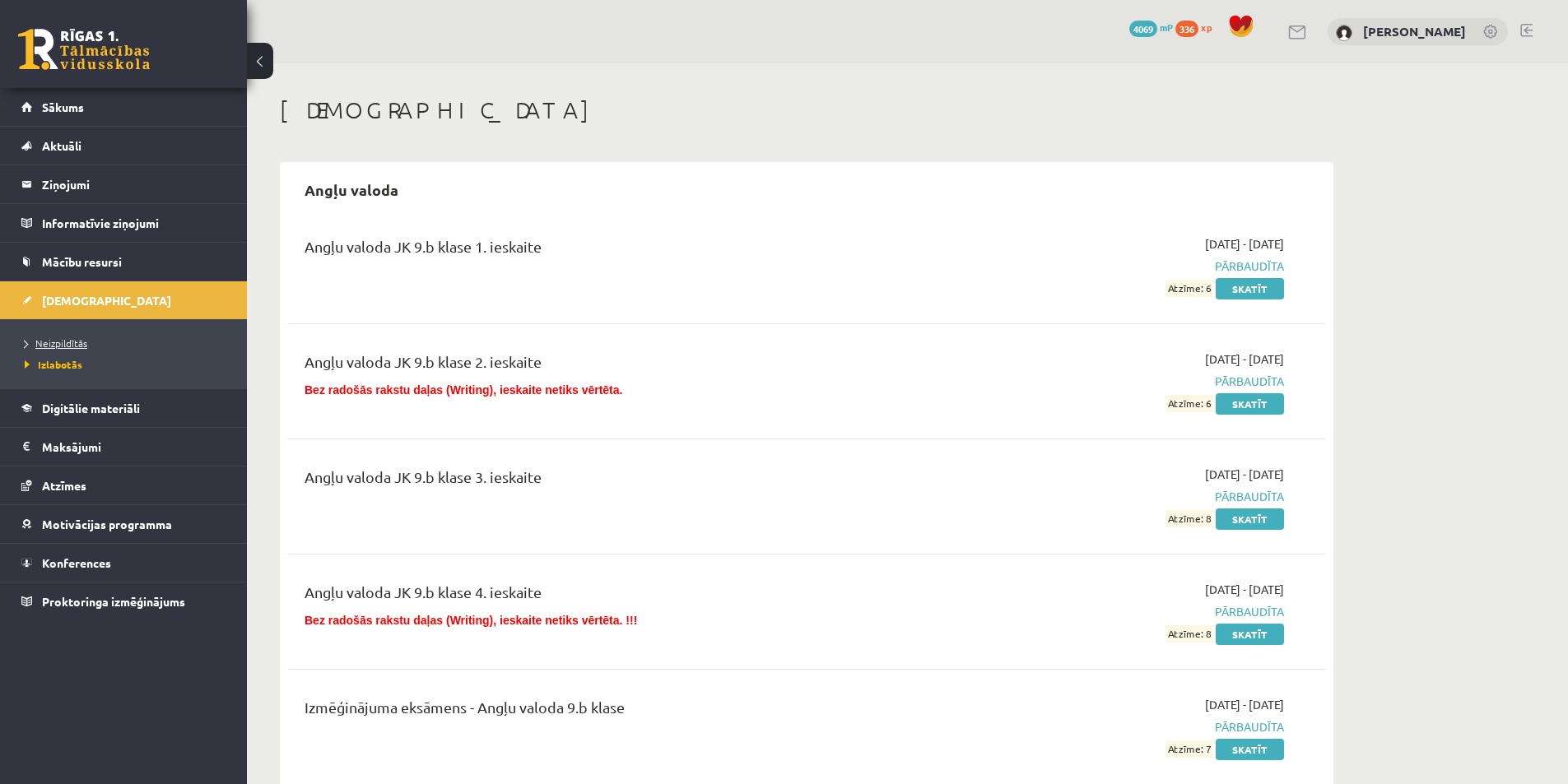
click at [105, 337] on link "Neizpildītās" at bounding box center [128, 343] width 206 height 15
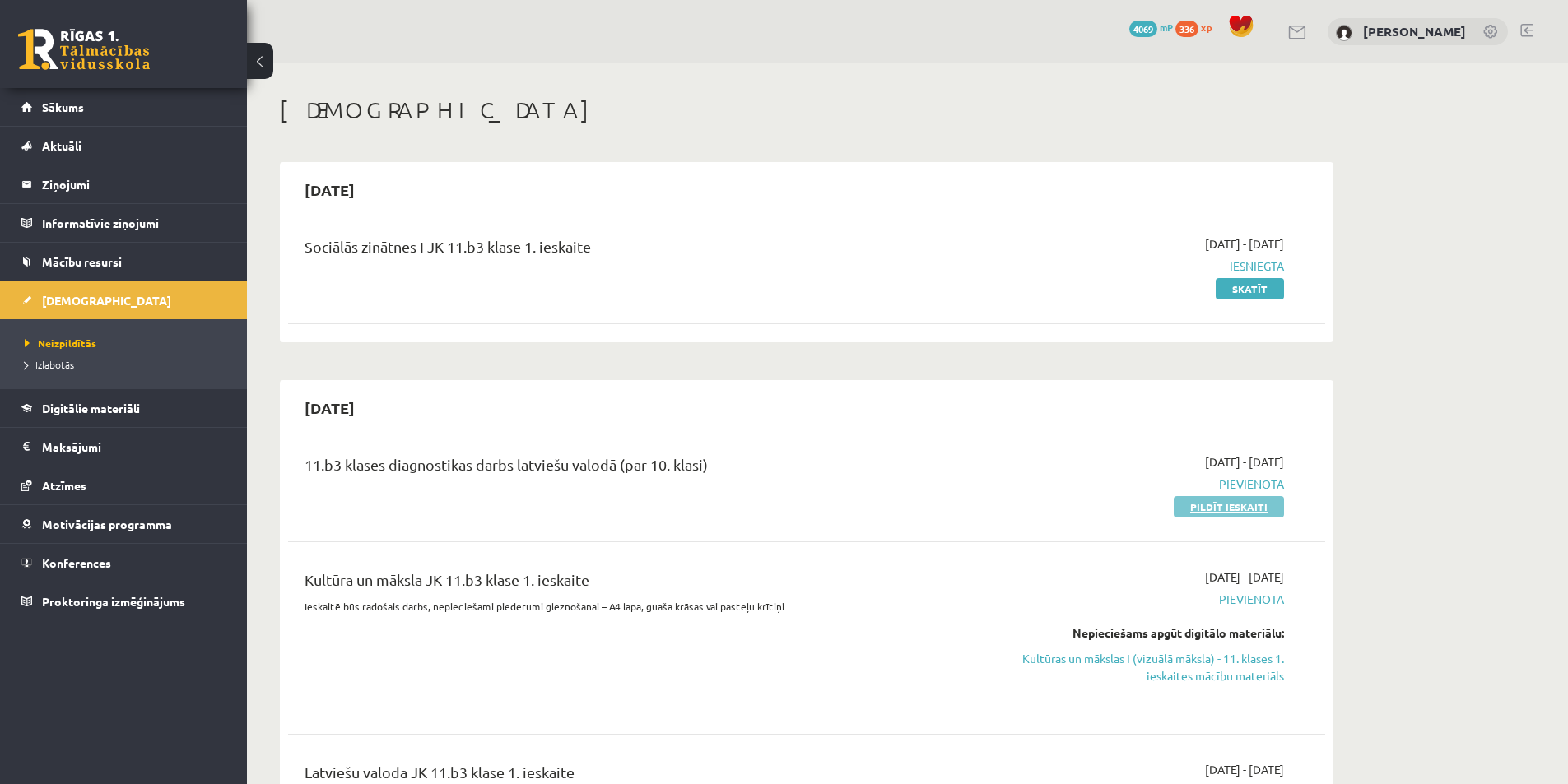
click at [1219, 515] on link "Pildīt ieskaiti" at bounding box center [1229, 506] width 110 height 21
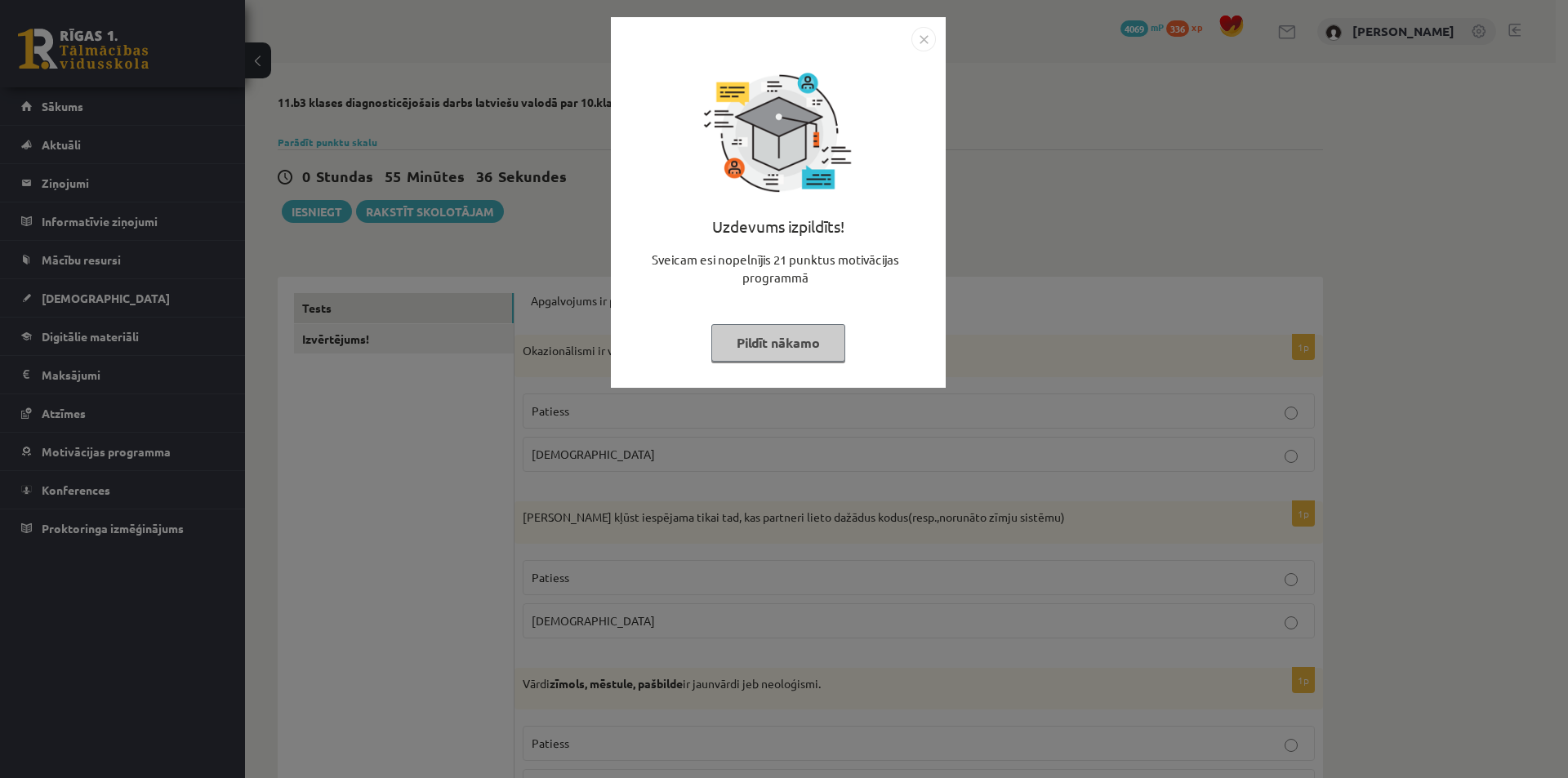
click at [326, 542] on div "Uzdevums izpildīts! Sveicam esi nopelnījis 21 punktus motivācijas programmā Pil…" at bounding box center [784, 389] width 1568 height 778
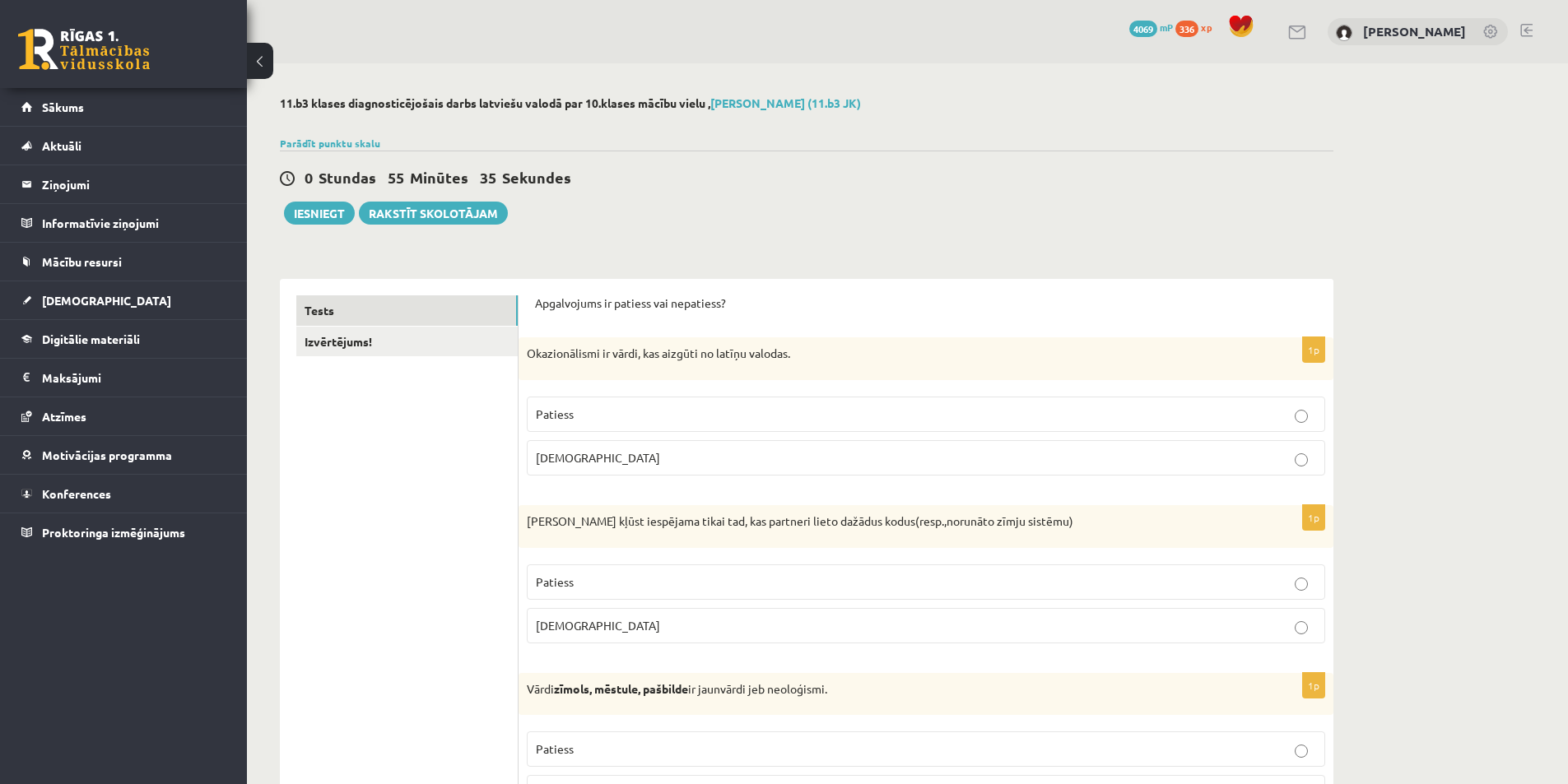
click at [372, 351] on link "Izvērtējums!" at bounding box center [407, 342] width 221 height 31
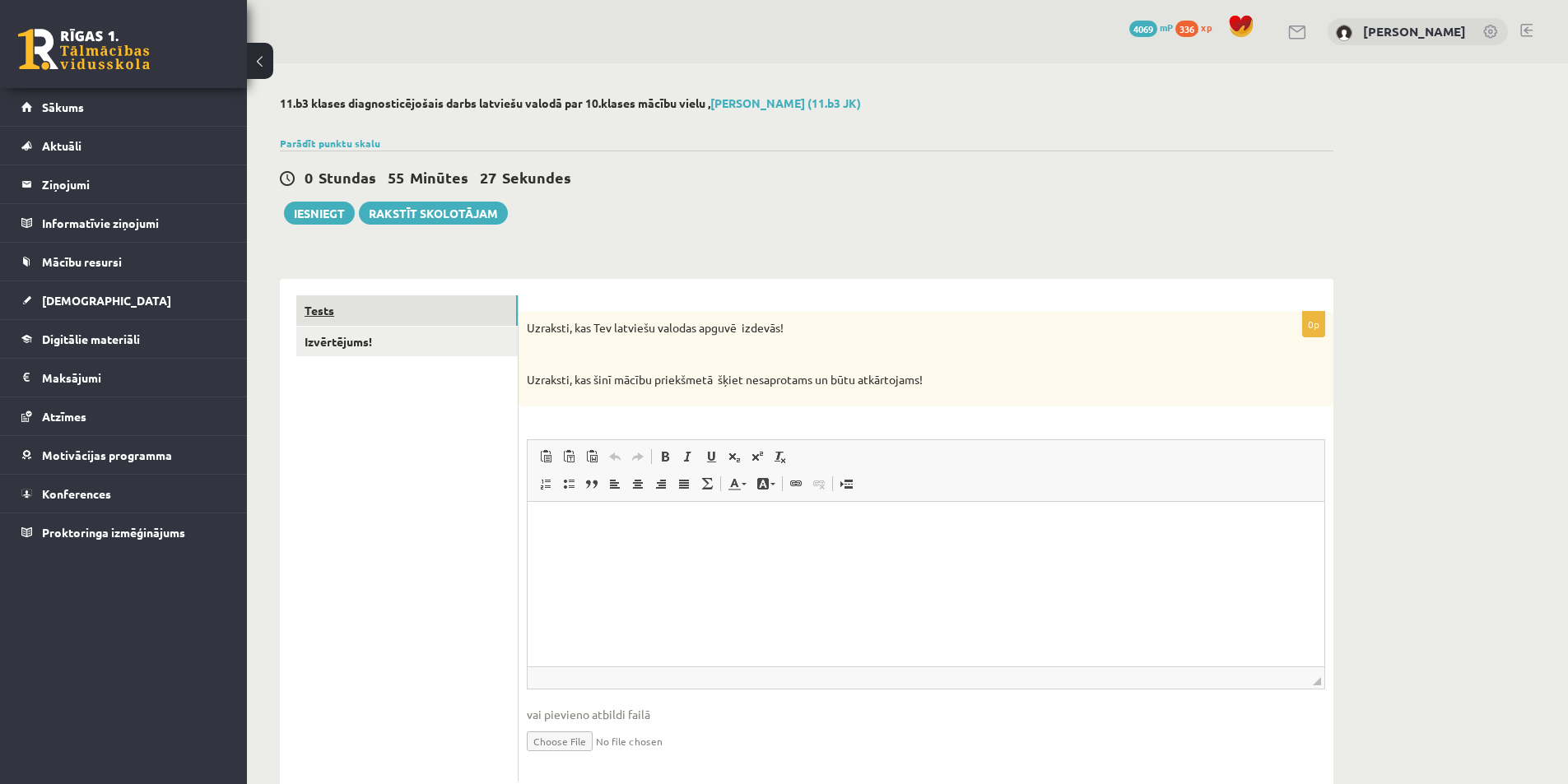
click at [385, 320] on link "Tests" at bounding box center [407, 310] width 221 height 31
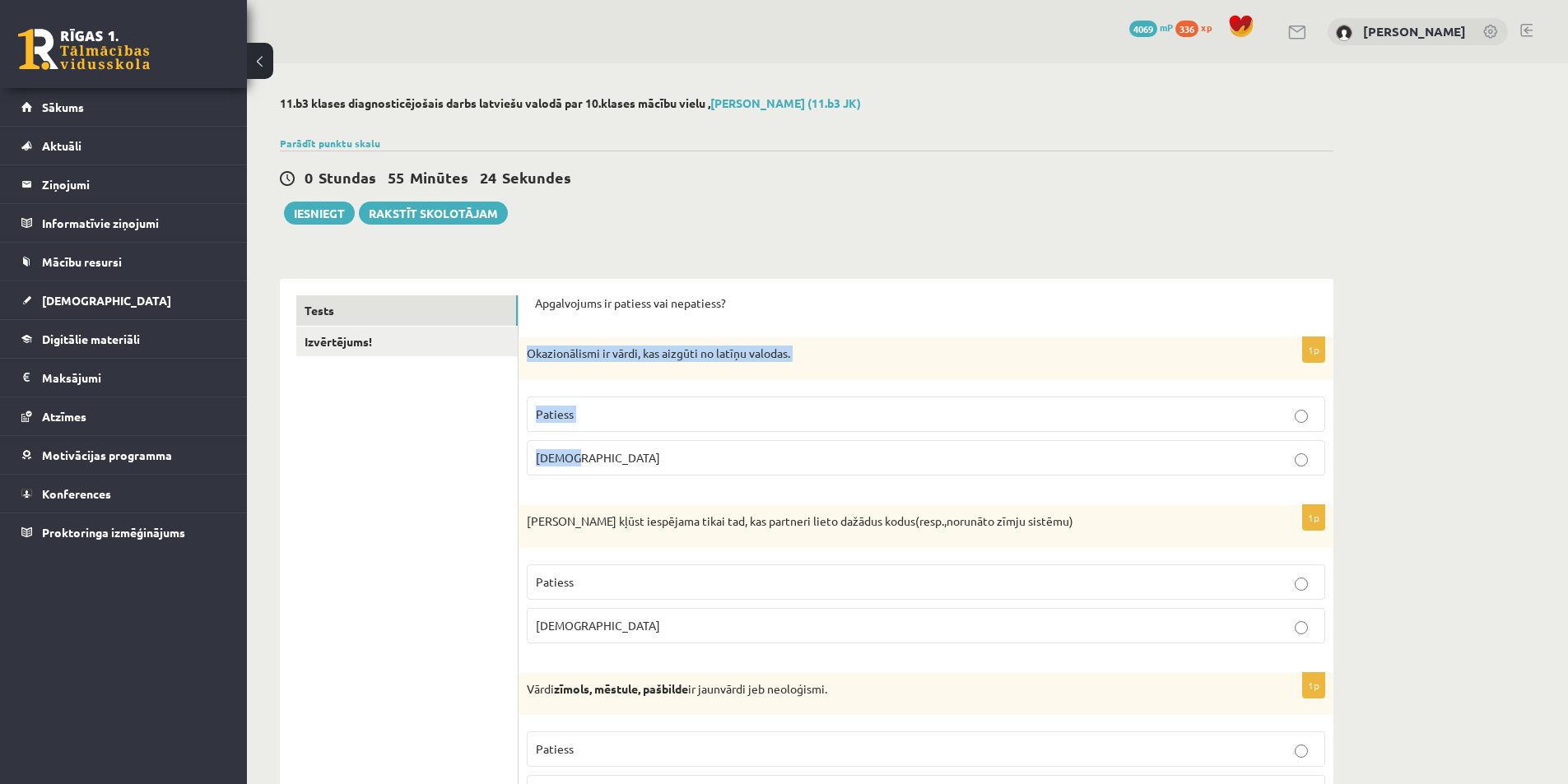
drag, startPoint x: 561, startPoint y: 378, endPoint x: 659, endPoint y: 472, distance: 135.8
click at [659, 472] on div "1p Okazionālismi ir vārdi, kas aizgūti no latīņu valodas. Patiess Aplams" at bounding box center [926, 413] width 815 height 152
copy div "Okazionālismi ir vārdi, kas aizgūti no latīņu valodas. Patiess Aplams"
click at [632, 423] on label "Patiess" at bounding box center [926, 414] width 798 height 35
click at [594, 450] on p "Aplams" at bounding box center [926, 457] width 781 height 18
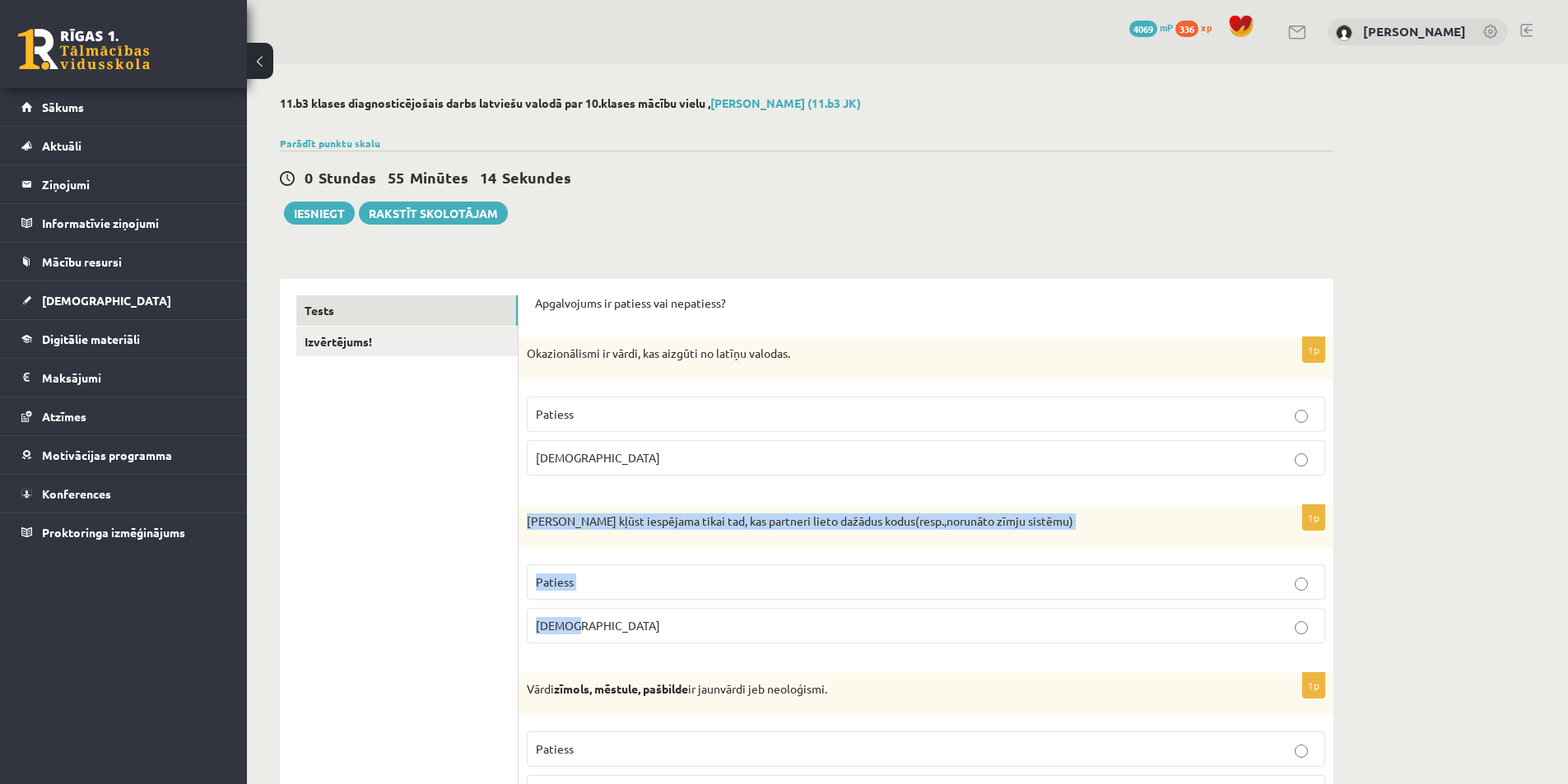
drag, startPoint x: 529, startPoint y: 518, endPoint x: 642, endPoint y: 551, distance: 117.7
click at [667, 649] on div "1p Saziņa kļūst iespējama tikai tad, kas partneri lieto dažādus kodus(resp.,nor…" at bounding box center [926, 581] width 815 height 152
copy div "Saziņa kļūst iespējama tikai tad, kas partneri lieto dažādus kodus(resp.,norunā…"
drag, startPoint x: 586, startPoint y: 628, endPoint x: 527, endPoint y: 455, distance: 182.8
click at [586, 627] on p "Aplams" at bounding box center [926, 626] width 781 height 18
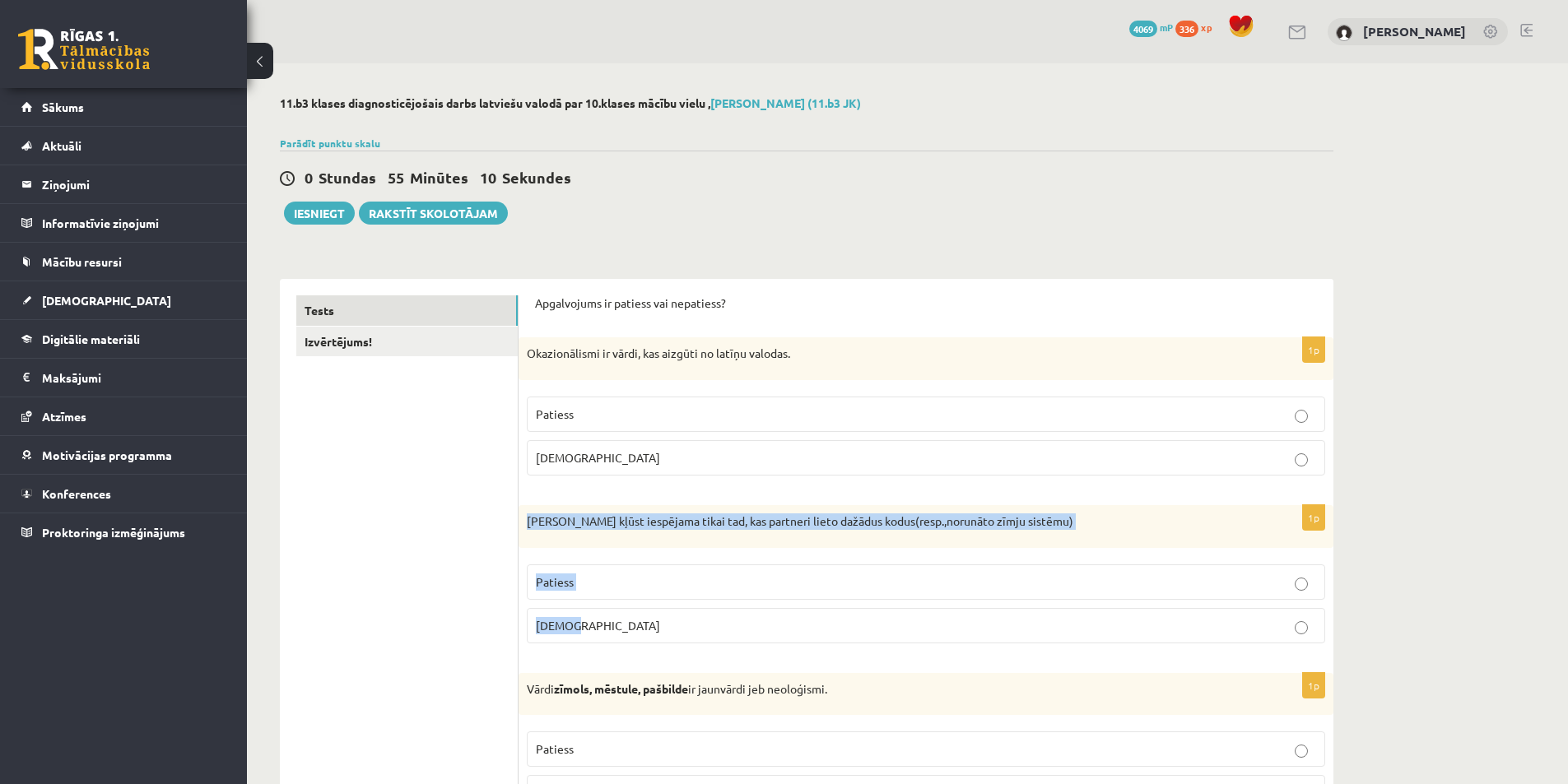
scroll to position [165, 0]
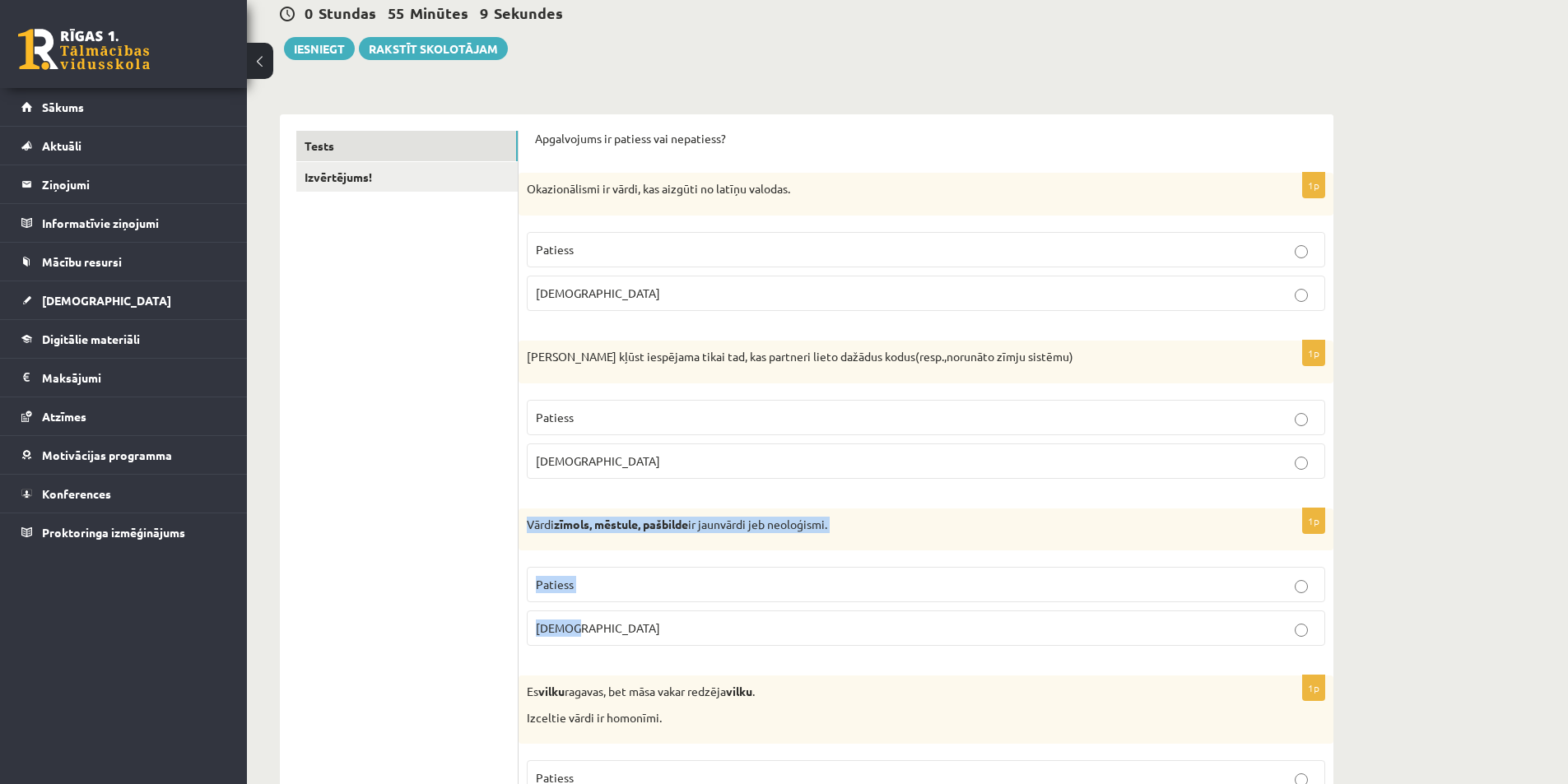
drag, startPoint x: 526, startPoint y: 523, endPoint x: 686, endPoint y: 649, distance: 203.7
click at [686, 649] on div "1p Vārdi zīmols, mēstule, pašbilde ir jaunvārdi jeb neoloģismi. Patiess Aplams" at bounding box center [926, 584] width 815 height 152
copy div "Vārdi zīmols, mēstule, pašbilde ir jaunvārdi jeb neoloģismi. Patiess Aplams"
click at [608, 578] on p "Patiess" at bounding box center [926, 584] width 781 height 18
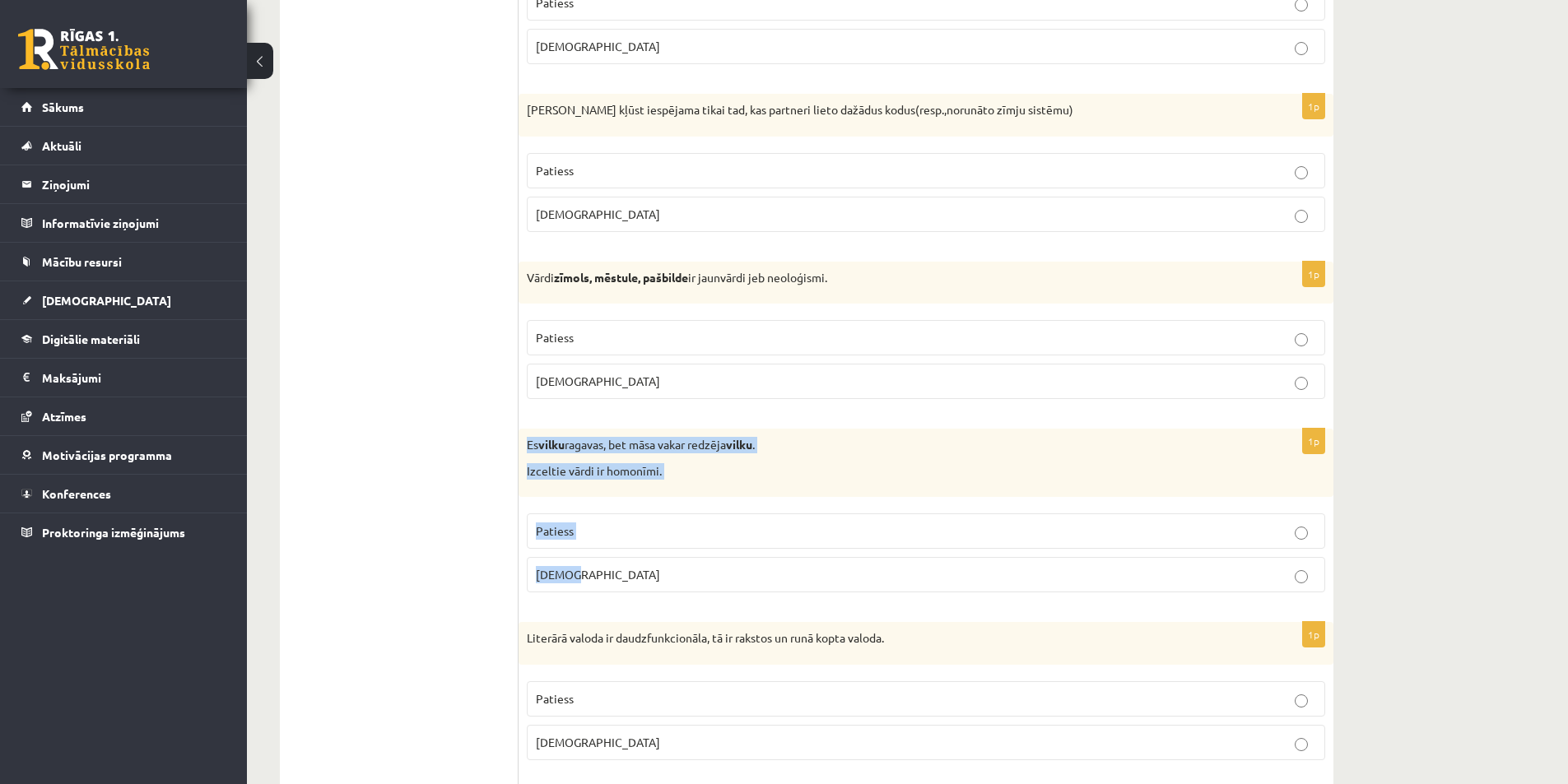
drag, startPoint x: 529, startPoint y: 445, endPoint x: 684, endPoint y: 594, distance: 215.0
click at [684, 594] on div "1p Es vilku ragavas, bet māsa vakar redzēja vilku . Izceltie vārdi ir homonīmi.…" at bounding box center [926, 516] width 815 height 177
copy div "Es vilku ragavas, bet māsa vakar redzēja vilku . Izceltie vārdi ir homonīmi. Pa…"
click at [604, 522] on p "Patiess" at bounding box center [926, 530] width 781 height 18
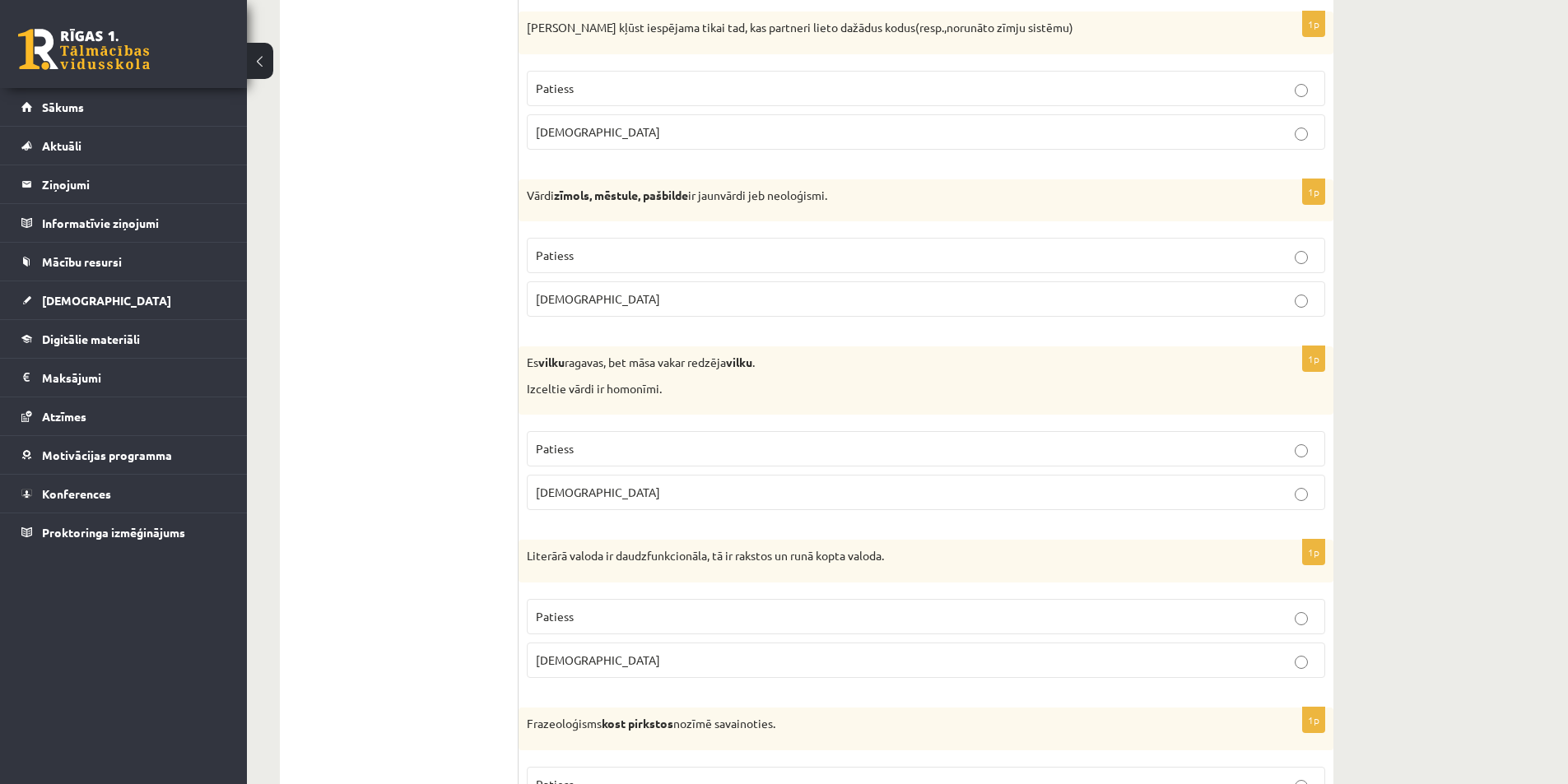
scroll to position [658, 0]
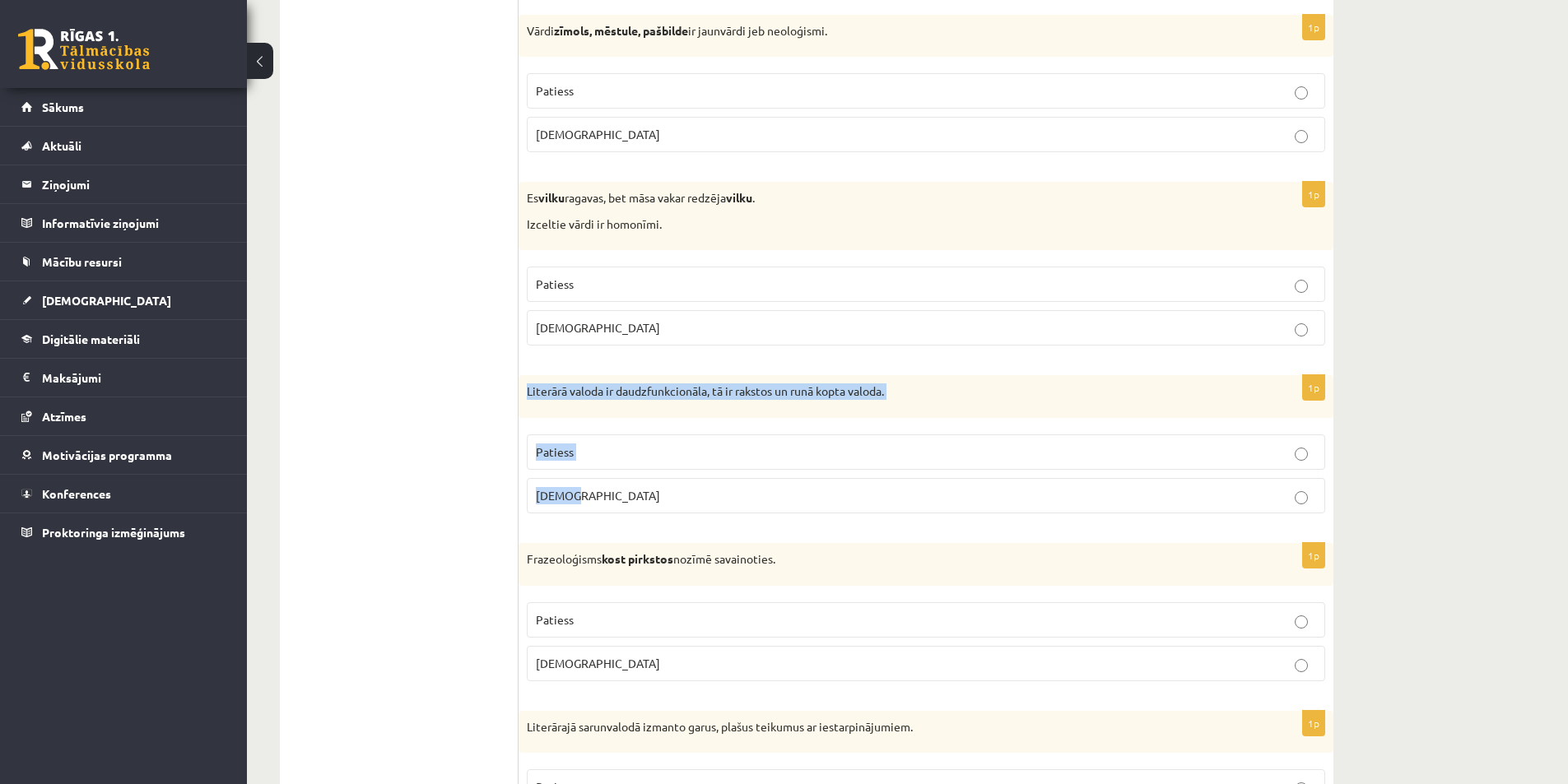
drag, startPoint x: 521, startPoint y: 384, endPoint x: 678, endPoint y: 495, distance: 192.3
click at [686, 515] on div "1p Literārā valoda ir daudzfunkcionāla, tā ir rakstos un runā kopta valoda. Pat…" at bounding box center [926, 451] width 815 height 152
copy div "Literārā valoda ir daudzfunkcionāla, tā ir rakstos un runā kopta valoda. Paties…"
click at [589, 441] on label "Patiess" at bounding box center [926, 452] width 798 height 35
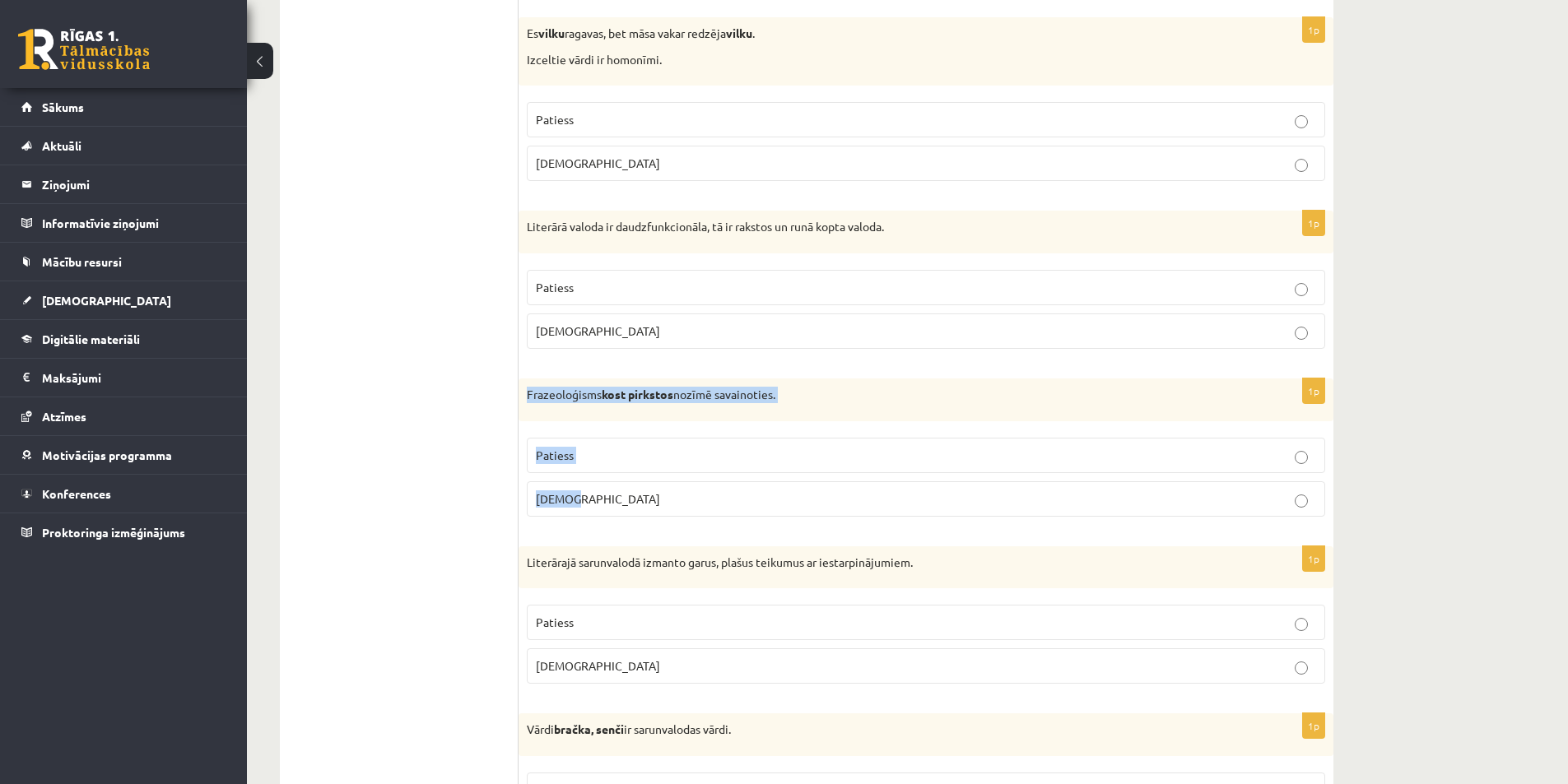
drag, startPoint x: 529, startPoint y: 391, endPoint x: 666, endPoint y: 490, distance: 169.0
click at [667, 490] on div "1p Frazeoloģisms kost pirkstos nozīmē savainoties. Patiess Aplams" at bounding box center [926, 454] width 815 height 152
click at [557, 512] on label "Aplams" at bounding box center [926, 499] width 798 height 35
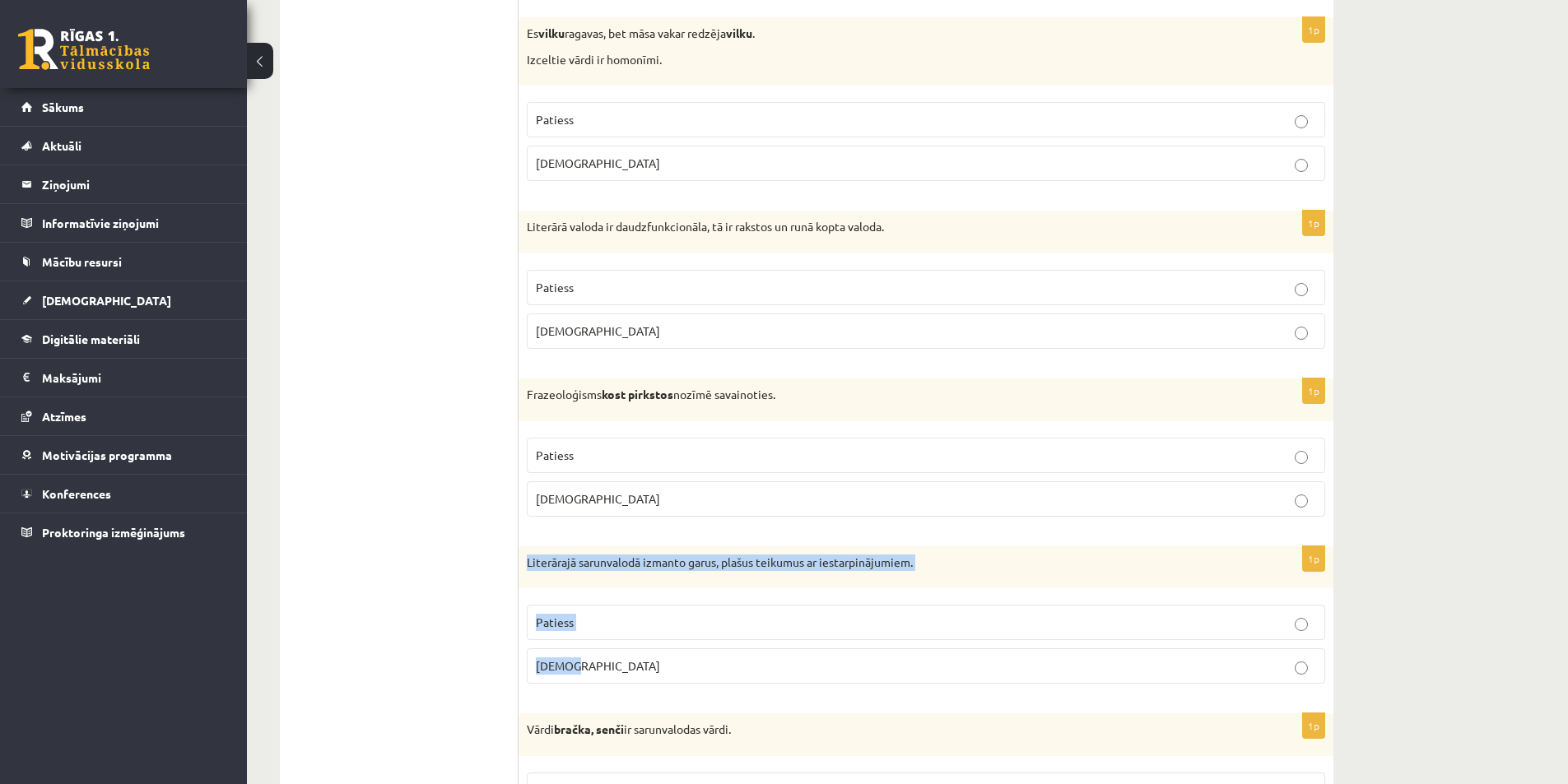
drag, startPoint x: 519, startPoint y: 566, endPoint x: 667, endPoint y: 672, distance: 182.0
click at [667, 672] on div "1p Literārajā sarunvalodā izmanto garus, plašus teikumus ar iestarpinājumiem. P…" at bounding box center [926, 622] width 815 height 152
copy div "Literārajā sarunvalodā izmanto garus, plašus teikumus ar iestarpinājumiem. Pati…"
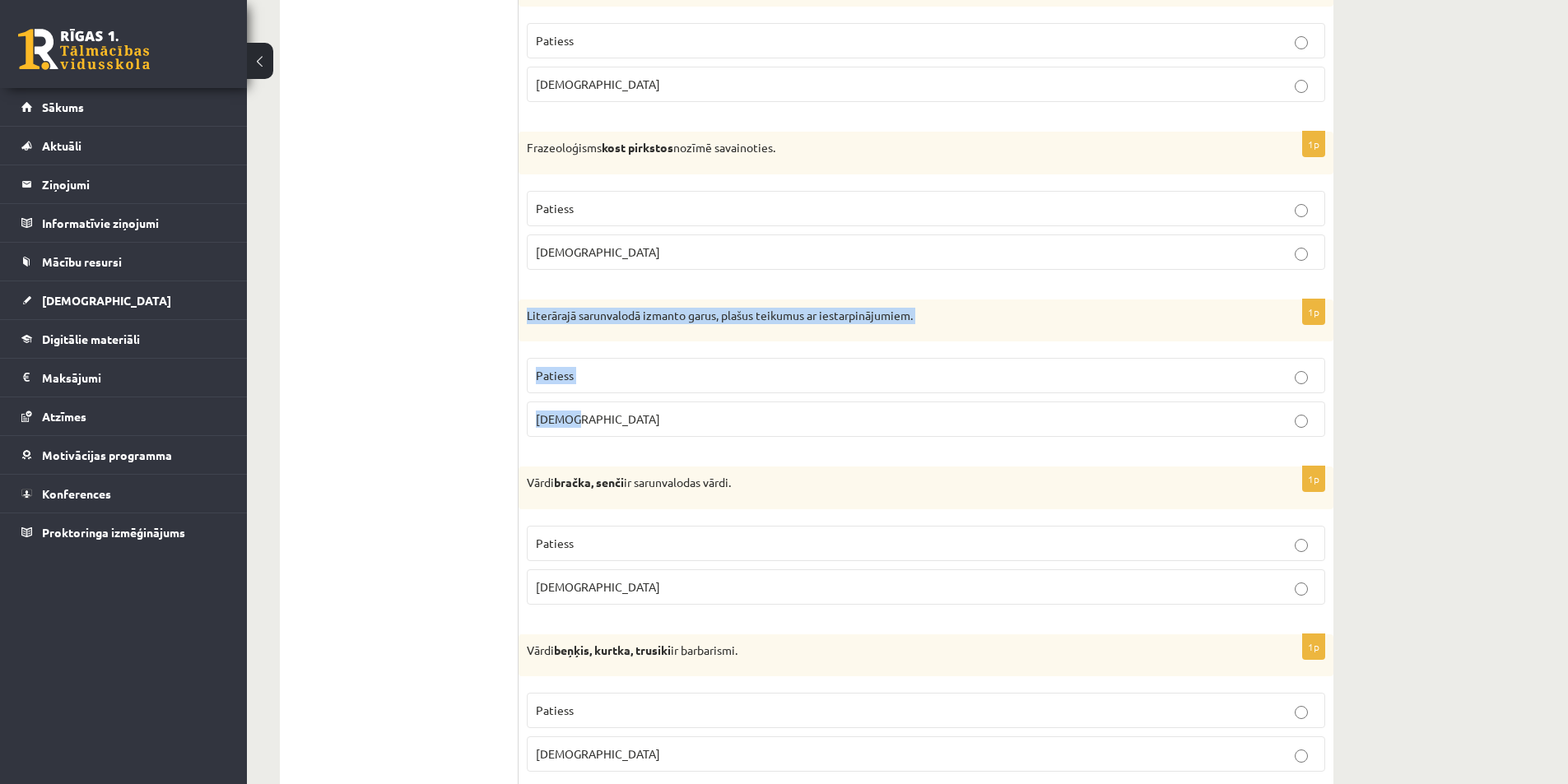
click at [583, 429] on label "Aplams" at bounding box center [926, 419] width 798 height 35
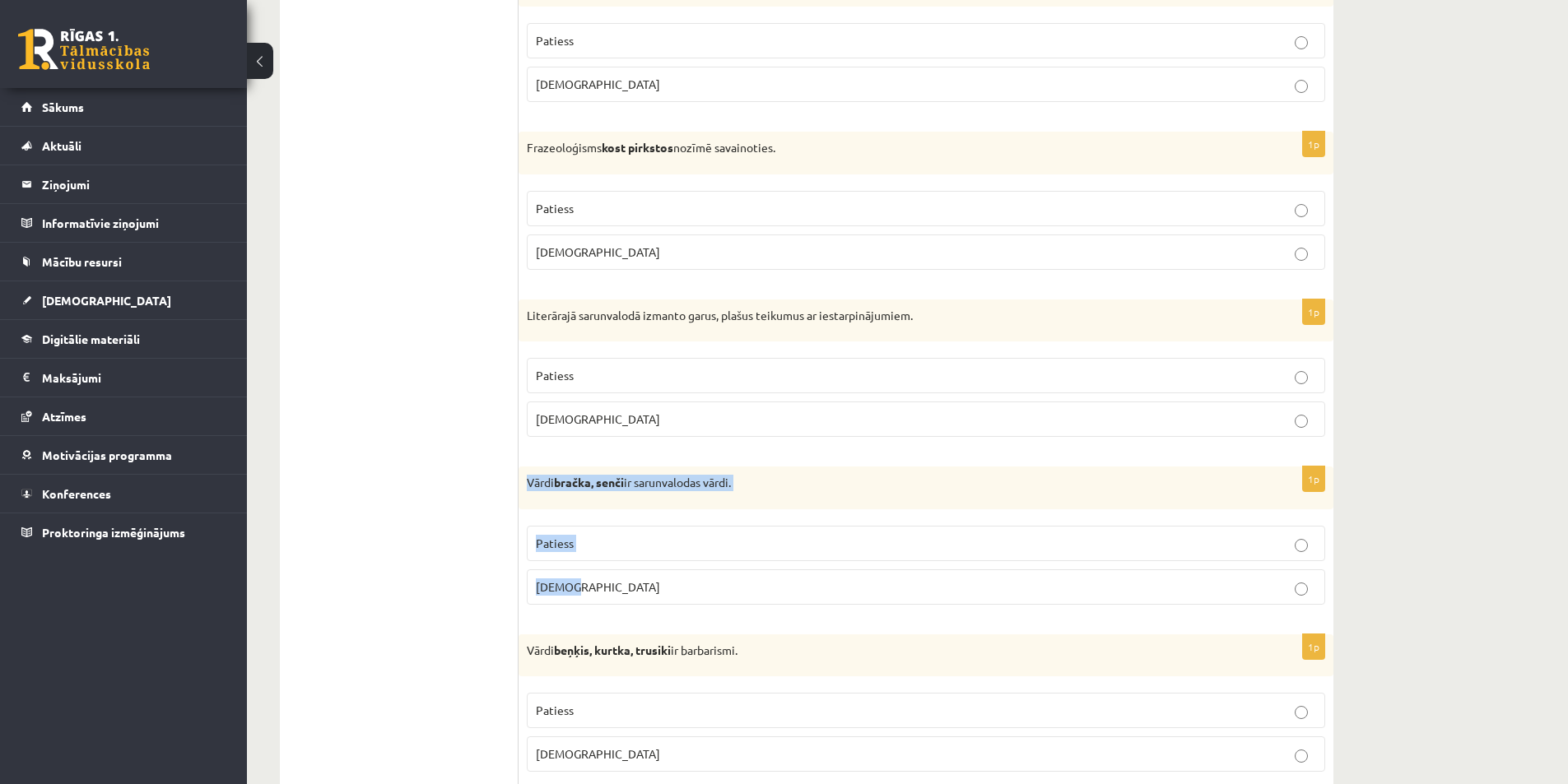
drag, startPoint x: 526, startPoint y: 476, endPoint x: 651, endPoint y: 580, distance: 162.6
click at [651, 580] on div "1p Vārdi bračka, senči ir sarunvalodas vārdi. Patiess Aplams" at bounding box center [926, 542] width 815 height 152
click at [559, 540] on span "Patiess" at bounding box center [555, 543] width 38 height 15
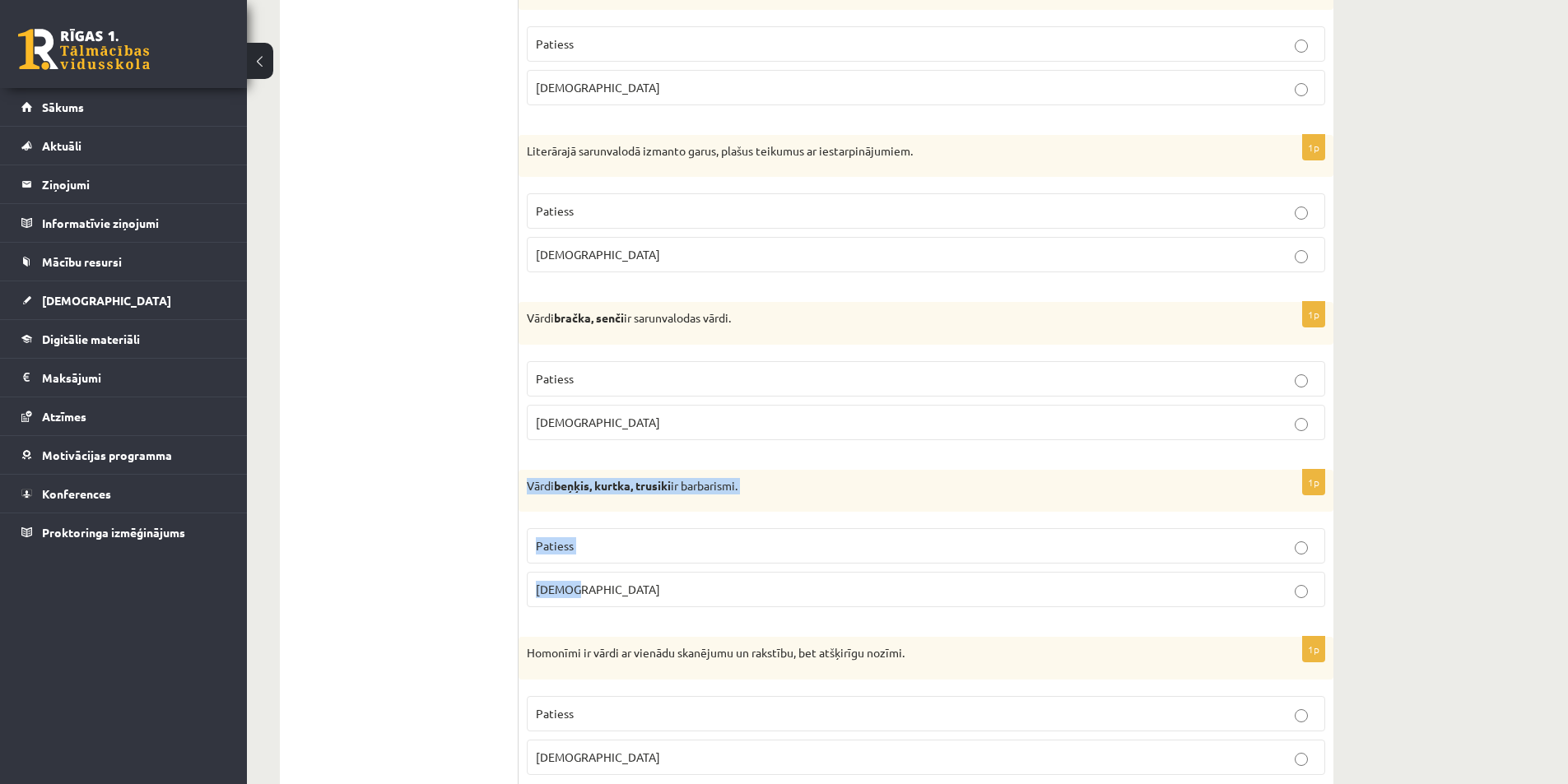
drag, startPoint x: 521, startPoint y: 487, endPoint x: 665, endPoint y: 589, distance: 176.5
click at [665, 589] on div "1p Vārdi beņķis, kurtka, trusiki ir barbarismi. Patiess Aplams" at bounding box center [926, 546] width 815 height 152
copy div "Vārdi beņķis, kurtka, trusiki ir barbarismi. Patiess Aplams"
click at [619, 542] on p "Patiess" at bounding box center [926, 545] width 781 height 18
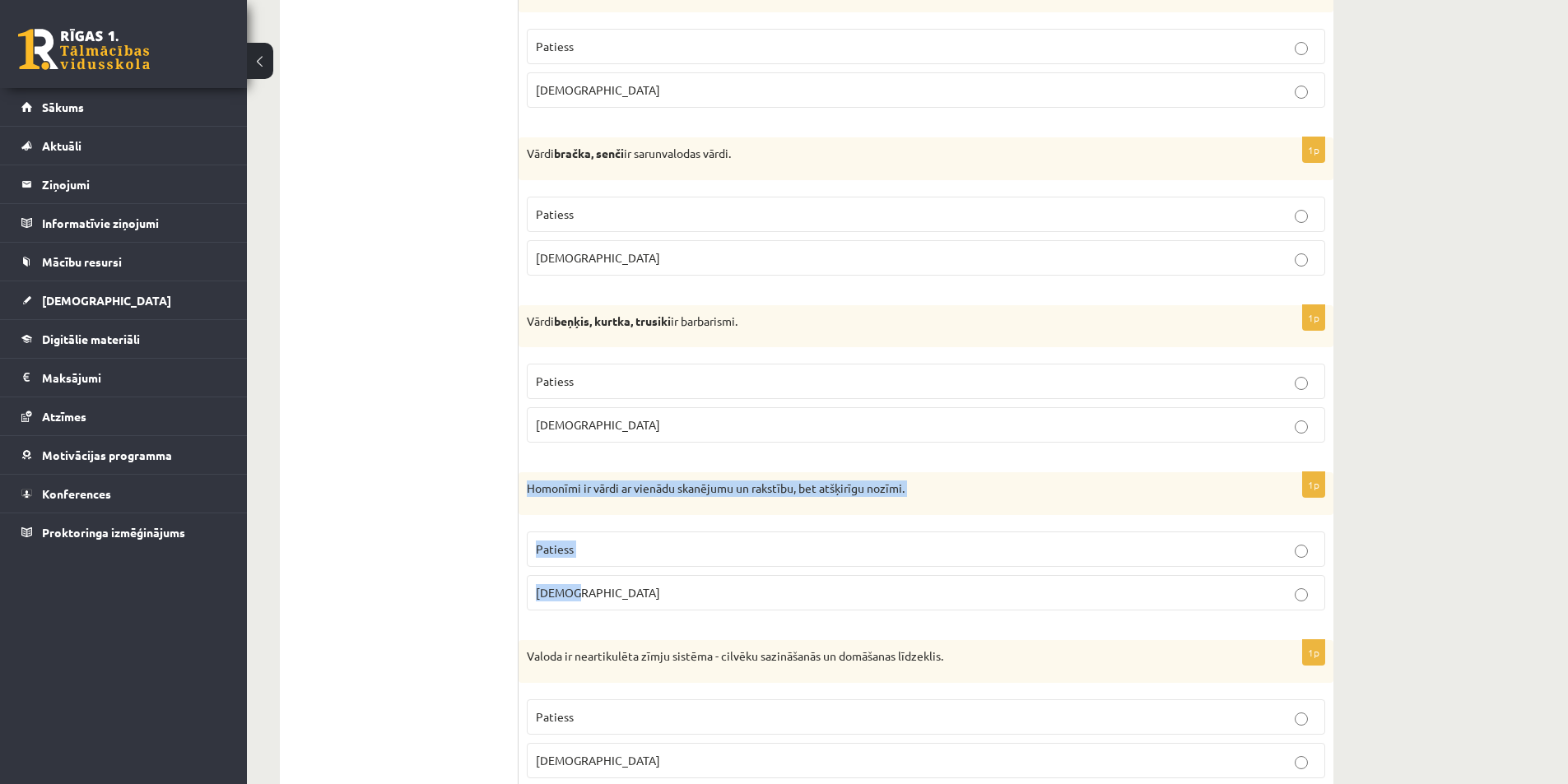
drag, startPoint x: 571, startPoint y: 522, endPoint x: 657, endPoint y: 600, distance: 116.1
click at [657, 600] on div "1p Homonīmi ir vārdi ar vienādu skanējumu un rakstību, bet atšķirīgu nozīmi. Pa…" at bounding box center [926, 548] width 815 height 152
copy div "Homonīmi ir vārdi ar vienādu skanējumu un rakstību, bet atšķirīgu nozīmi. Patie…"
click at [571, 561] on label "Patiess" at bounding box center [926, 549] width 798 height 35
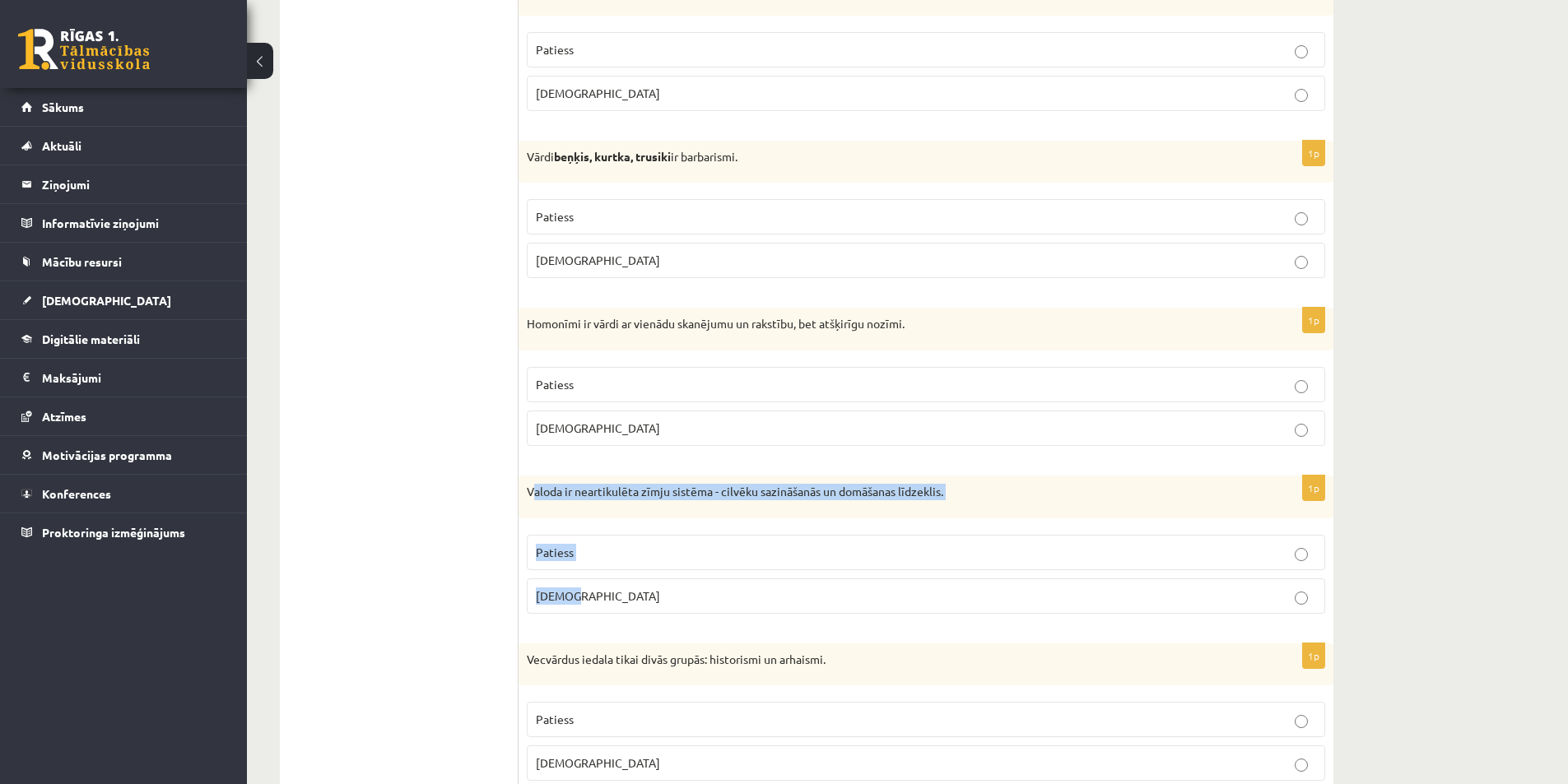
drag, startPoint x: 537, startPoint y: 494, endPoint x: 683, endPoint y: 599, distance: 179.8
click at [683, 603] on div "1p Valoda ir neartikulēta zīmju sistēma - cilvēku sazināšanās un domāšanas līdz…" at bounding box center [926, 552] width 815 height 152
copy div "aloda ir neartikulēta zīmju sistēma - cilvēku sazināšanās un domāšanas līdzekli…"
click at [594, 553] on p "Patiess" at bounding box center [926, 553] width 781 height 18
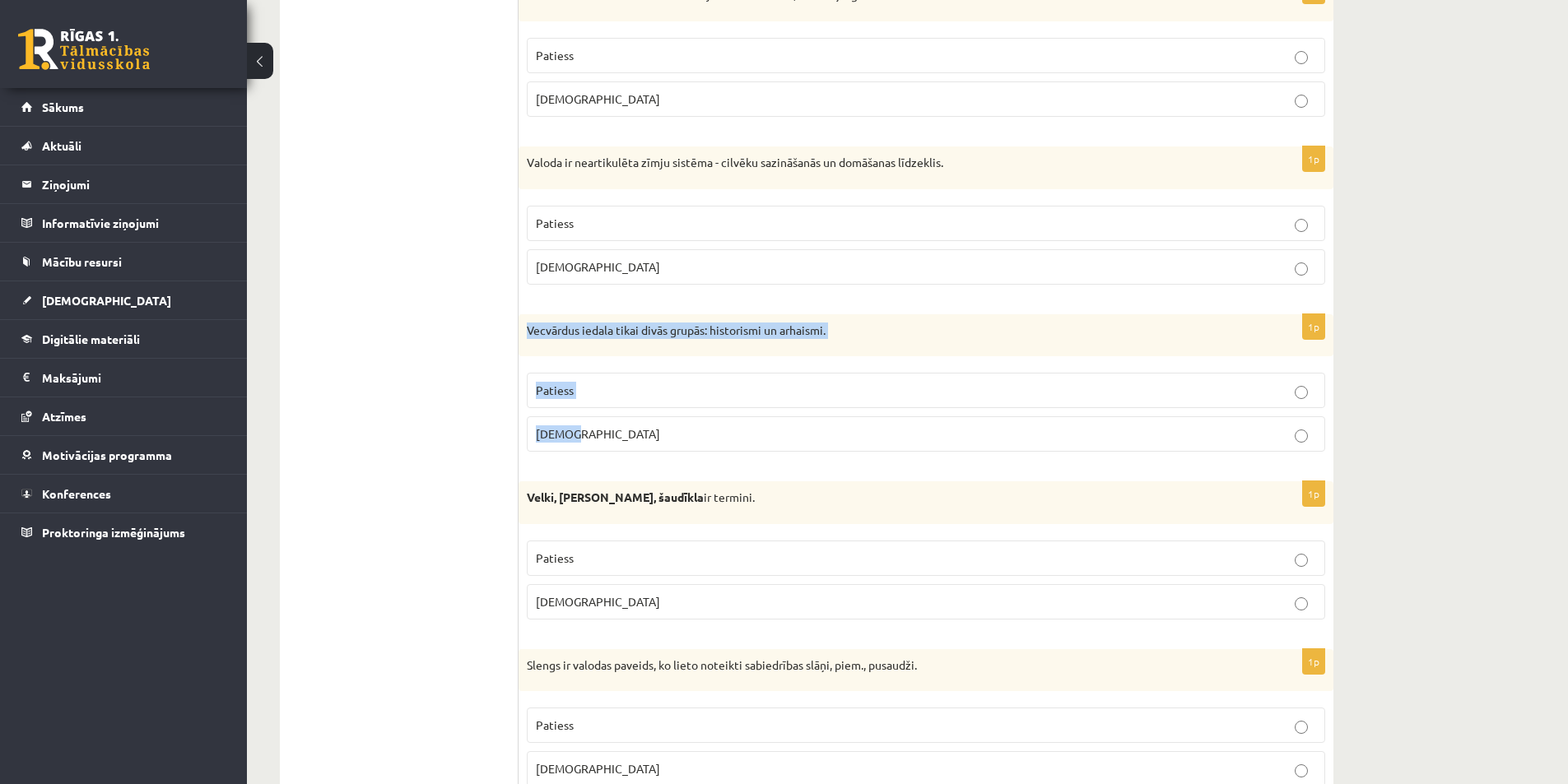
drag, startPoint x: 526, startPoint y: 327, endPoint x: 639, endPoint y: 448, distance: 165.6
click at [639, 448] on div "1p Vecvārdus iedala tikai divās grupās: historismi un arhaismi. Patiess Aplams" at bounding box center [926, 391] width 815 height 152
copy div "Vecvārdus iedala tikai divās grupās: historismi un arhaismi. Patiess Aplams"
click at [603, 393] on p "Patiess" at bounding box center [926, 390] width 781 height 18
click at [589, 418] on label "Aplams" at bounding box center [926, 434] width 798 height 35
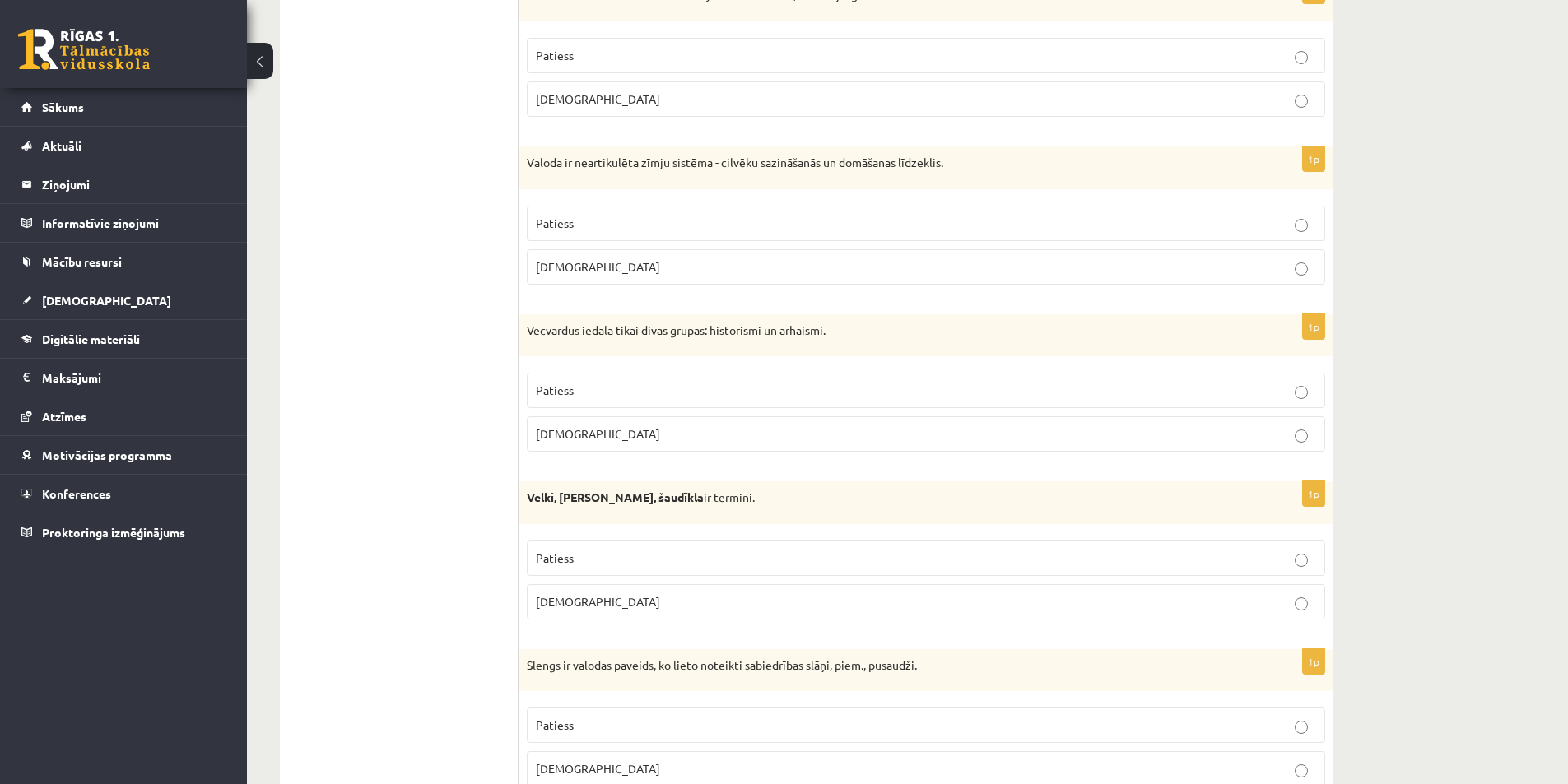
scroll to position [2139, 0]
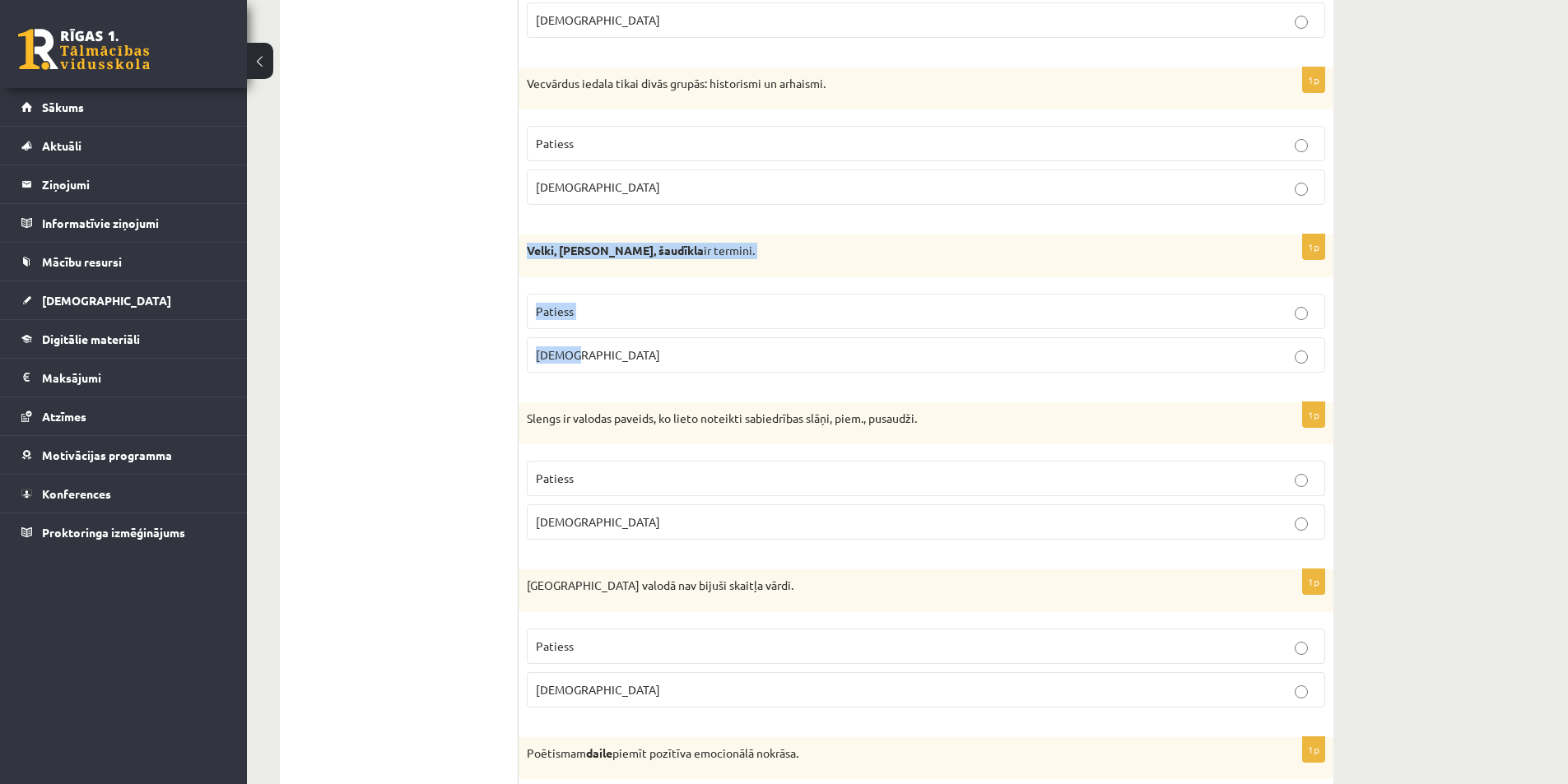
drag, startPoint x: 530, startPoint y: 243, endPoint x: 686, endPoint y: 368, distance: 199.9
click at [686, 368] on div "1p Velki, meti, šaudīkla ir termini. Patiess Aplams" at bounding box center [926, 310] width 815 height 152
click at [574, 287] on fieldset "Patiess Aplams" at bounding box center [926, 331] width 798 height 93
click at [583, 317] on p "Patiess" at bounding box center [926, 311] width 781 height 18
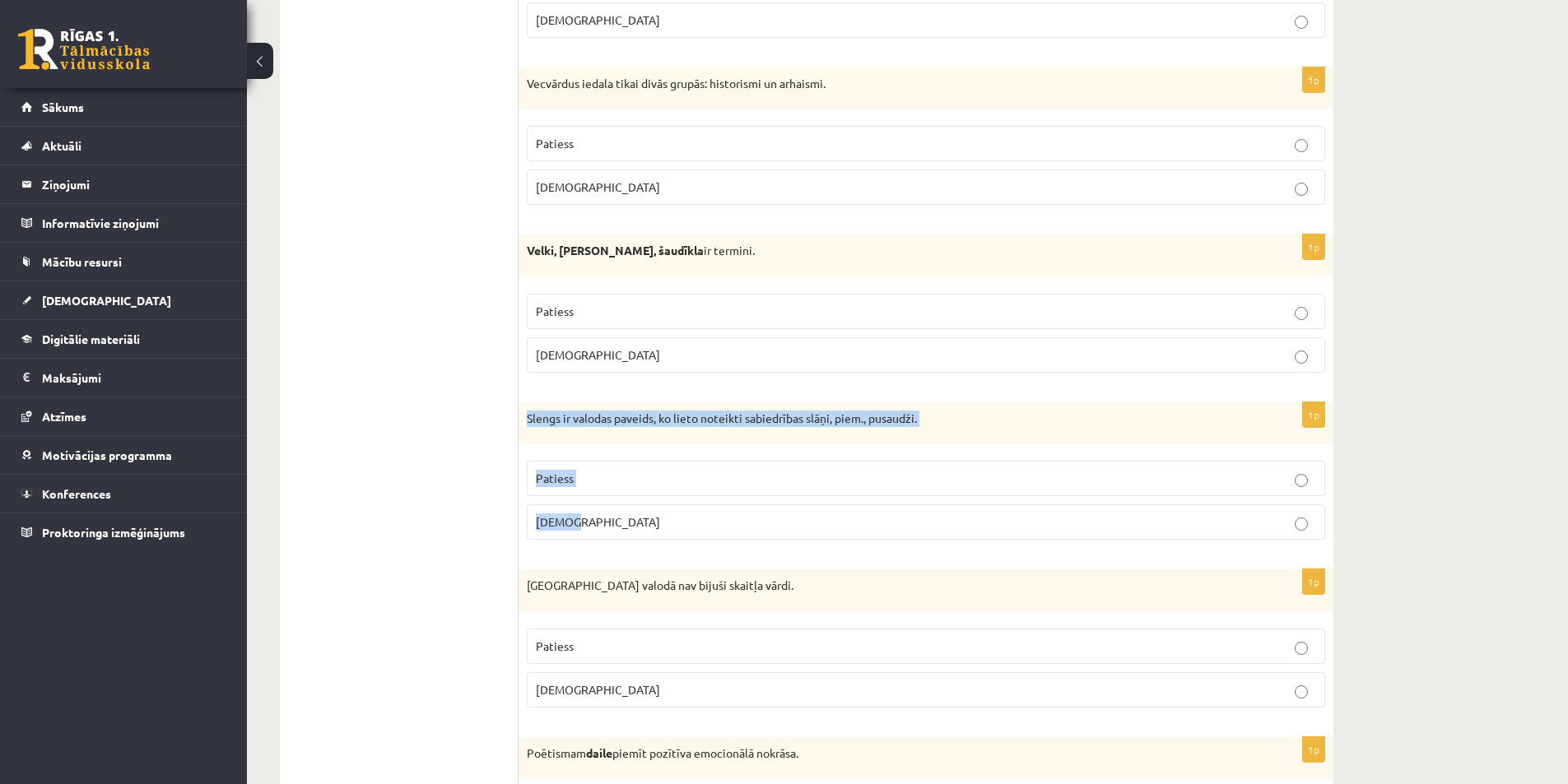
drag, startPoint x: 527, startPoint y: 416, endPoint x: 654, endPoint y: 518, distance: 162.9
click at [654, 518] on div "1p Slengs ir valodas paveids, ko lieto noteikti sabiedrības slāņi, piem., pusau…" at bounding box center [926, 479] width 815 height 152
click at [596, 491] on label "Patiess" at bounding box center [926, 479] width 798 height 35
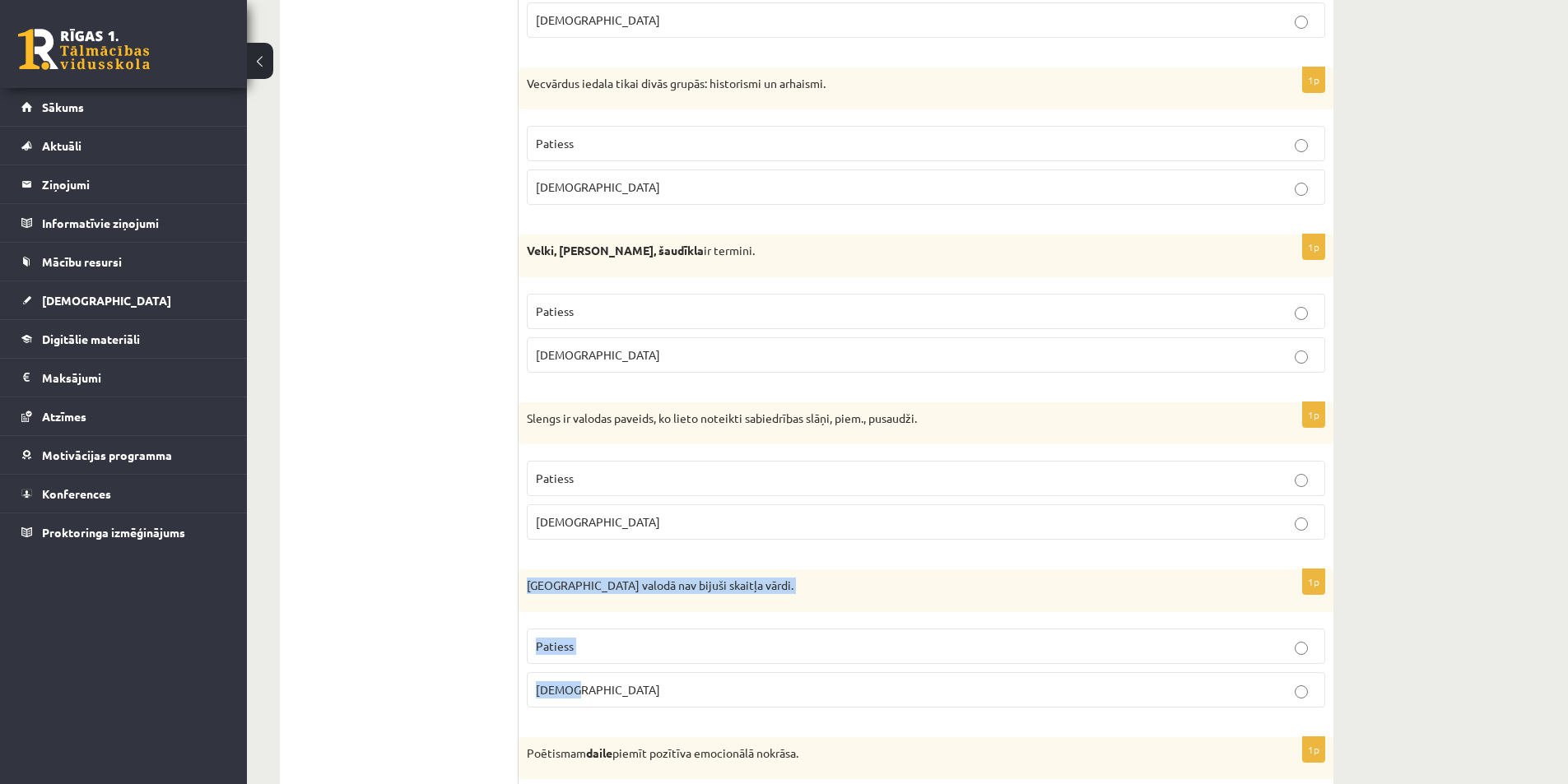
drag, startPoint x: 529, startPoint y: 580, endPoint x: 678, endPoint y: 680, distance: 179.4
click at [679, 690] on div "1p Pirmatnējā valodā nav bijuši skaitļa vārdi. Patiess Aplams" at bounding box center [926, 645] width 815 height 152
click at [566, 650] on span "Patiess" at bounding box center [555, 646] width 38 height 15
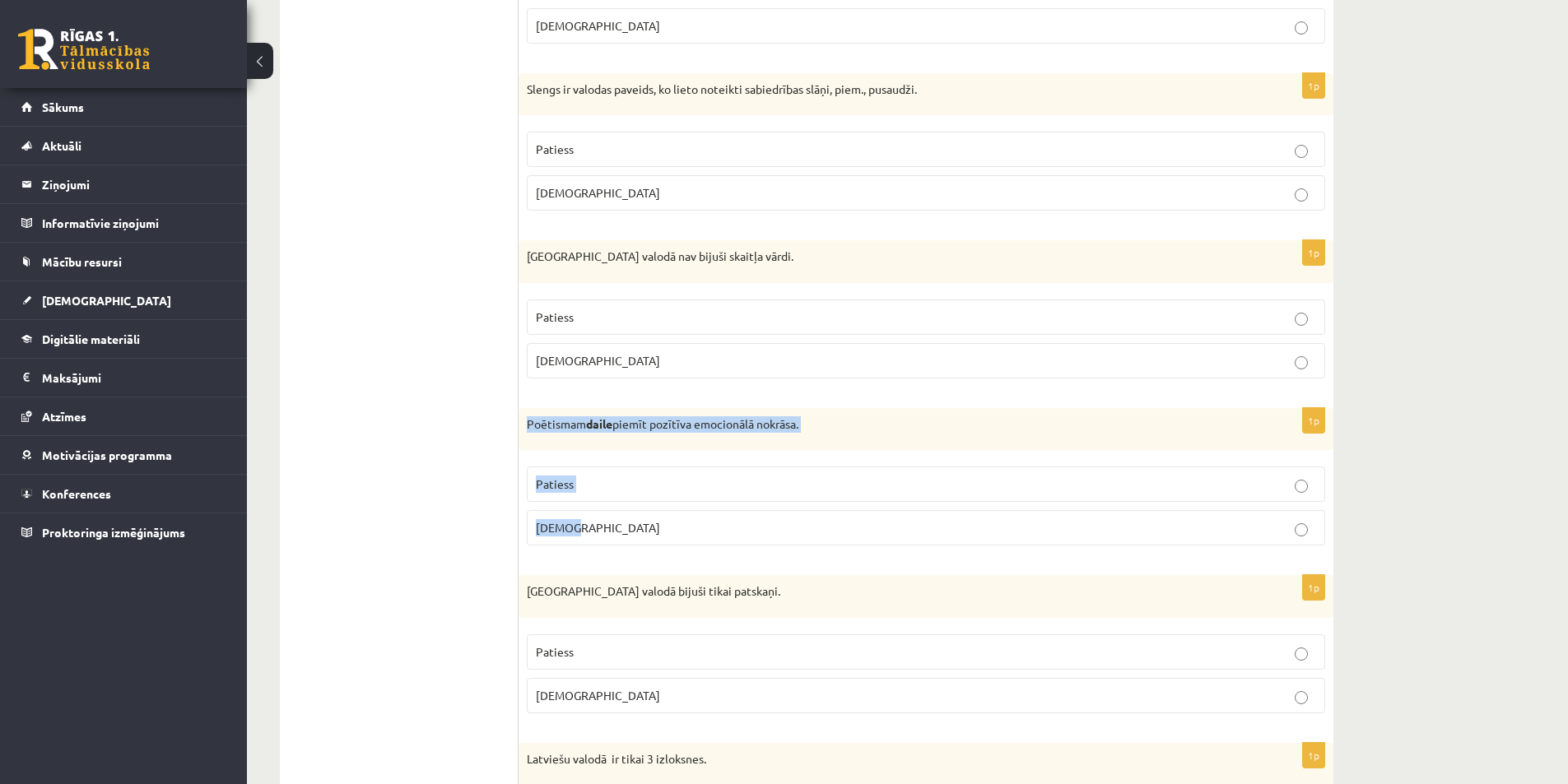
drag, startPoint x: 535, startPoint y: 420, endPoint x: 653, endPoint y: 546, distance: 172.6
click at [653, 546] on div "1p Poētismam daile piemīt pozītīva emocionālā nokrāsa. Patiess Aplams" at bounding box center [926, 484] width 815 height 152
click at [576, 461] on fieldset "Patiess Aplams" at bounding box center [926, 504] width 798 height 93
click at [585, 479] on p "Patiess" at bounding box center [926, 484] width 781 height 18
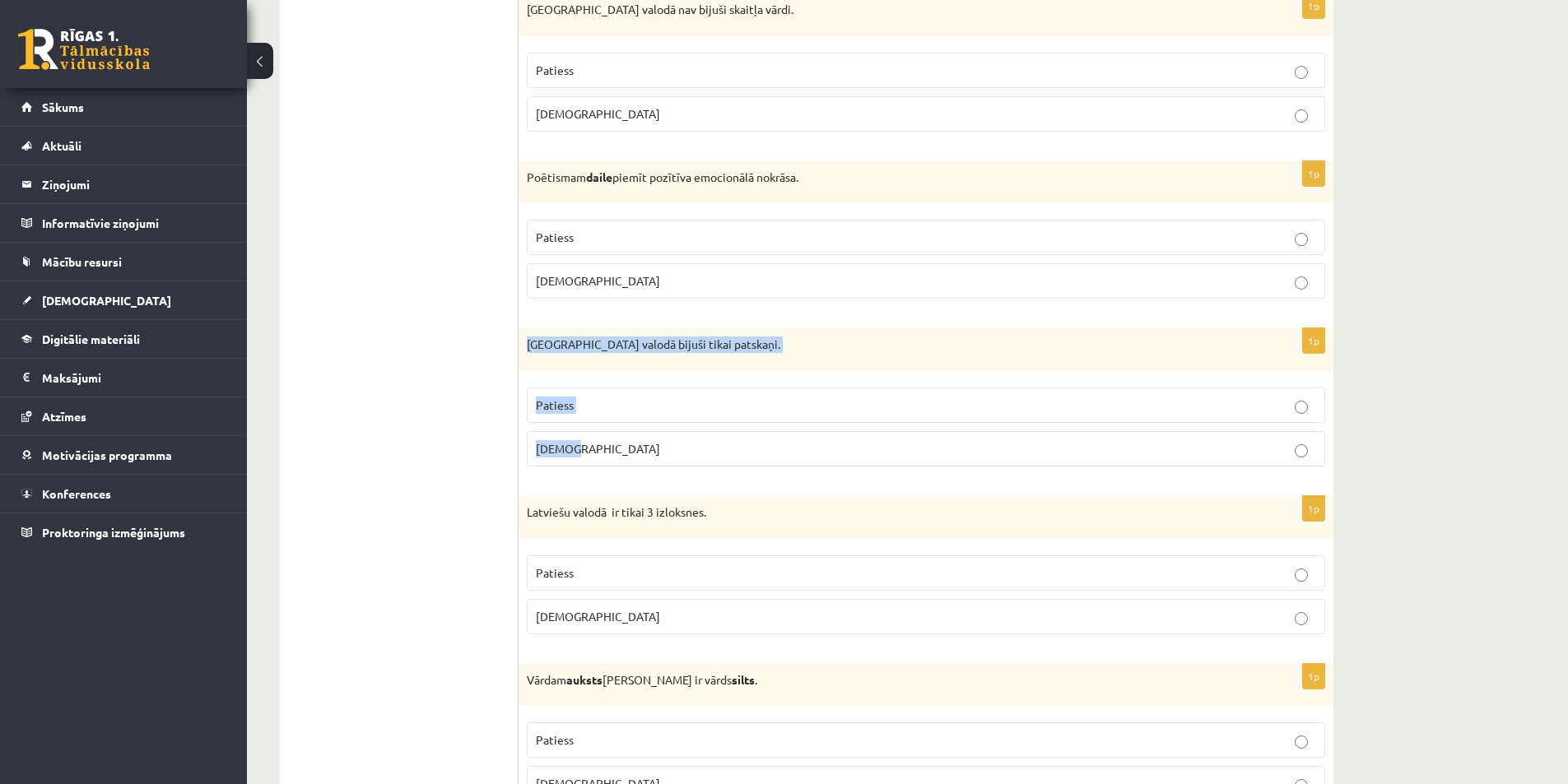
drag, startPoint x: 526, startPoint y: 336, endPoint x: 679, endPoint y: 435, distance: 182.2
click at [679, 435] on div "1p Pirmatnējā valodā bijuši tikai patskaņi. Patiess Aplams" at bounding box center [926, 404] width 815 height 152
click at [572, 446] on span "Aplams" at bounding box center [598, 448] width 124 height 15
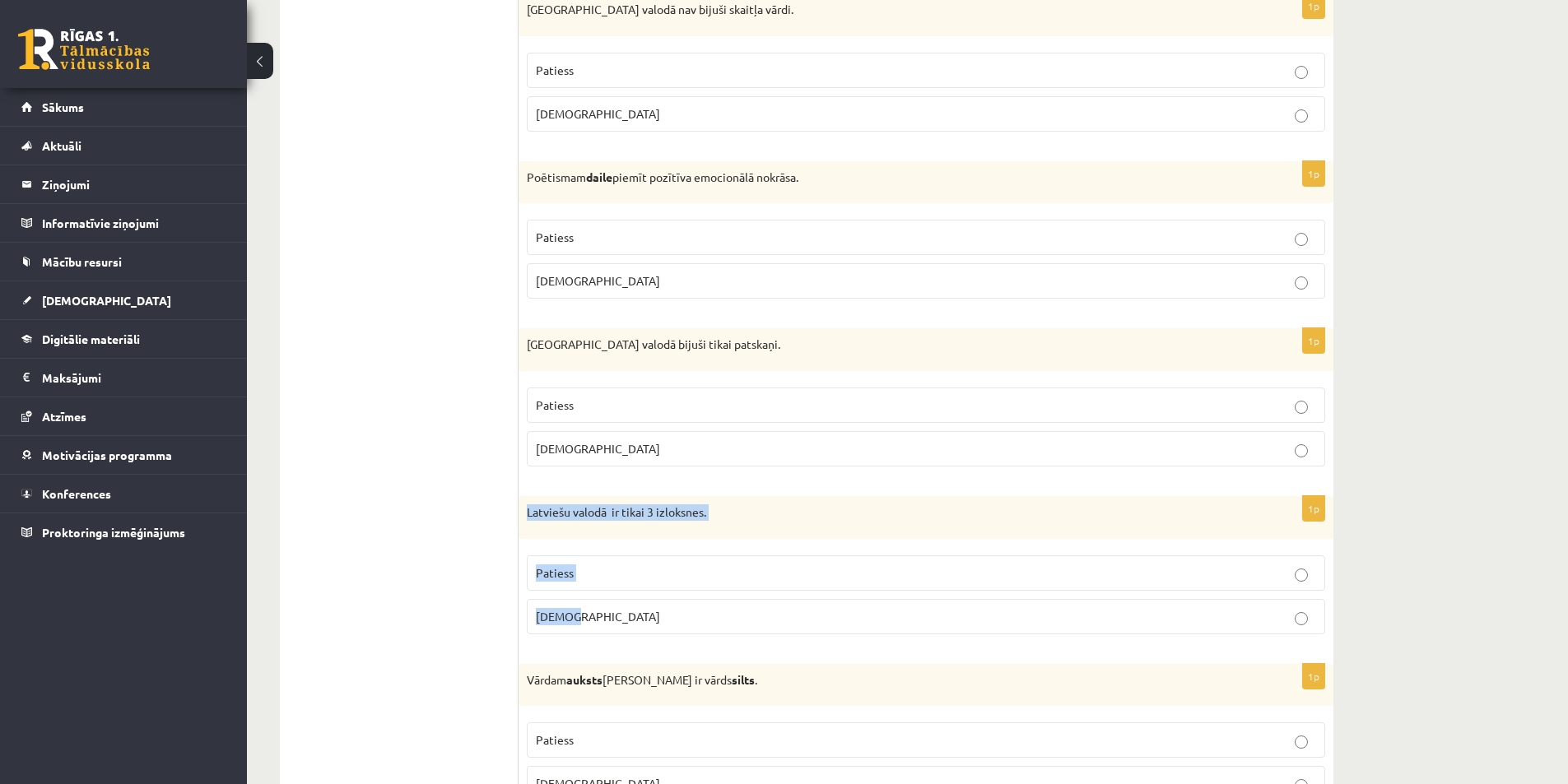
drag, startPoint x: 529, startPoint y: 511, endPoint x: 657, endPoint y: 621, distance: 168.8
click at [657, 626] on div "1p Latviešu valodā ir tikai 3 izloksnes. Patiess Aplams" at bounding box center [926, 572] width 815 height 152
drag, startPoint x: 591, startPoint y: 627, endPoint x: 526, endPoint y: 584, distance: 77.9
click at [591, 626] on label "Aplams" at bounding box center [926, 616] width 798 height 35
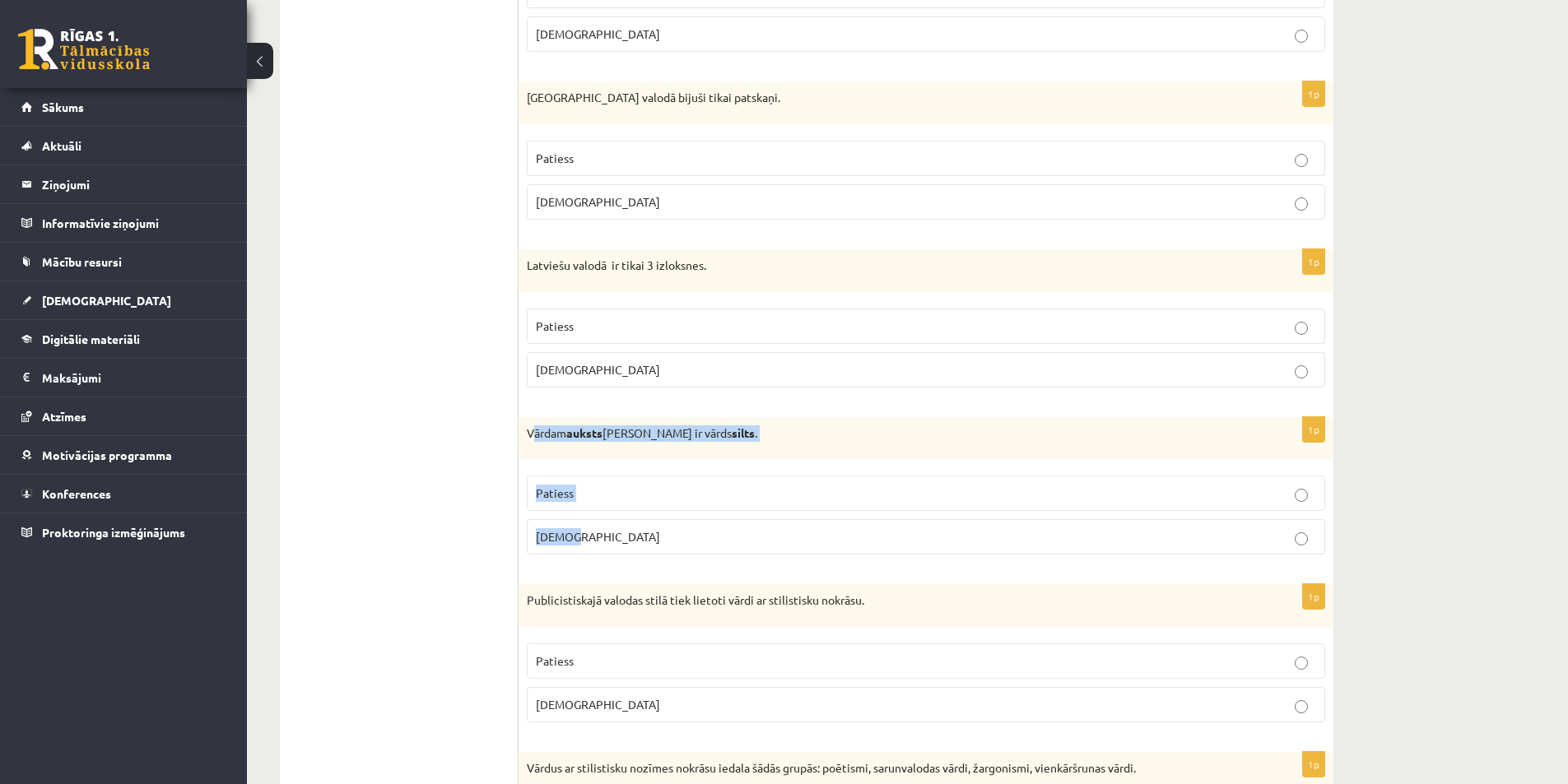
drag, startPoint x: 534, startPoint y: 429, endPoint x: 648, endPoint y: 552, distance: 167.7
click at [648, 552] on div "1p Vārdam auksts antonīms ir vārds silts . Patiess Aplams" at bounding box center [926, 493] width 815 height 152
drag, startPoint x: 538, startPoint y: 433, endPoint x: 522, endPoint y: 432, distance: 16.0
click at [534, 433] on p "Vārdam auksts antonīms ir vārds silts ." at bounding box center [884, 434] width 716 height 17
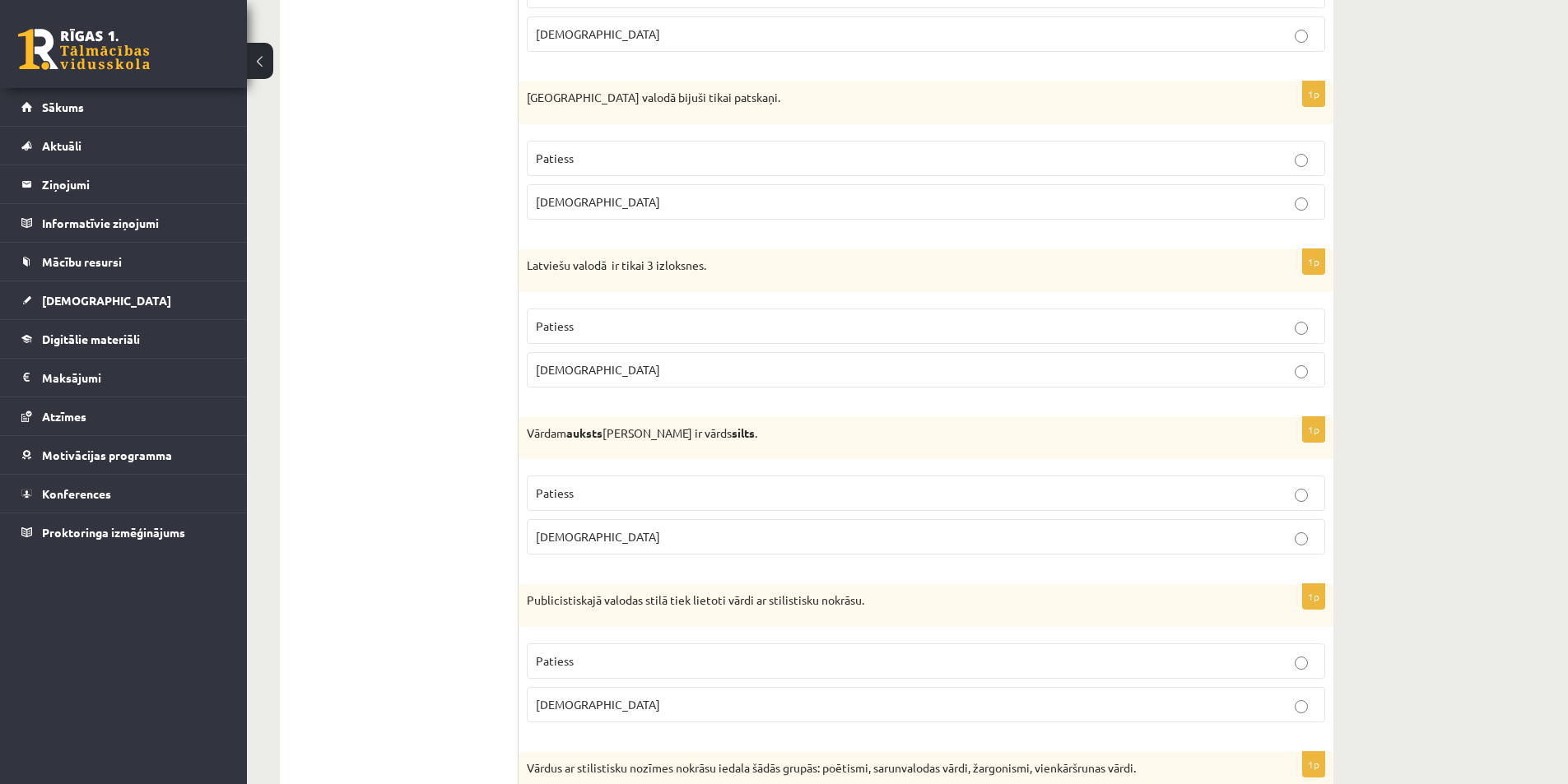
click at [521, 432] on div "Vārdam auksts antonīms ir vārds silts ." at bounding box center [926, 439] width 815 height 43
drag, startPoint x: 521, startPoint y: 432, endPoint x: 656, endPoint y: 532, distance: 168.0
click at [656, 532] on div "1p Vārdam auksts antonīms ir vārds silts . Patiess Aplams" at bounding box center [926, 493] width 815 height 152
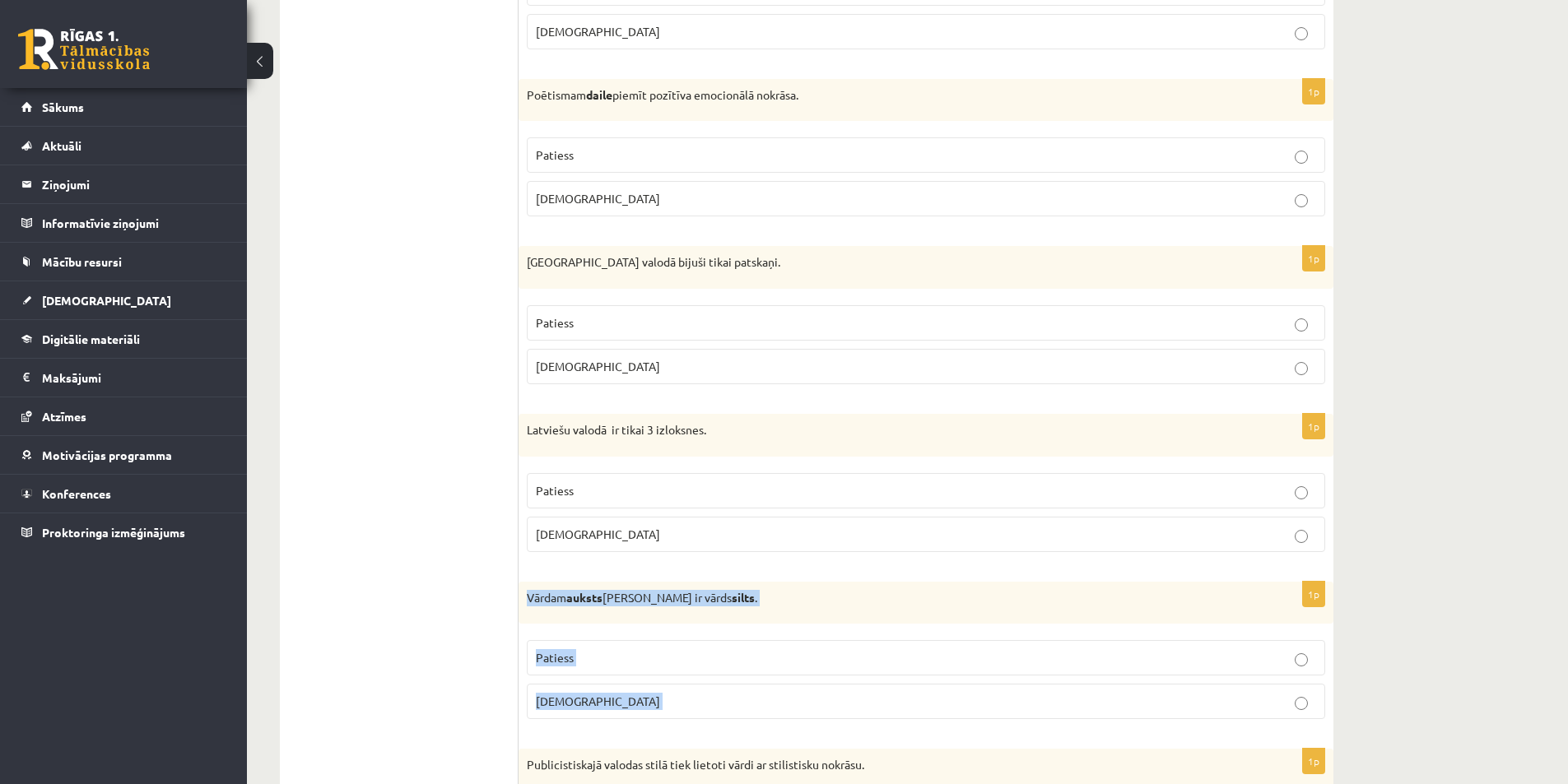
click at [602, 655] on p "Patiess" at bounding box center [926, 657] width 781 height 18
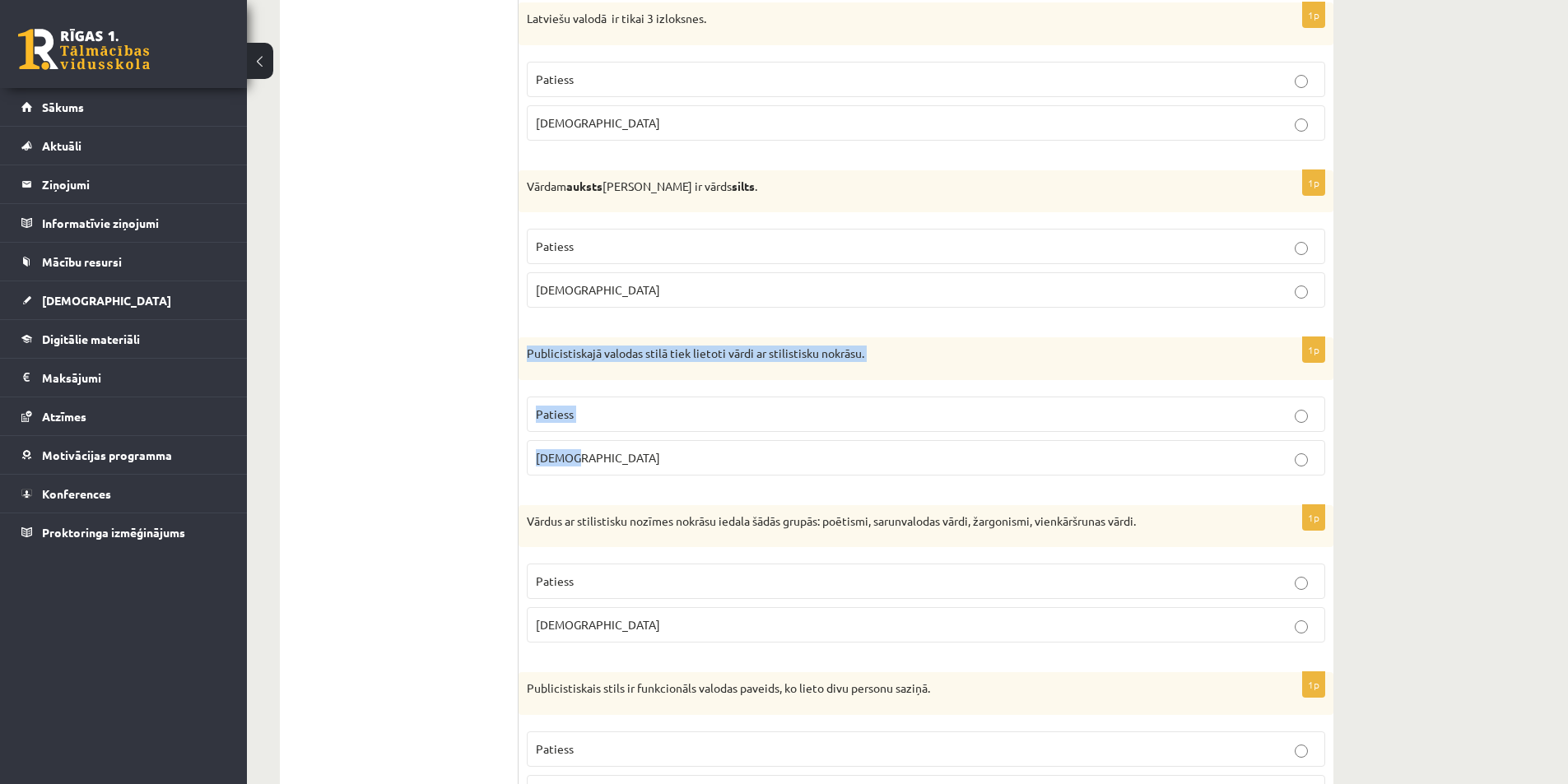
drag, startPoint x: 527, startPoint y: 353, endPoint x: 641, endPoint y: 477, distance: 168.4
click at [641, 477] on div "1p Publicistiskajā valodas stilā tiek lietoti vārdi ar stilistisku nokrāsu. Pat…" at bounding box center [926, 413] width 815 height 152
click at [585, 417] on p "Patiess" at bounding box center [926, 414] width 781 height 18
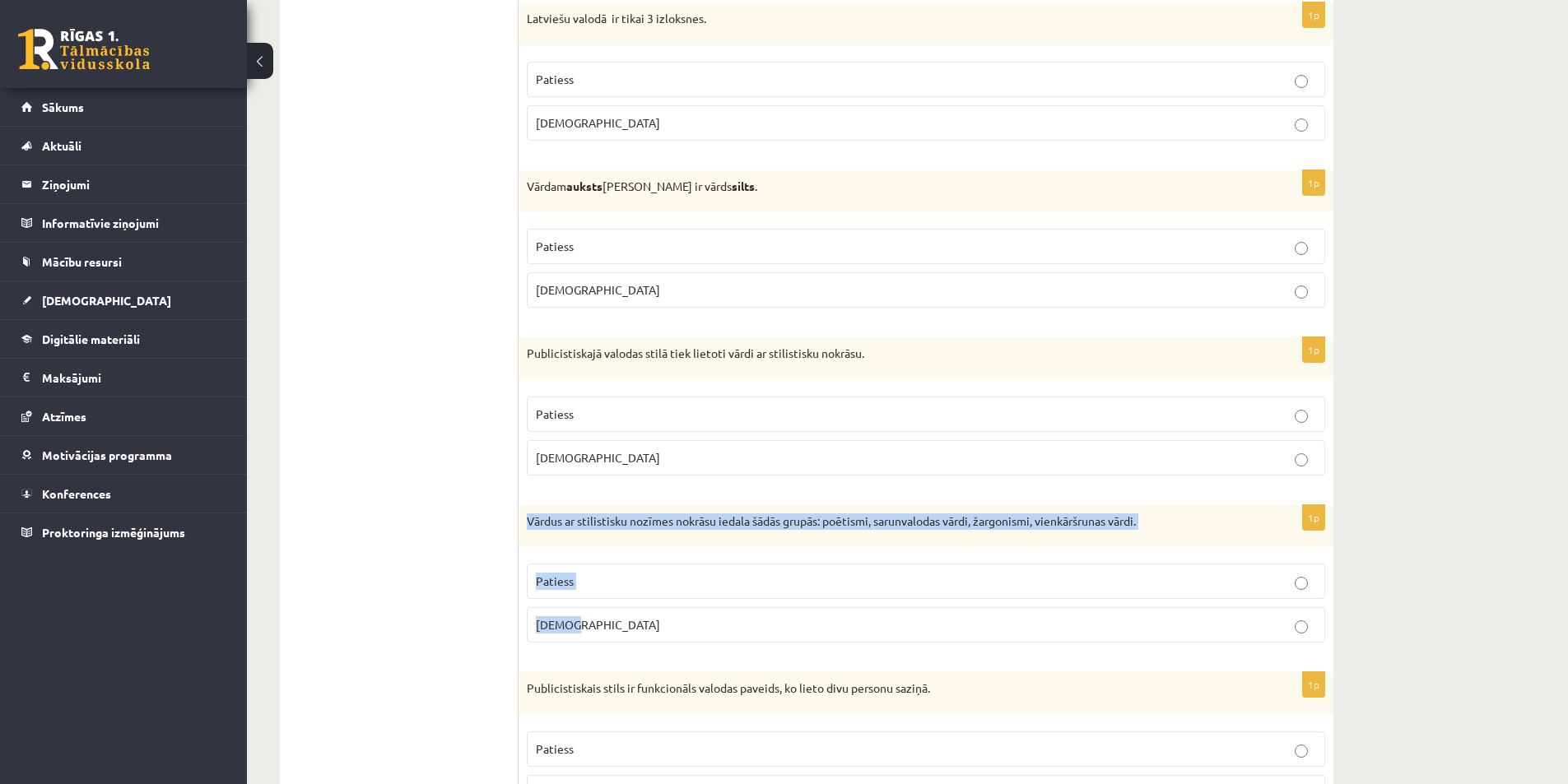
drag, startPoint x: 526, startPoint y: 522, endPoint x: 600, endPoint y: 367, distance: 171.8
click at [660, 616] on div "1p Vārdus ar stilistisku nozīmes nokrāsu iedala šādās grupās: poētismi, sarunva…" at bounding box center [926, 581] width 815 height 152
click at [579, 635] on label "Aplams" at bounding box center [926, 625] width 798 height 35
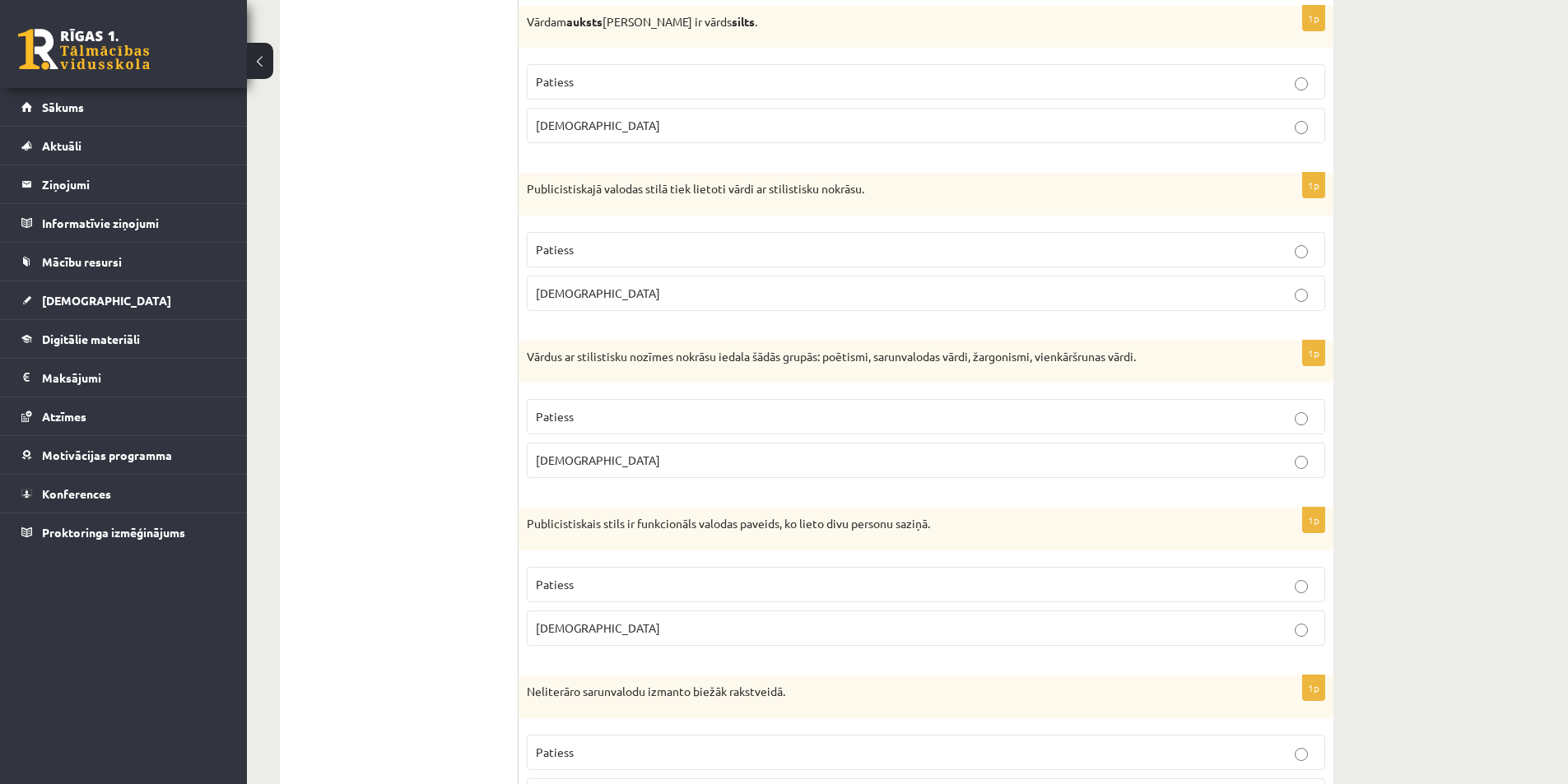
scroll to position [3538, 0]
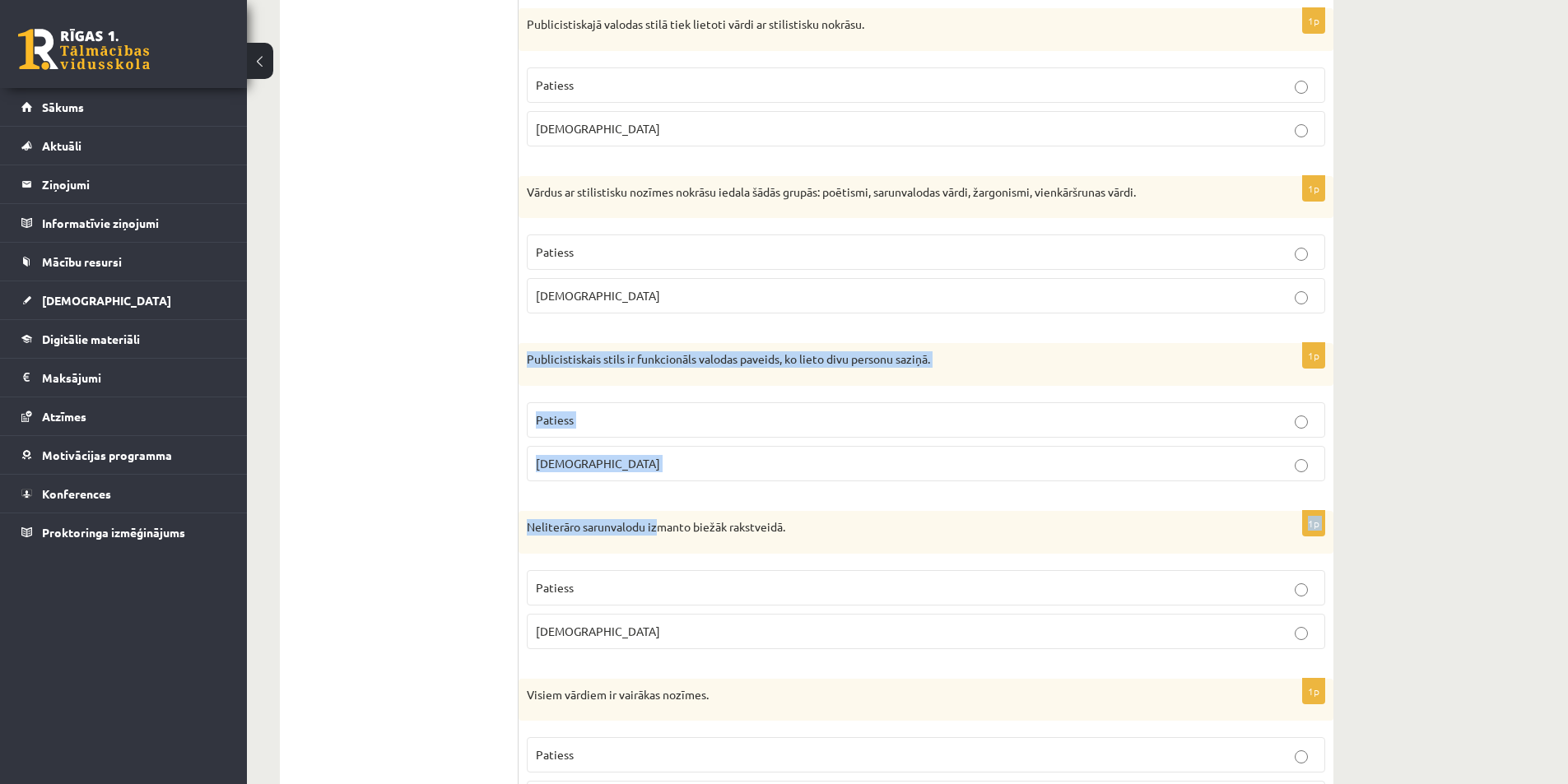
drag, startPoint x: 527, startPoint y: 359, endPoint x: 652, endPoint y: 498, distance: 186.9
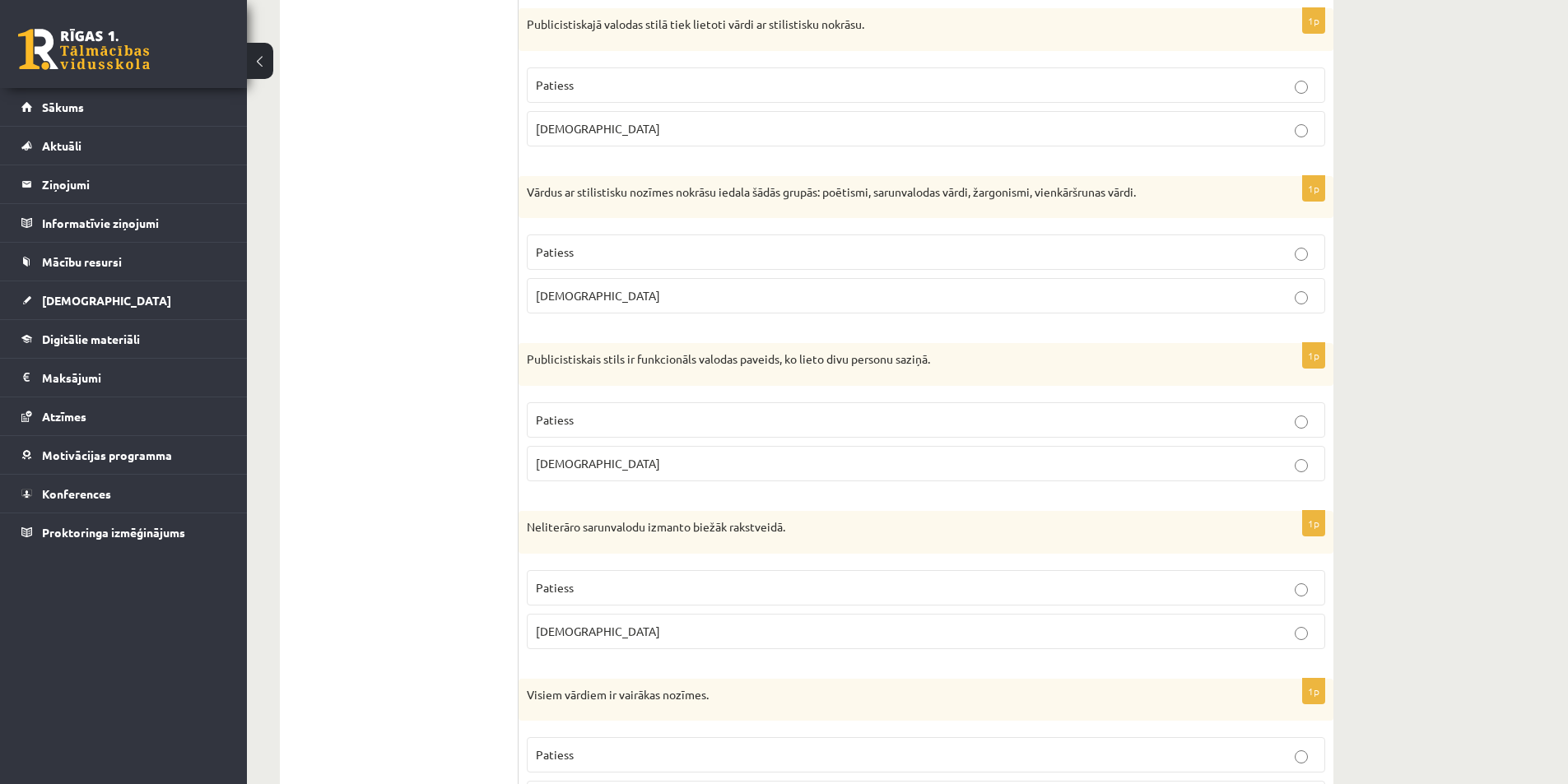
drag, startPoint x: 378, startPoint y: 350, endPoint x: 387, endPoint y: 354, distance: 9.8
drag, startPoint x: 529, startPoint y: 355, endPoint x: 636, endPoint y: 452, distance: 144.4
click at [636, 452] on div "1p Publicistiskais stils ir funkcionāls valodas paveids, ko lieto divu personu …" at bounding box center [926, 419] width 815 height 152
click at [569, 479] on label "Aplams" at bounding box center [926, 464] width 798 height 35
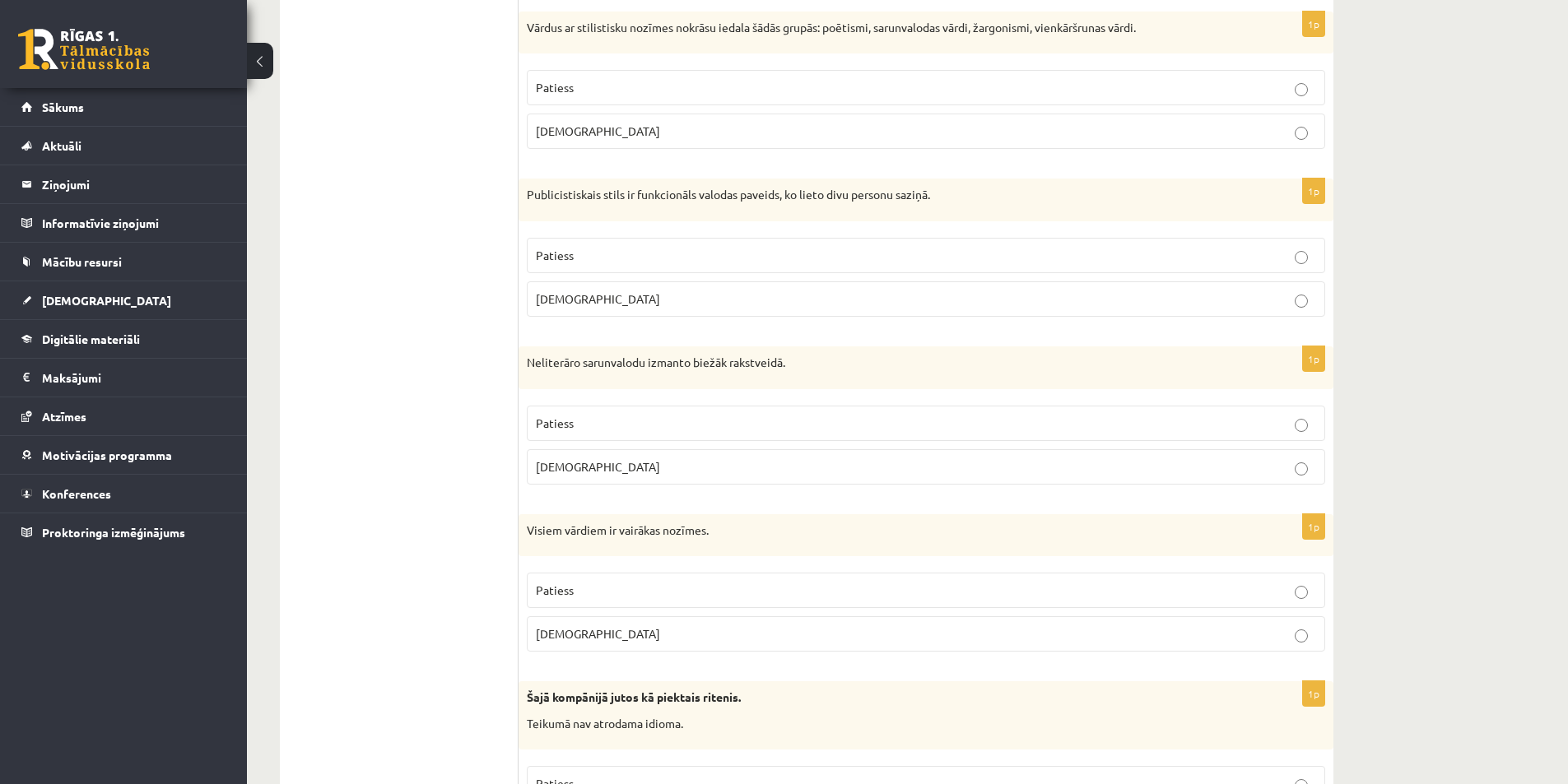
scroll to position [3867, 0]
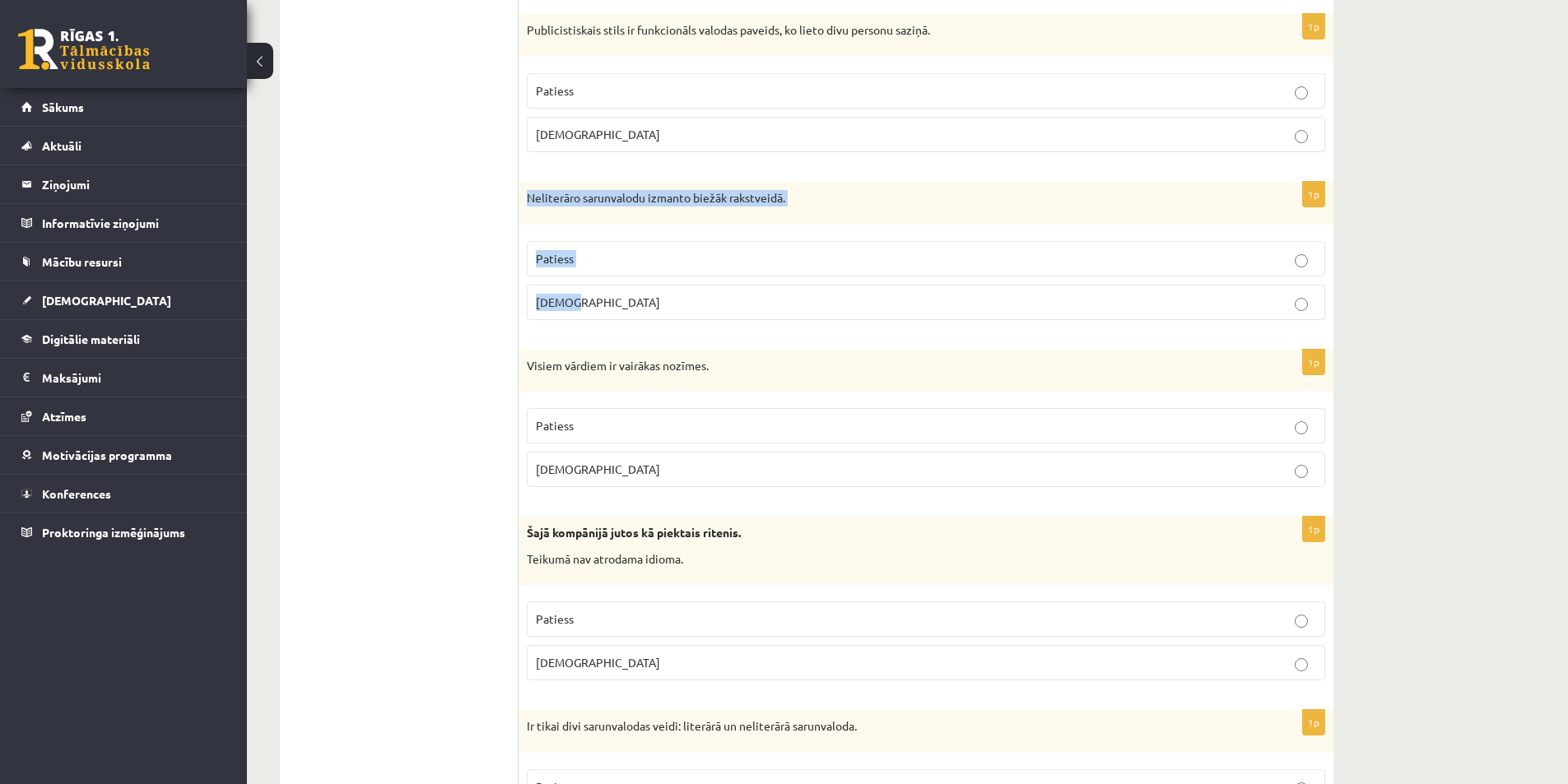
drag, startPoint x: 530, startPoint y: 194, endPoint x: 641, endPoint y: 300, distance: 153.5
click at [641, 300] on div "1p Neliterāro sarunvalodu izmanto biežāk rakstveidā. Patiess Aplams" at bounding box center [926, 257] width 815 height 152
click at [620, 467] on p "Aplams" at bounding box center [926, 469] width 781 height 18
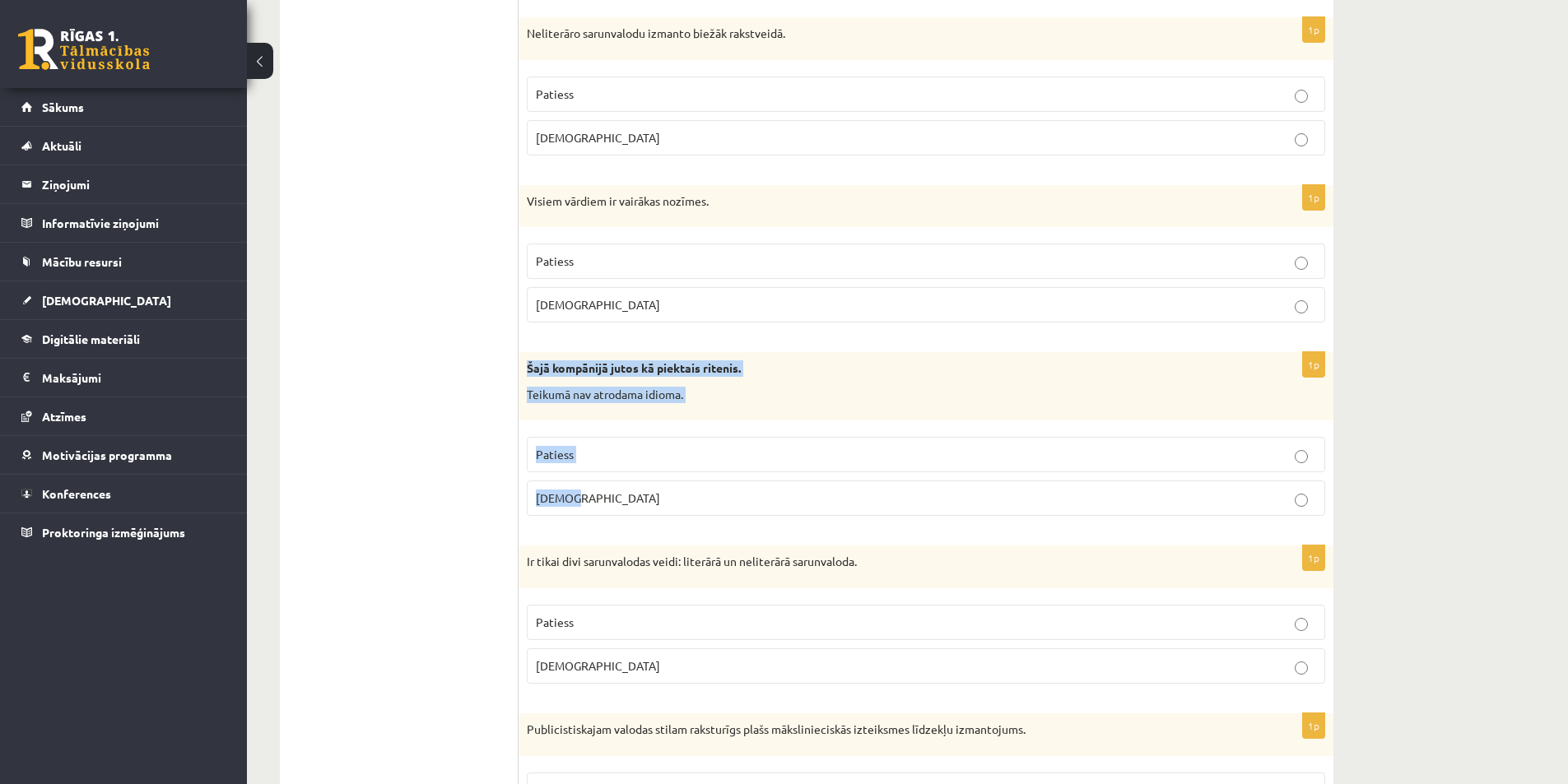
drag, startPoint x: 521, startPoint y: 362, endPoint x: 652, endPoint y: 485, distance: 179.7
click at [652, 485] on div "1p Šajā kompānijā jutos kā piektais ritenis. Teikumā nav atrodama idioma. Patie…" at bounding box center [926, 440] width 815 height 177
click at [606, 498] on p "Aplams" at bounding box center [926, 498] width 781 height 18
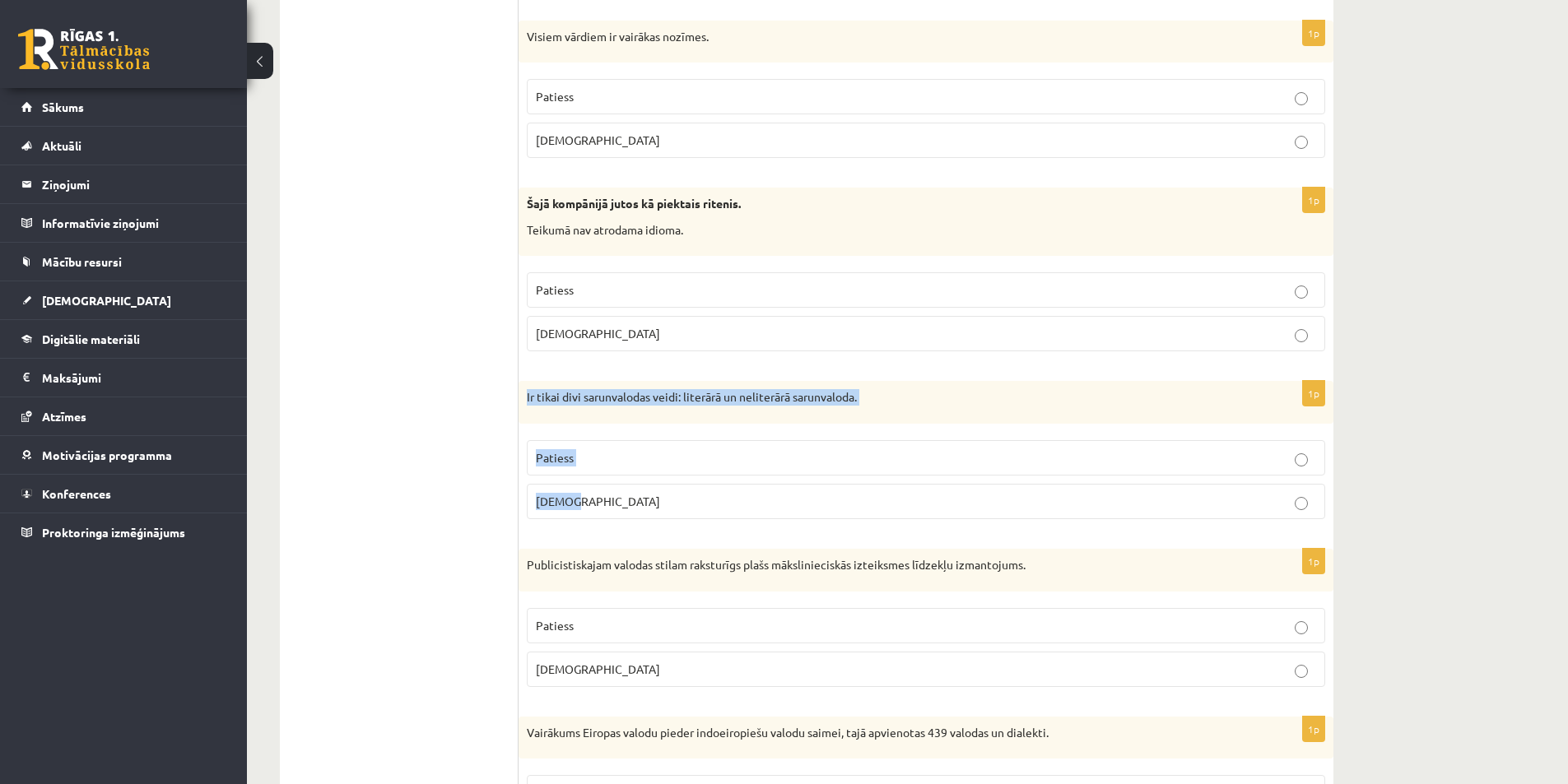
drag, startPoint x: 522, startPoint y: 397, endPoint x: 639, endPoint y: 510, distance: 162.7
click at [639, 510] on div "1p Ir tikai divi sarunvalodas veidi: literārā un neliterārā sarunvaloda. Paties…" at bounding box center [926, 457] width 815 height 152
click at [569, 454] on span "Patiess" at bounding box center [555, 457] width 38 height 15
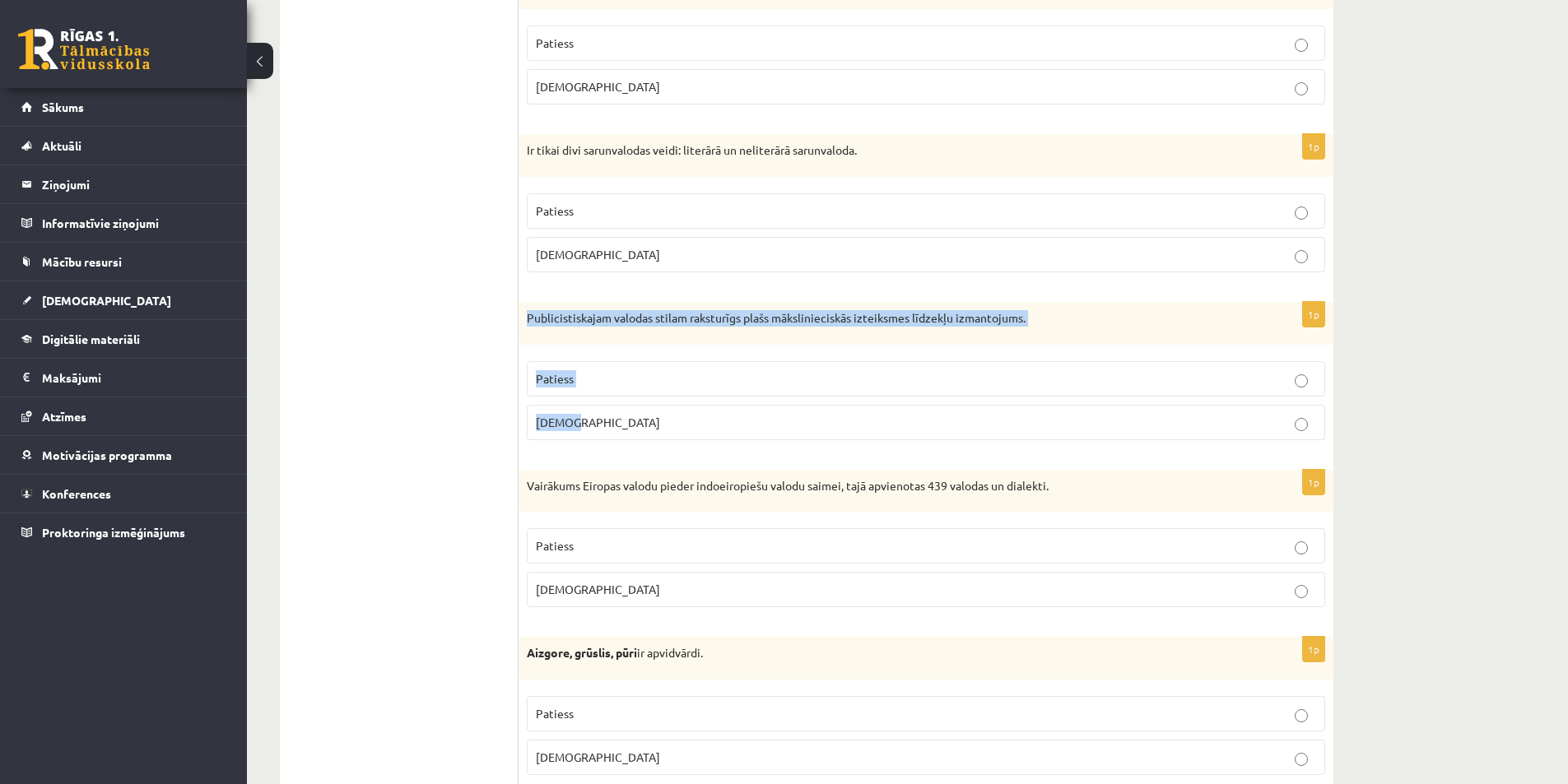
drag, startPoint x: 526, startPoint y: 315, endPoint x: 656, endPoint y: 420, distance: 167.1
click at [656, 420] on div "1p Publicistiskajam valodas stilam raksturīgs plašs mākslinieciskās izteiksmes …" at bounding box center [926, 378] width 815 height 152
click at [612, 408] on label "Aplams" at bounding box center [926, 422] width 798 height 35
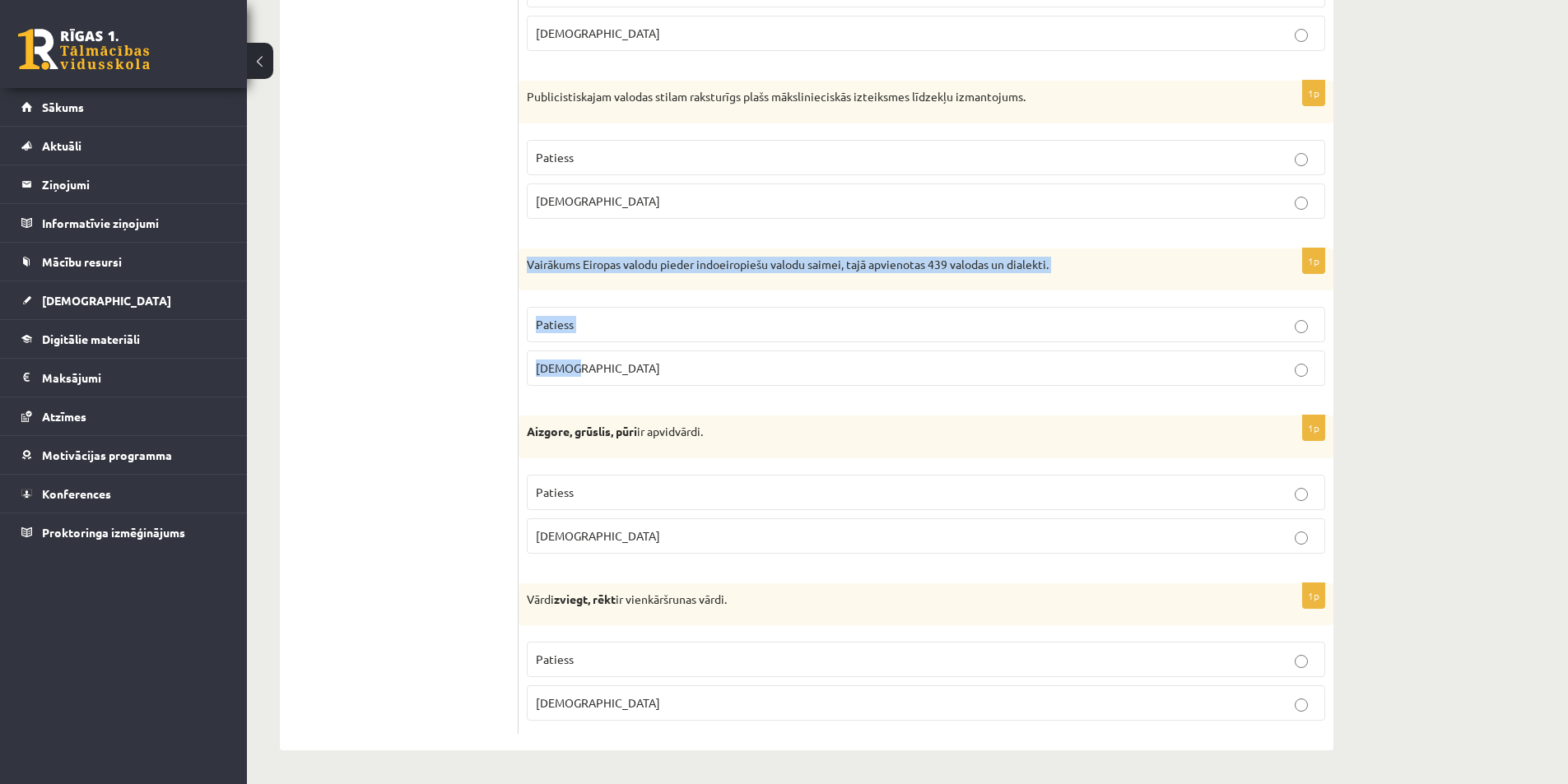
drag, startPoint x: 521, startPoint y: 260, endPoint x: 642, endPoint y: 372, distance: 164.9
click at [642, 372] on div "1p Vairākums Eiropas valodu pieder indoeiropiešu valodu saimei, tajā apvienotas…" at bounding box center [926, 324] width 815 height 152
click at [581, 318] on p "Patiess" at bounding box center [926, 324] width 781 height 18
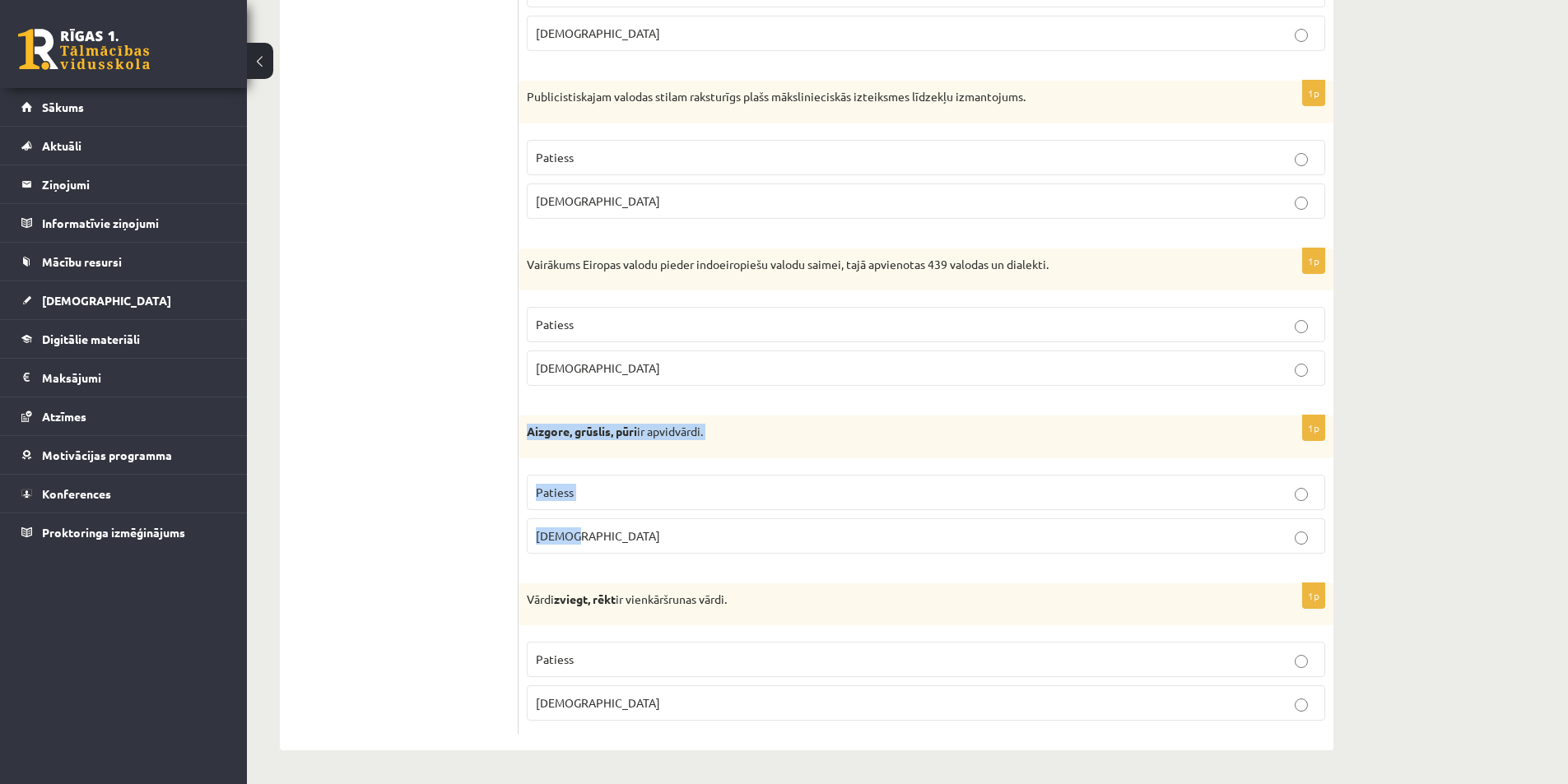
drag, startPoint x: 529, startPoint y: 430, endPoint x: 649, endPoint y: 532, distance: 157.5
click at [649, 532] on div "1p Aizgore, grūslis, pūri ir apvidvārdi. Patiess Aplams" at bounding box center [926, 492] width 815 height 152
click at [586, 541] on p "Aplams" at bounding box center [926, 536] width 781 height 18
click at [584, 492] on p "Patiess" at bounding box center [926, 492] width 781 height 18
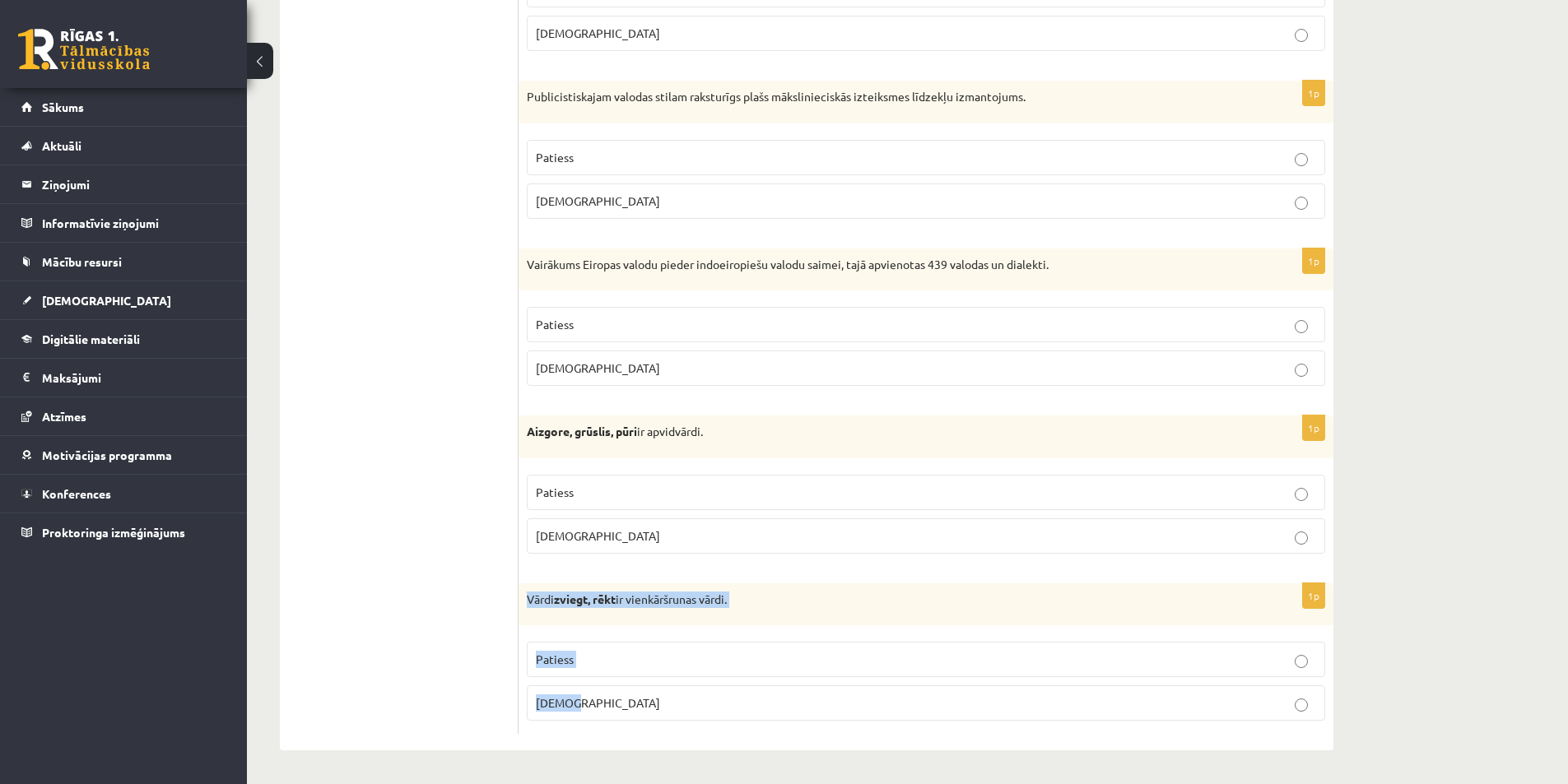
drag, startPoint x: 530, startPoint y: 601, endPoint x: 621, endPoint y: 702, distance: 135.9
click at [620, 713] on div "1p Vārdi zviegt, rēkt ir vienkāršrunas vārdi. Patiess Aplams" at bounding box center [926, 659] width 815 height 152
click at [599, 651] on p "Patiess" at bounding box center [926, 659] width 781 height 18
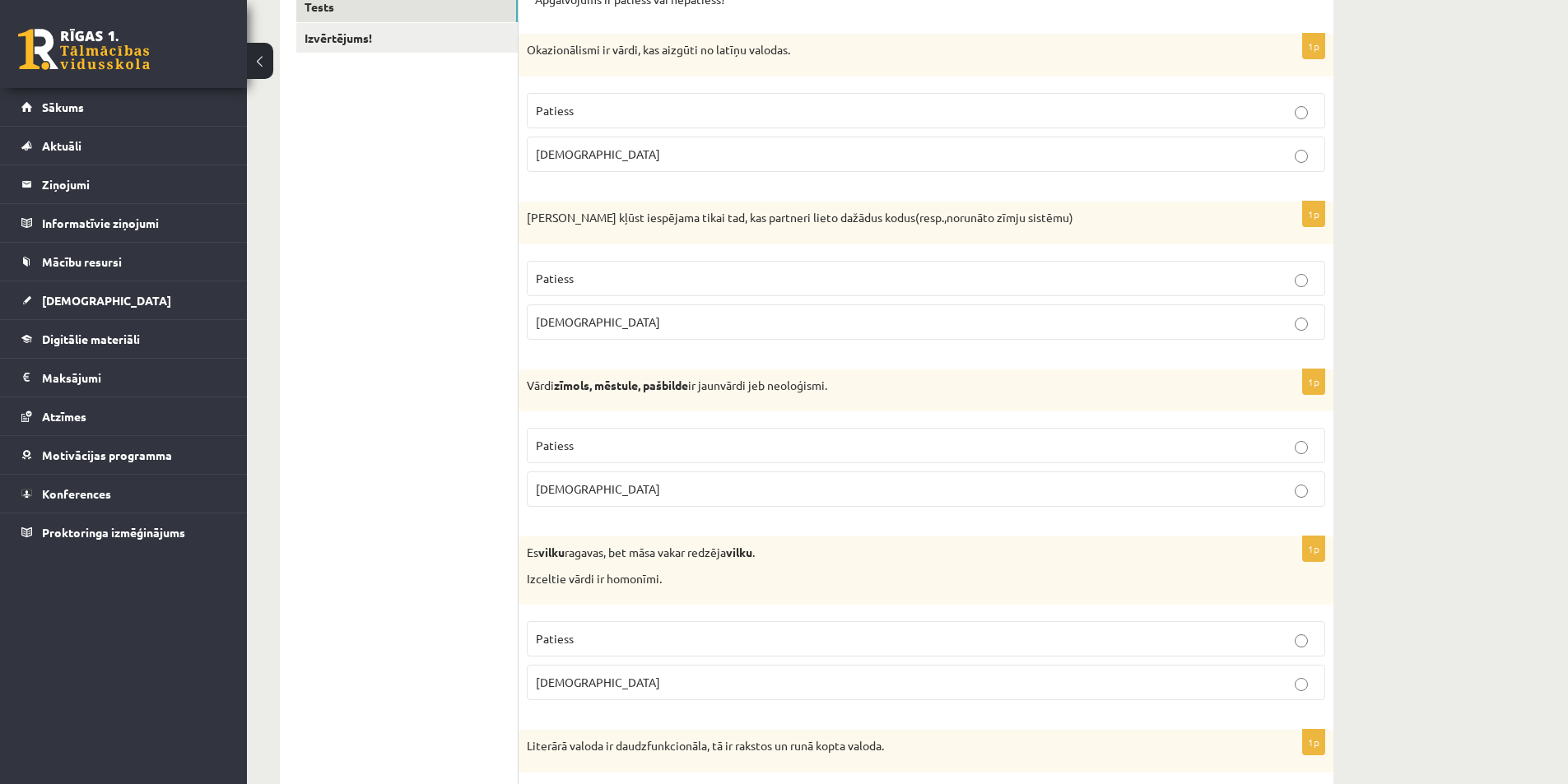
scroll to position [0, 0]
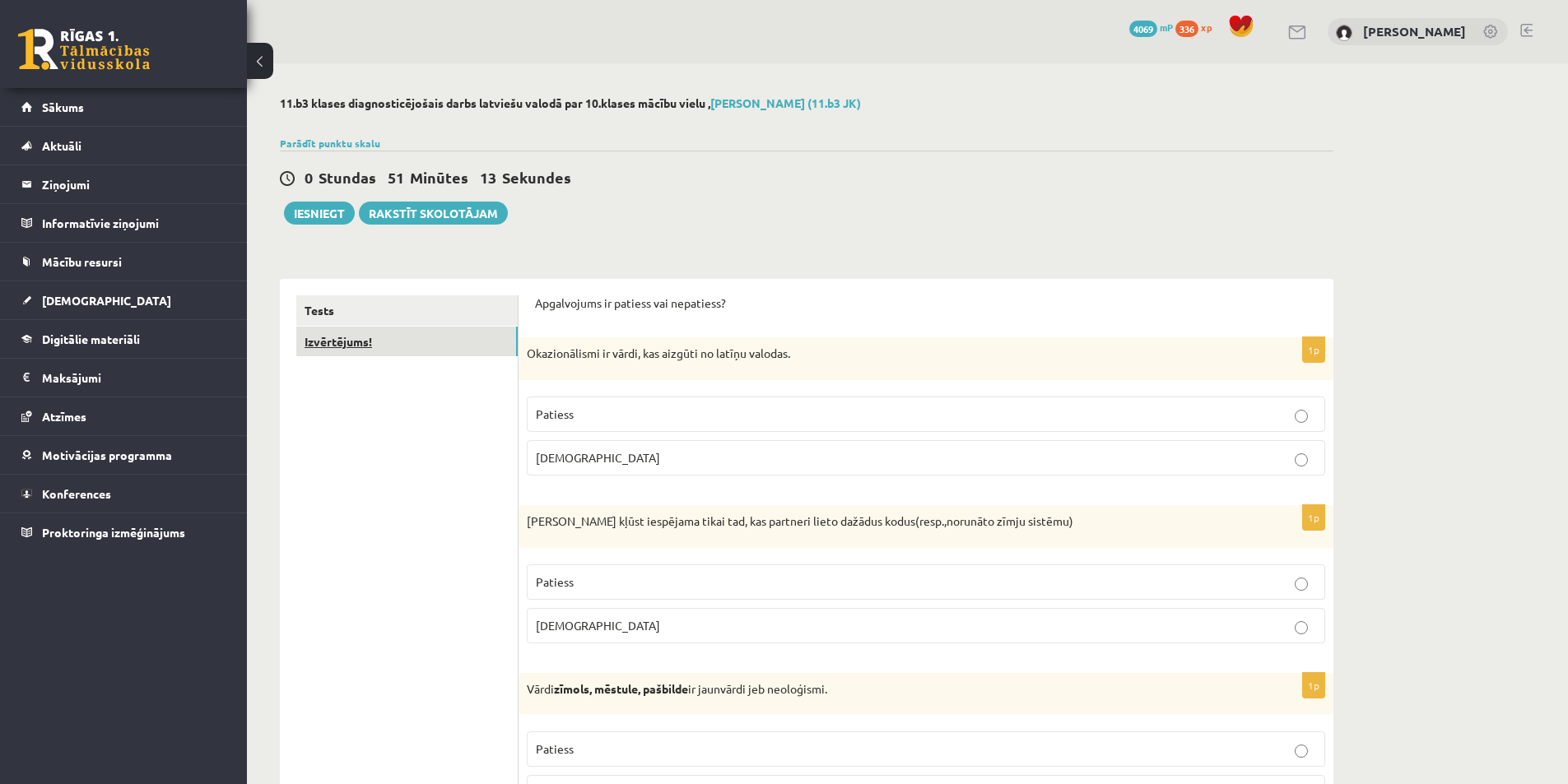
click at [387, 343] on link "Izvērtējums!" at bounding box center [407, 342] width 221 height 31
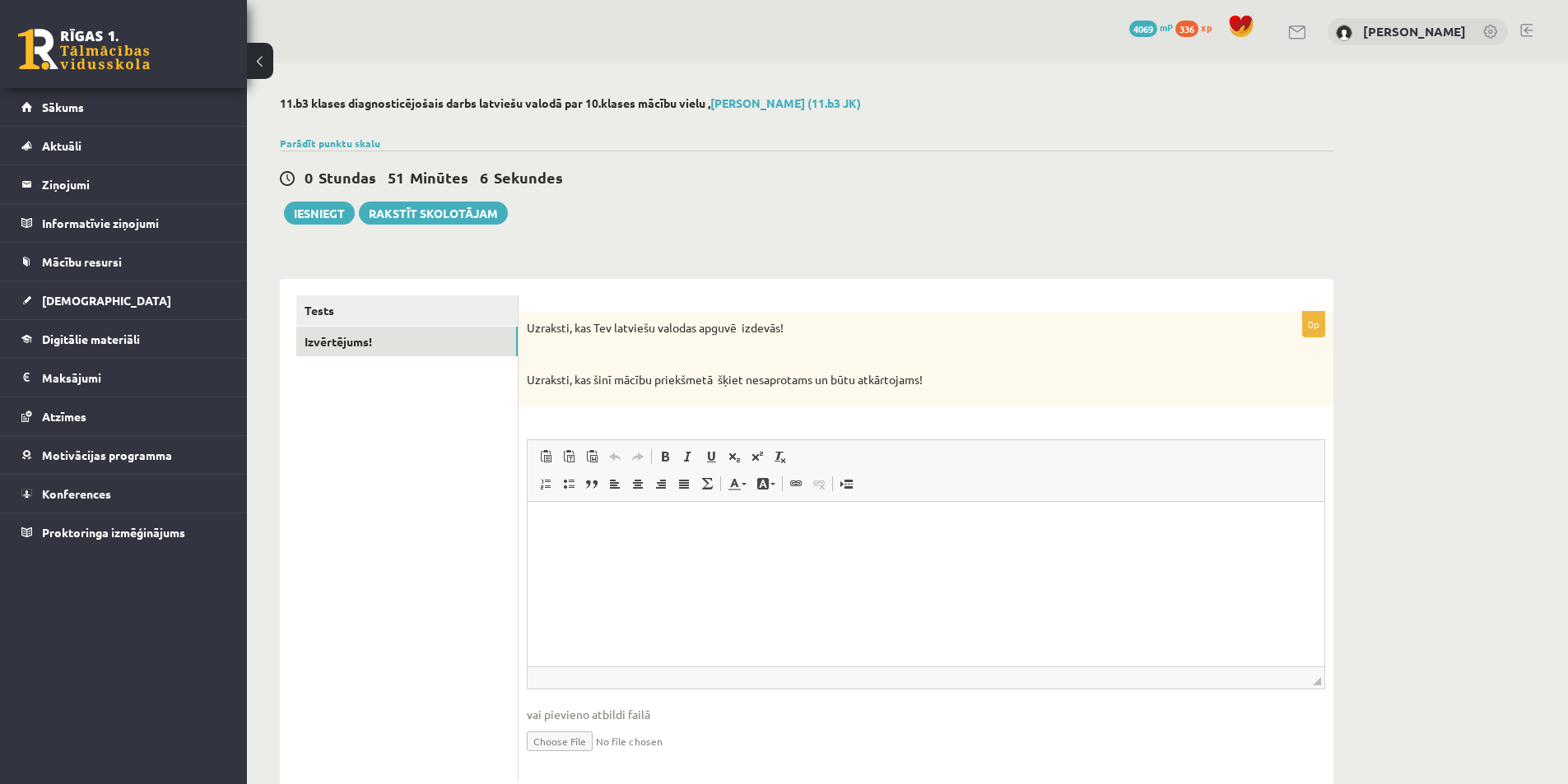
scroll to position [49, 0]
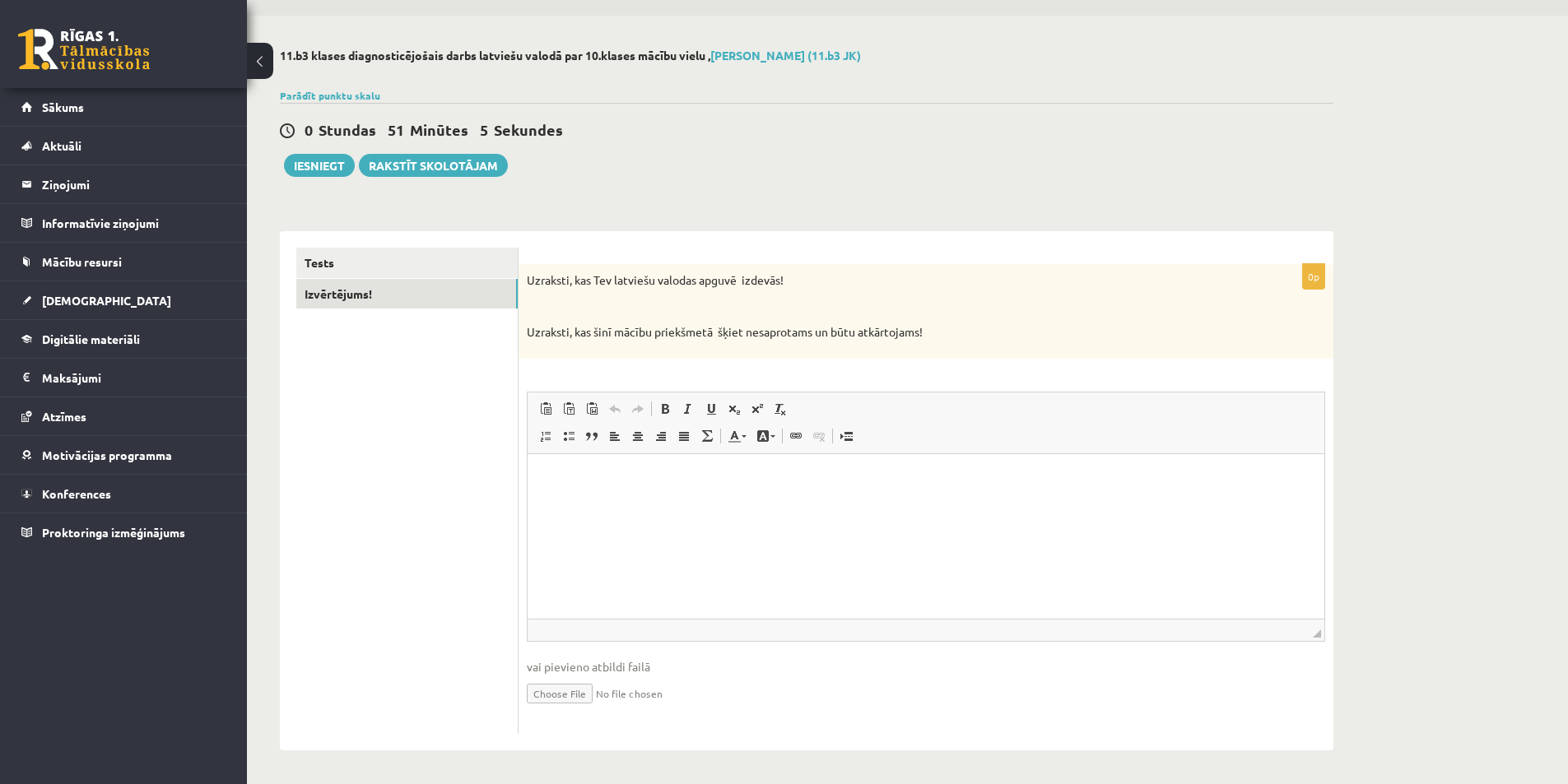
click at [610, 504] on html at bounding box center [926, 479] width 797 height 50
click at [761, 515] on html "**********" at bounding box center [926, 492] width 797 height 78
click at [308, 160] on button "Iesniegt" at bounding box center [320, 165] width 70 height 23
